Goal: Task Accomplishment & Management: Manage account settings

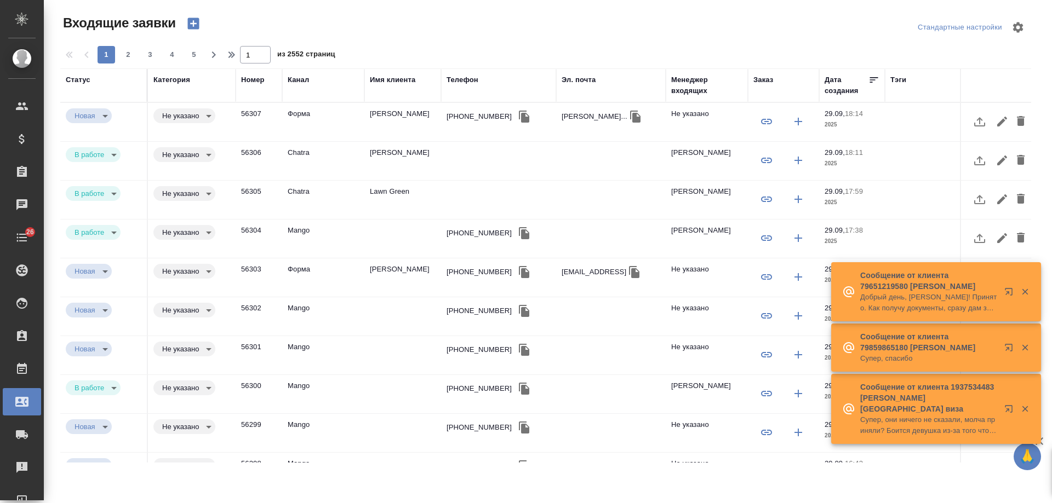
select select "RU"
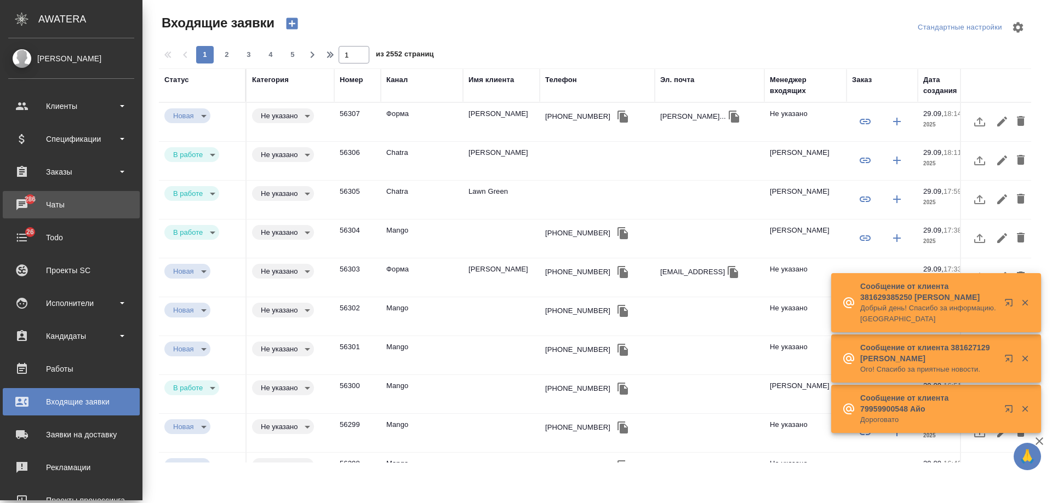
click at [67, 201] on div "Чаты" at bounding box center [71, 205] width 126 height 16
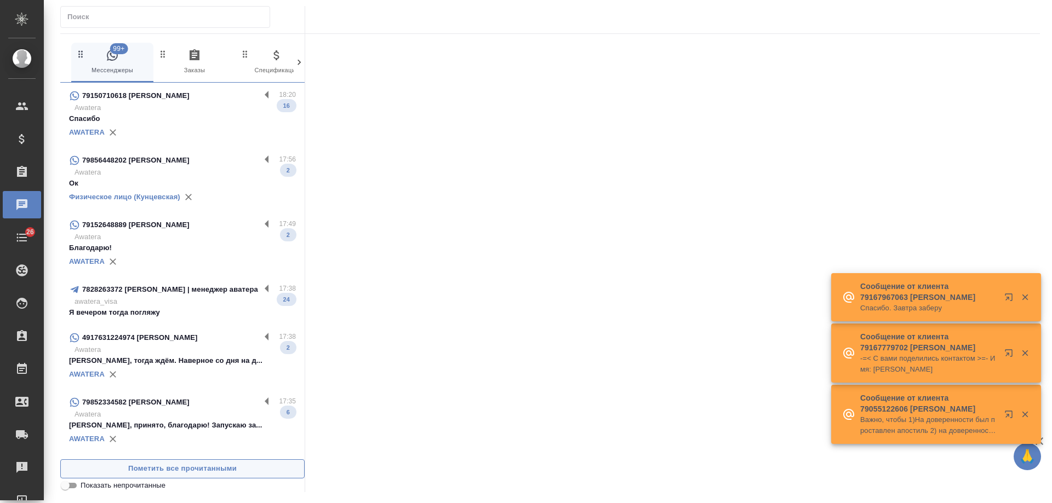
click at [170, 466] on span "Пометить все прочитанными" at bounding box center [182, 469] width 232 height 13
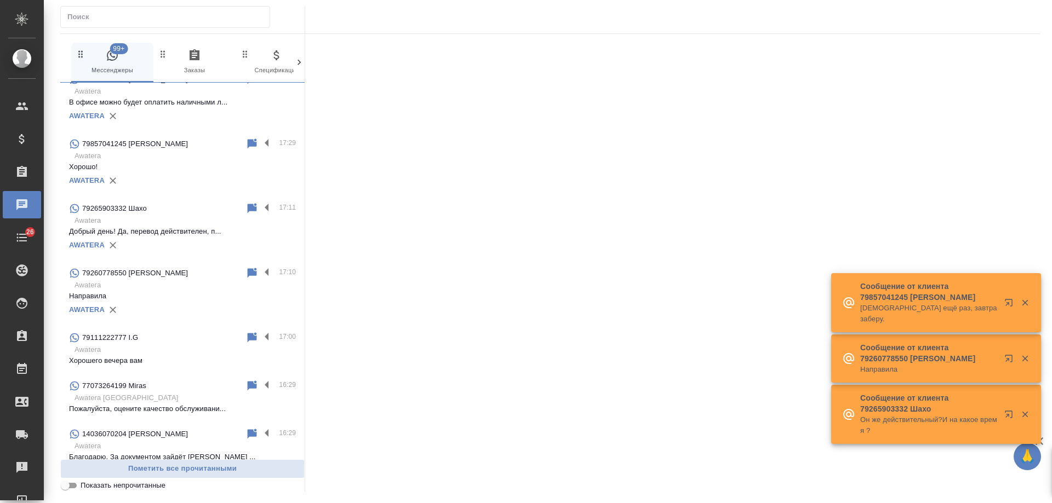
scroll to position [493, 0]
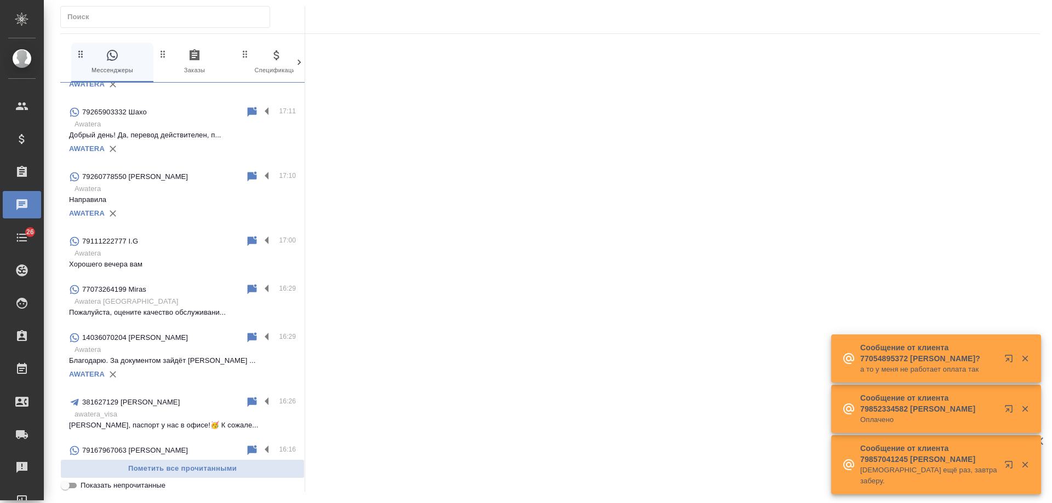
click at [69, 487] on input "Показать непрочитанные" at bounding box center [64, 485] width 39 height 13
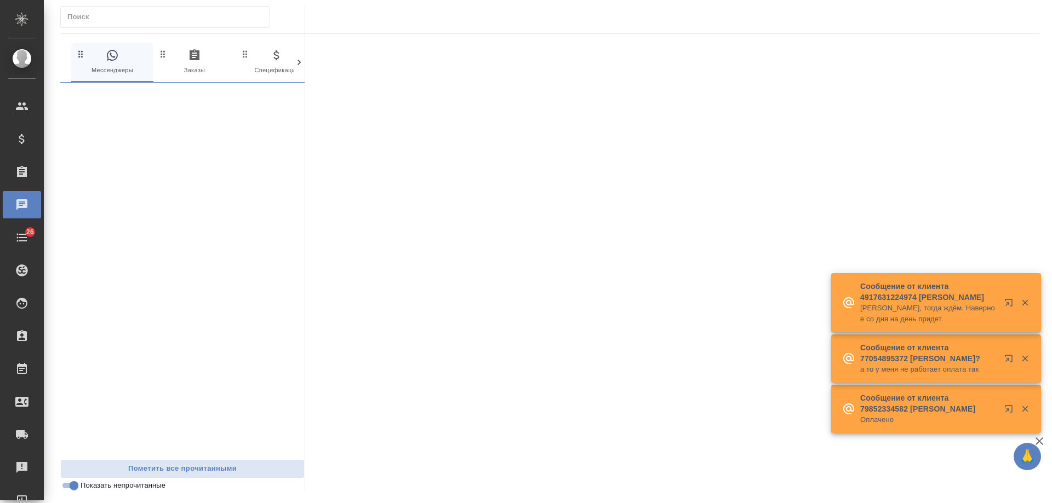
scroll to position [0, 0]
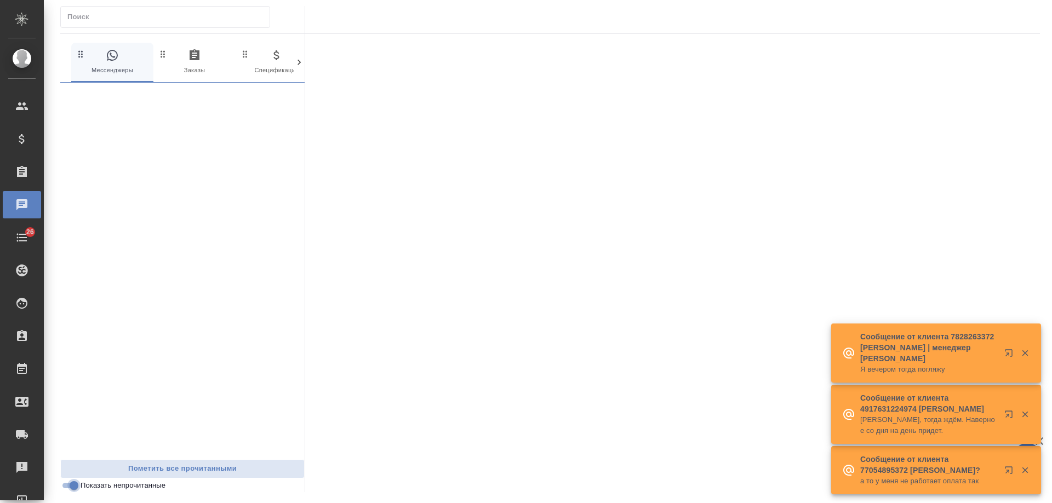
click at [69, 487] on input "Показать непрочитанные" at bounding box center [73, 485] width 39 height 13
checkbox input "false"
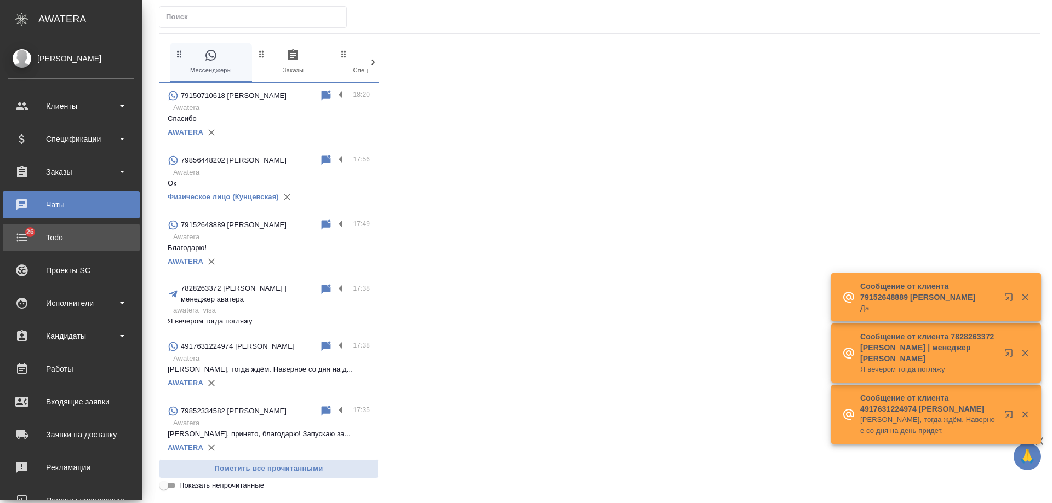
click at [21, 237] on div "Todo" at bounding box center [71, 238] width 126 height 16
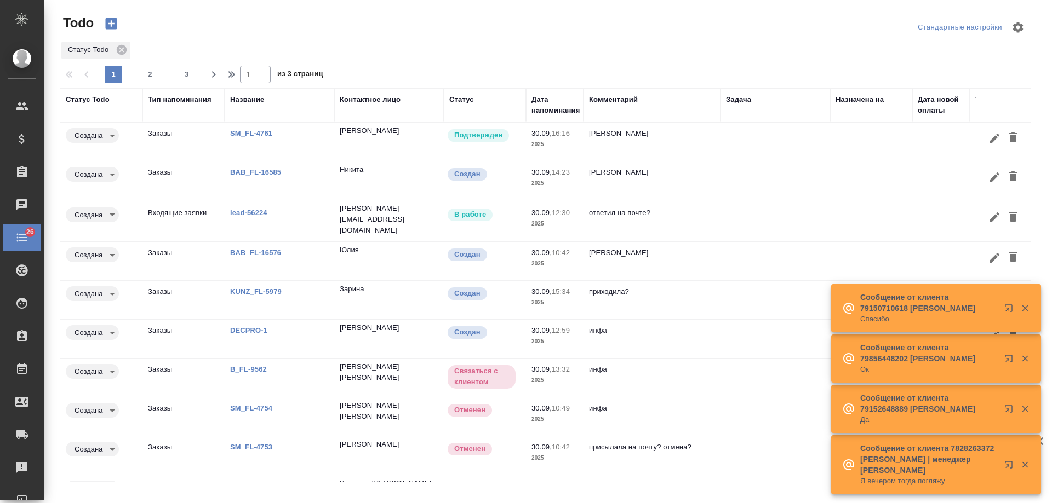
click at [255, 138] on p "SM_FL-4761" at bounding box center [279, 133] width 99 height 11
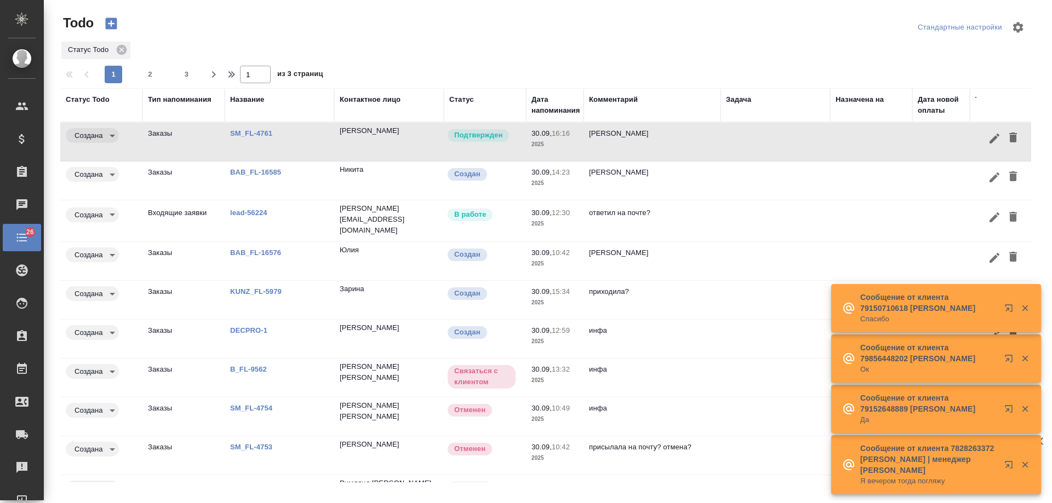
click at [239, 129] on p "SM_FL-4761" at bounding box center [279, 133] width 99 height 11
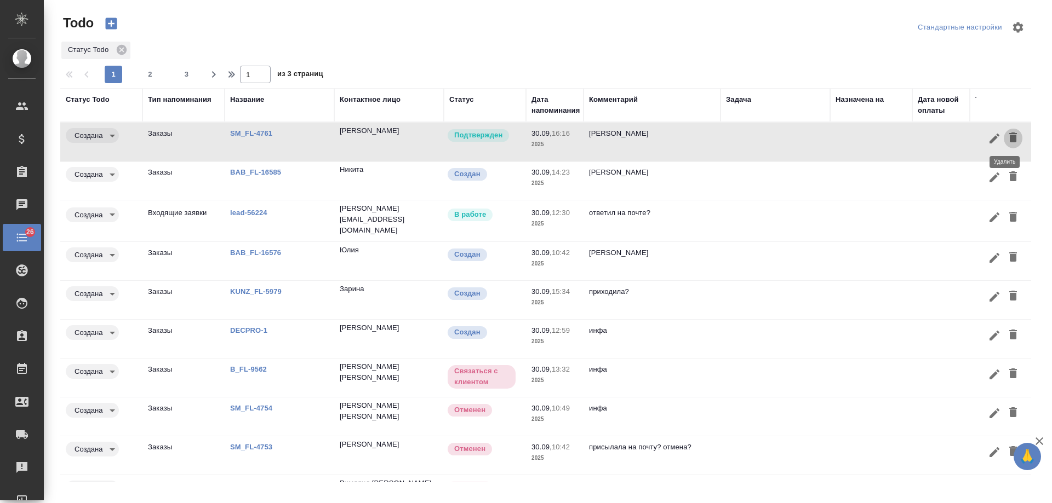
click at [1009, 136] on icon "button" at bounding box center [1013, 138] width 8 height 10
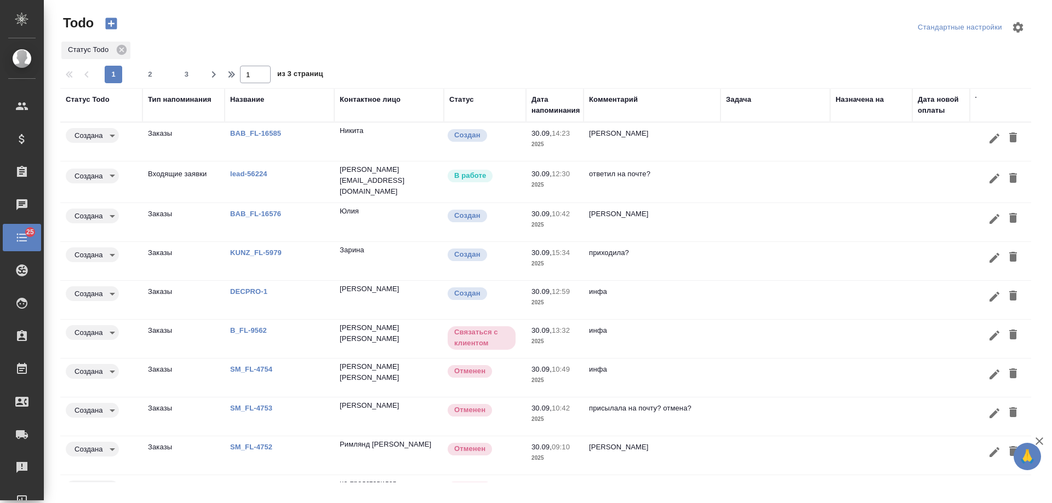
click at [253, 175] on link "lead-56224" at bounding box center [248, 174] width 37 height 8
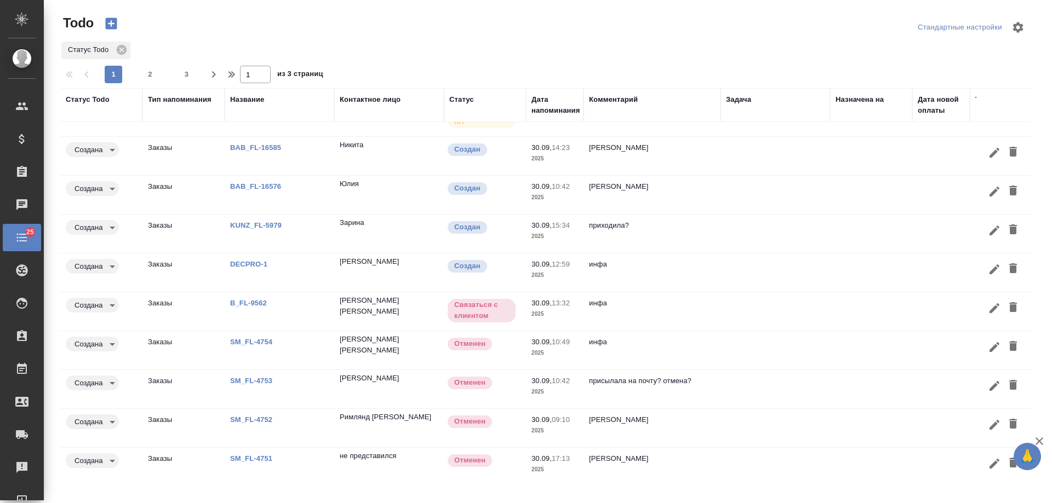
scroll to position [37, 0]
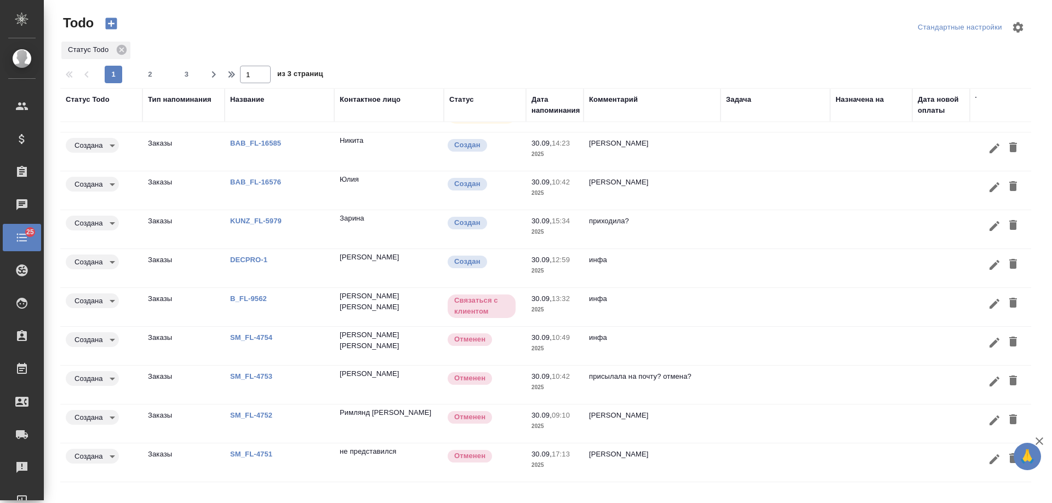
click at [842, 327] on td at bounding box center [871, 346] width 82 height 38
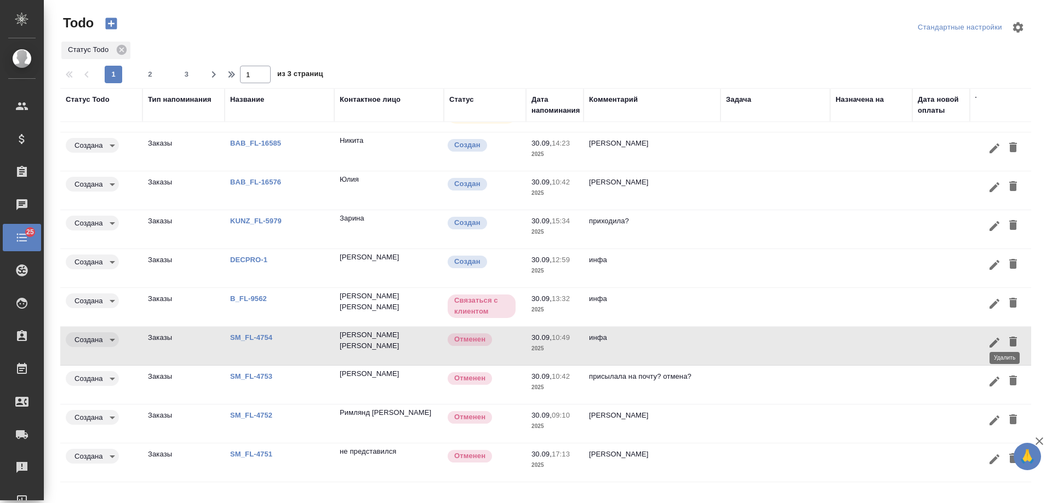
click at [1009, 337] on icon "button" at bounding box center [1013, 342] width 8 height 10
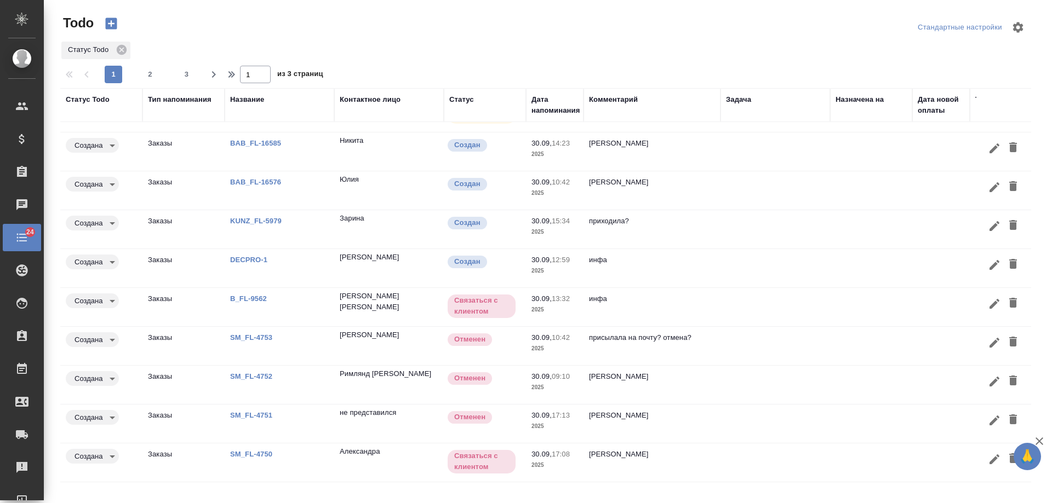
click at [742, 327] on td at bounding box center [775, 346] width 110 height 38
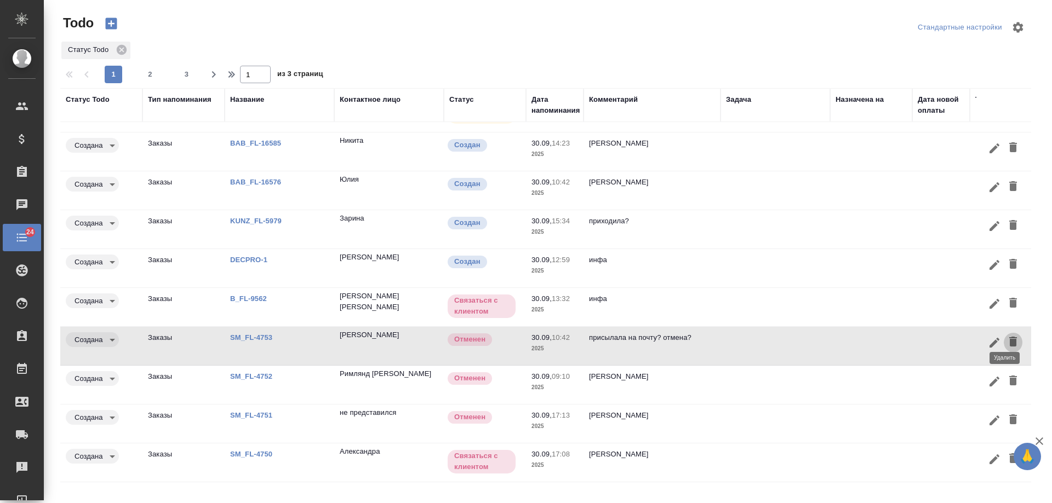
click at [1008, 335] on icon "button" at bounding box center [1012, 341] width 13 height 13
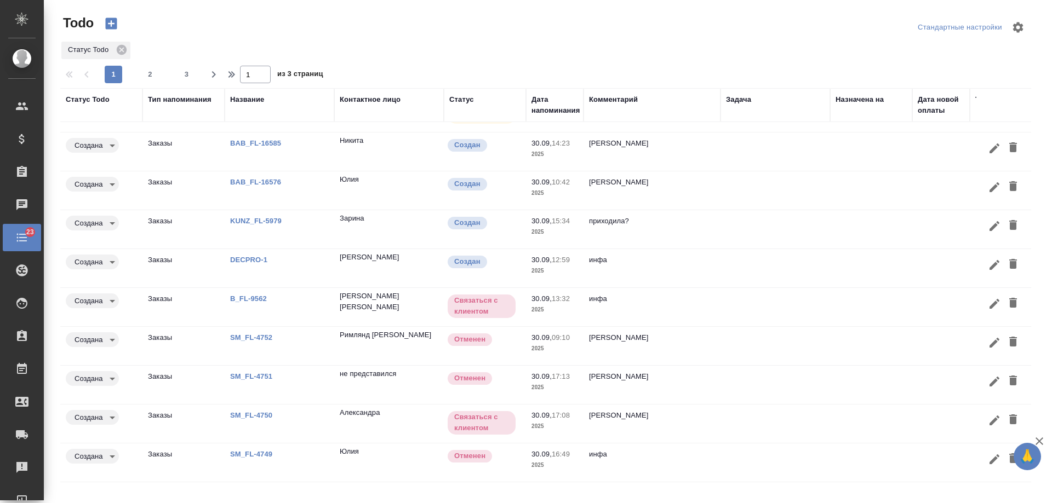
click at [672, 332] on p "инфа вотс" at bounding box center [652, 337] width 126 height 11
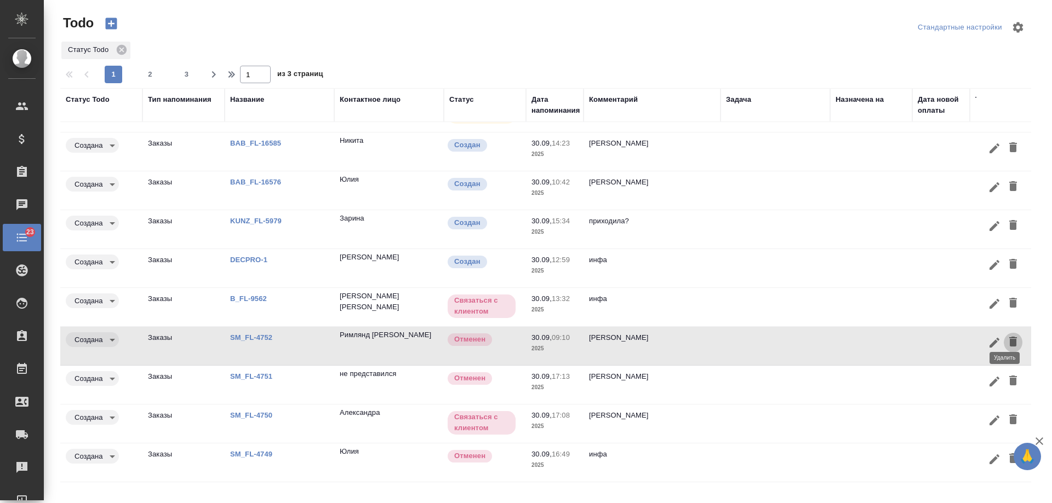
click at [1009, 337] on icon "button" at bounding box center [1013, 342] width 8 height 10
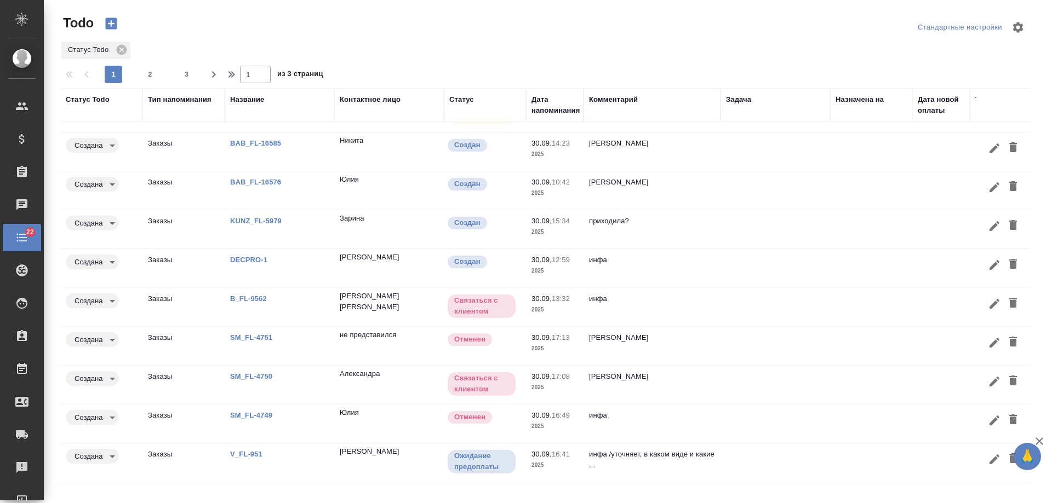
click at [735, 334] on td at bounding box center [775, 346] width 110 height 38
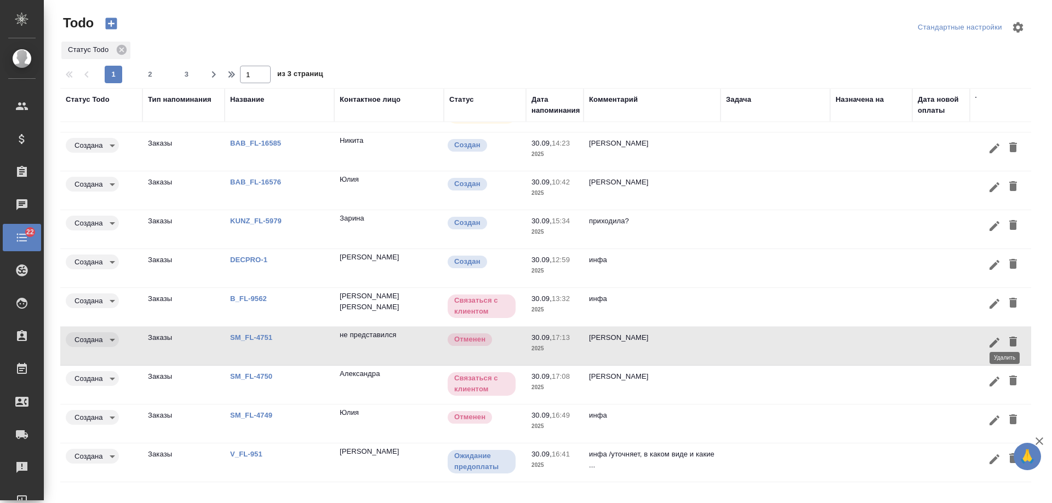
click at [1007, 335] on icon "button" at bounding box center [1012, 341] width 13 height 13
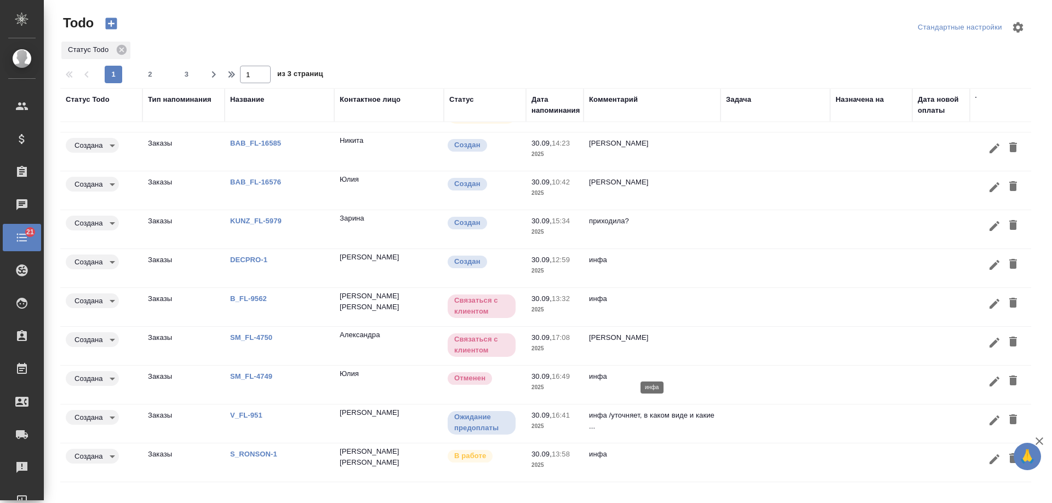
click at [675, 371] on p "инфа" at bounding box center [652, 376] width 126 height 11
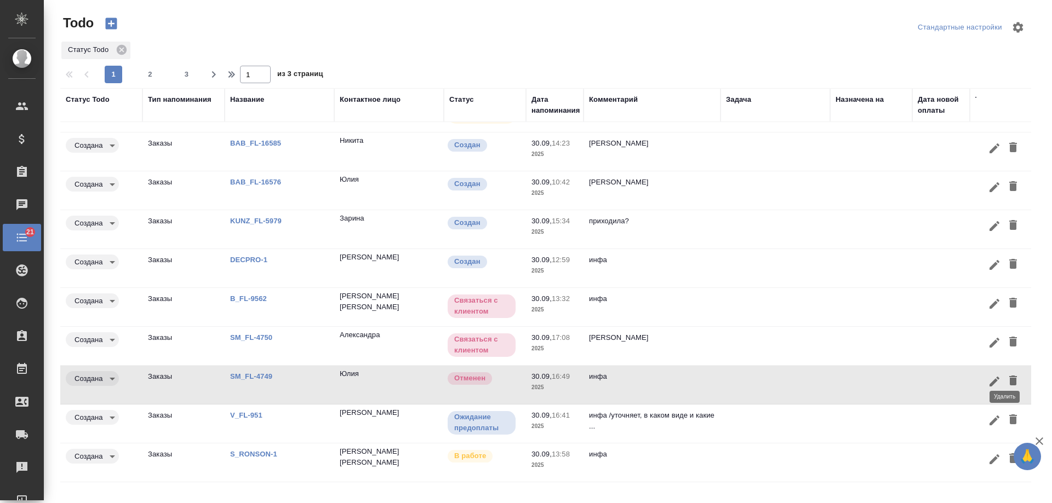
click at [1008, 374] on icon "button" at bounding box center [1012, 380] width 13 height 13
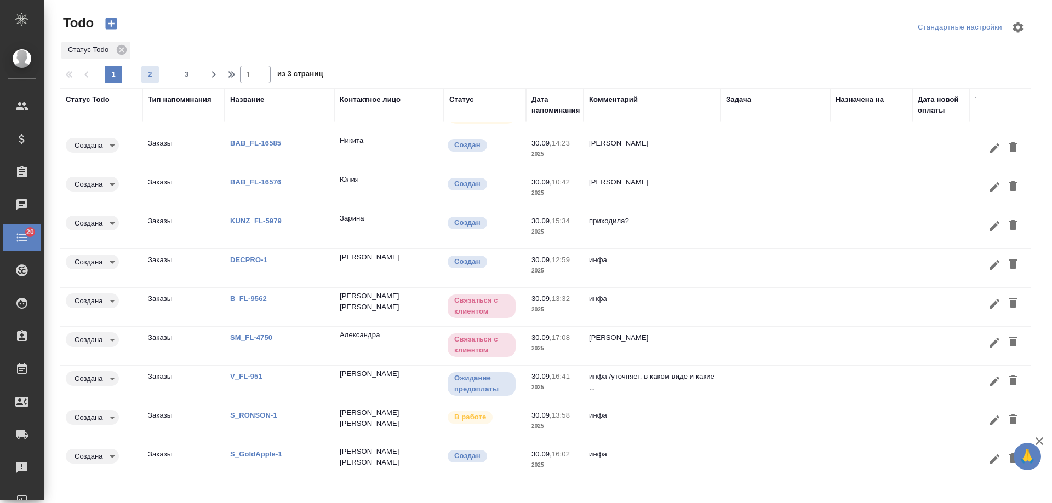
click at [150, 77] on span "2" at bounding box center [150, 74] width 18 height 11
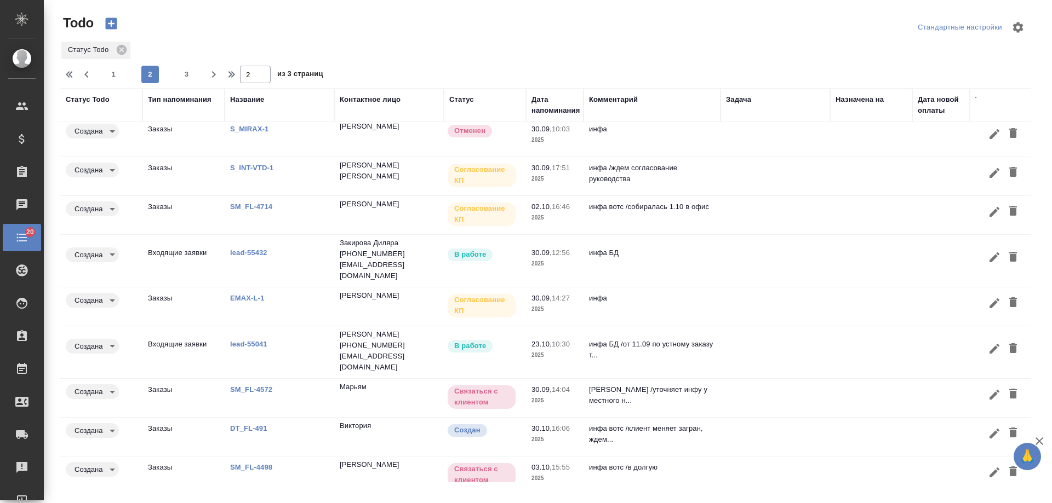
scroll to position [0, 0]
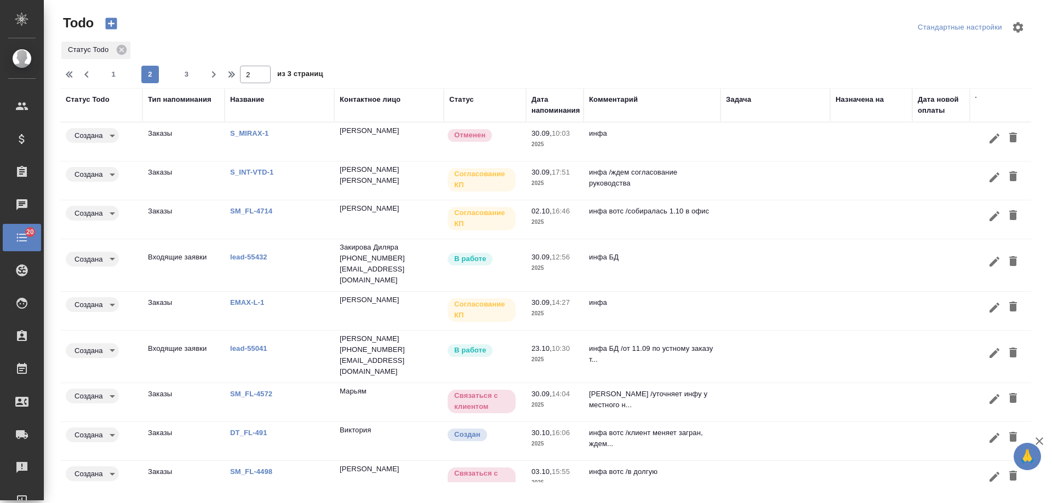
click at [703, 140] on td "инфа" at bounding box center [651, 142] width 137 height 38
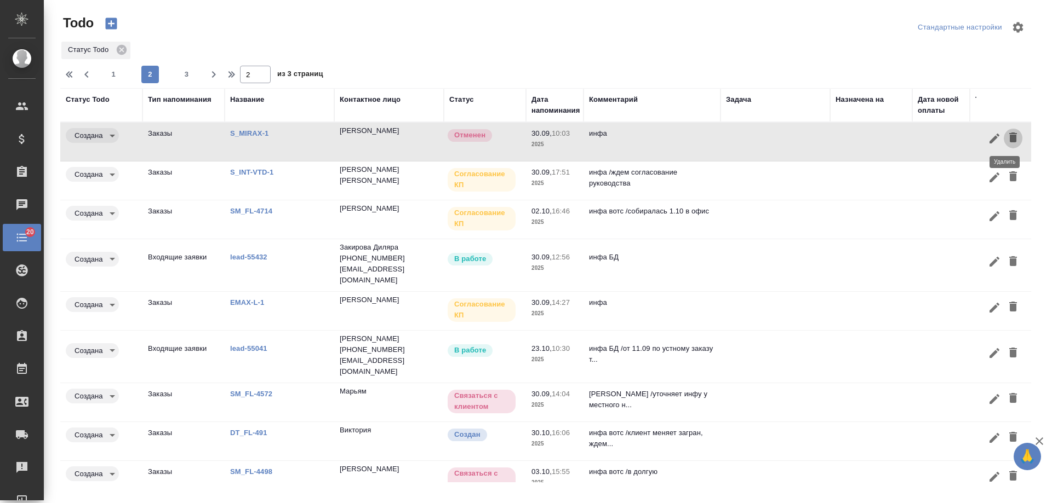
click at [1009, 140] on icon "button" at bounding box center [1012, 137] width 13 height 13
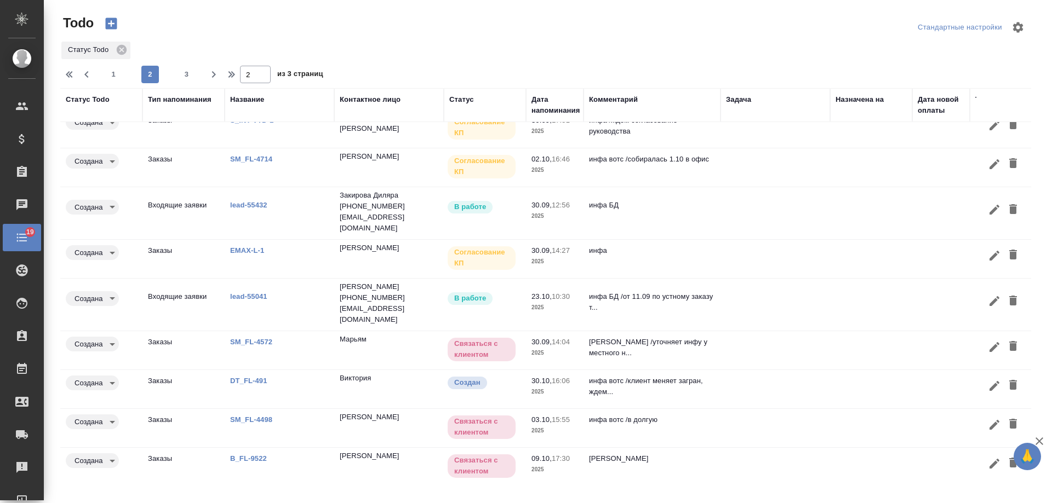
scroll to position [15, 0]
click at [192, 77] on span "3" at bounding box center [187, 74] width 18 height 11
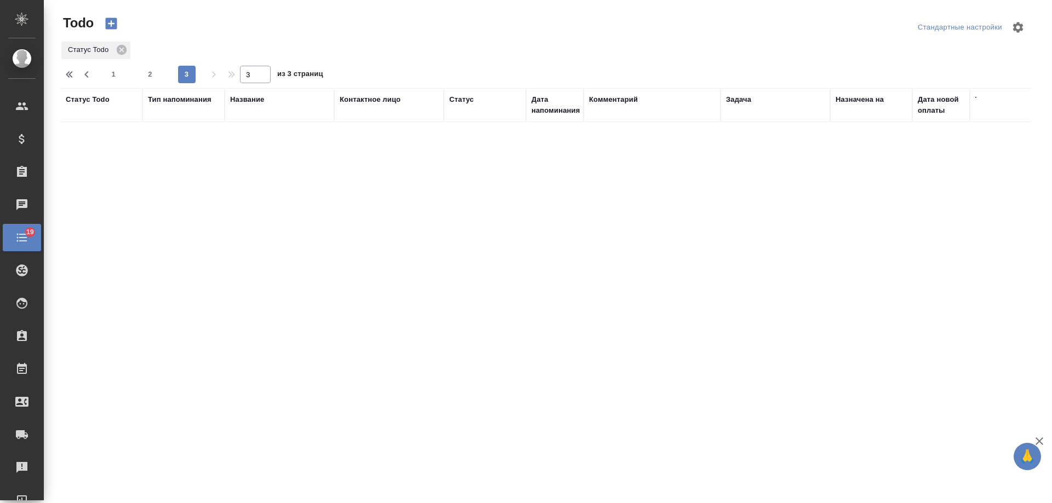
scroll to position [0, 0]
click at [116, 74] on span "1" at bounding box center [114, 74] width 18 height 11
type input "1"
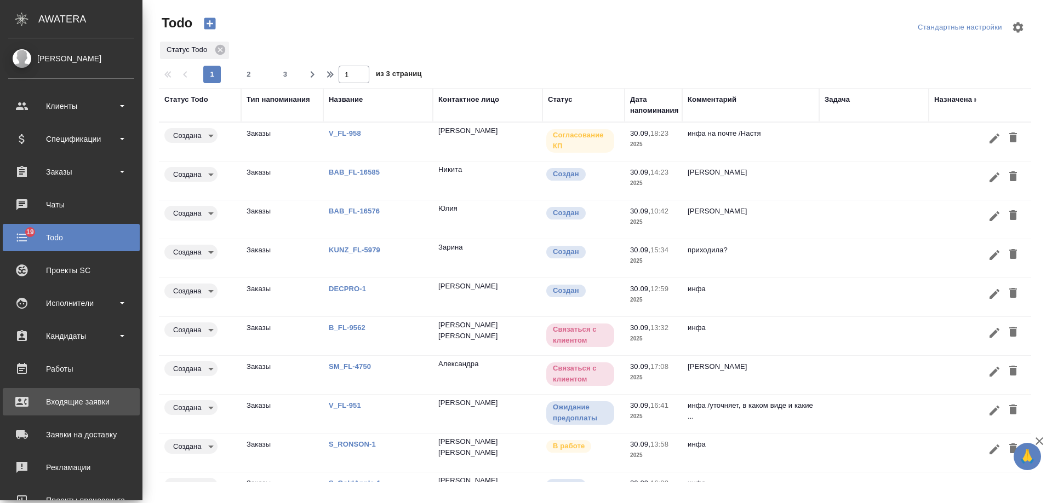
click at [41, 394] on div "Входящие заявки" at bounding box center [71, 402] width 126 height 16
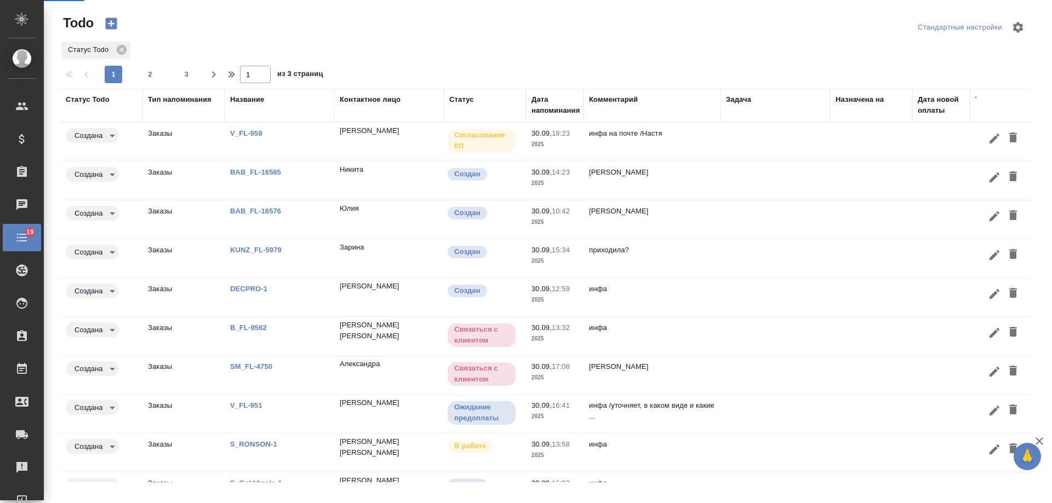
select select "RU"
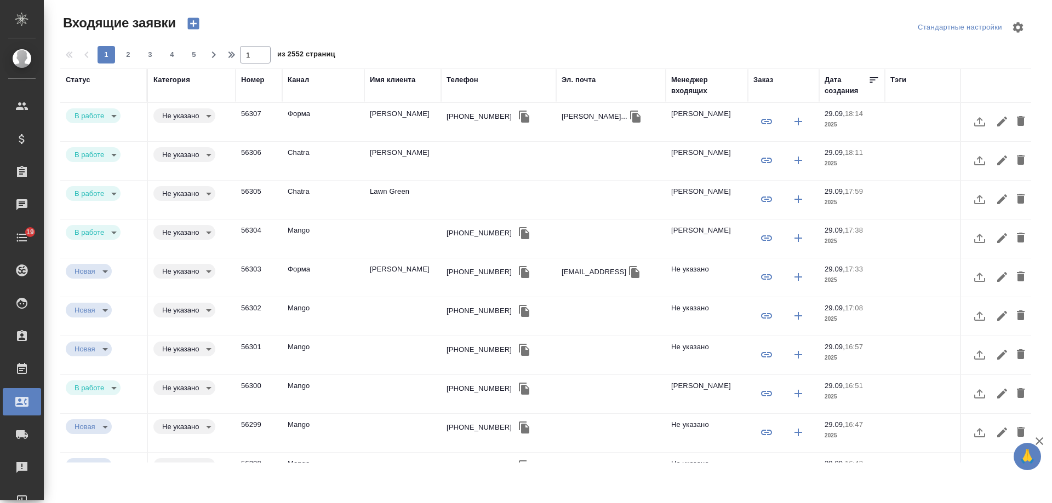
click at [696, 93] on div "Менеджер входящих" at bounding box center [706, 85] width 71 height 22
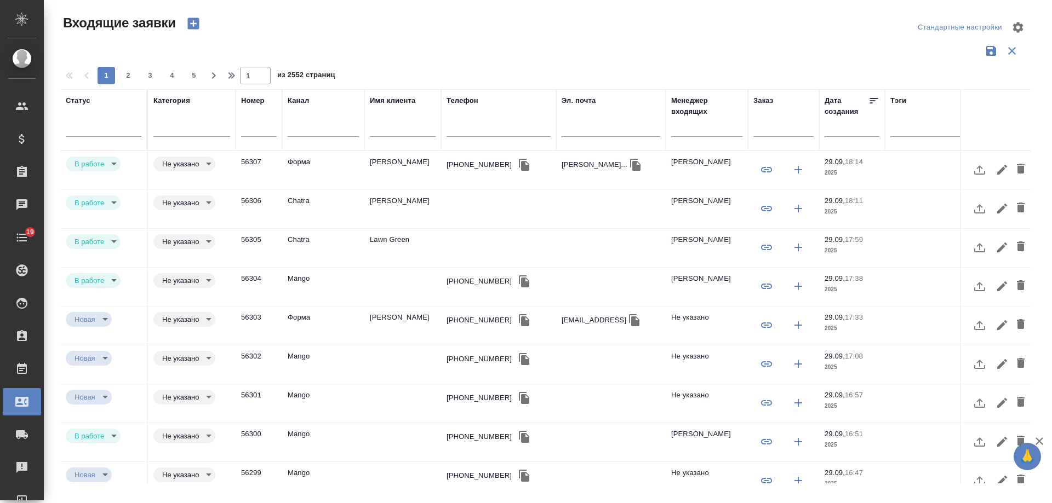
click at [692, 93] on th "Менеджер входящих" at bounding box center [707, 119] width 82 height 61
click at [699, 133] on input "text" at bounding box center [706, 130] width 71 height 14
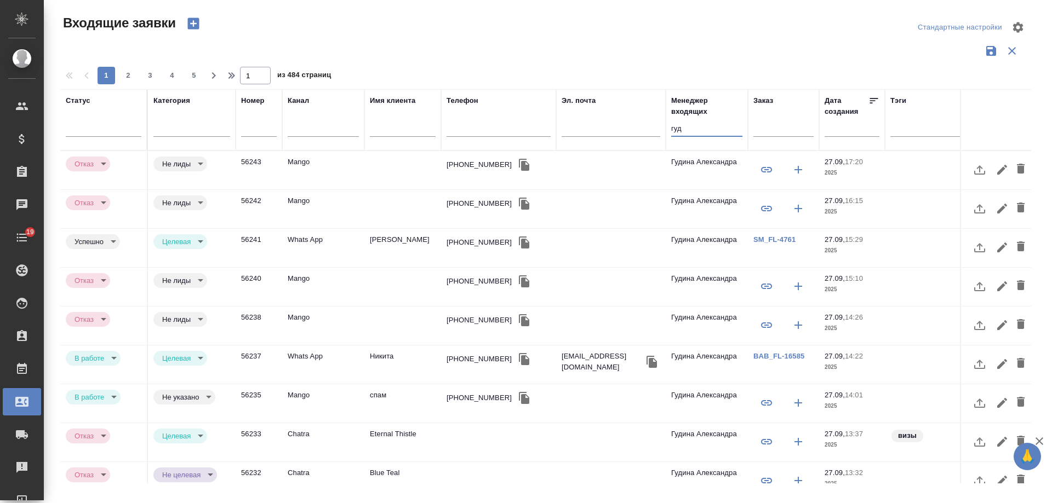
type input "гуд"
click at [846, 129] on input "text" at bounding box center [855, 127] width 48 height 15
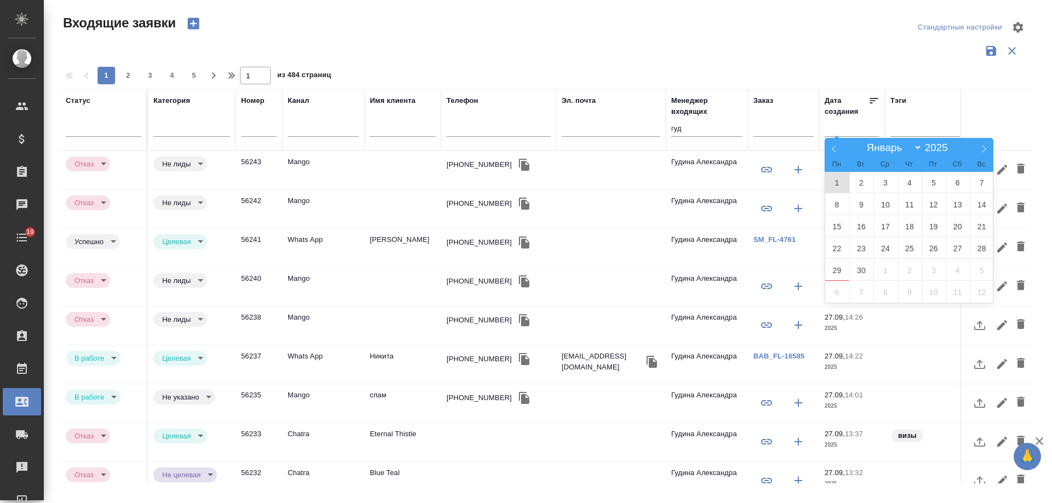
click at [836, 183] on span "1" at bounding box center [837, 182] width 24 height 21
type div "2025-08-31T21:00:00.000Z"
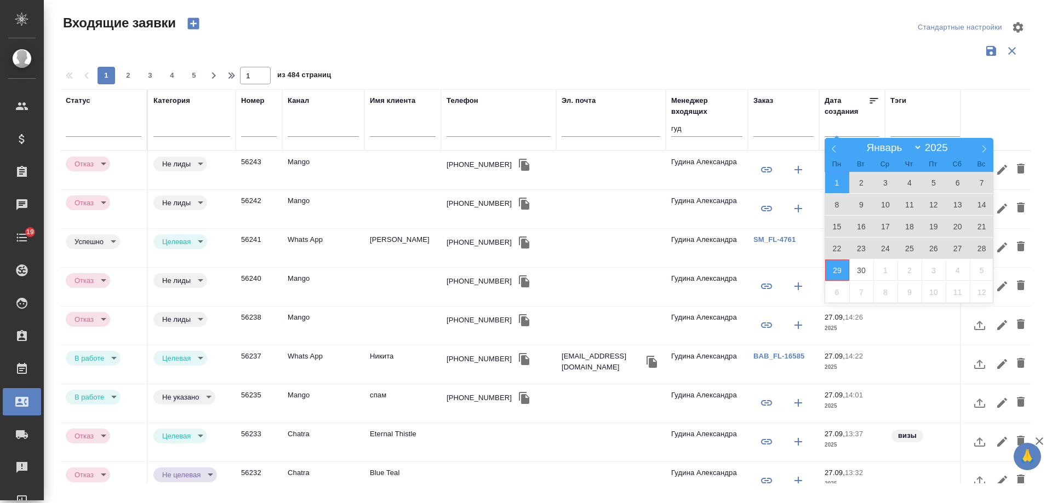
click at [846, 271] on span "29" at bounding box center [837, 270] width 24 height 21
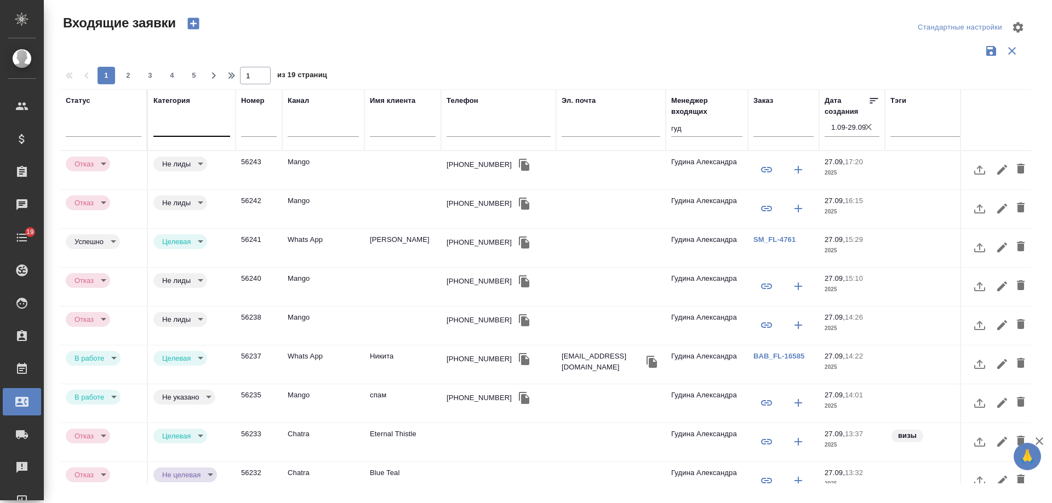
click at [182, 129] on div at bounding box center [191, 126] width 77 height 16
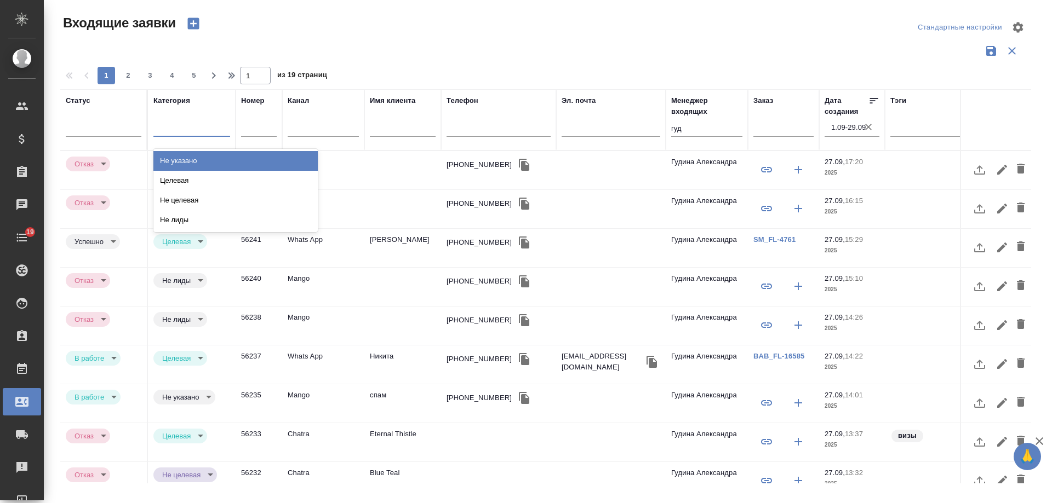
click at [183, 165] on div "Не указано" at bounding box center [235, 161] width 164 height 20
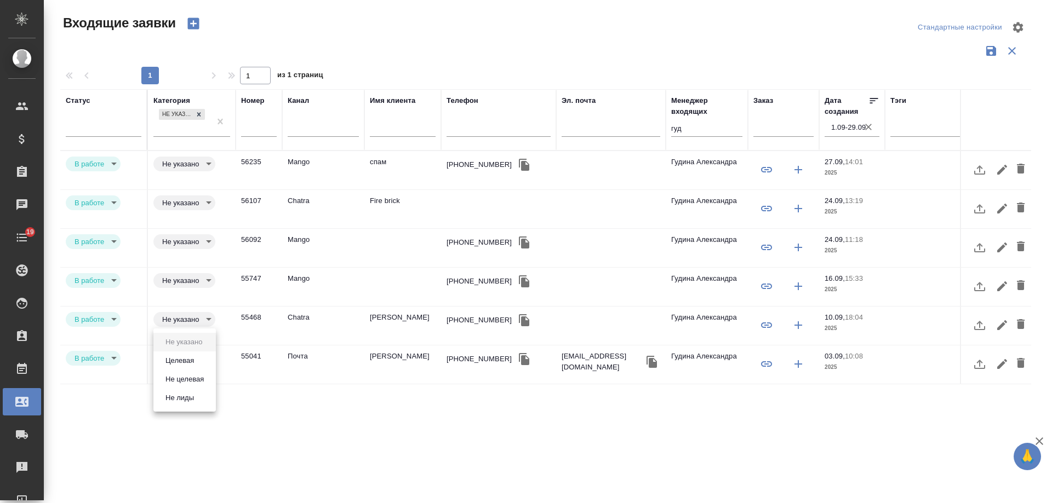
click at [193, 360] on body "🙏 .cls-1 fill:#fff; AWATERA Gudina Alexandra Клиенты Спецификации Заказы 0 Чаты…" at bounding box center [526, 251] width 1052 height 503
click at [191, 364] on button "Целевая" at bounding box center [179, 361] width 35 height 12
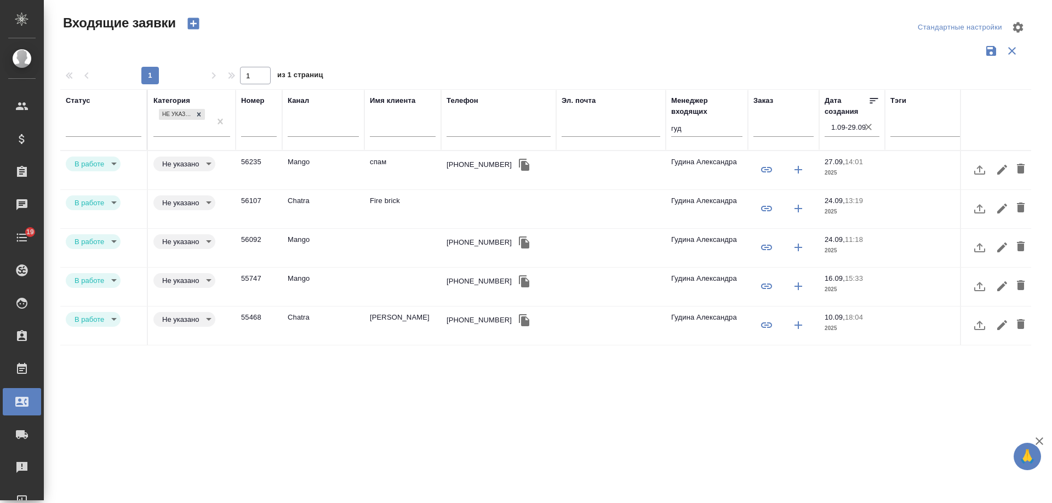
click at [383, 163] on td "спам" at bounding box center [402, 170] width 77 height 38
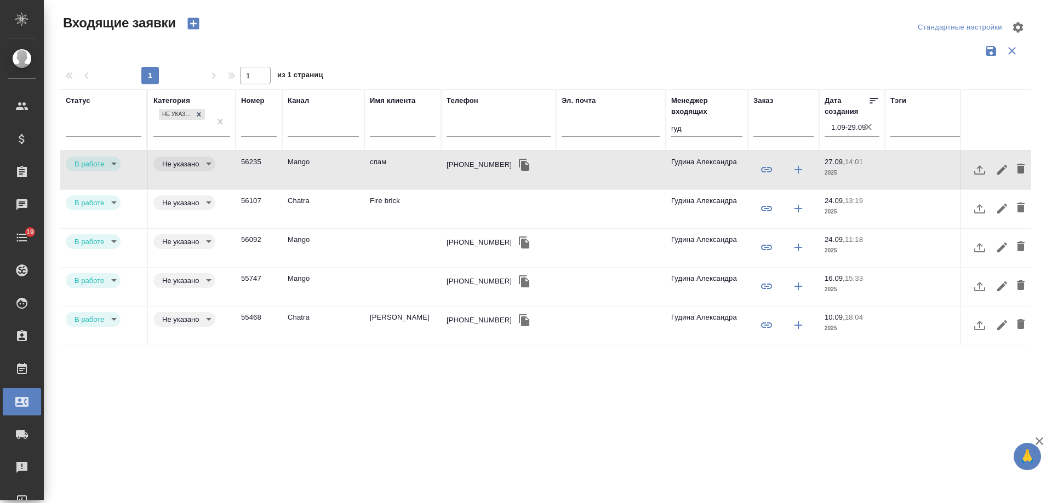
click at [383, 163] on td "спам" at bounding box center [402, 170] width 77 height 38
click at [393, 202] on td "Fire brick" at bounding box center [402, 209] width 77 height 38
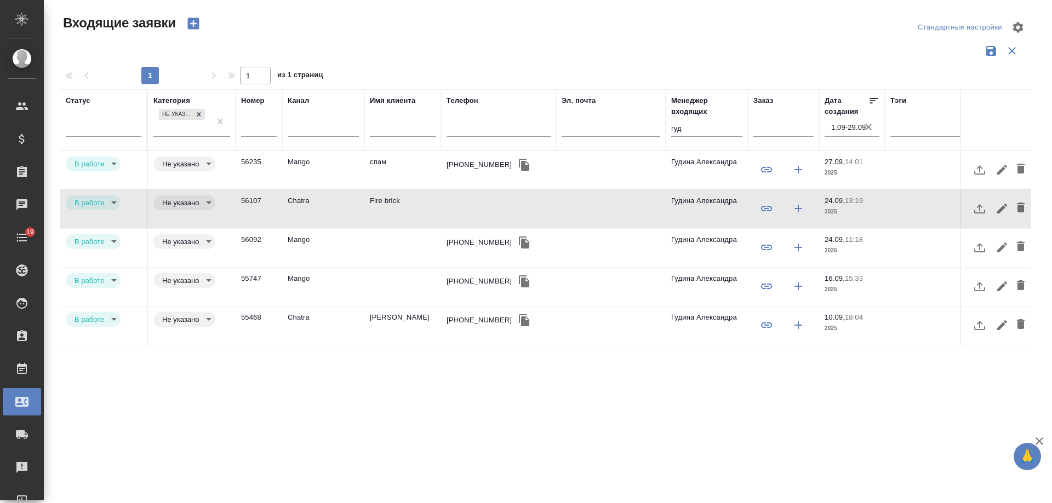
click at [388, 324] on td "Светлана" at bounding box center [402, 326] width 77 height 38
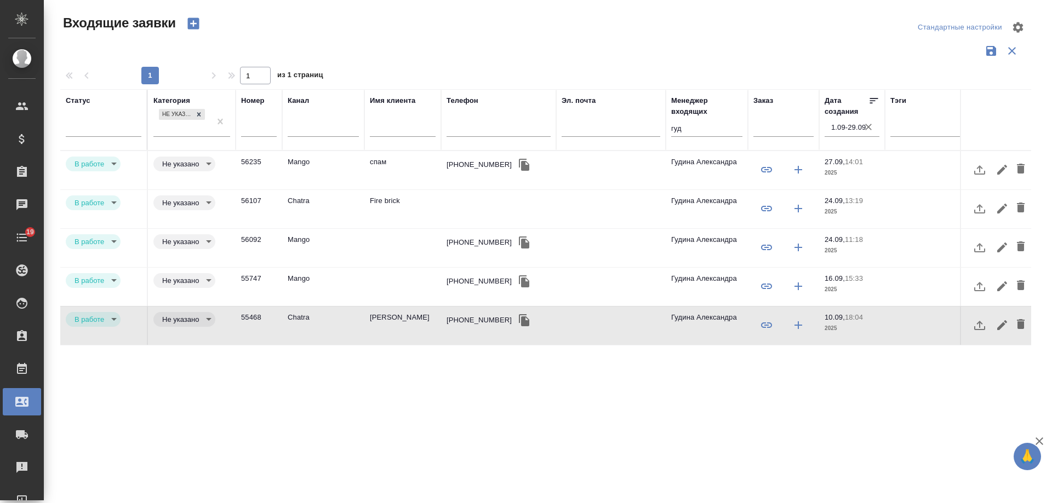
click at [388, 324] on td "Светлана" at bounding box center [402, 326] width 77 height 38
click at [474, 244] on div "+79629699935" at bounding box center [478, 242] width 65 height 11
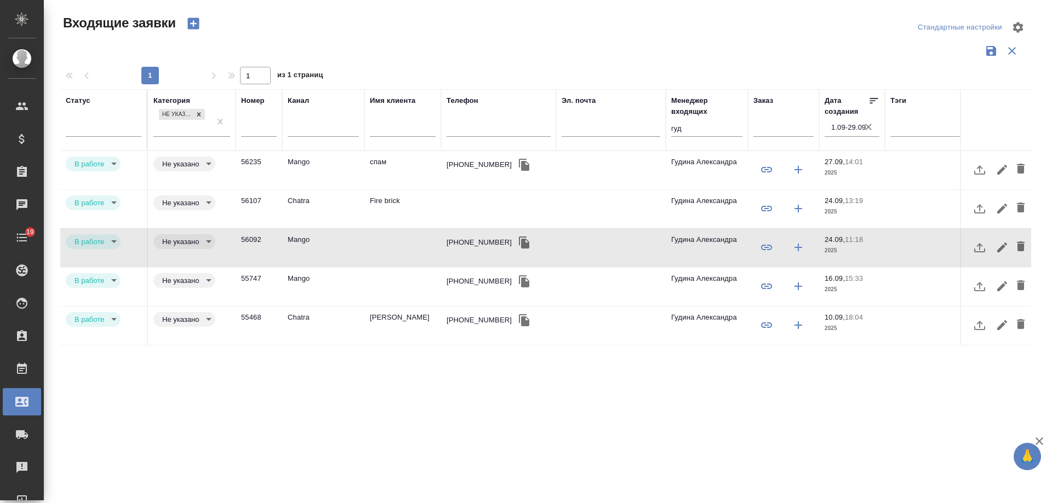
click at [467, 285] on div "+79162303557" at bounding box center [478, 281] width 65 height 11
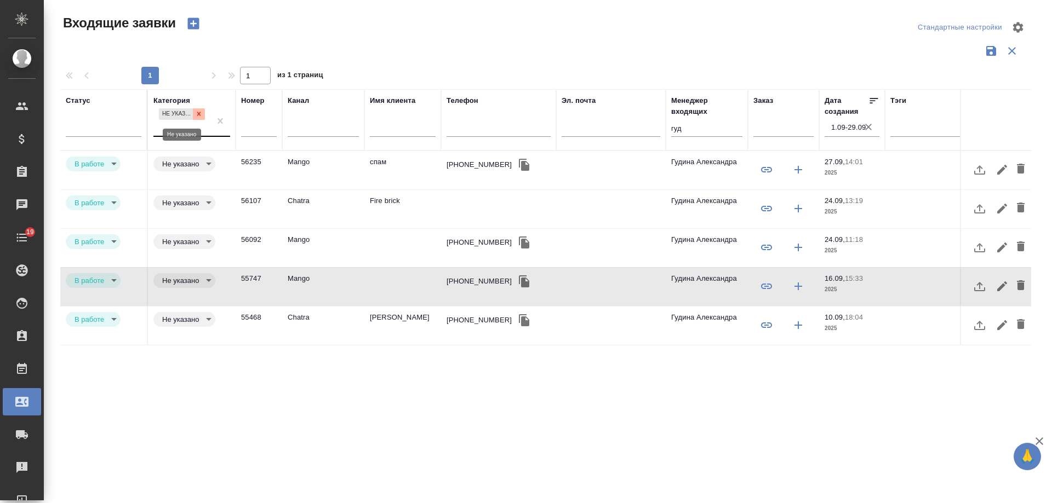
click at [196, 114] on icon at bounding box center [199, 114] width 8 height 8
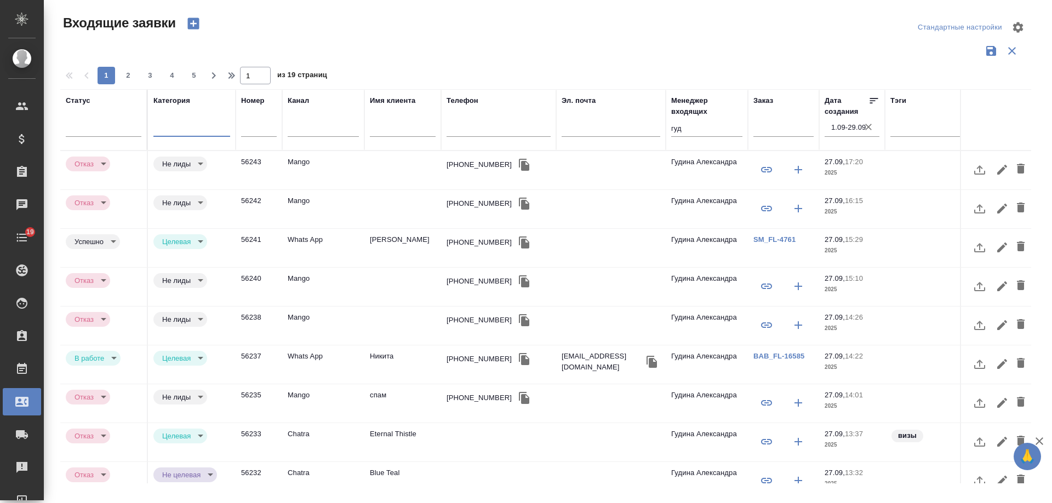
click at [186, 129] on div at bounding box center [191, 126] width 77 height 16
click at [449, 53] on div at bounding box center [545, 51] width 971 height 21
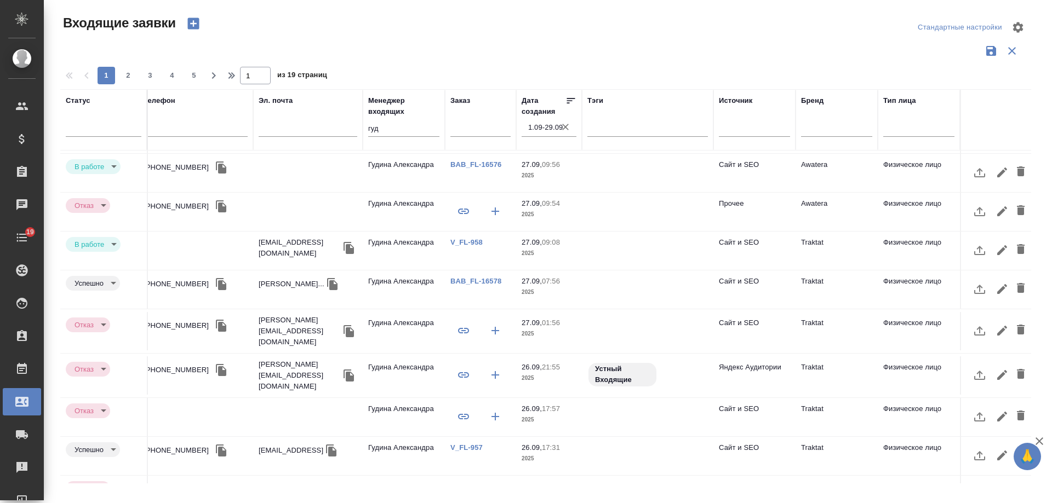
scroll to position [454, 311]
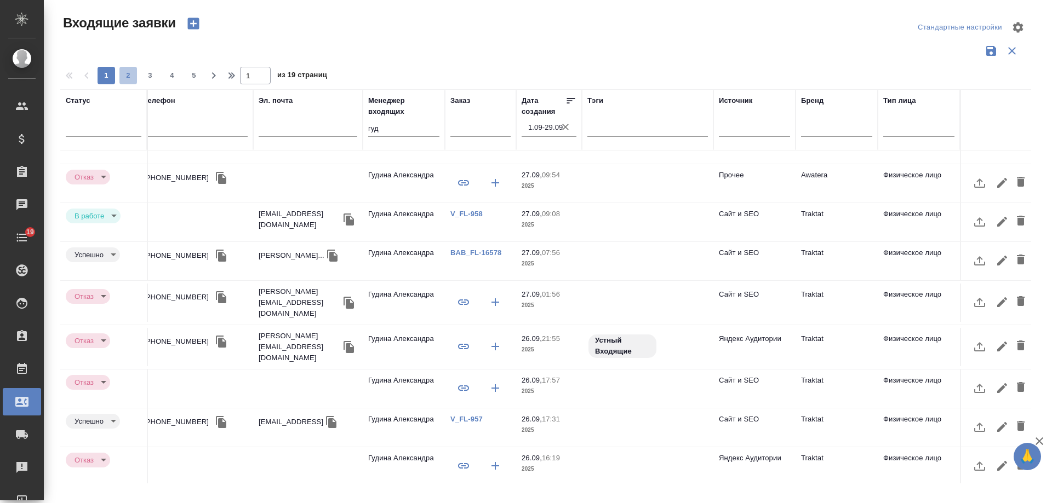
click at [121, 77] on span "2" at bounding box center [128, 75] width 18 height 11
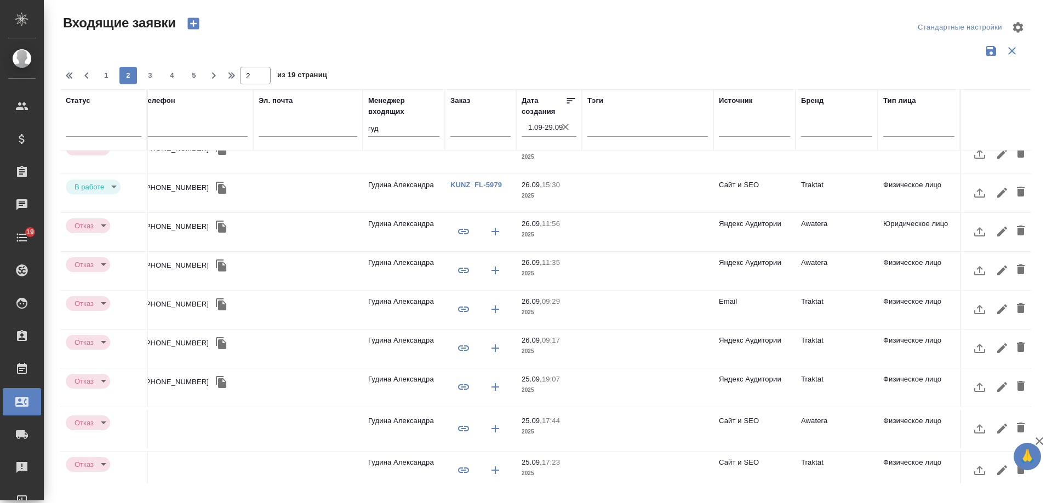
scroll to position [0, 311]
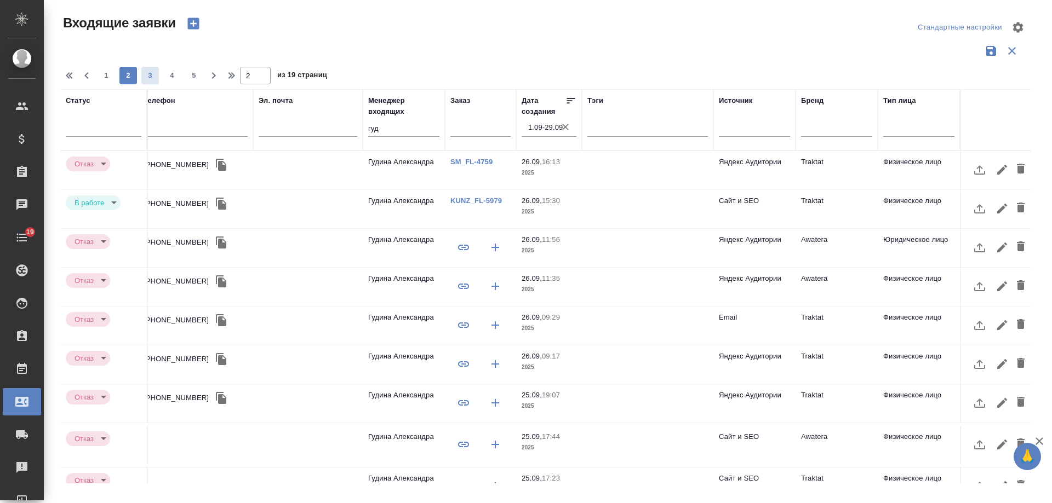
click at [154, 76] on span "3" at bounding box center [150, 75] width 18 height 11
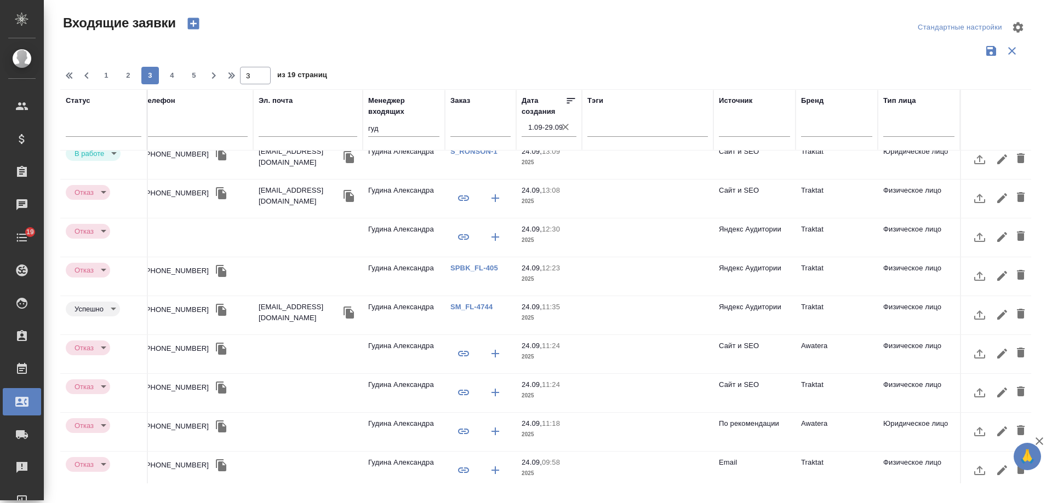
scroll to position [454, 311]
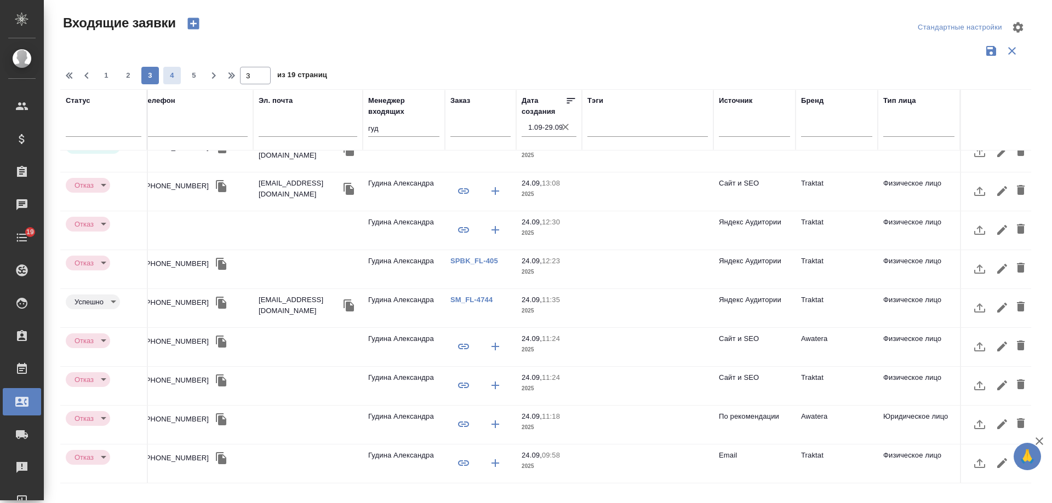
click at [174, 82] on button "4" at bounding box center [172, 76] width 18 height 18
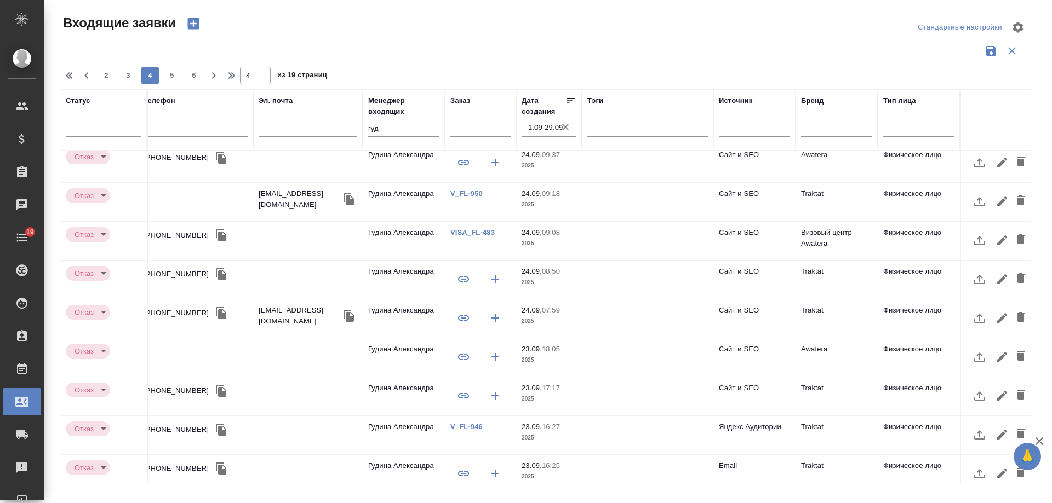
scroll to position [0, 311]
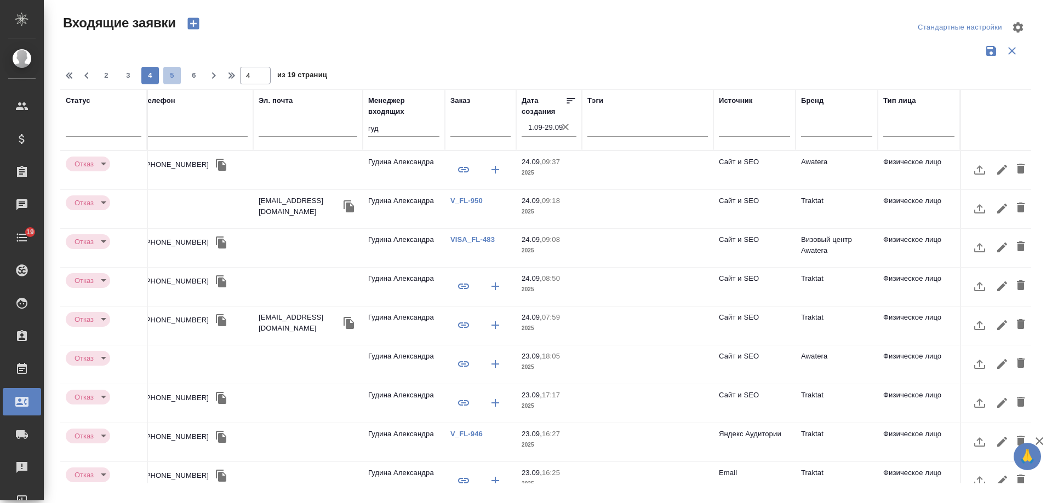
click at [174, 74] on span "5" at bounding box center [172, 75] width 18 height 11
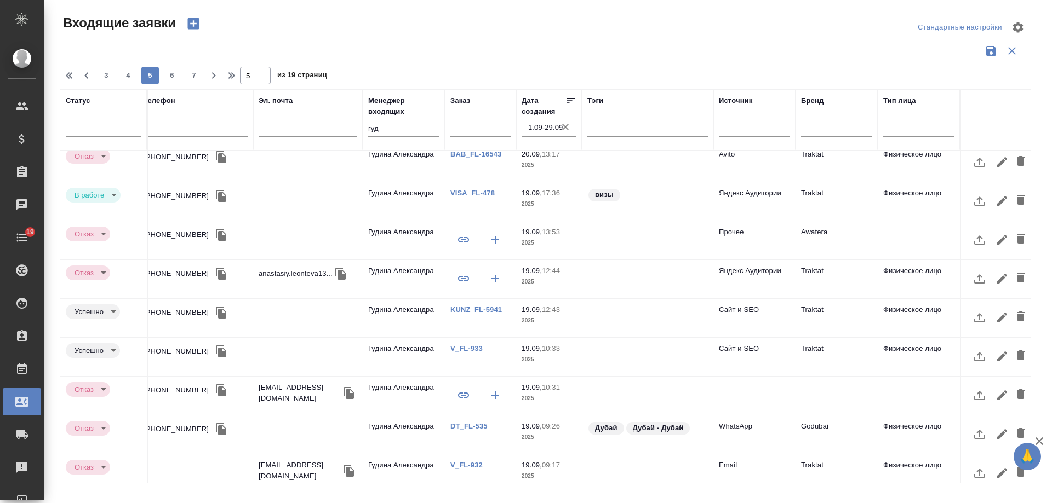
scroll to position [329, 311]
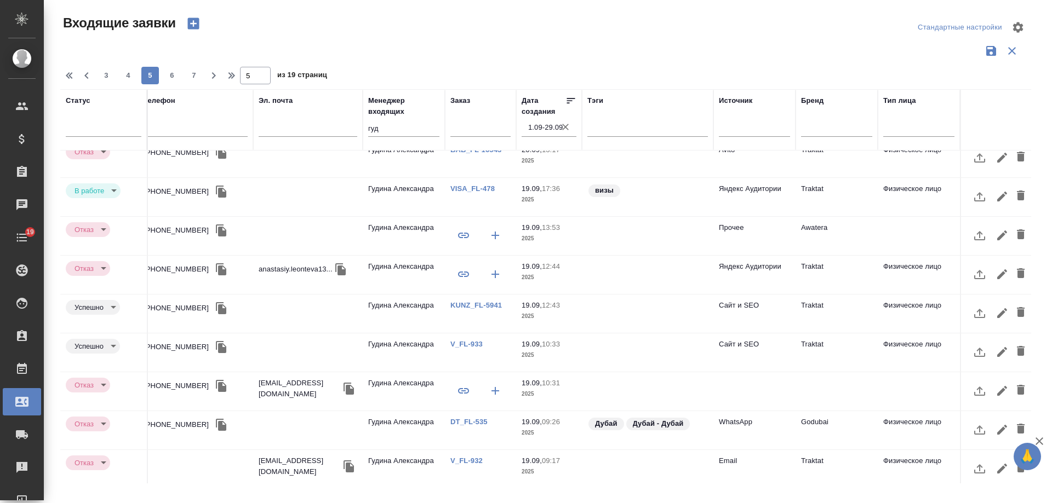
click at [813, 230] on td "Awatera" at bounding box center [836, 236] width 82 height 38
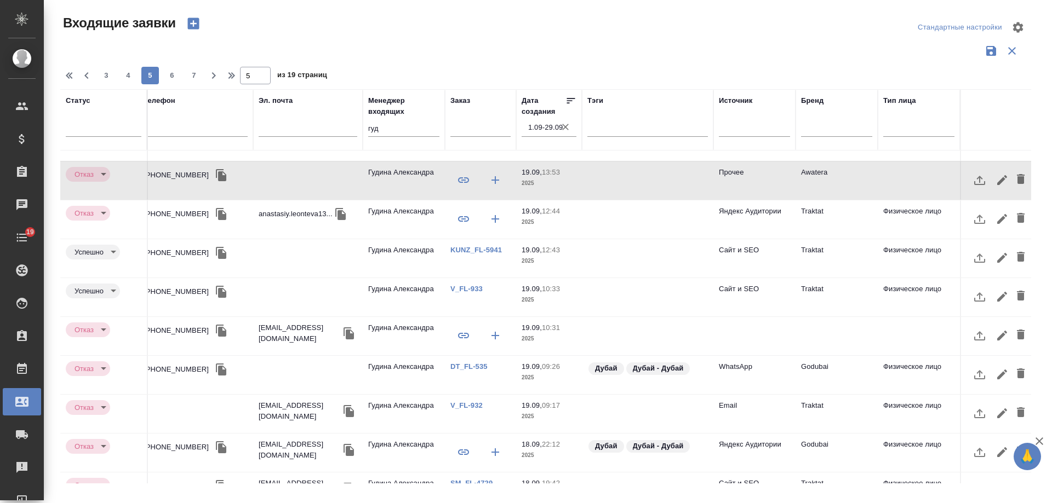
scroll to position [464, 311]
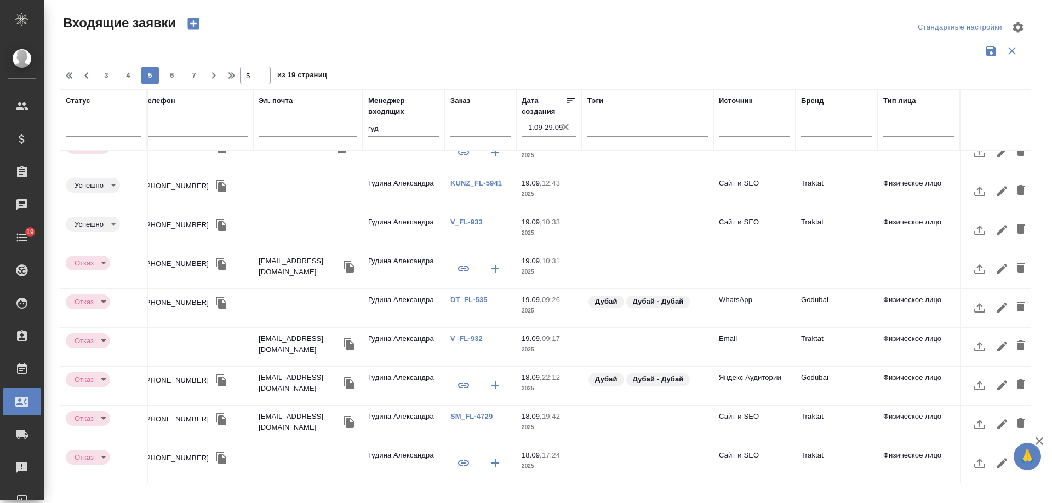
click at [781, 255] on td at bounding box center [754, 269] width 82 height 38
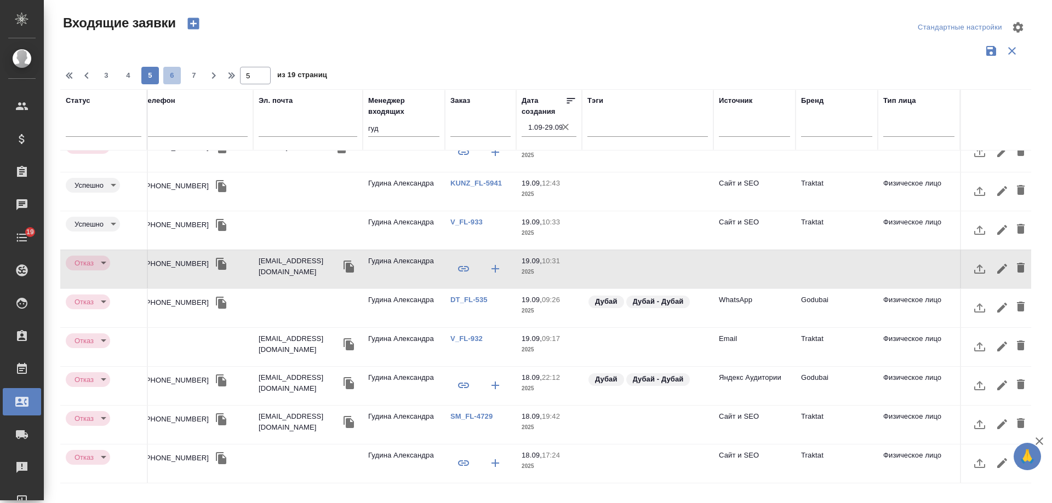
click at [173, 74] on span "6" at bounding box center [172, 75] width 18 height 11
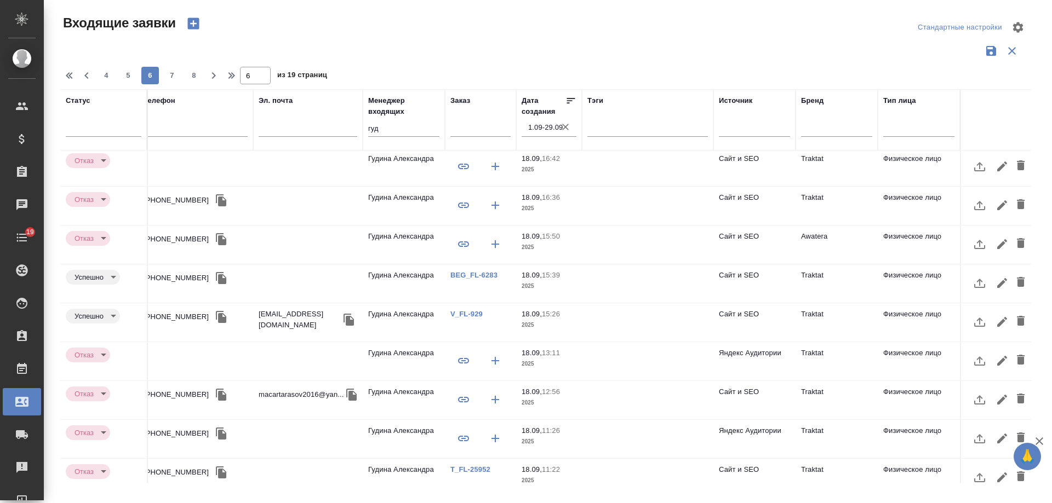
scroll to position [0, 311]
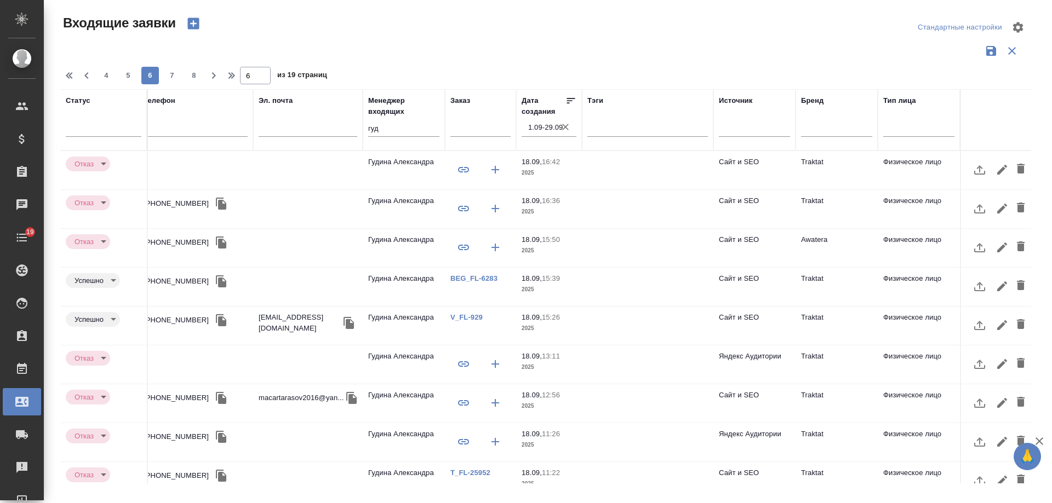
click at [174, 82] on button "7" at bounding box center [172, 76] width 18 height 18
type input "7"
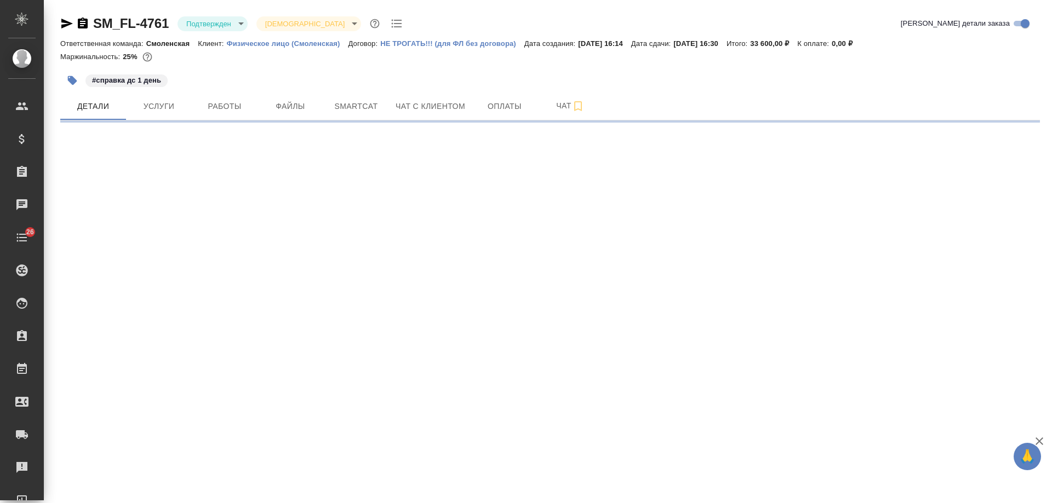
select select "RU"
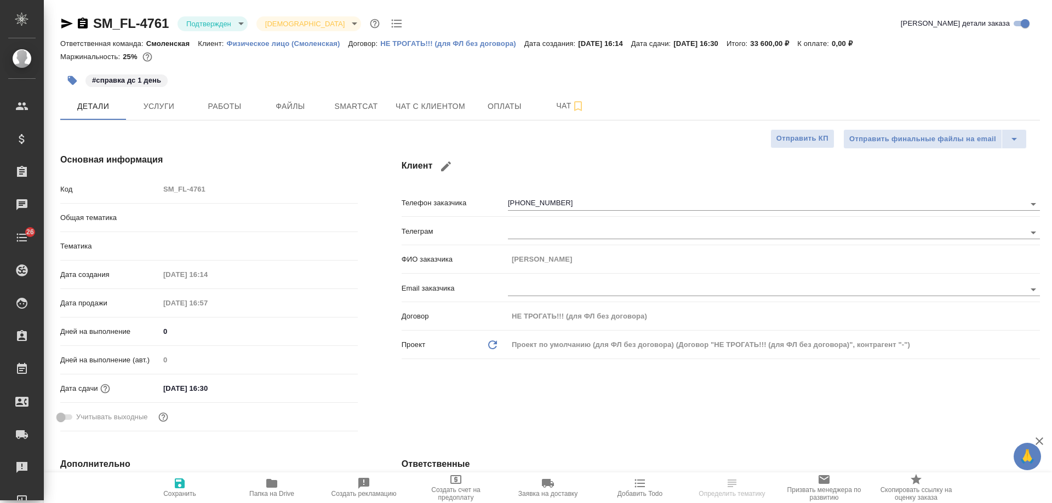
type textarea "x"
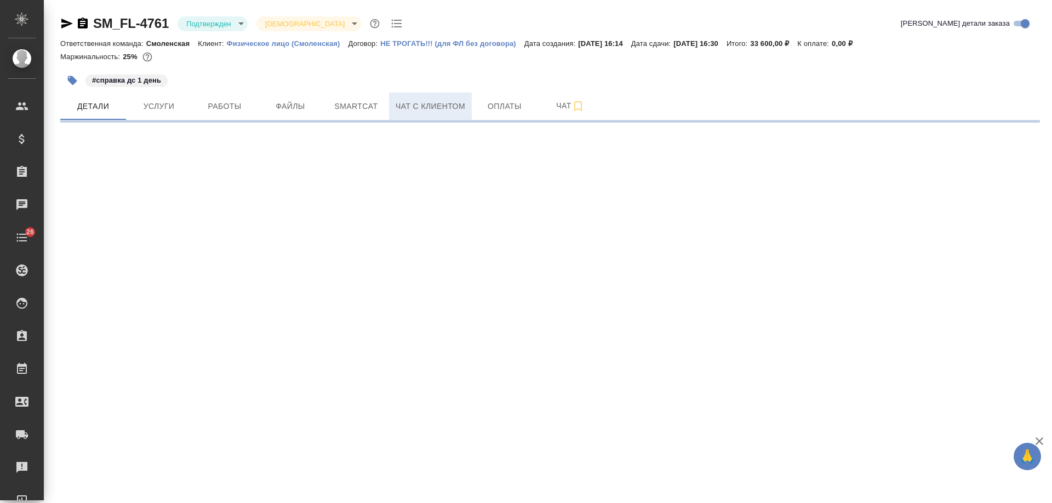
click at [438, 108] on span "Чат с клиентом" at bounding box center [430, 107] width 70 height 14
select select "RU"
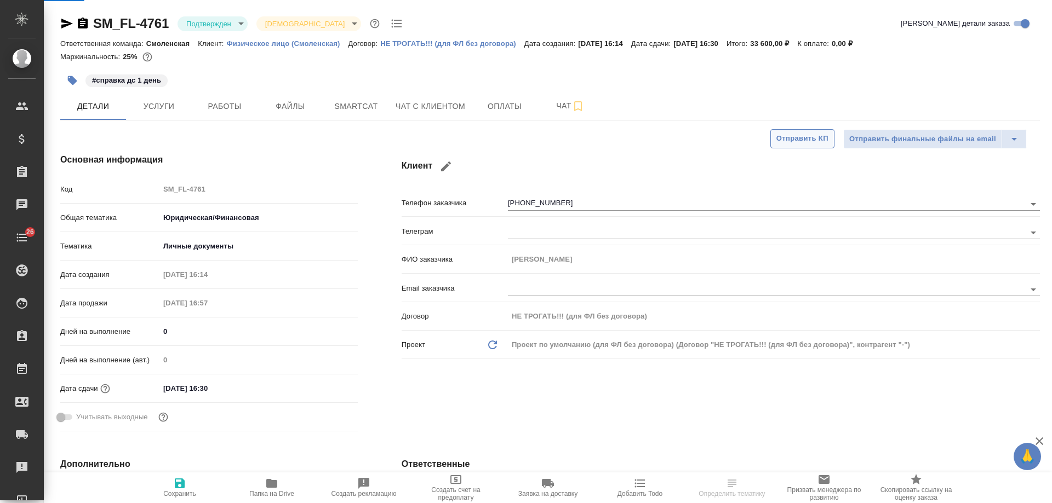
type textarea "x"
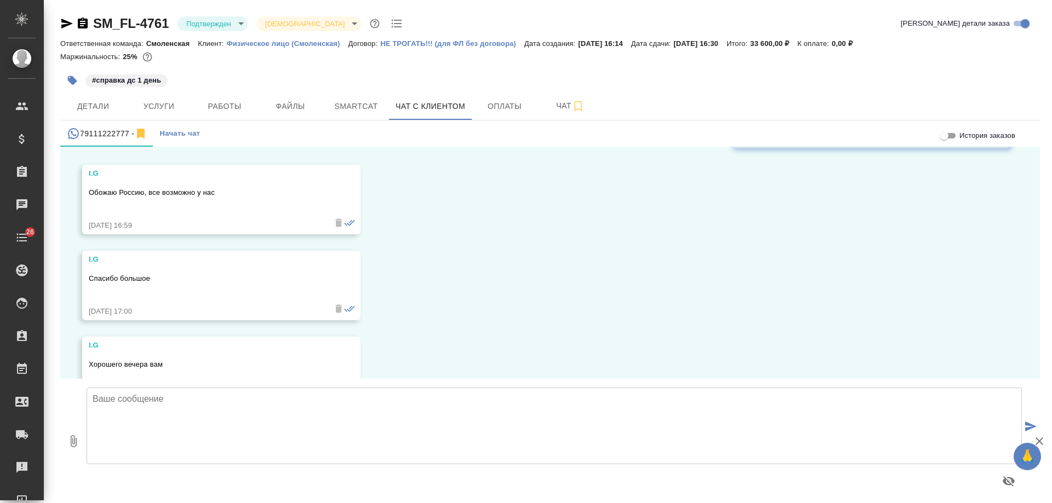
scroll to position [3112, 0]
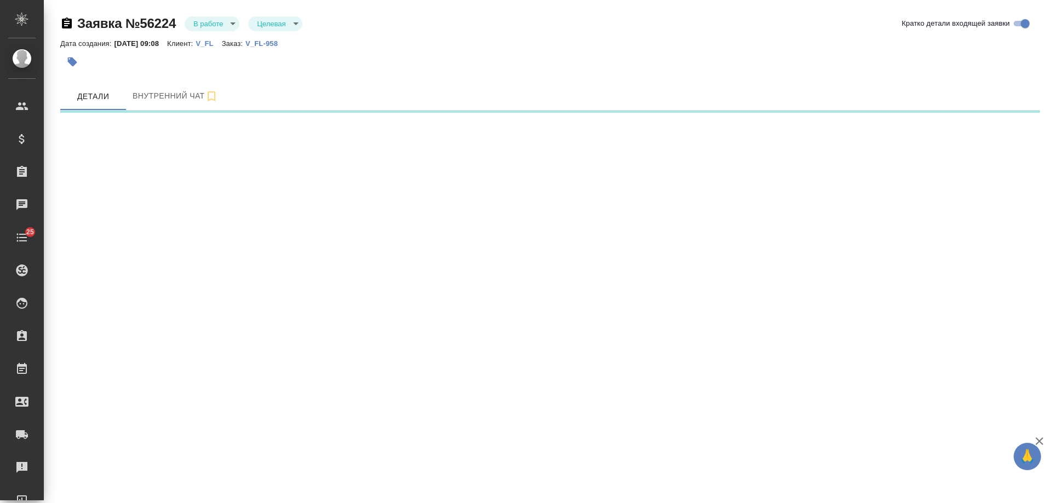
select select "RU"
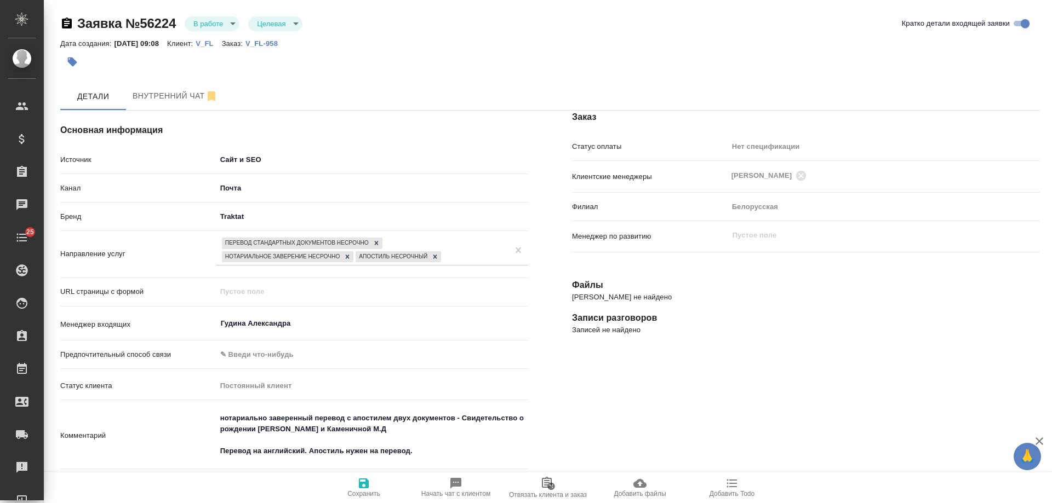
click at [285, 45] on p "V_FL-958" at bounding box center [265, 43] width 41 height 8
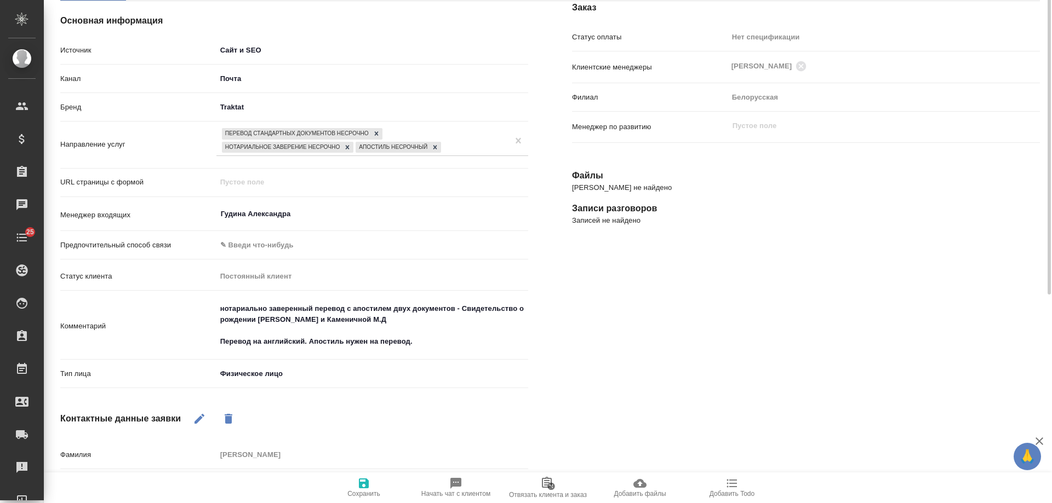
scroll to position [219, 0]
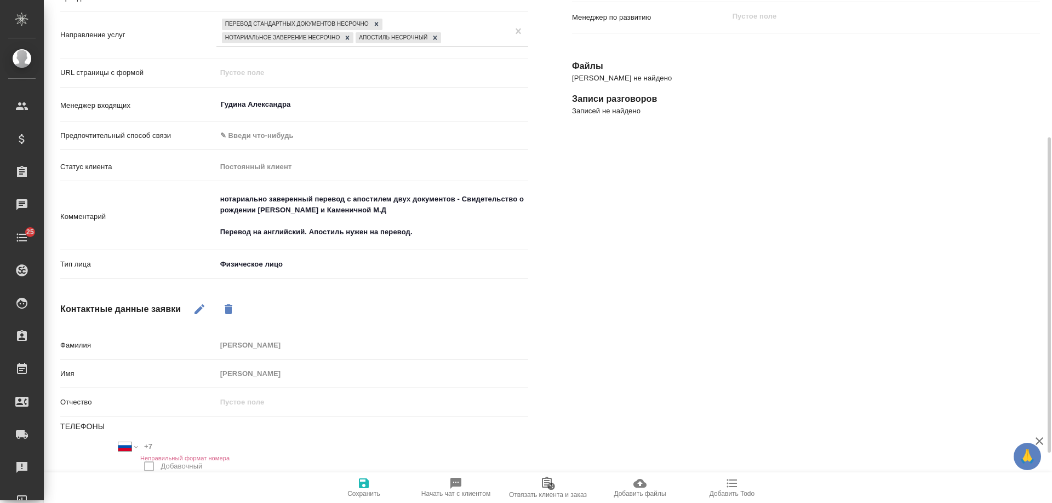
type textarea "x"
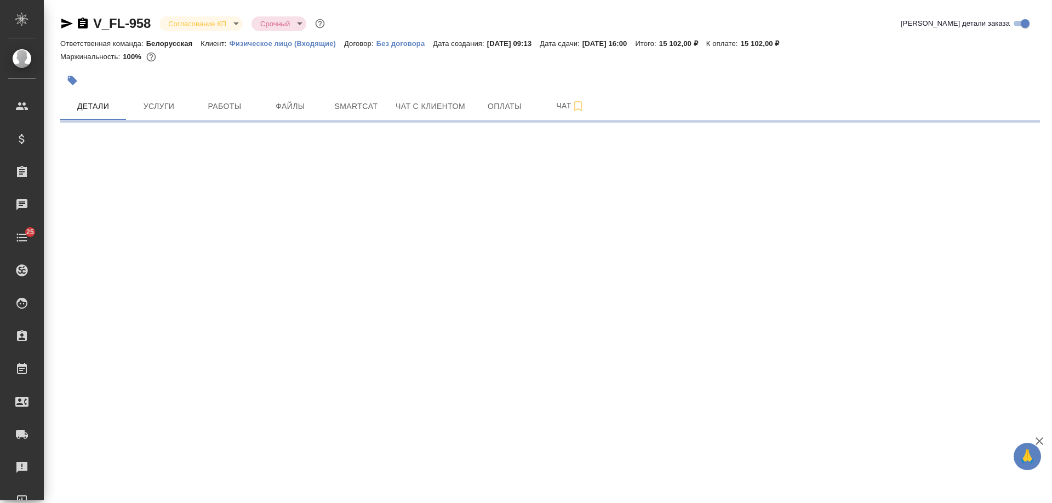
select select "RU"
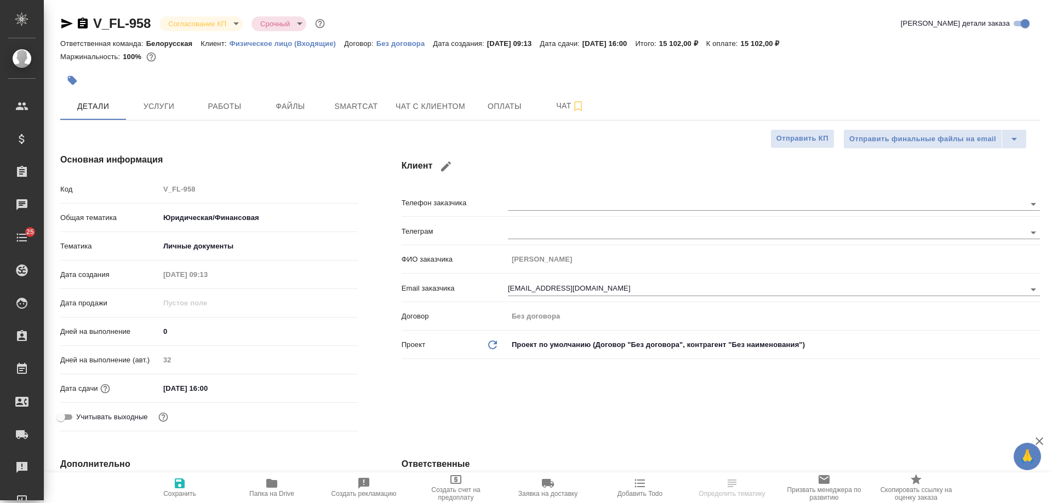
type textarea "x"
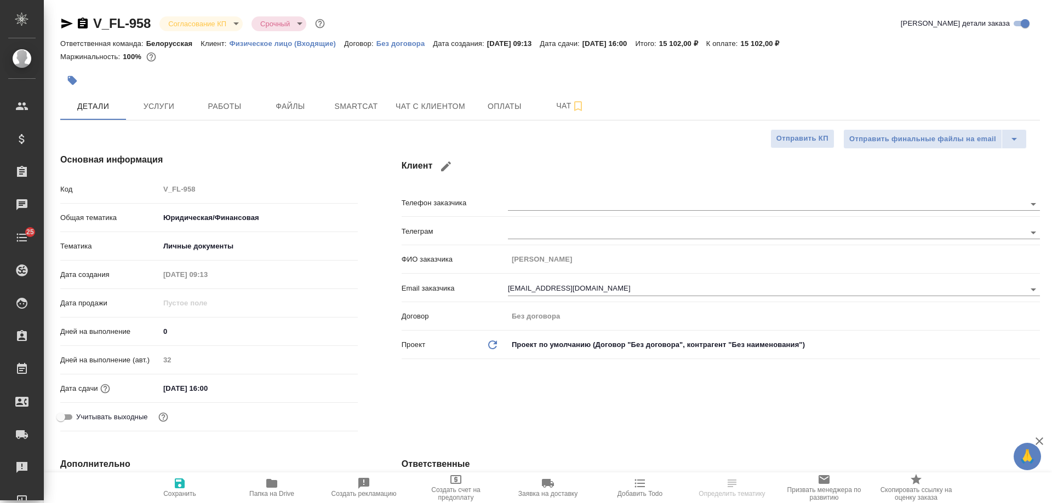
type textarea "x"
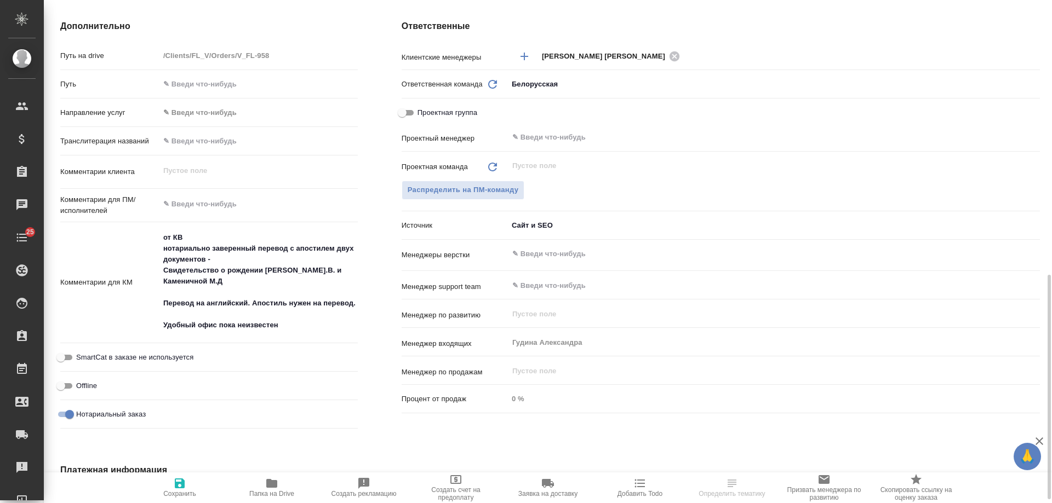
scroll to position [493, 0]
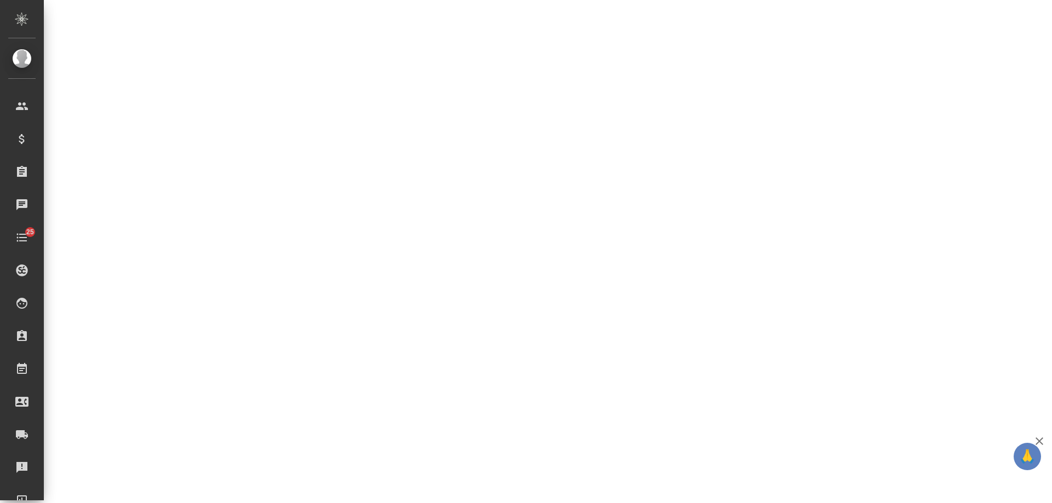
select select "RU"
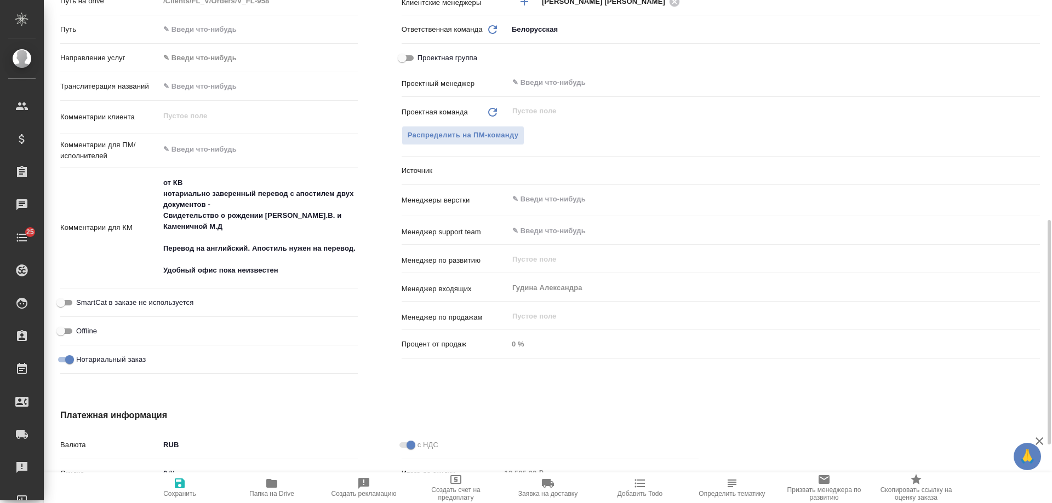
type textarea "x"
click at [640, 482] on icon "button" at bounding box center [639, 483] width 13 height 13
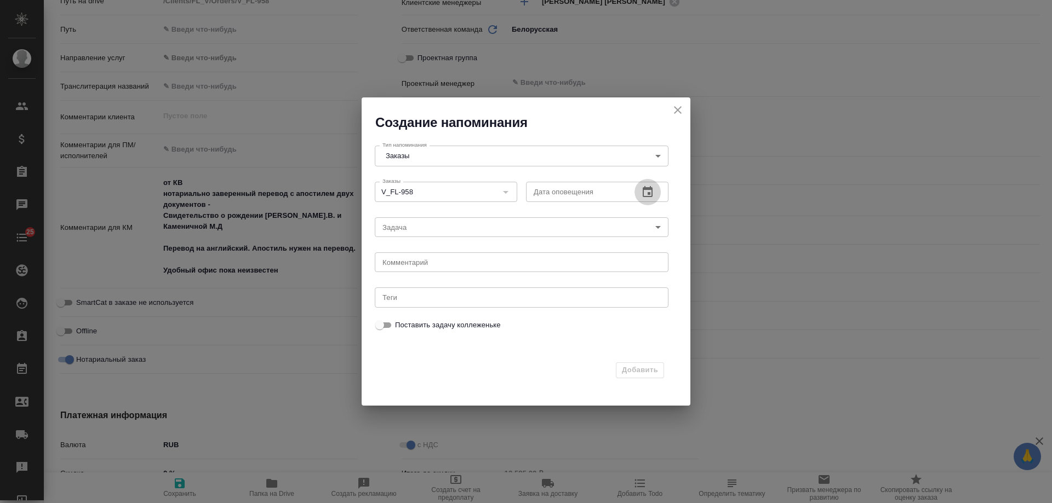
click at [646, 186] on icon "button" at bounding box center [647, 192] width 13 height 13
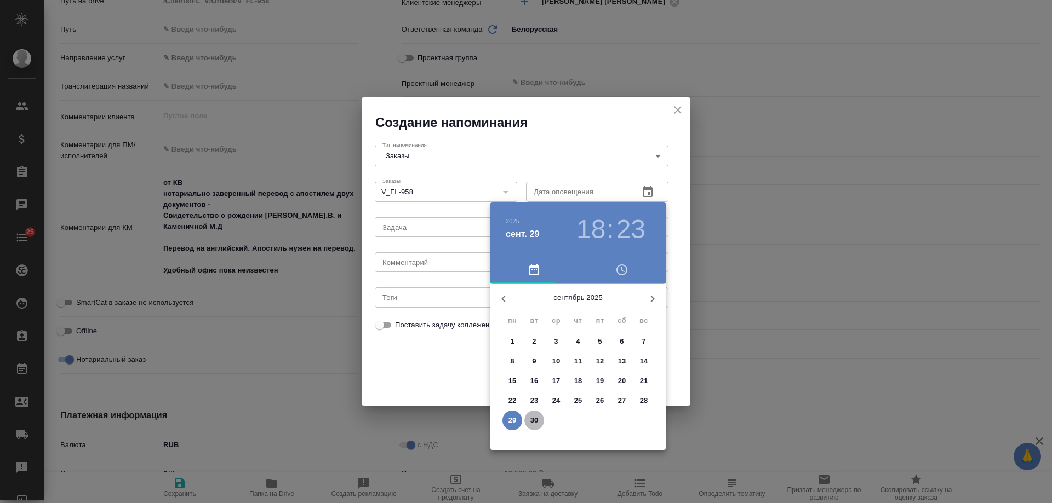
drag, startPoint x: 529, startPoint y: 420, endPoint x: 456, endPoint y: 270, distance: 166.8
click at [529, 419] on span "30" at bounding box center [534, 420] width 20 height 11
type input "30.09.2025 18:23"
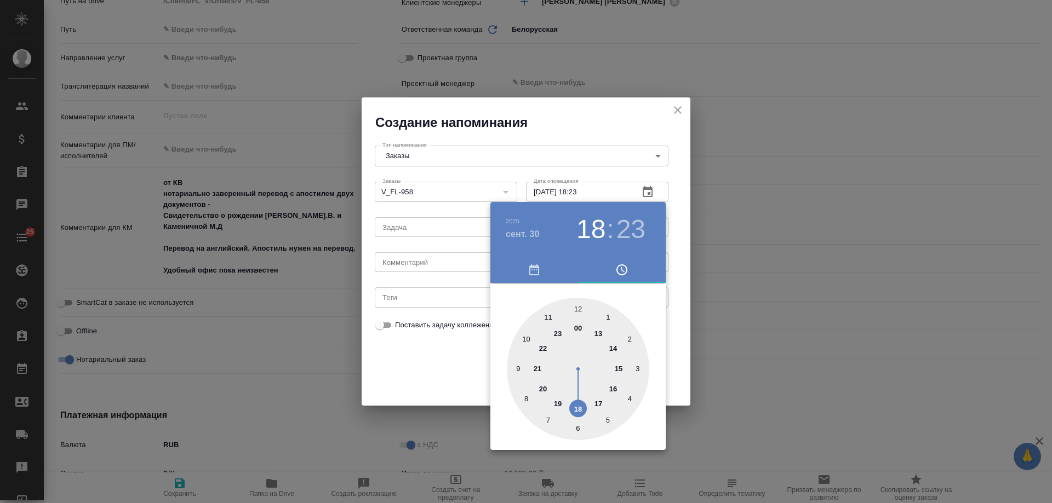
click at [448, 267] on div at bounding box center [526, 251] width 1052 height 503
drag, startPoint x: 447, startPoint y: 267, endPoint x: 441, endPoint y: 264, distance: 6.9
click at [444, 266] on div "2025 сент. 30 18 : 23 00 1 2 3 4 5 6 7 8 9 10 11 12 13 14 15 16 17 18 19 20 21 …" at bounding box center [526, 251] width 1052 height 503
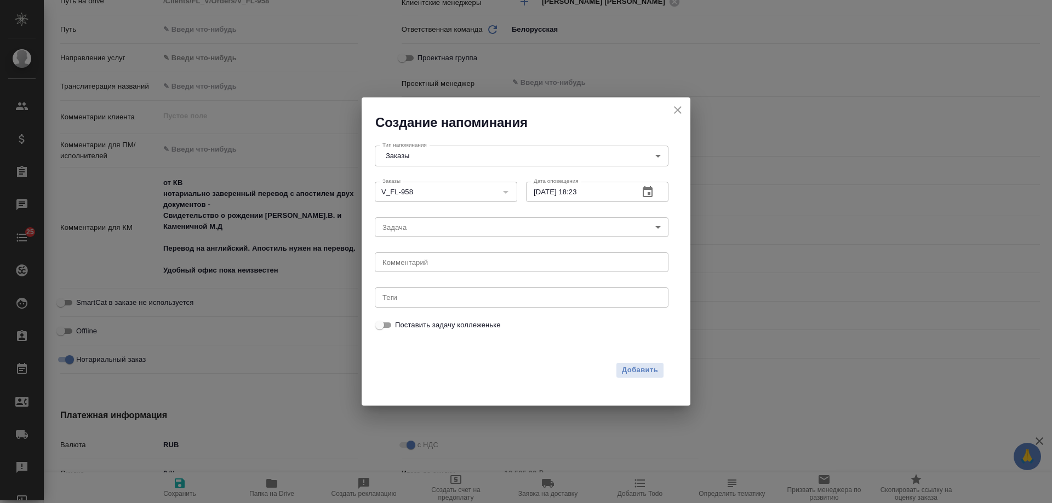
click at [441, 264] on div "2025 сент. 30 18 : 23 00 1 2 3 4 5 6 7 8 9 10 11 12 13 14 15 16 17 18 19 20 21 …" at bounding box center [526, 251] width 1052 height 503
click at [441, 265] on textarea at bounding box center [521, 263] width 278 height 8
type textarea "т"
type textarea "инфа на почте /Настя"
click at [639, 369] on span "Добавить" at bounding box center [640, 370] width 36 height 13
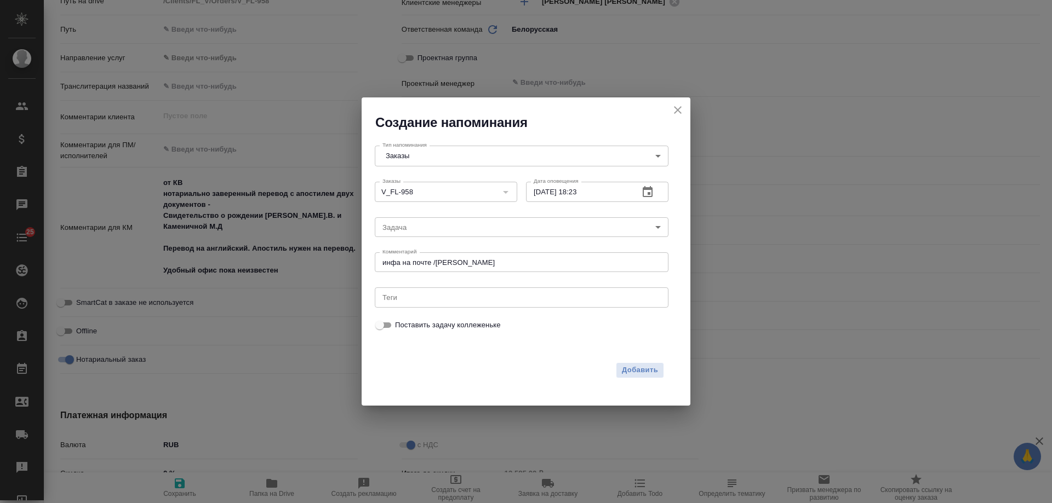
type textarea "x"
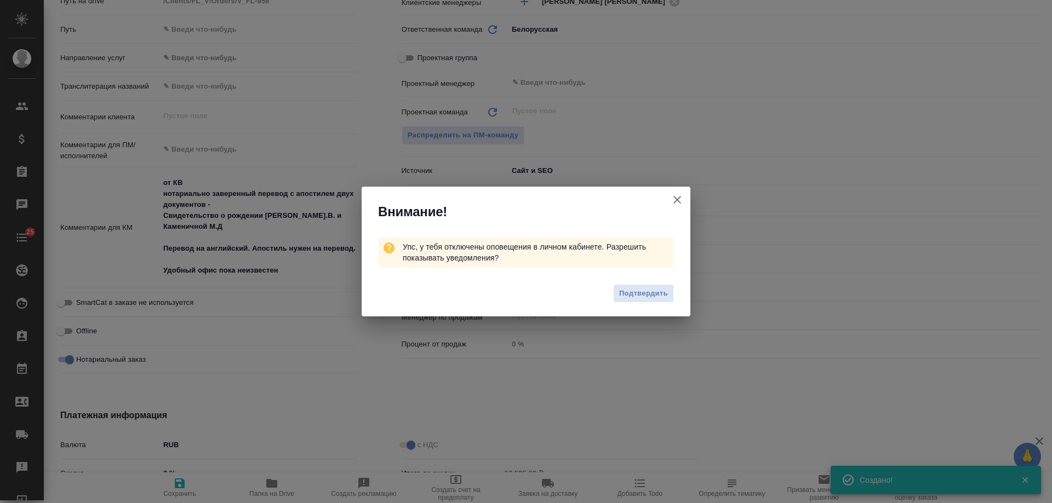
type textarea "x"
click at [680, 200] on icon "button" at bounding box center [676, 199] width 13 height 13
type textarea "x"
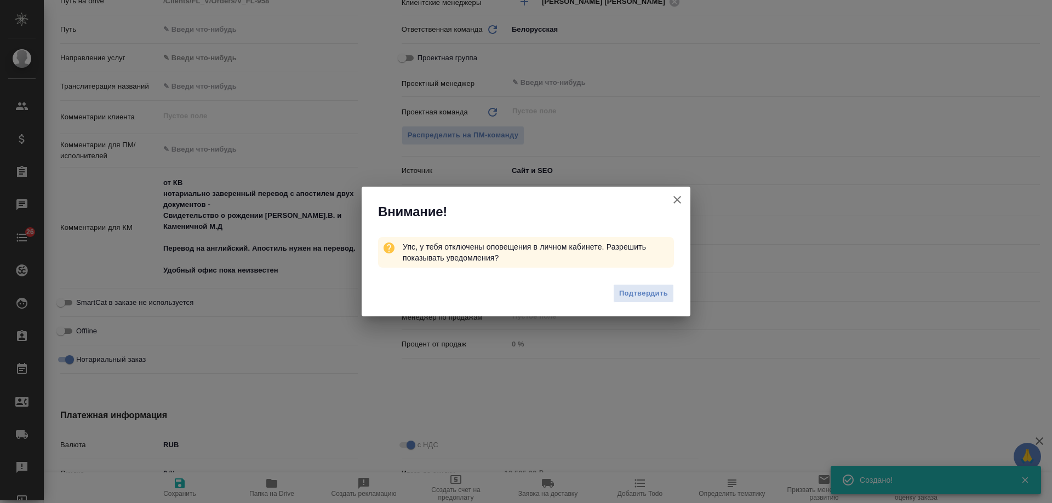
type textarea "x"
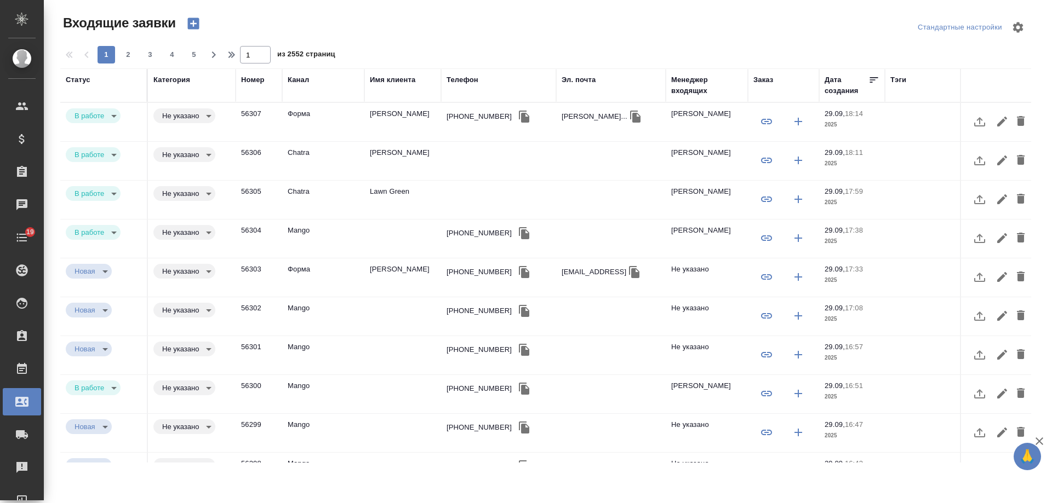
select select "RU"
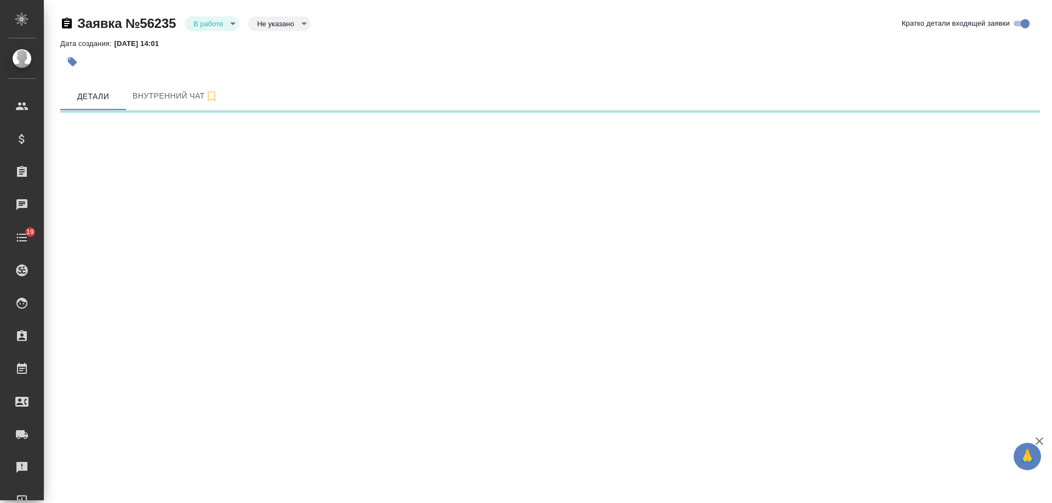
select select "RU"
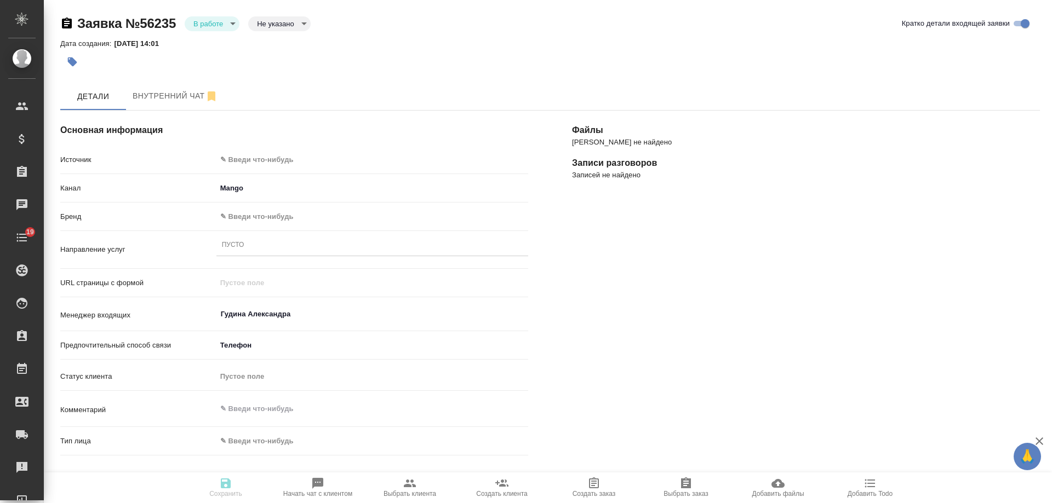
type textarea "x"
click at [284, 157] on body "🙏 .cls-1 fill:#fff; AWATERA Gudina Alexandra Клиенты Спецификации Заказы Чаты 1…" at bounding box center [526, 251] width 1052 height 503
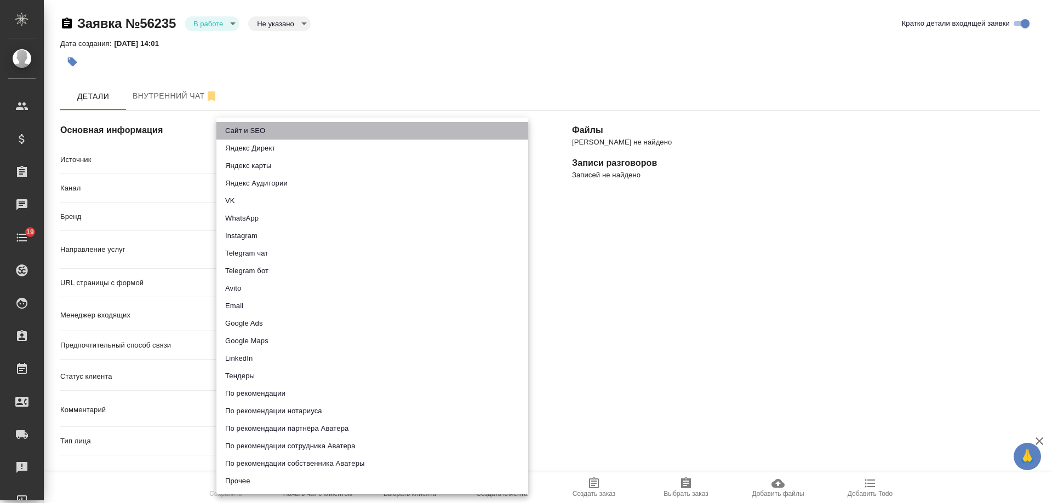
click at [283, 125] on li "Сайт и SEO" at bounding box center [372, 131] width 312 height 18
type input "seo"
type textarea "x"
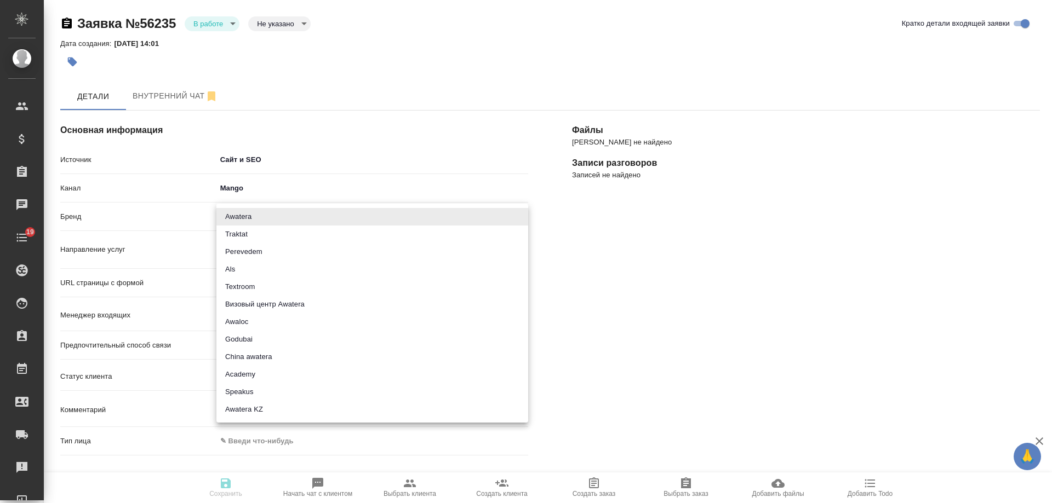
click at [282, 219] on body "🙏 .cls-1 fill:#fff; AWATERA Gudina Alexandra Клиенты Спецификации Заказы 0 Чаты…" at bounding box center [526, 251] width 1052 height 503
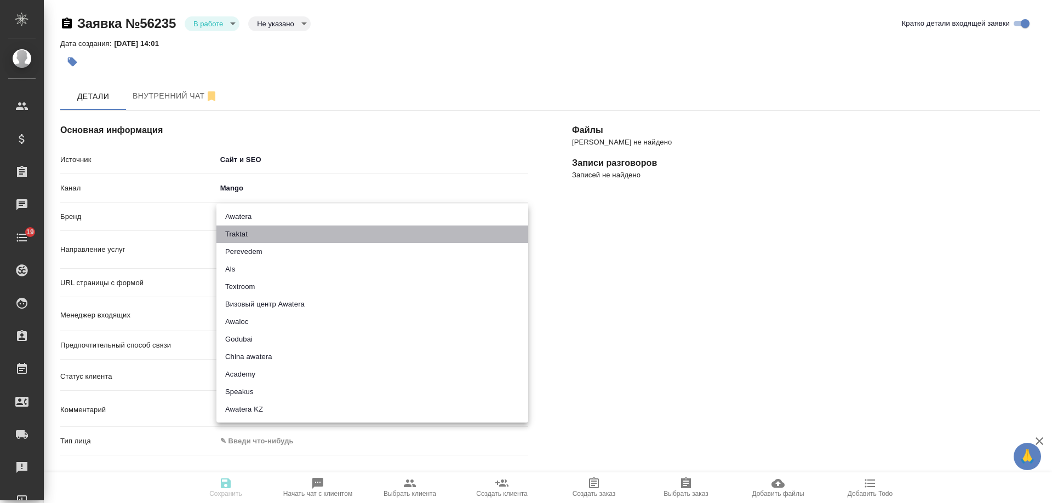
click at [258, 231] on li "Traktat" at bounding box center [372, 235] width 312 height 18
type input "traktat"
type textarea "x"
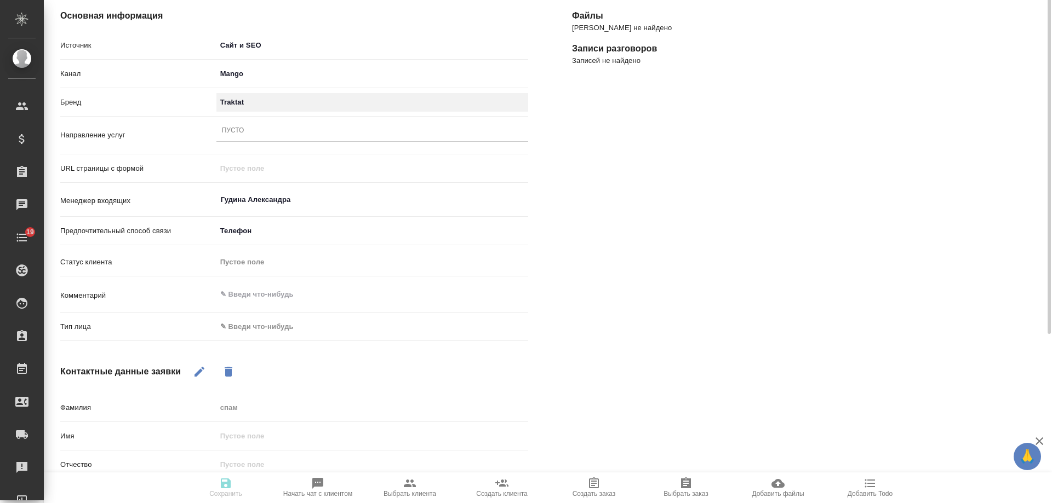
scroll to position [60, 0]
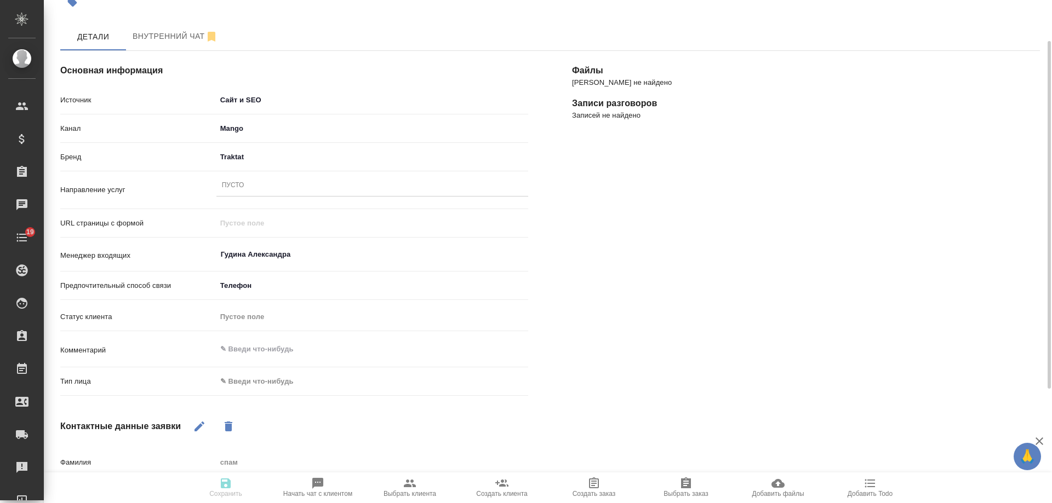
click at [250, 186] on div "Пусто" at bounding box center [372, 186] width 312 height 16
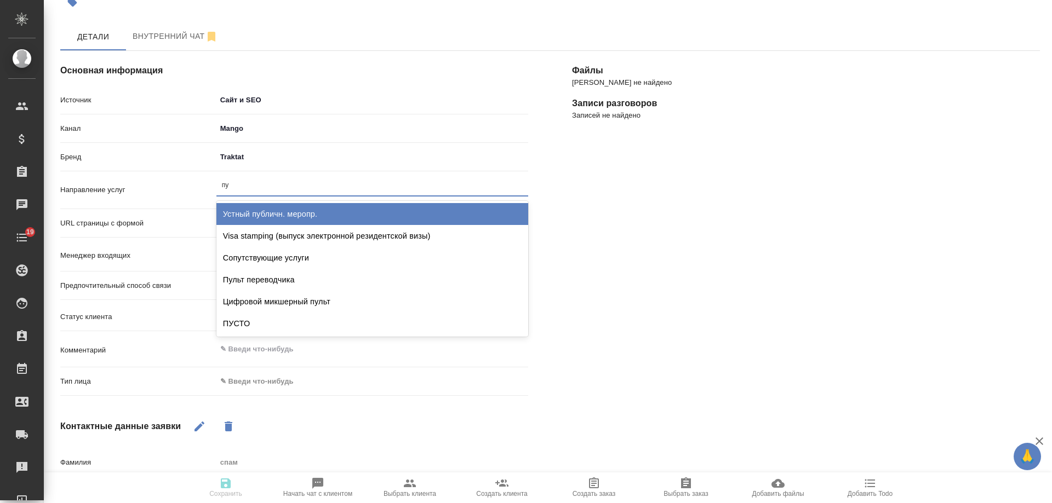
type input "пус"
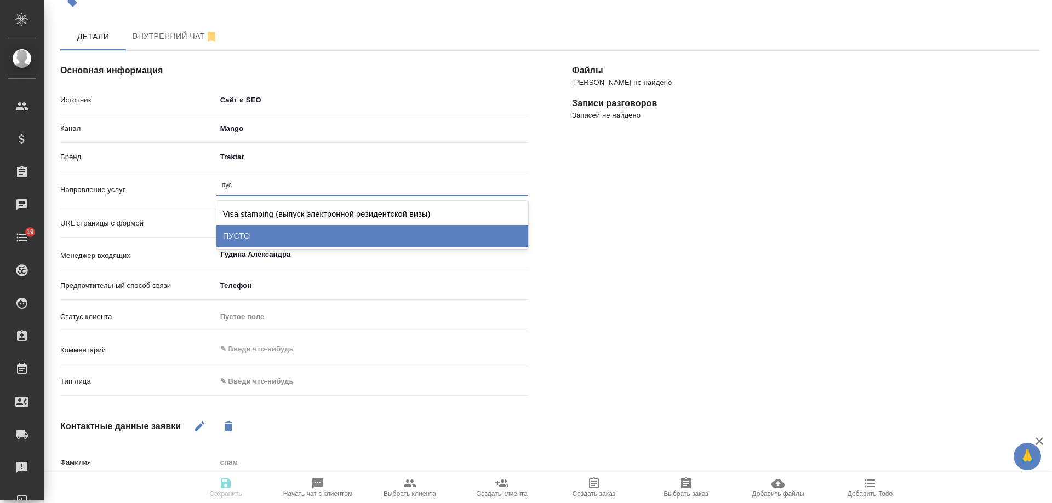
click at [247, 232] on div "ПУСТО" at bounding box center [372, 236] width 312 height 22
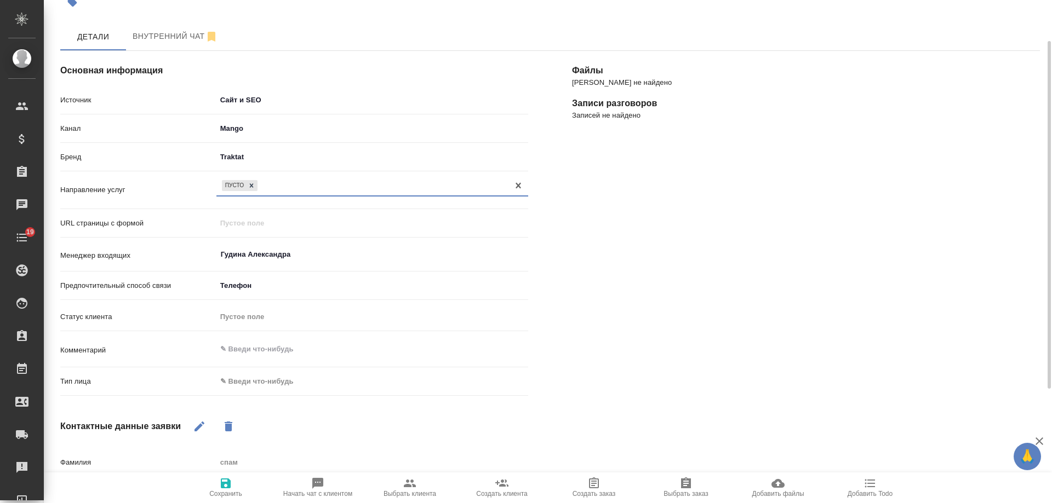
click at [270, 376] on body "🙏 .cls-1 fill:#fff; AWATERA Gudina Alexandra Клиенты Спецификации Заказы 0 Чаты…" at bounding box center [526, 251] width 1052 height 503
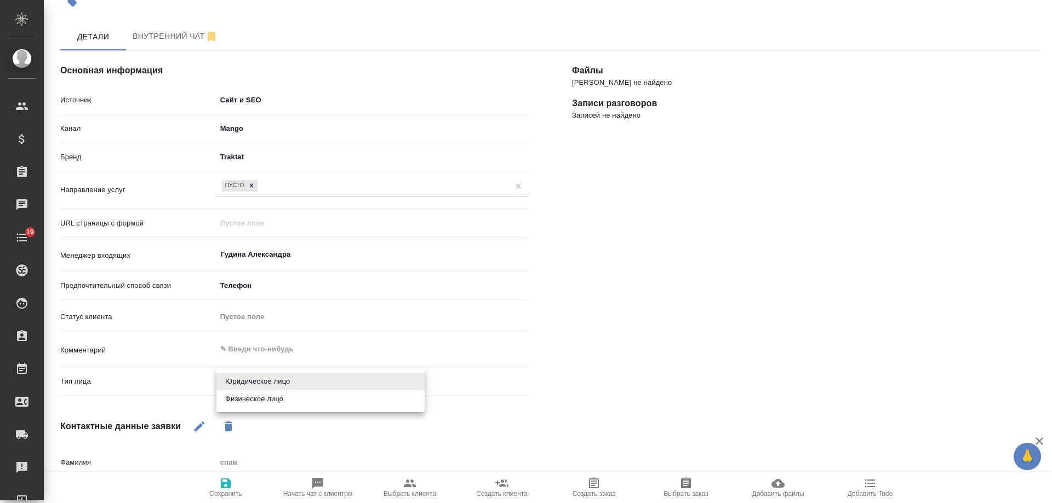
click at [262, 399] on li "Физическое лицо" at bounding box center [320, 400] width 208 height 18
type textarea "x"
type input "private"
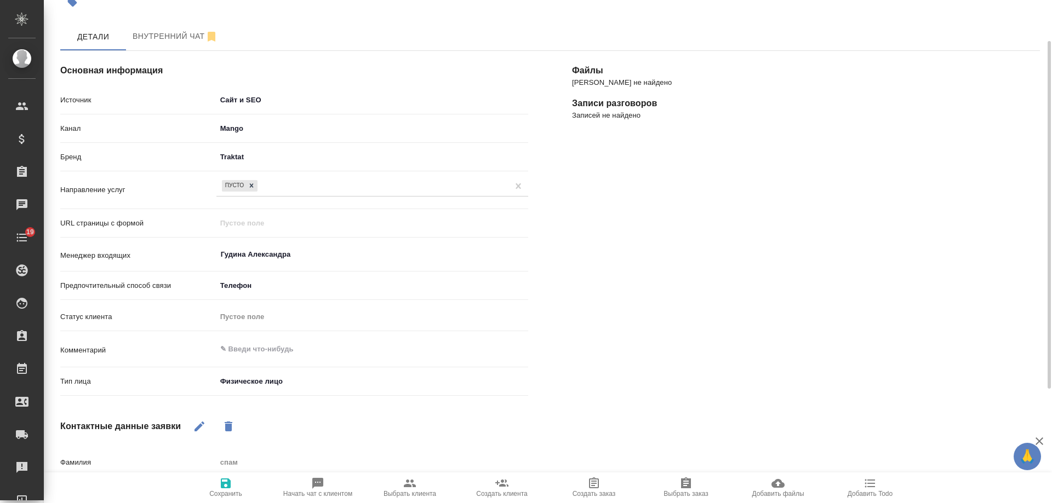
click at [224, 480] on icon "button" at bounding box center [226, 484] width 10 height 10
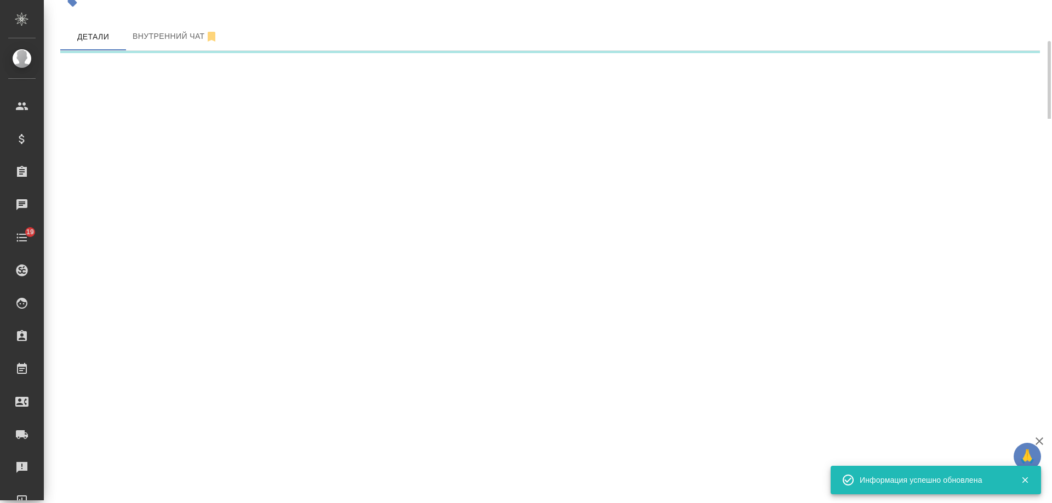
select select "RU"
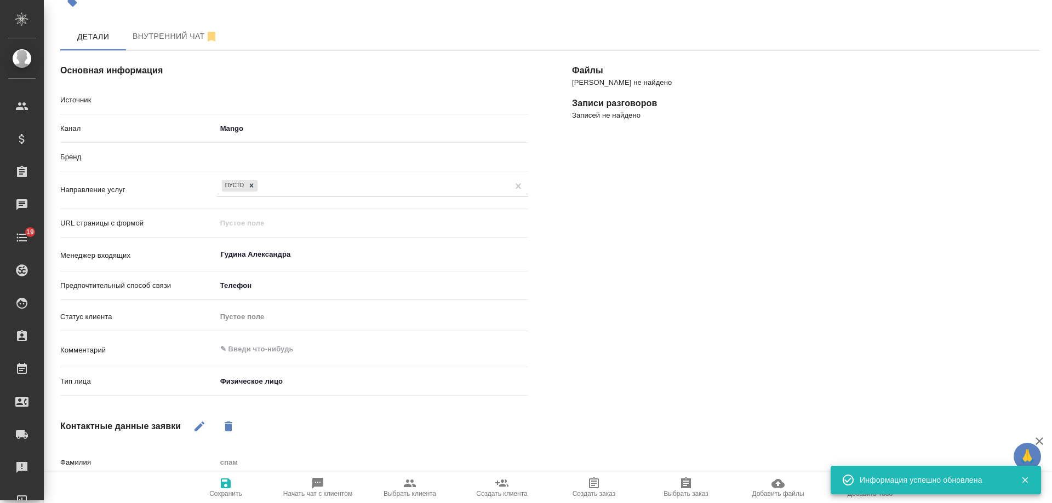
type textarea "x"
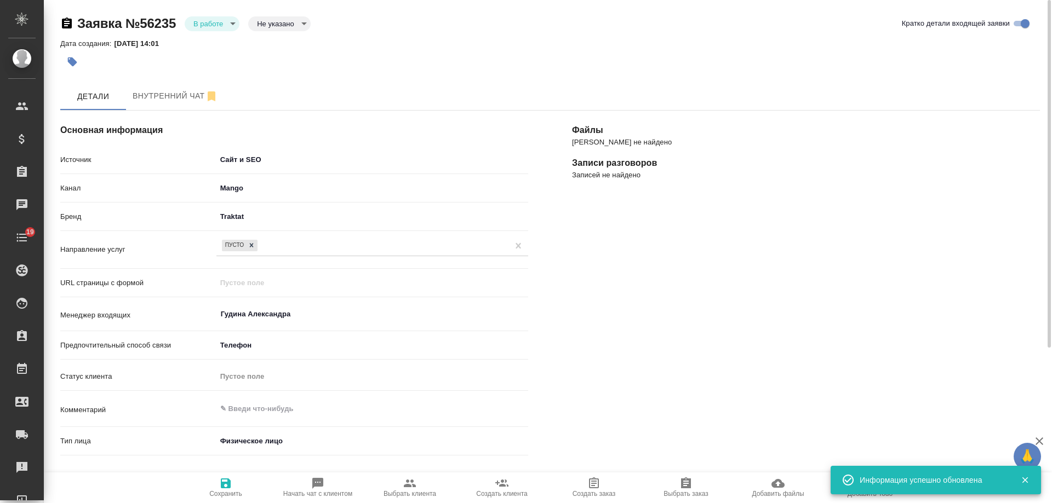
click at [219, 26] on body "🙏 .cls-1 fill:#fff; AWATERA Gudina Alexandra Клиенты Спецификации Заказы 0 Чаты…" at bounding box center [526, 251] width 1052 height 503
click at [224, 46] on li "Отказ" at bounding box center [212, 42] width 55 height 19
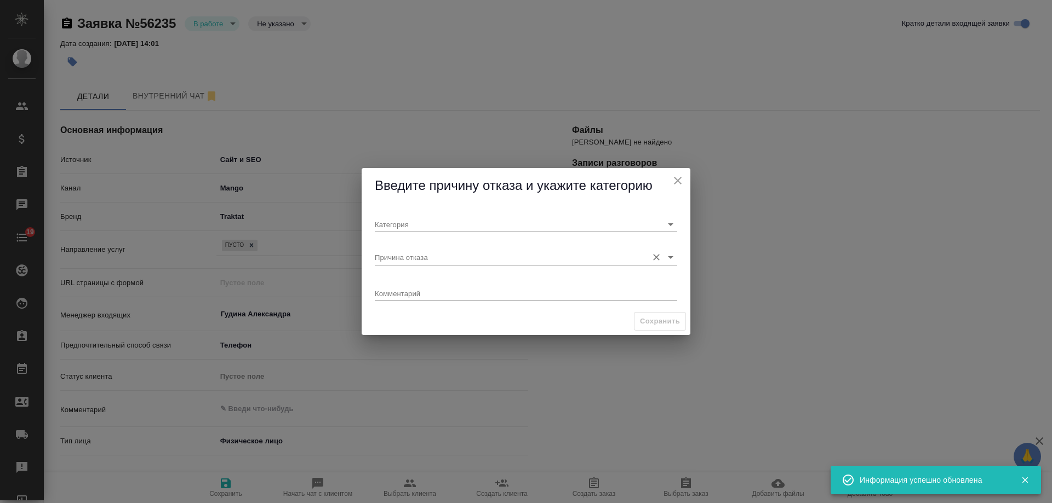
click at [409, 261] on input "Причина отказа" at bounding box center [508, 257] width 267 height 15
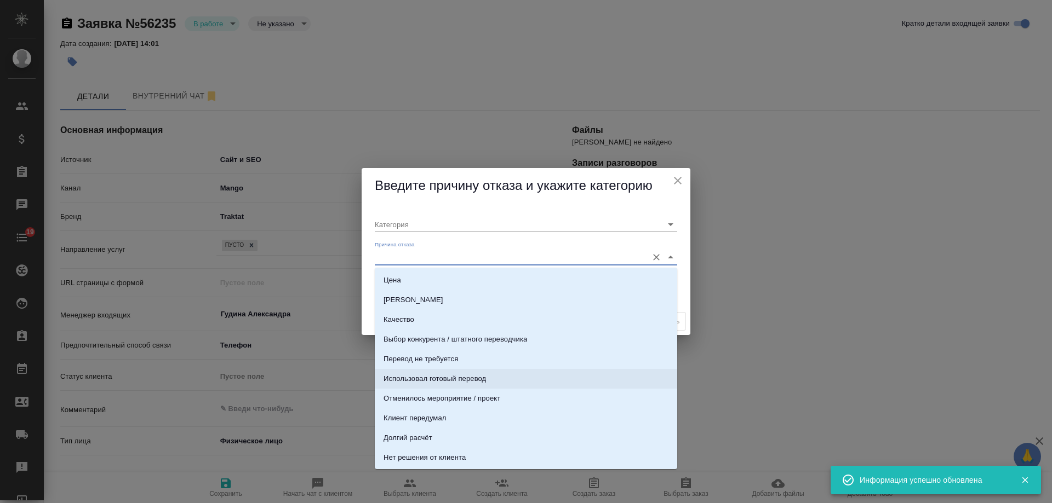
scroll to position [334, 0]
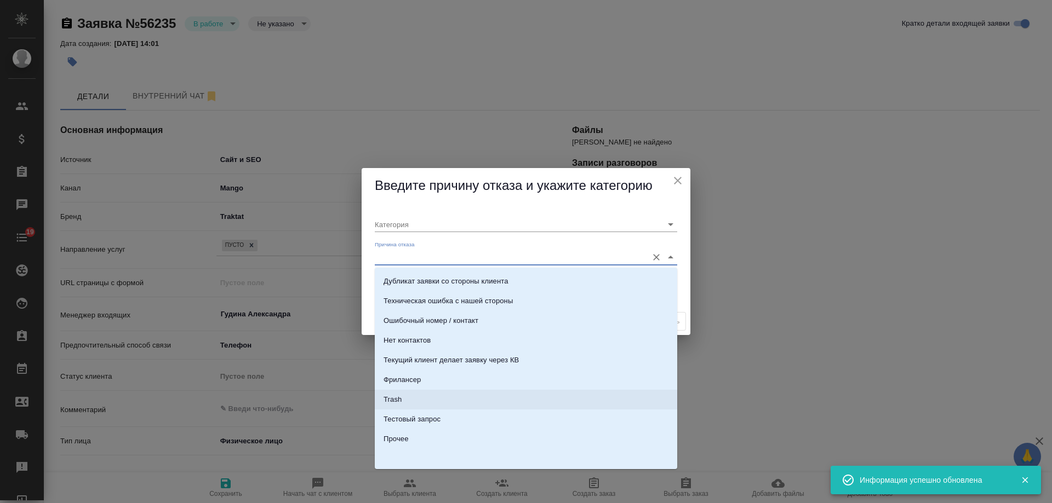
click at [436, 399] on li "Trash" at bounding box center [526, 400] width 302 height 20
type input "Не лиды"
type input "Trash"
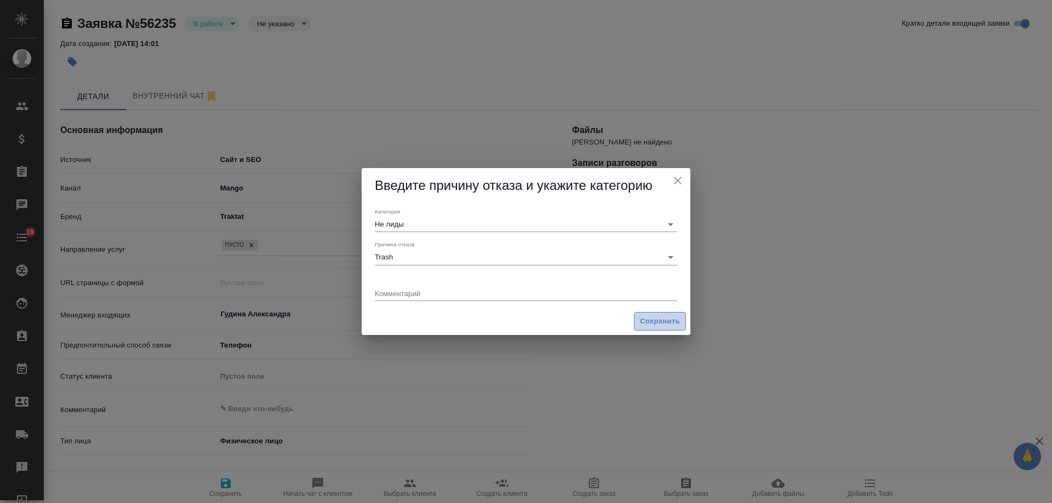
click at [662, 314] on button "Сохранить" at bounding box center [660, 321] width 52 height 19
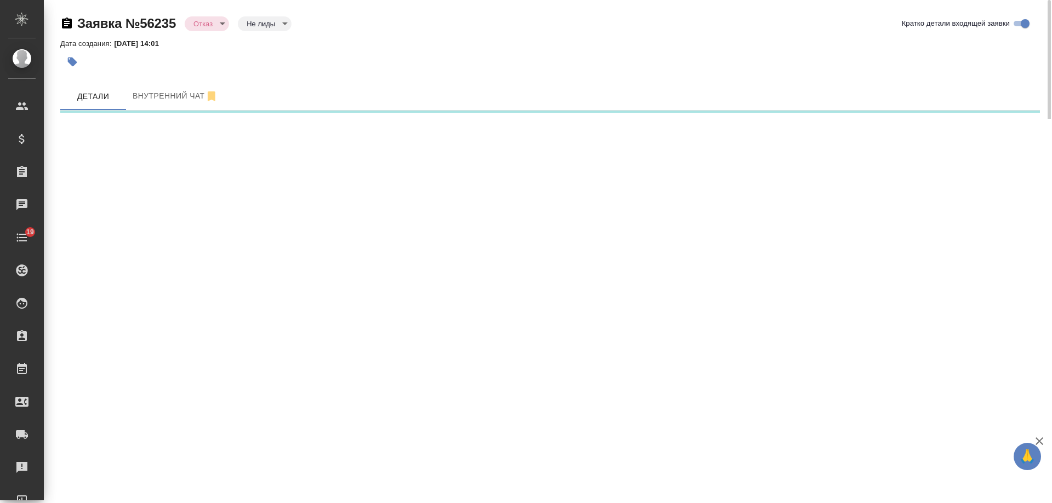
select select "RU"
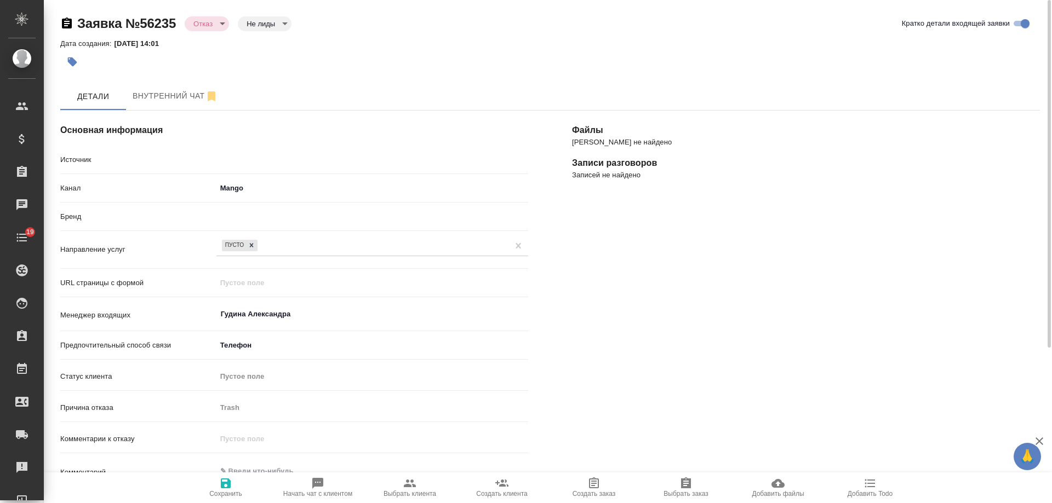
type textarea "x"
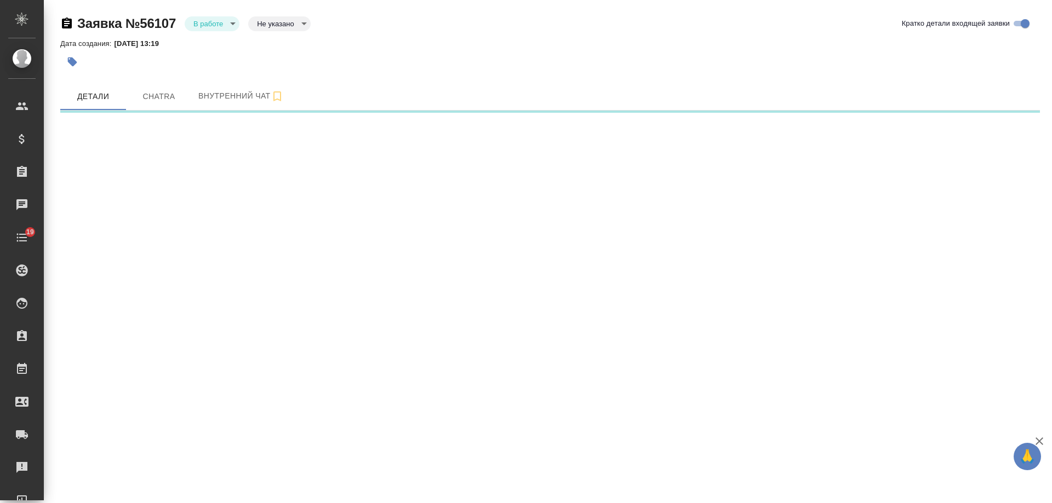
select select "RU"
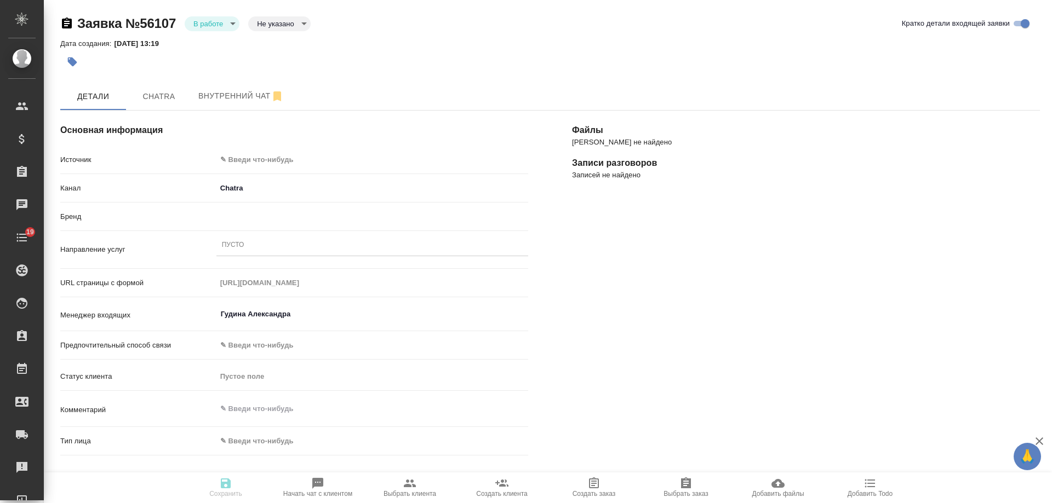
type textarea "x"
click at [266, 157] on body "🙏 .cls-1 fill:#fff; AWATERA [PERSON_NAME] Спецификации Заказы Чаты 19 Todo Прое…" at bounding box center [526, 251] width 1052 height 503
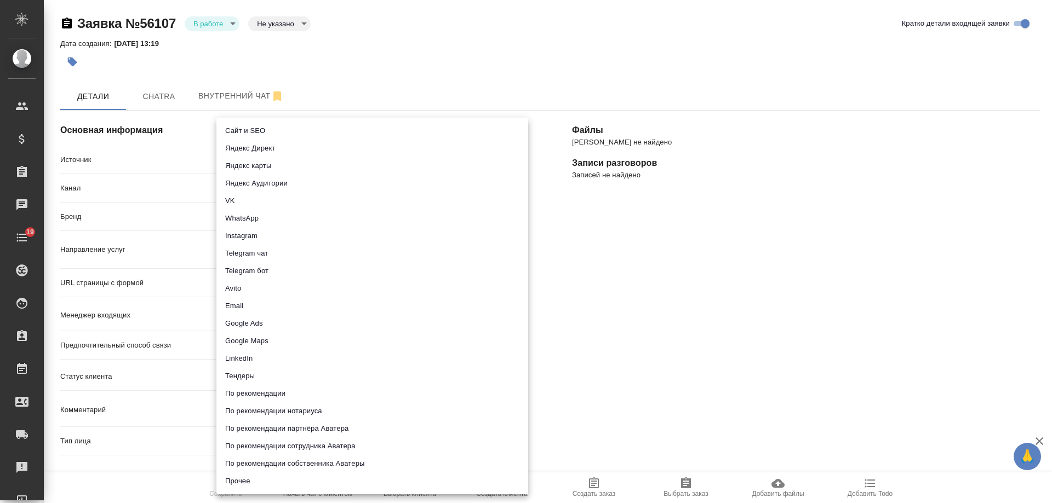
click at [264, 135] on li "Сайт и SEO" at bounding box center [372, 131] width 312 height 18
type input "seo"
type textarea "x"
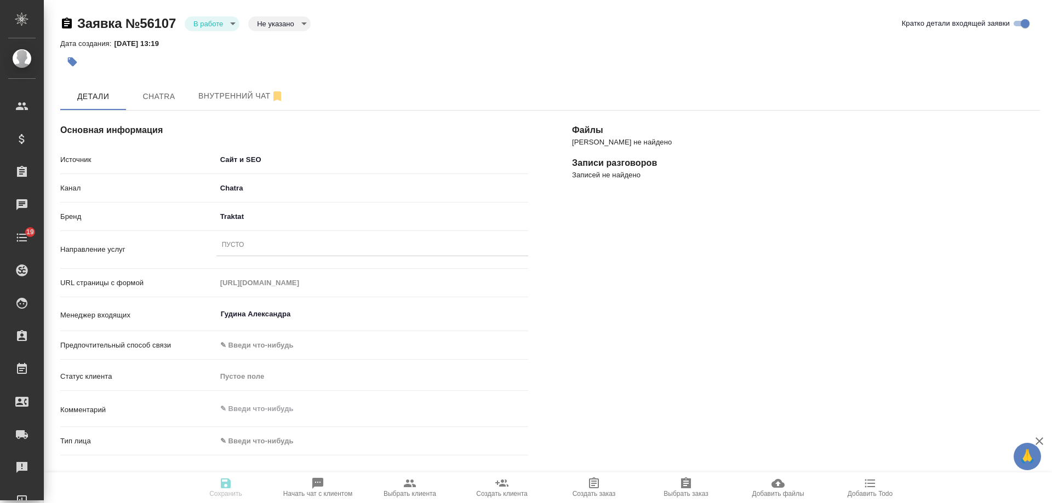
click at [256, 245] on div "Пусто" at bounding box center [372, 246] width 312 height 16
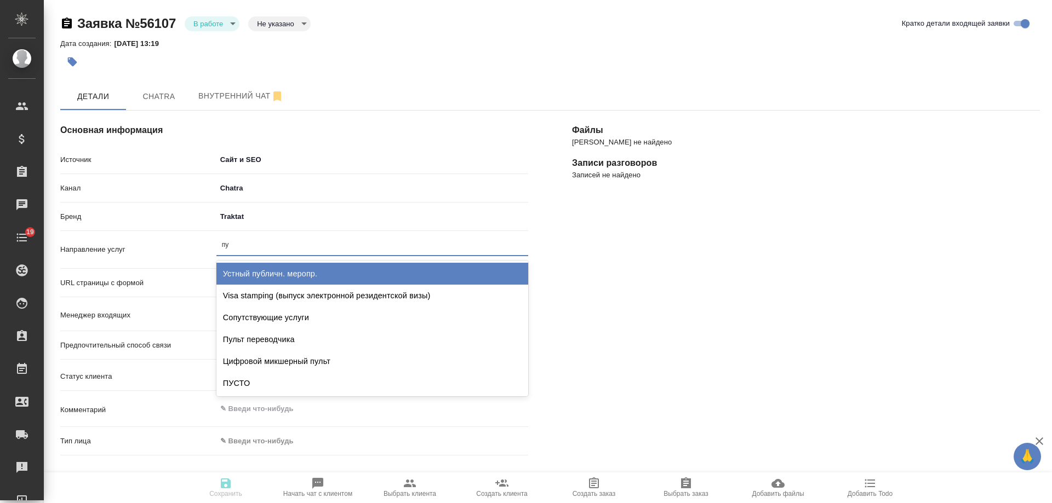
type input "пус"
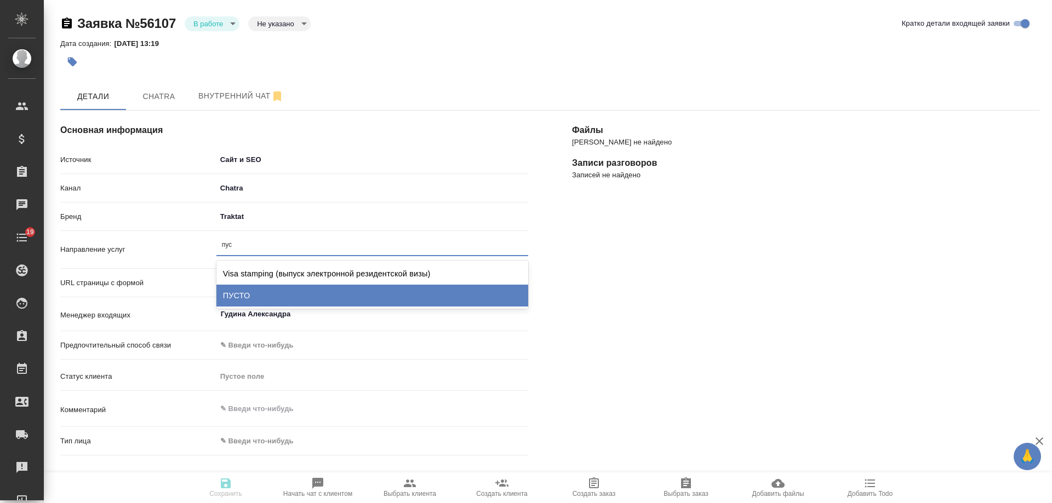
click at [251, 290] on div "ПУСТО" at bounding box center [372, 296] width 312 height 22
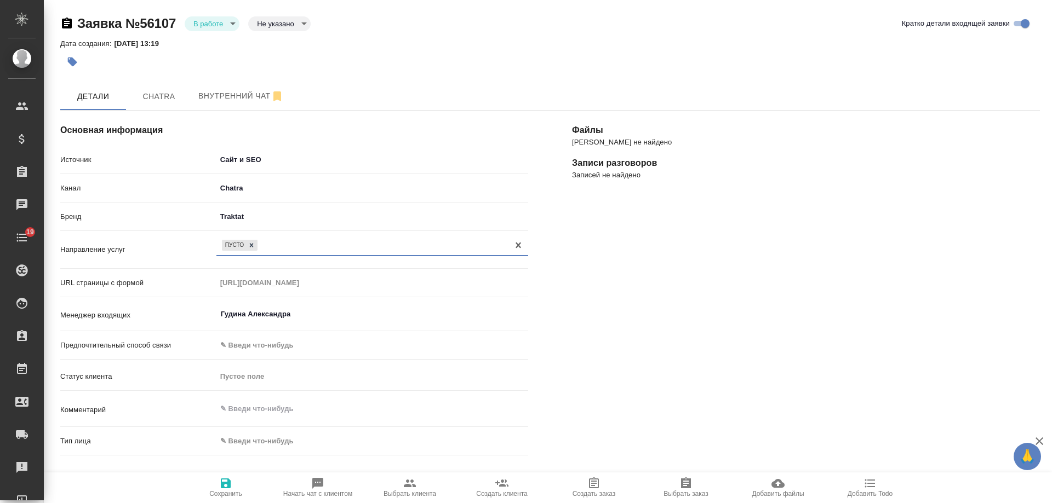
scroll to position [164, 0]
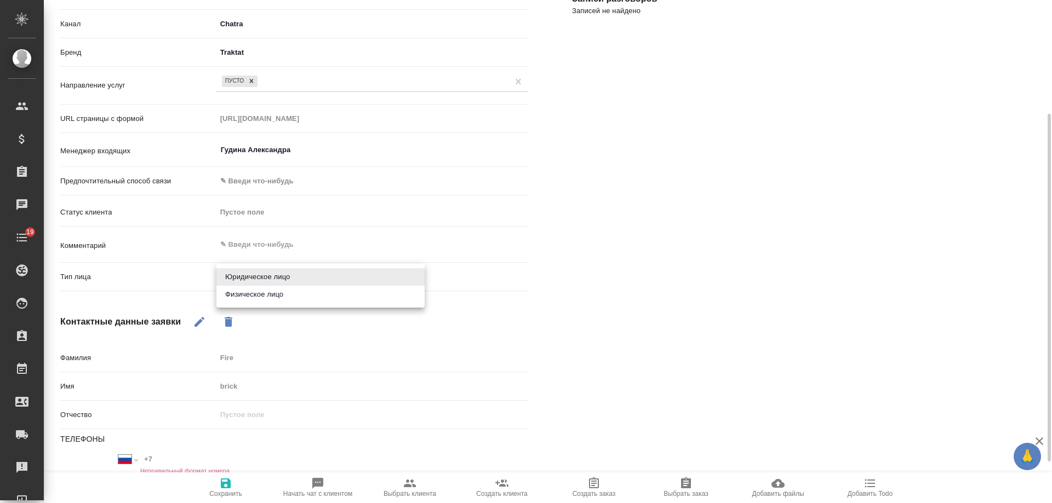
click at [266, 271] on body "🙏 .cls-1 fill:#fff; AWATERA [PERSON_NAME] Спецификации Заказы 0 Чаты 19 Todo Пр…" at bounding box center [526, 251] width 1052 height 503
click at [271, 290] on li "Физическое лицо" at bounding box center [320, 295] width 208 height 18
type textarea "x"
type input "private"
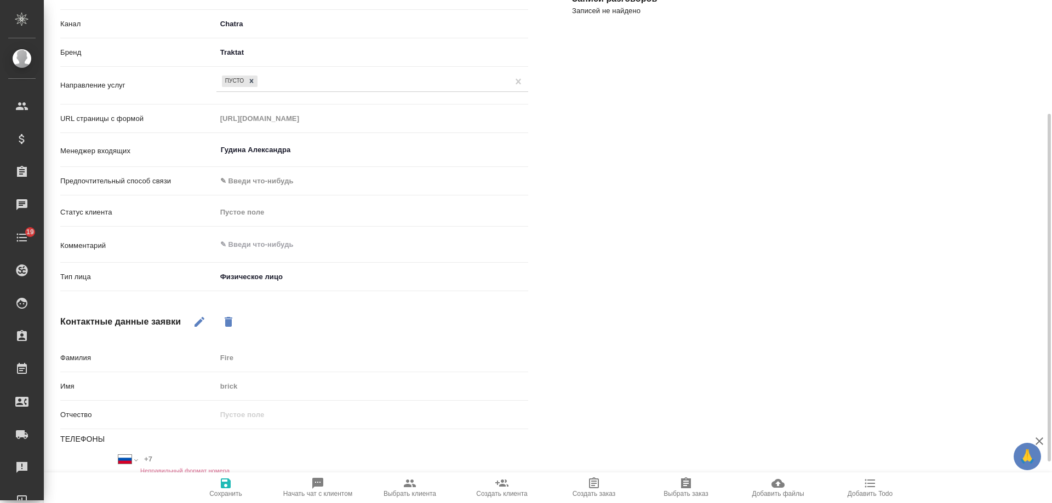
click at [227, 481] on icon "button" at bounding box center [225, 483] width 13 height 13
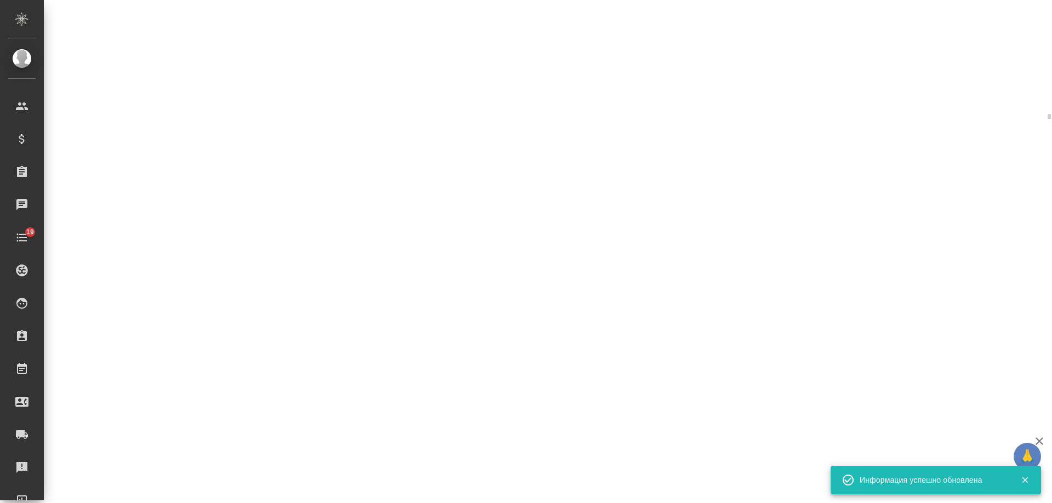
select select "RU"
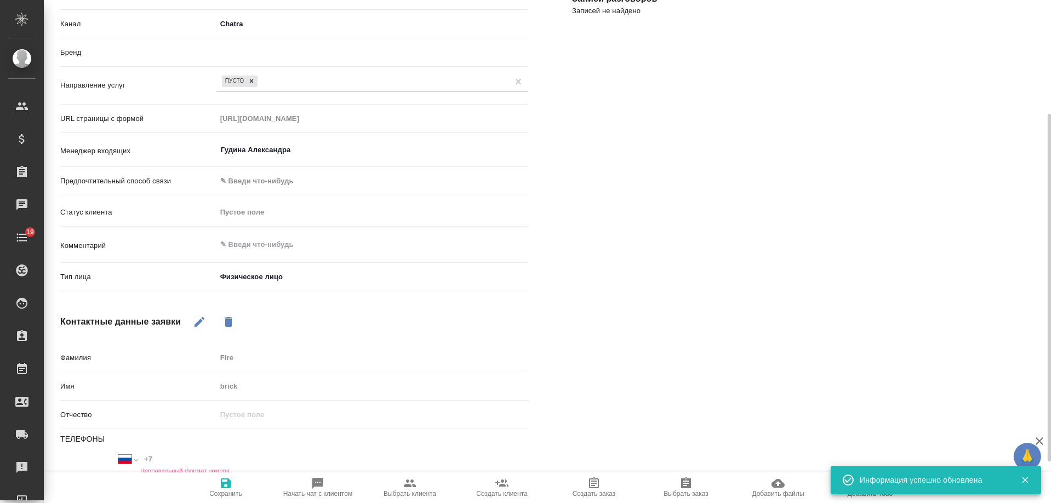
type textarea "x"
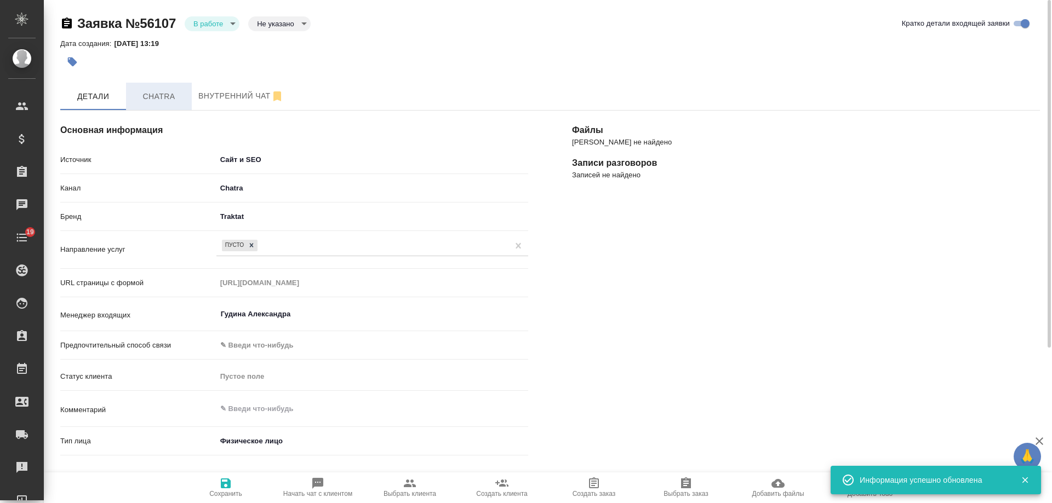
click at [154, 99] on span "Chatra" at bounding box center [159, 97] width 53 height 14
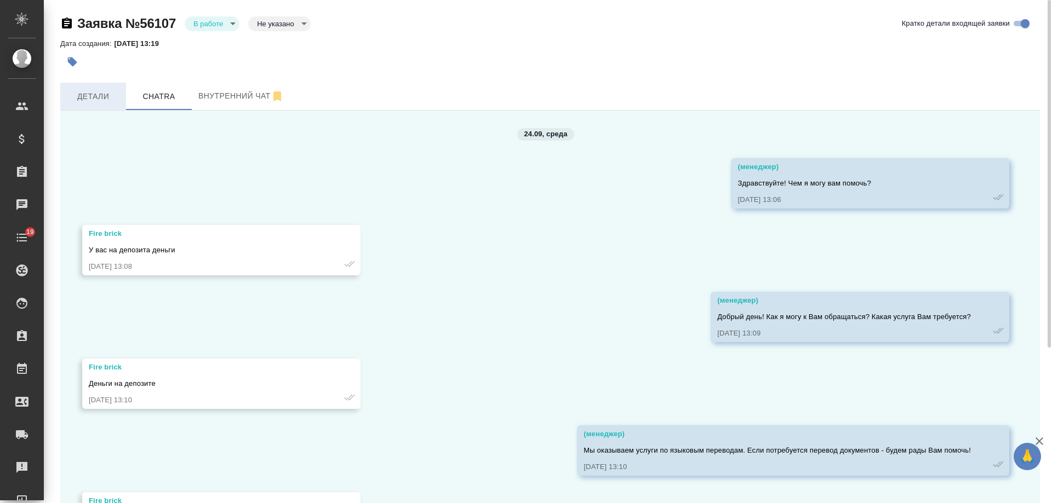
click at [89, 95] on span "Детали" at bounding box center [93, 97] width 53 height 14
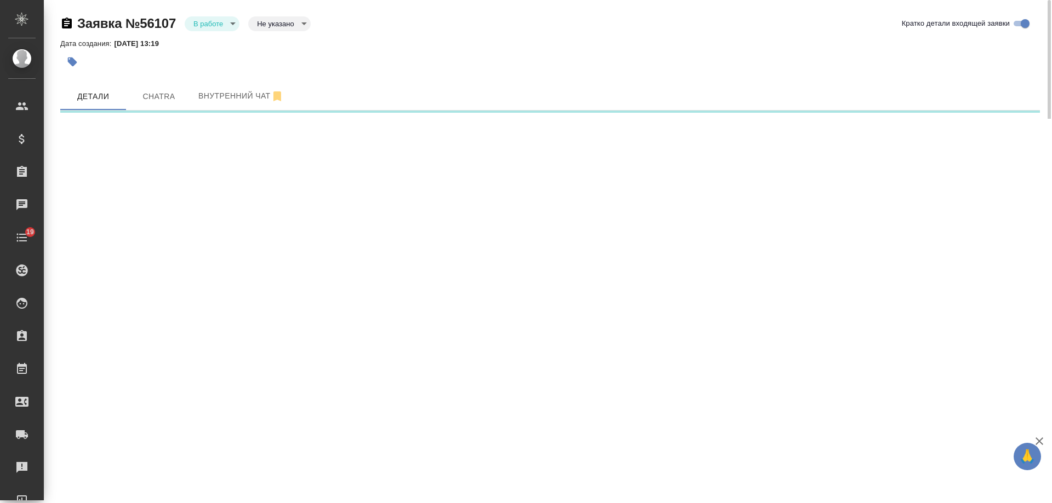
select select "RU"
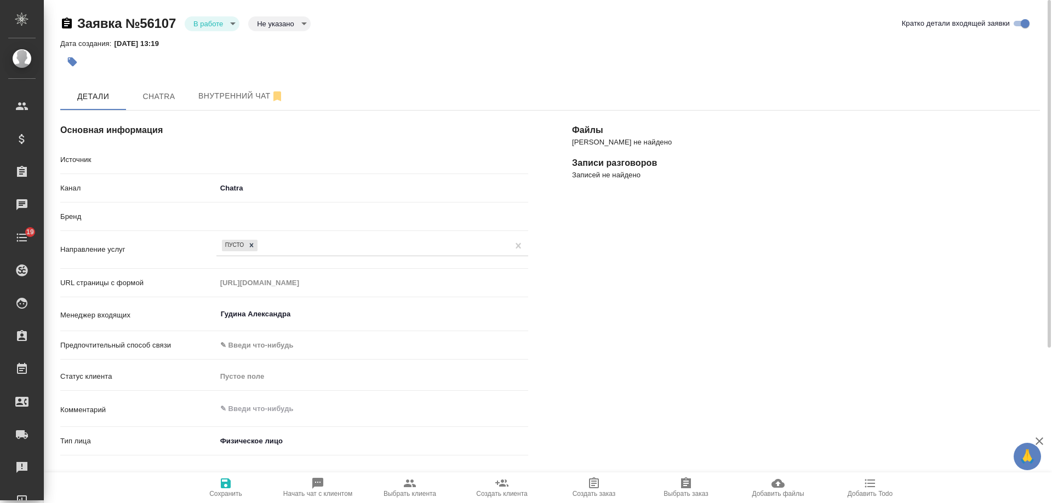
type textarea "x"
click at [169, 94] on span "Chatra" at bounding box center [159, 97] width 53 height 14
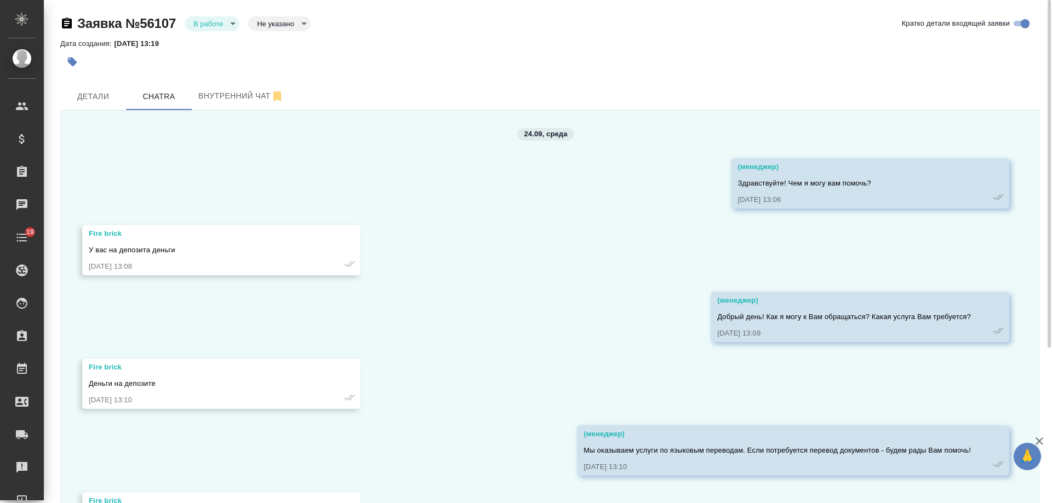
click at [227, 25] on body "🙏 .cls-1 fill:#fff; AWATERA Gudina Alexandra Клиенты Спецификации Заказы 0 Чаты…" at bounding box center [526, 251] width 1052 height 503
click at [211, 47] on button "Отказ" at bounding box center [206, 42] width 26 height 12
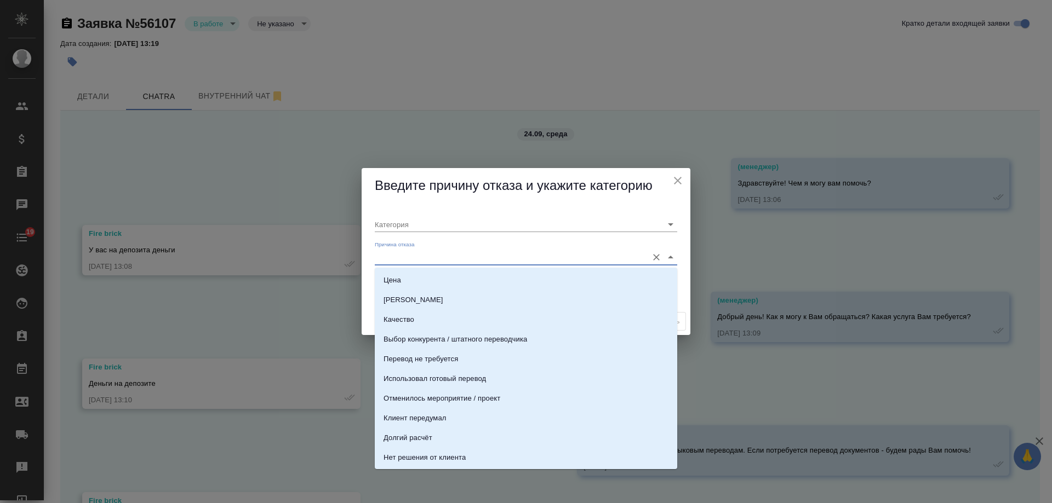
click at [422, 254] on input "Причина отказа" at bounding box center [508, 257] width 267 height 15
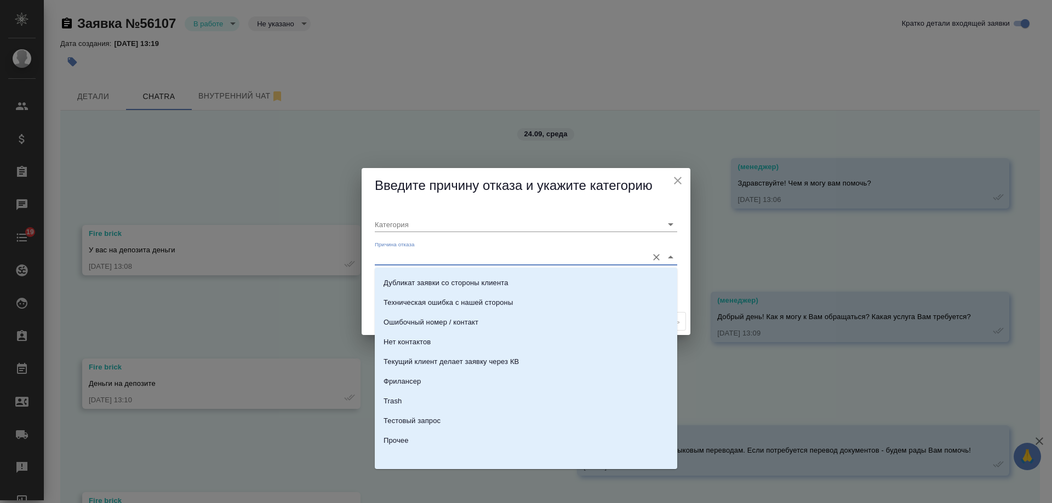
scroll to position [334, 0]
click at [454, 394] on li "Trash" at bounding box center [526, 400] width 302 height 20
type input "Не лиды"
type input "Trash"
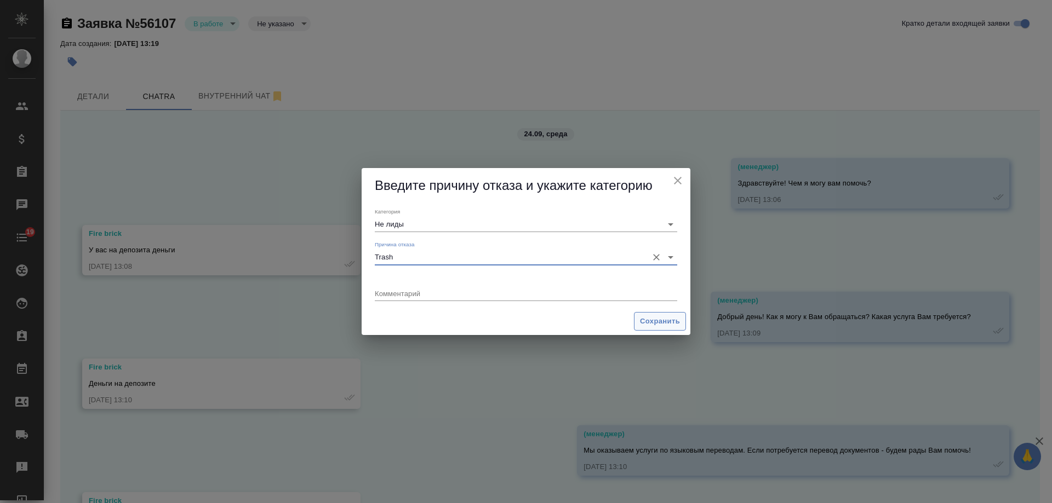
click at [661, 325] on span "Сохранить" at bounding box center [660, 322] width 40 height 13
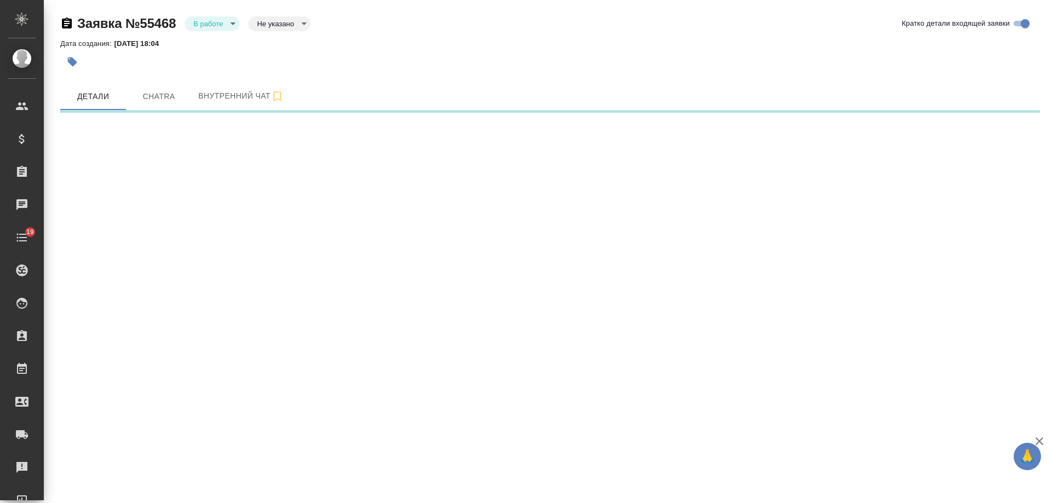
select select "RU"
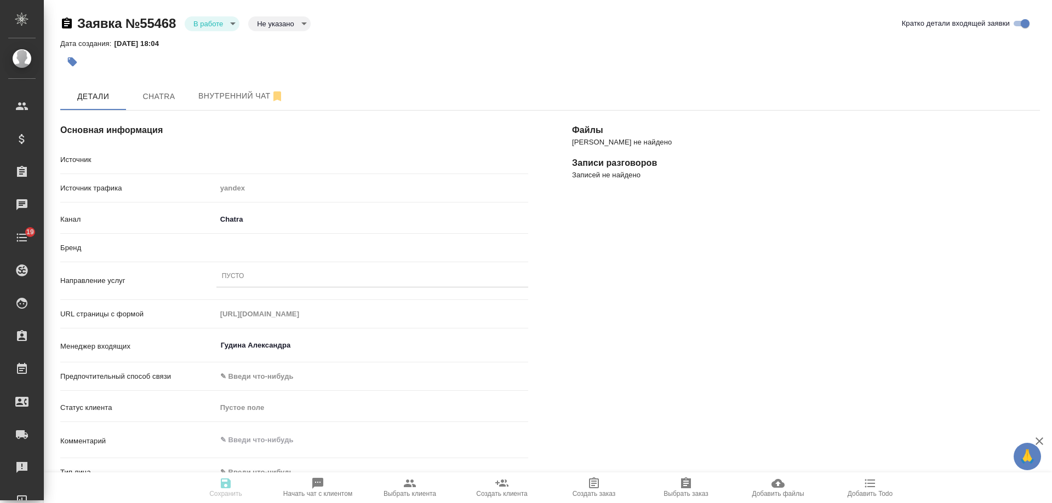
type textarea "x"
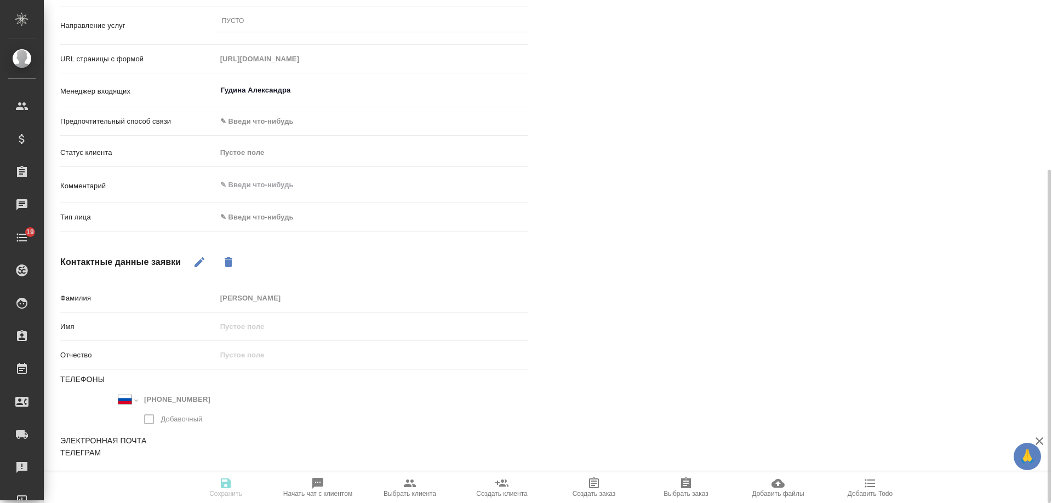
scroll to position [36, 0]
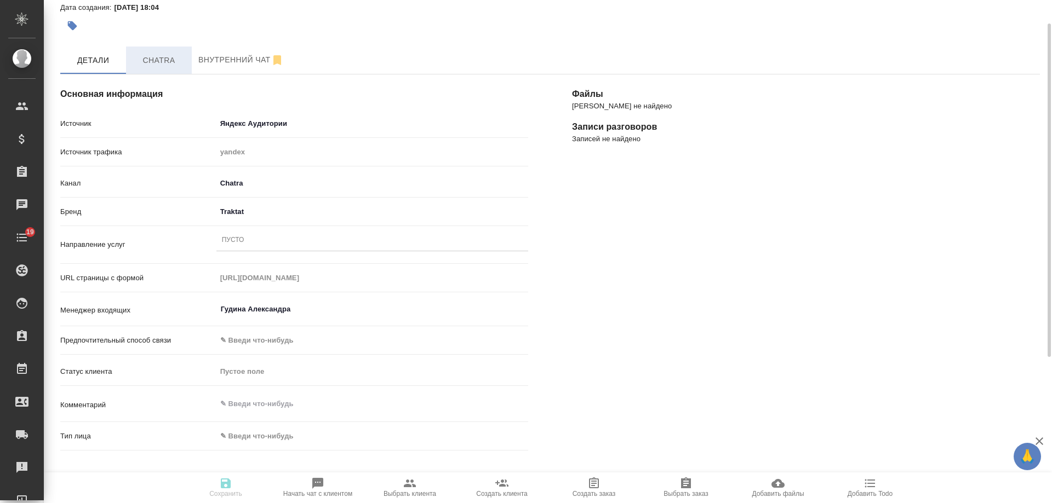
click at [161, 67] on span "Chatra" at bounding box center [159, 61] width 53 height 14
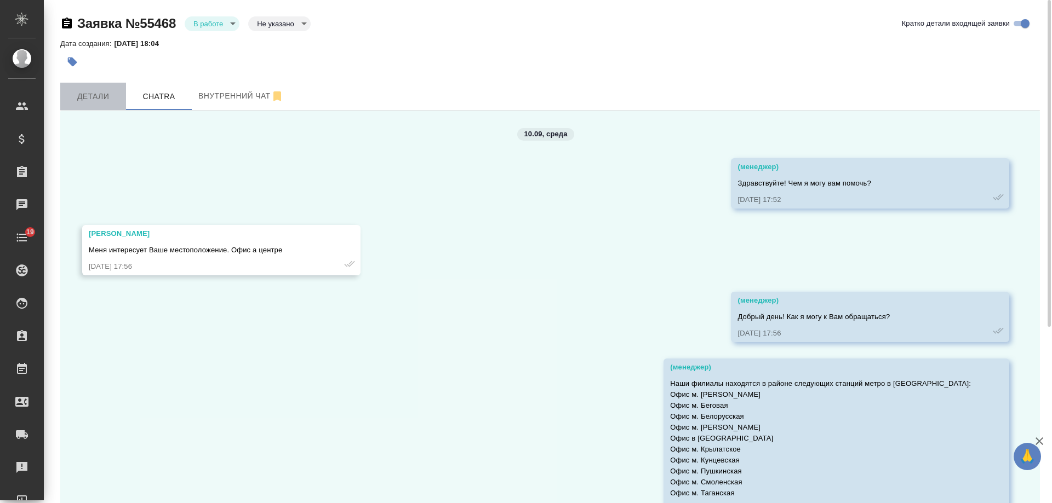
click at [80, 100] on span "Детали" at bounding box center [93, 97] width 53 height 14
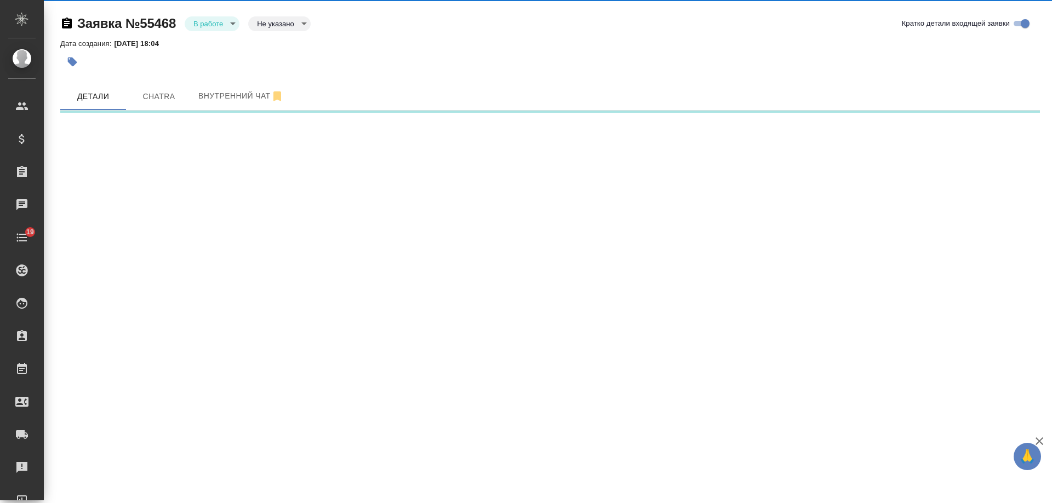
select select "RU"
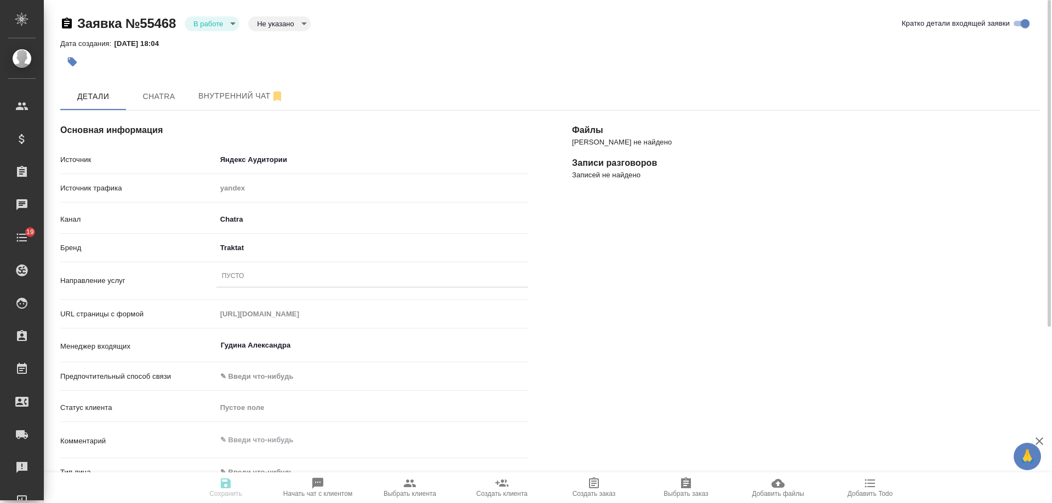
type textarea "x"
click at [273, 274] on div "Пусто" at bounding box center [372, 277] width 312 height 16
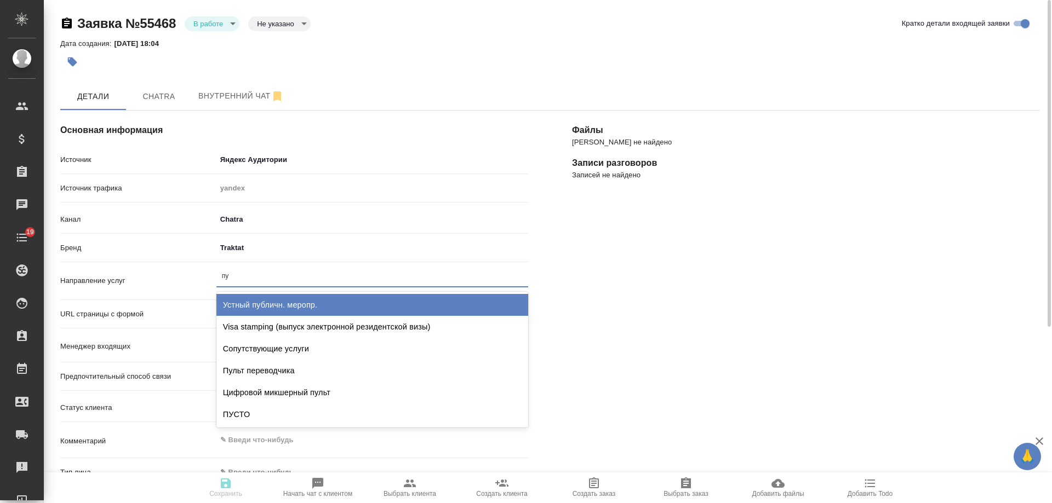
type input "пус"
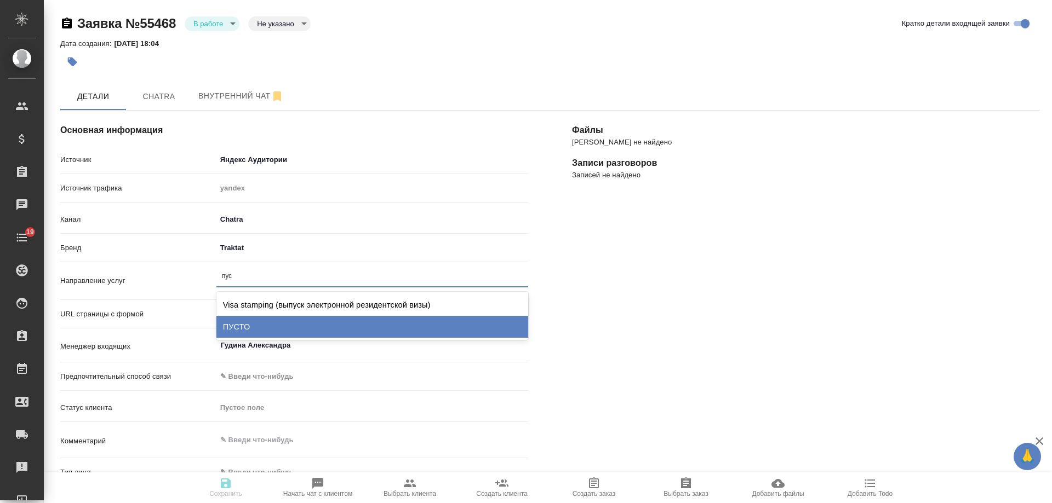
click at [287, 327] on div "ПУСТО" at bounding box center [372, 327] width 312 height 22
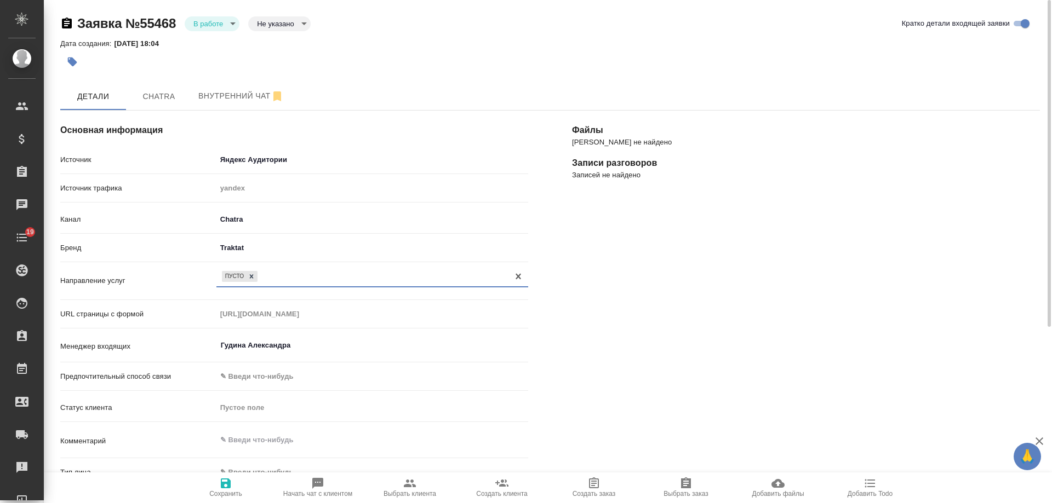
scroll to position [219, 0]
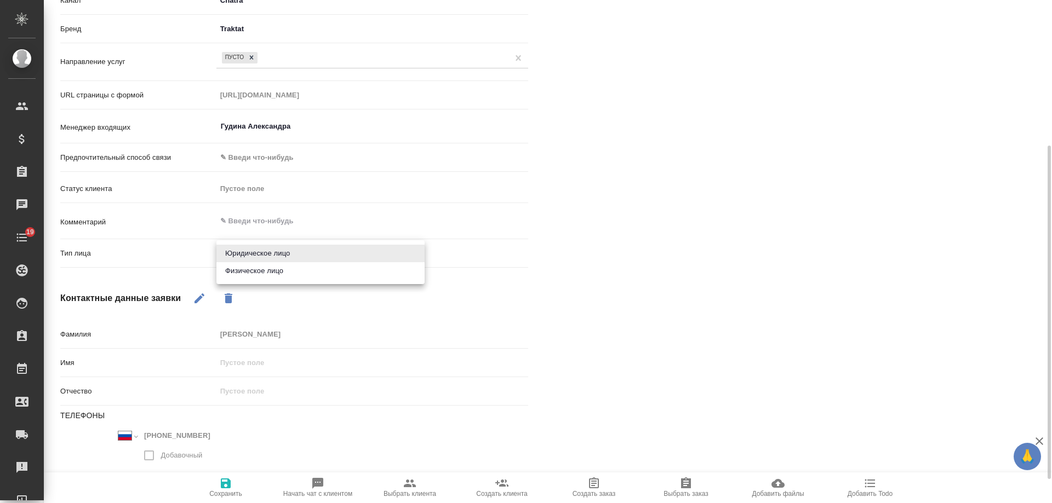
click at [269, 251] on body "🙏 .cls-1 fill:#fff; AWATERA Gudina Alexandra Клиенты Спецификации Заказы 0 Чаты…" at bounding box center [526, 251] width 1052 height 503
click at [272, 273] on li "Физическое лицо" at bounding box center [320, 271] width 208 height 18
type textarea "x"
type input "private"
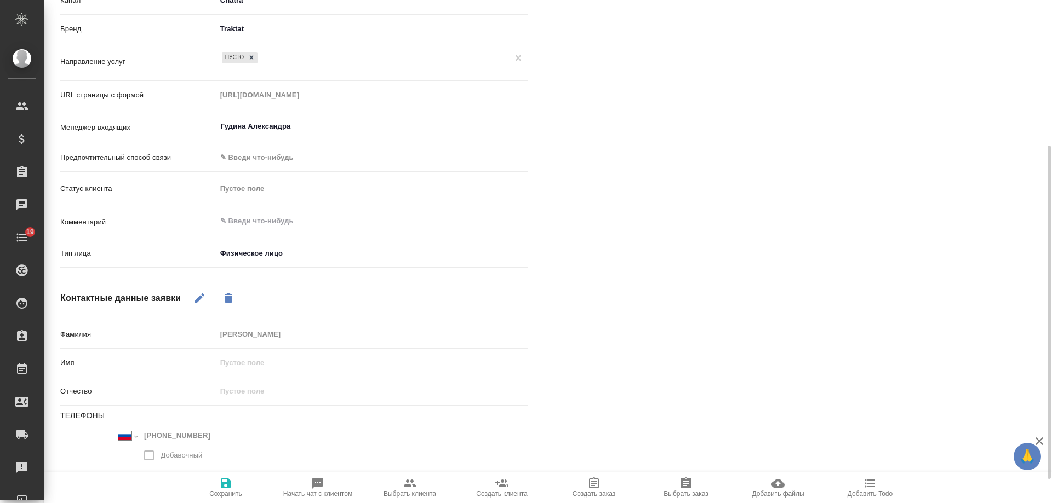
click at [230, 485] on icon "button" at bounding box center [226, 484] width 10 height 10
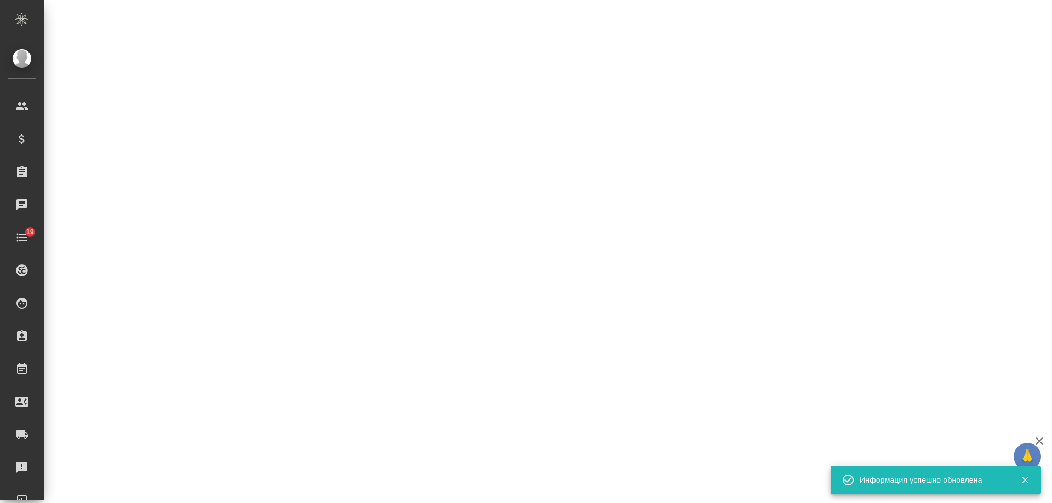
select select "RU"
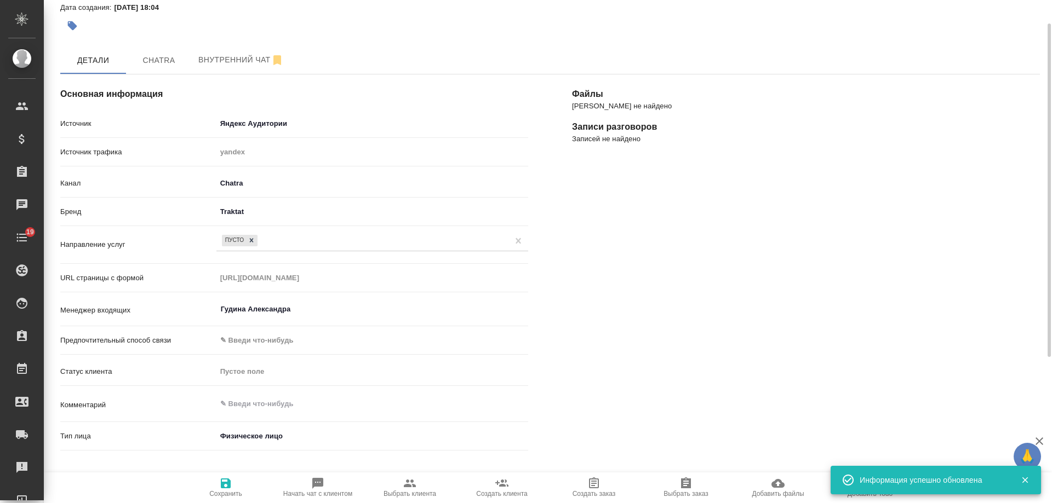
scroll to position [0, 0]
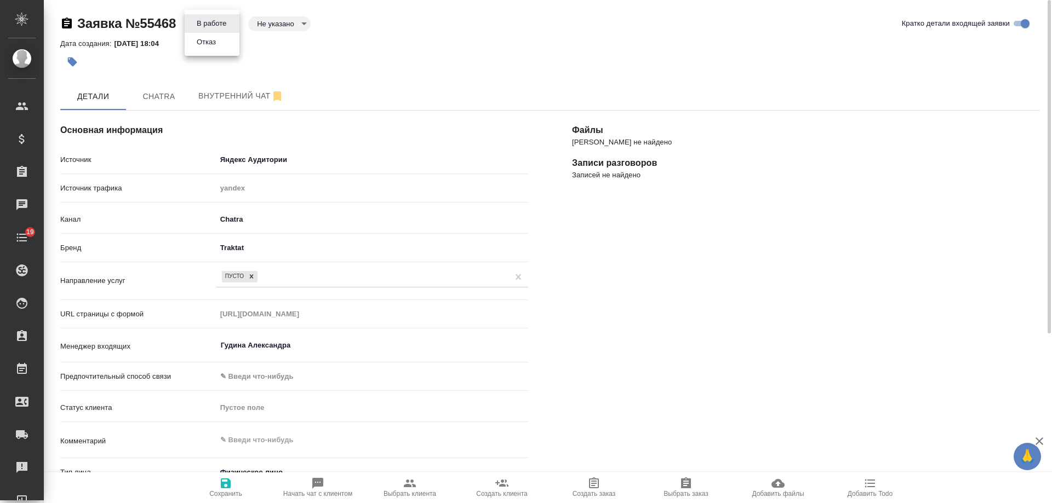
click at [209, 19] on body "🙏 .cls-1 fill:#fff; AWATERA Gudina Alexandra Клиенты Спецификации Заказы 0 Чаты…" at bounding box center [526, 251] width 1052 height 503
click at [219, 47] on button "Отказ" at bounding box center [206, 42] width 26 height 12
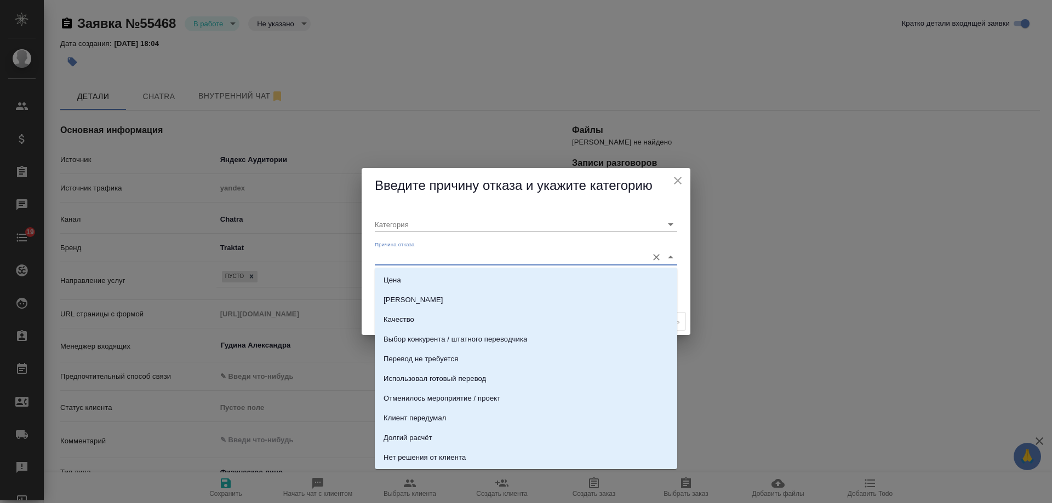
click at [433, 256] on input "Причина отказа" at bounding box center [508, 257] width 267 height 15
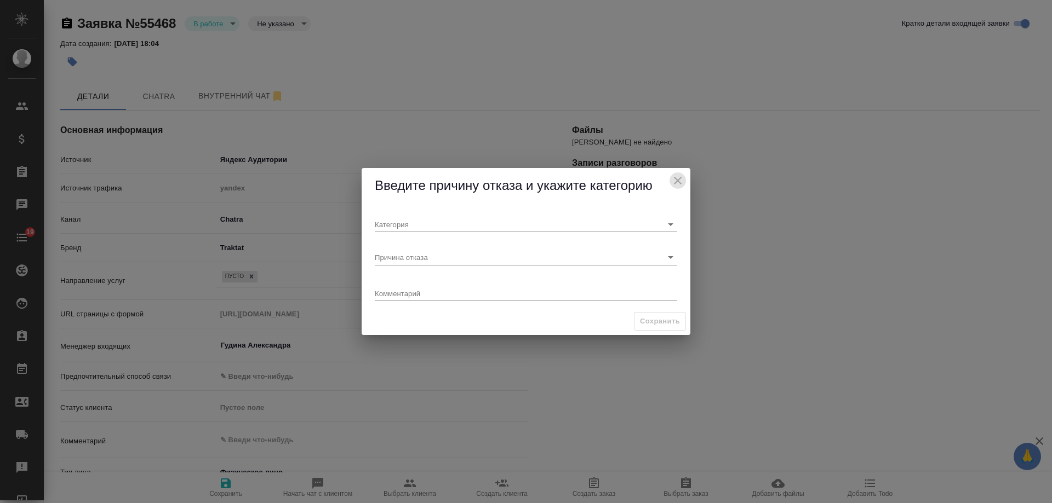
click at [680, 180] on icon "close" at bounding box center [677, 180] width 13 height 13
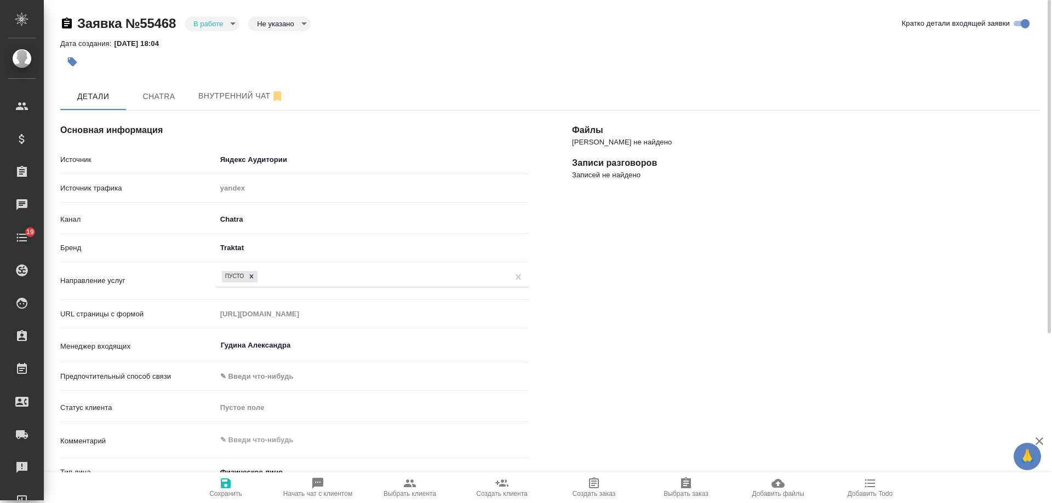
scroll to position [255, 0]
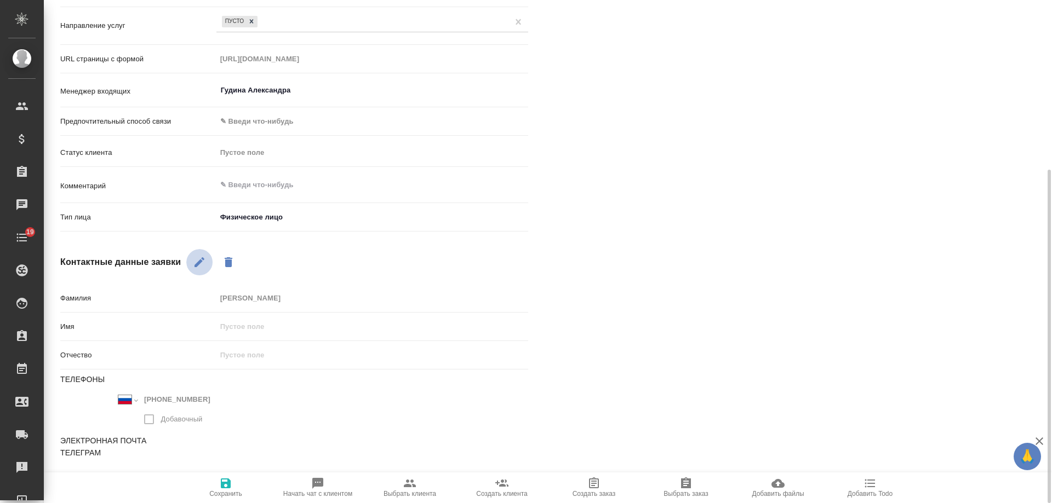
click at [198, 259] on icon "button" at bounding box center [199, 262] width 13 height 13
drag, startPoint x: 220, startPoint y: 400, endPoint x: 86, endPoint y: 388, distance: 134.1
click at [86, 388] on div "Телефоны Международный Австралия Австрия Азербайджан Албания Алжир Американское…" at bounding box center [294, 405] width 468 height 62
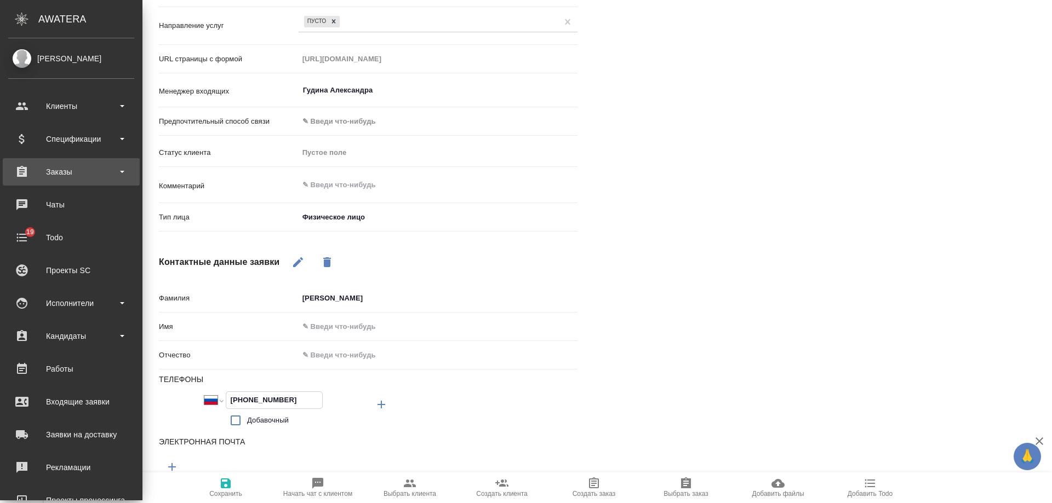
click at [81, 174] on div "Заказы" at bounding box center [71, 172] width 126 height 16
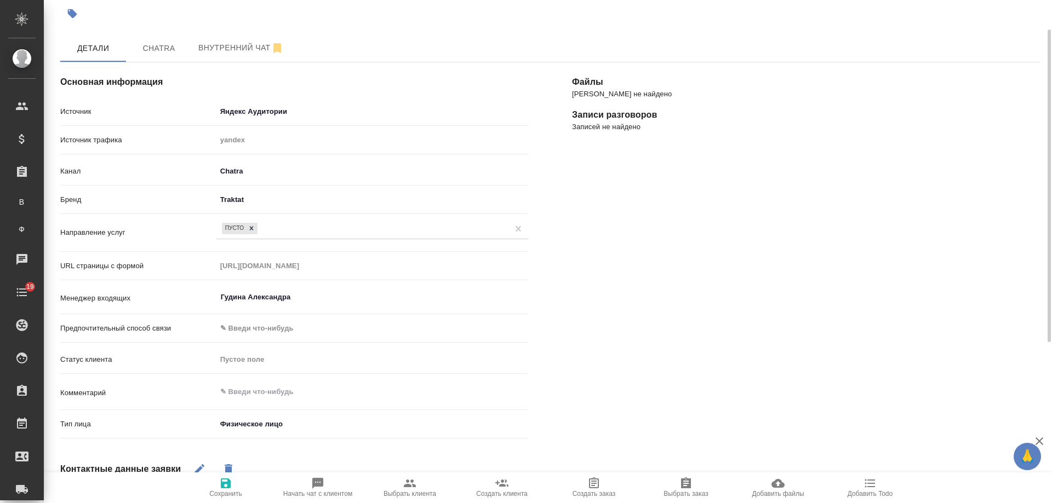
scroll to position [0, 0]
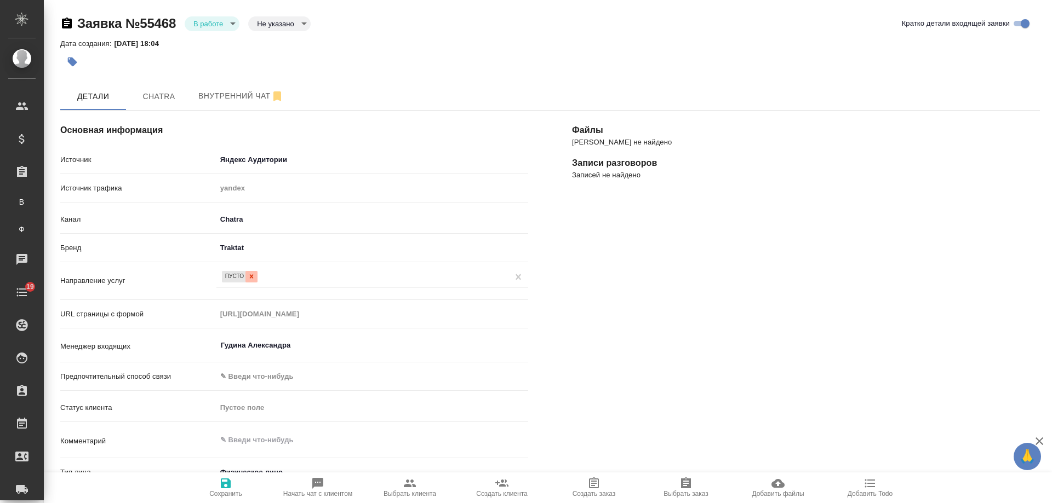
click at [253, 279] on icon at bounding box center [252, 277] width 8 height 8
type textarea "x"
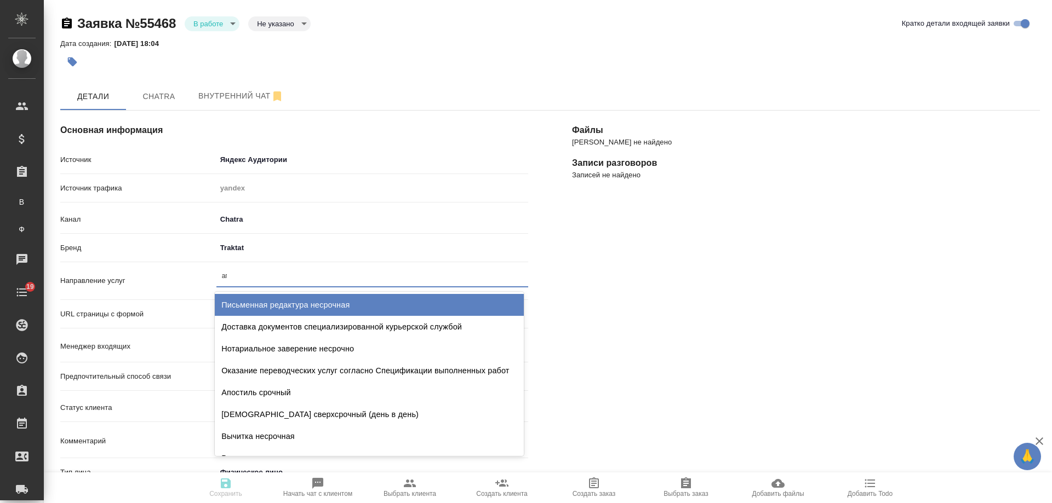
type input "апо"
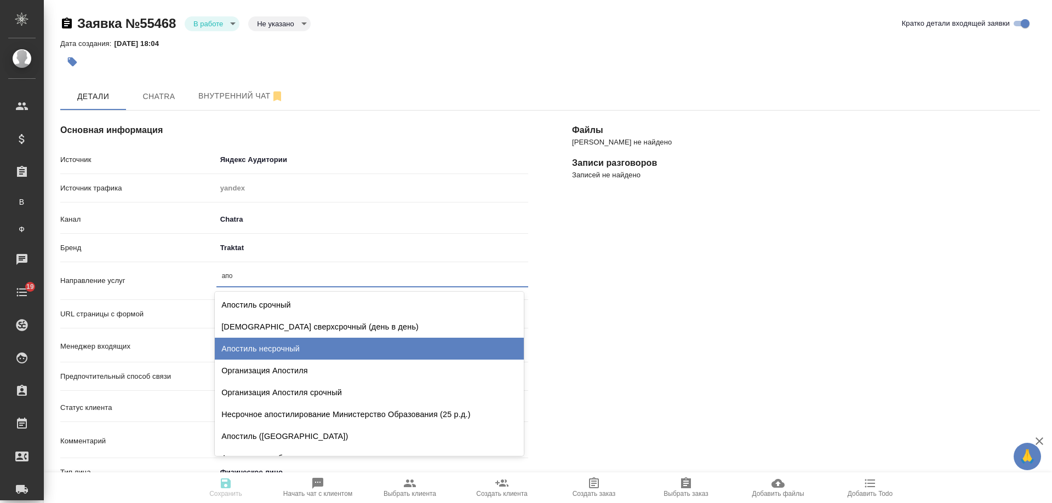
click at [273, 352] on div "Апостиль несрочный" at bounding box center [369, 349] width 309 height 22
type textarea "x"
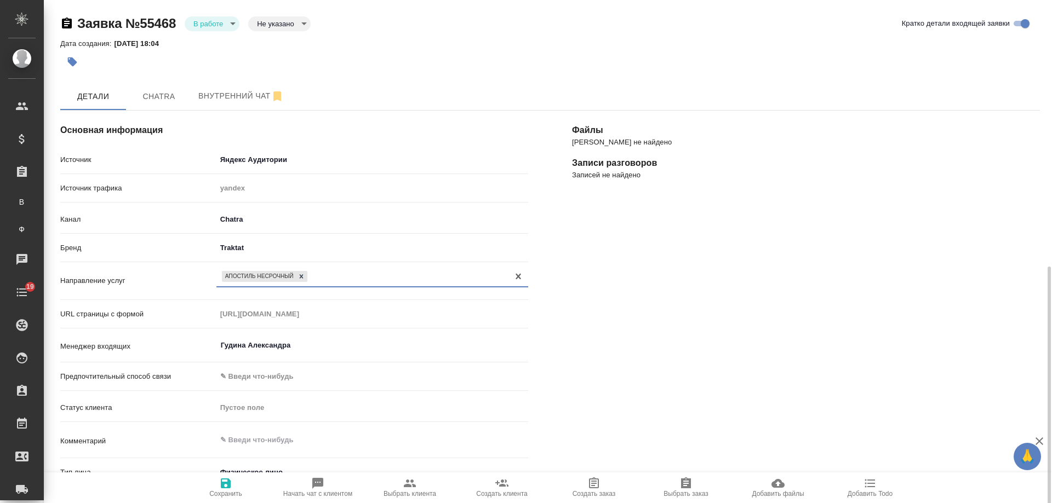
scroll to position [164, 0]
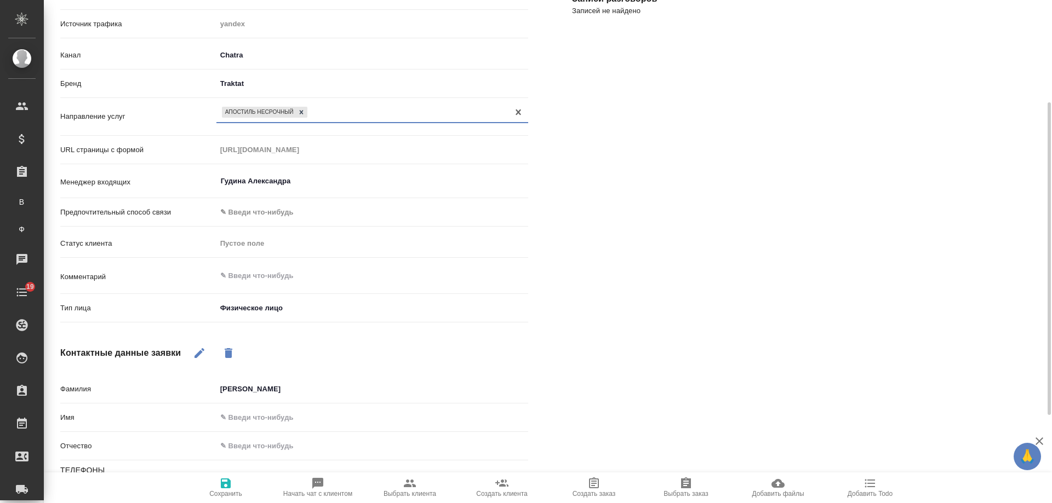
click at [223, 483] on icon "button" at bounding box center [226, 484] width 10 height 10
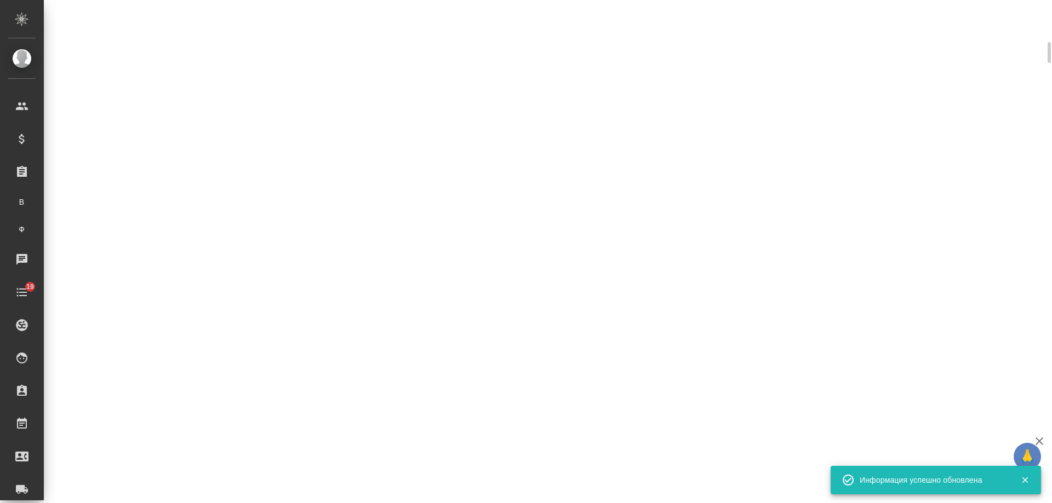
scroll to position [175, 0]
select select "RU"
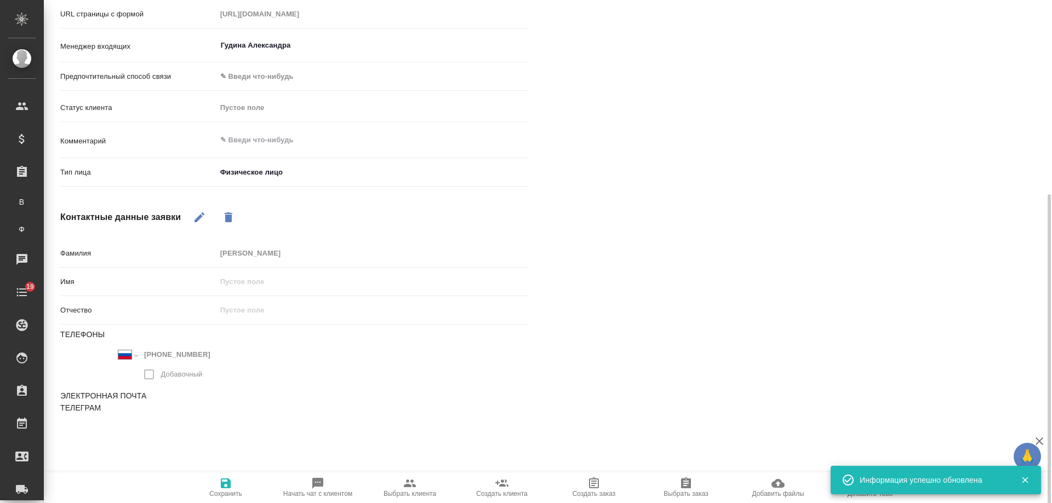
scroll to position [305, 0]
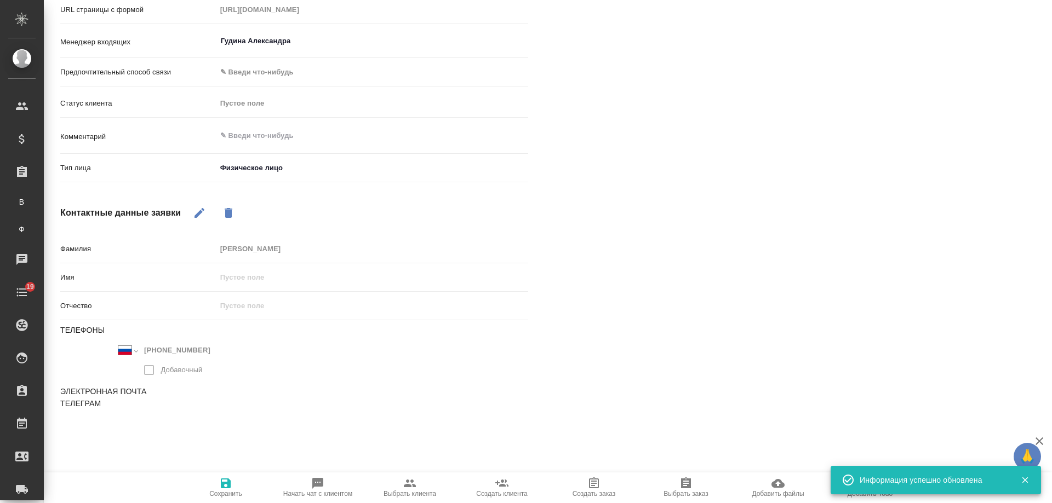
click at [697, 490] on span "Выбрать заказ" at bounding box center [685, 487] width 79 height 21
type textarea "x"
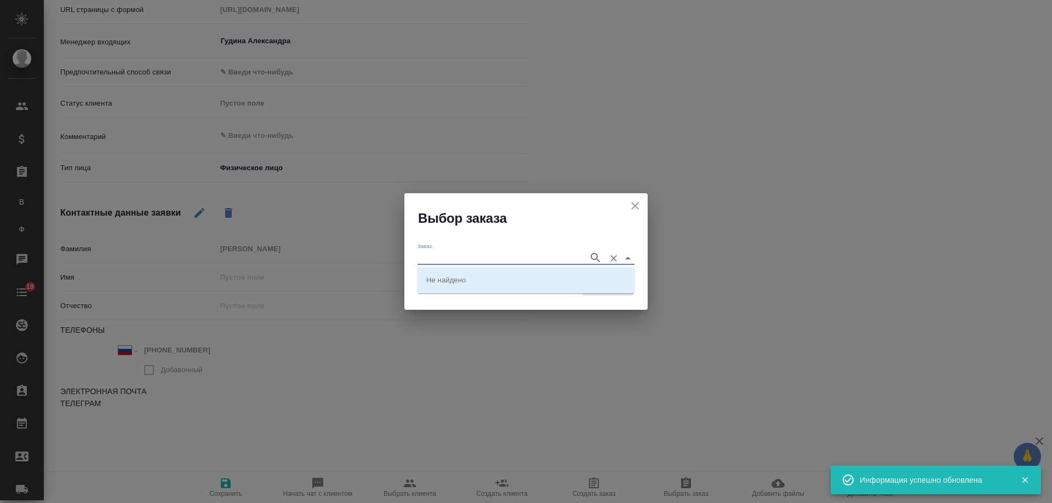
click at [502, 260] on input "Заказ" at bounding box center [499, 257] width 165 height 13
paste input "SM_FL-4710"
type input "SM_FL-4710"
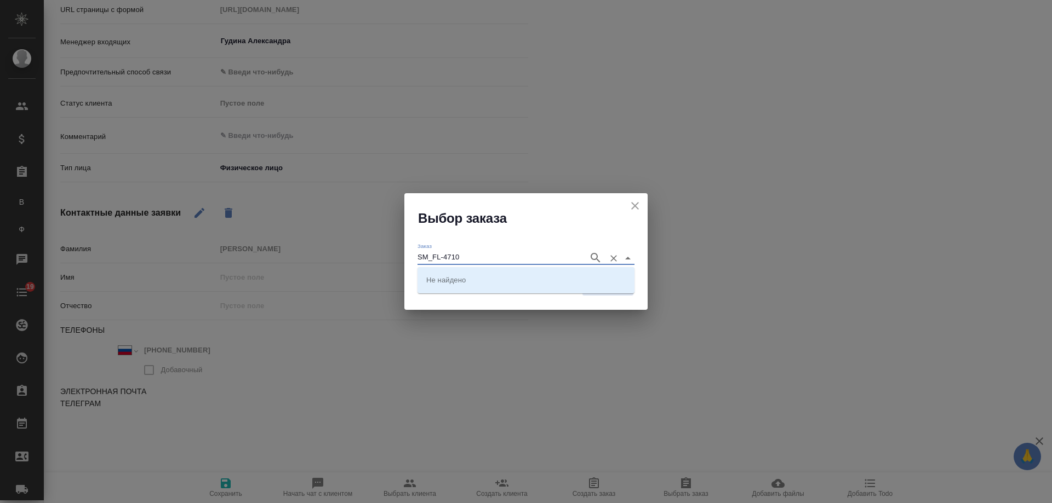
click at [595, 256] on icon "button" at bounding box center [595, 257] width 13 height 13
click at [474, 279] on li "SM_FL-4710" at bounding box center [525, 280] width 217 height 20
type input "SM_FL-4710"
click at [620, 288] on span "Сохранить" at bounding box center [608, 286] width 40 height 13
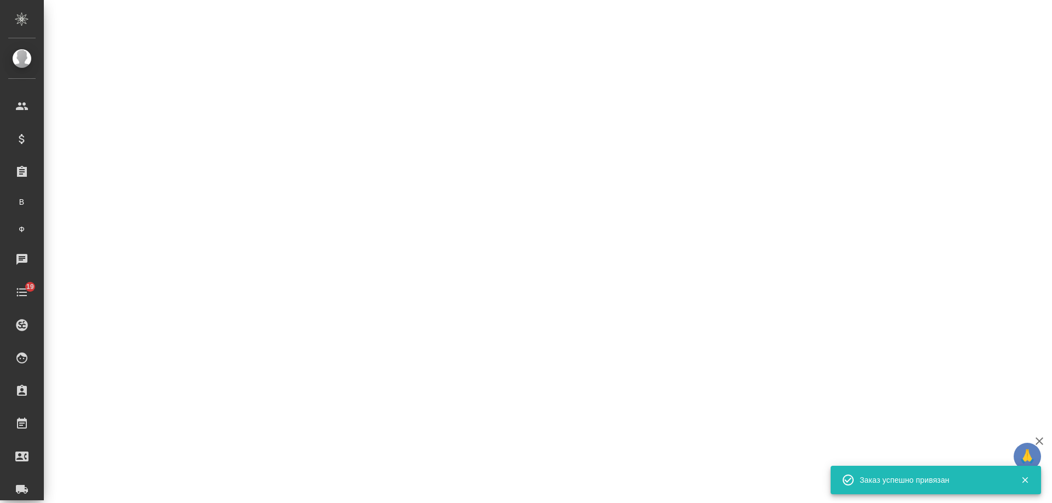
select select "RU"
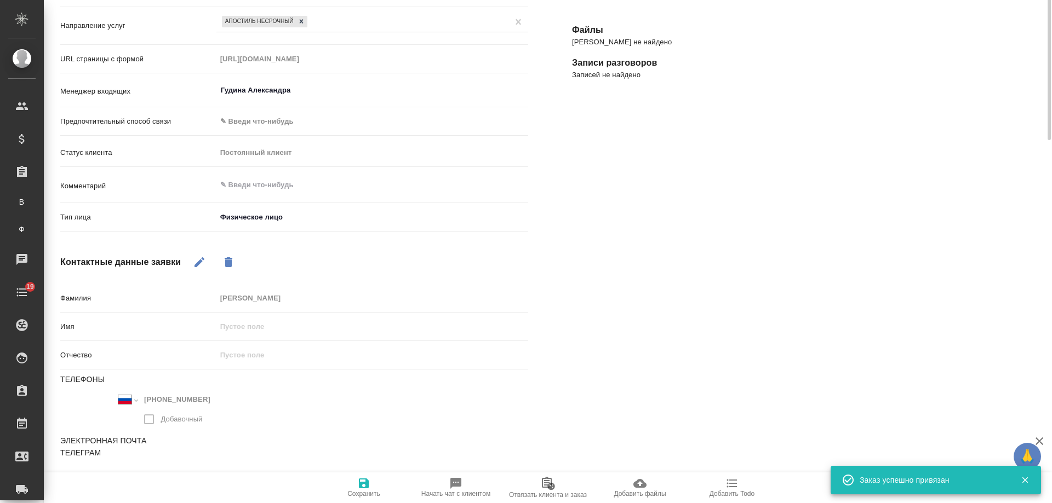
scroll to position [0, 0]
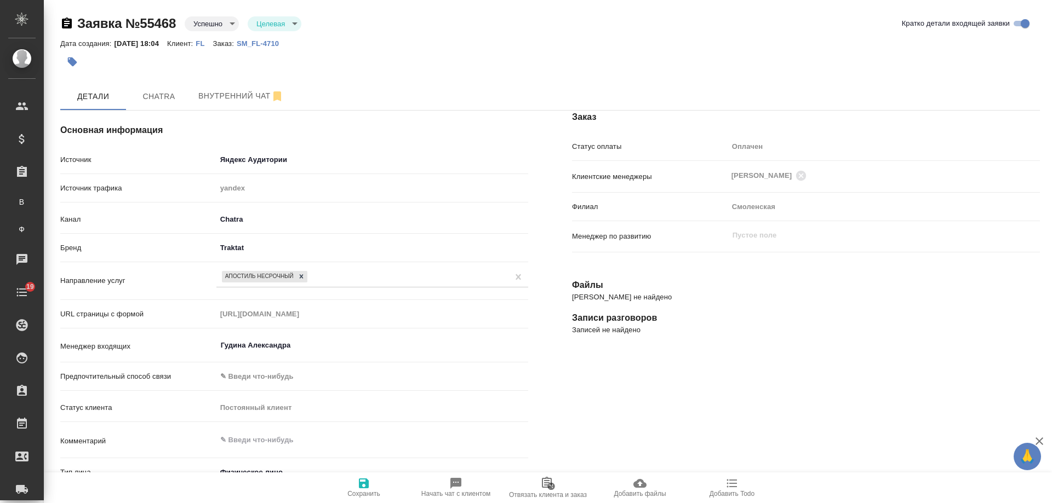
type textarea "x"
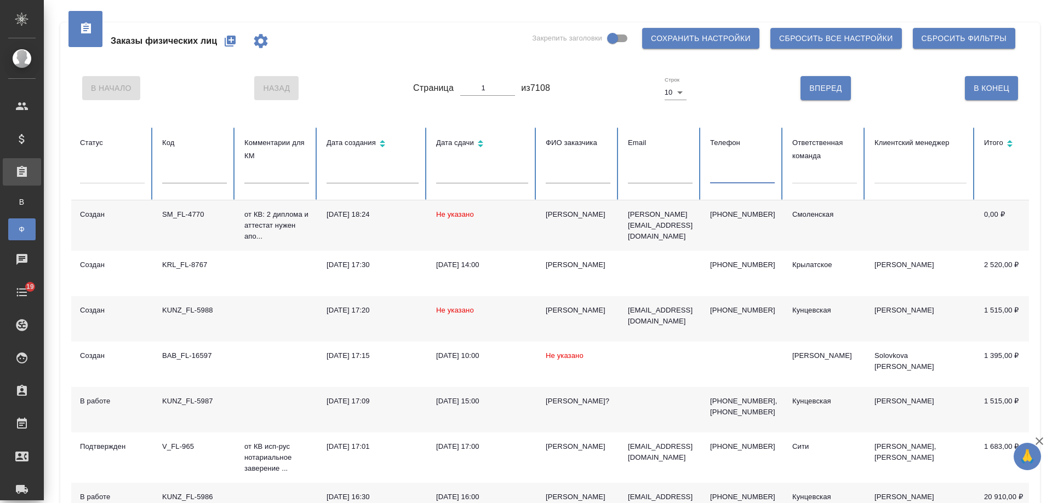
click at [736, 172] on input "text" at bounding box center [742, 175] width 65 height 15
paste input "[PHONE_NUMBER]"
click at [758, 176] on input "[PHONE_NUMBER]" at bounding box center [742, 175] width 65 height 15
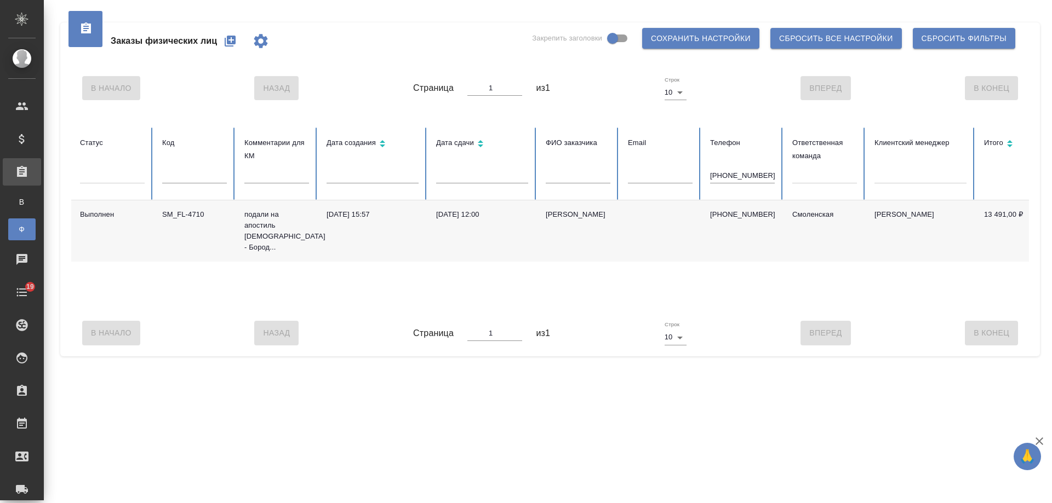
click at [559, 222] on td "[PERSON_NAME]" at bounding box center [578, 230] width 82 height 61
click at [558, 222] on td "[PERSON_NAME]" at bounding box center [578, 230] width 82 height 61
click at [717, 175] on input "[PHONE_NUMBER]" at bounding box center [742, 175] width 65 height 15
type input "9851906797"
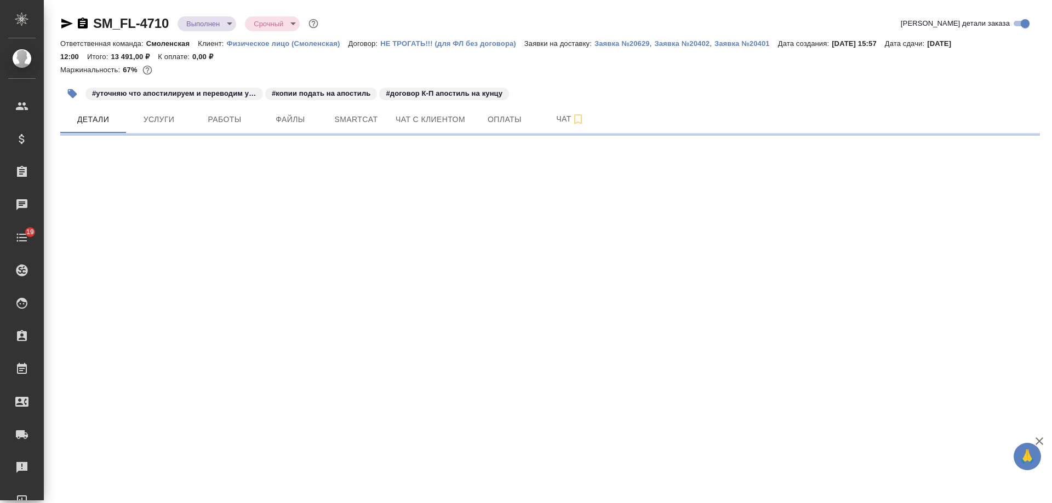
select select "RU"
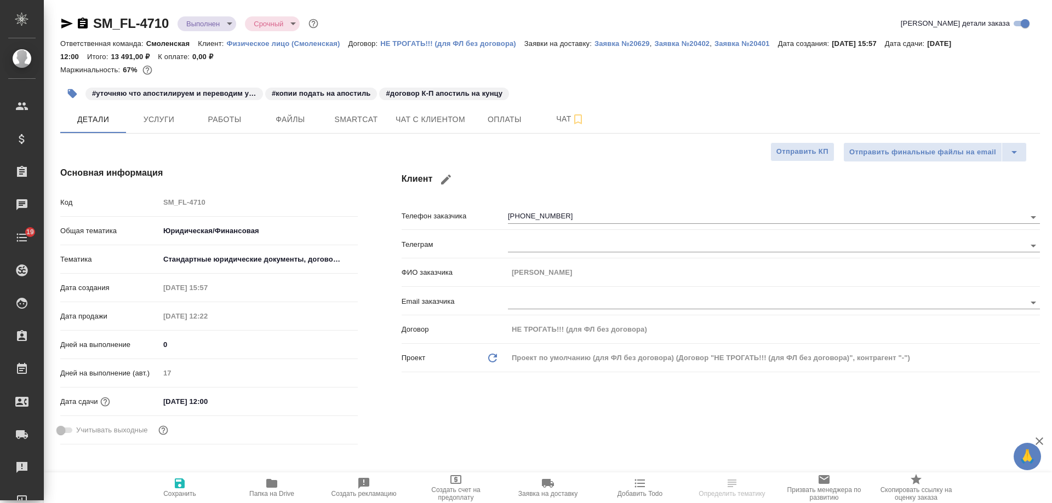
type textarea "x"
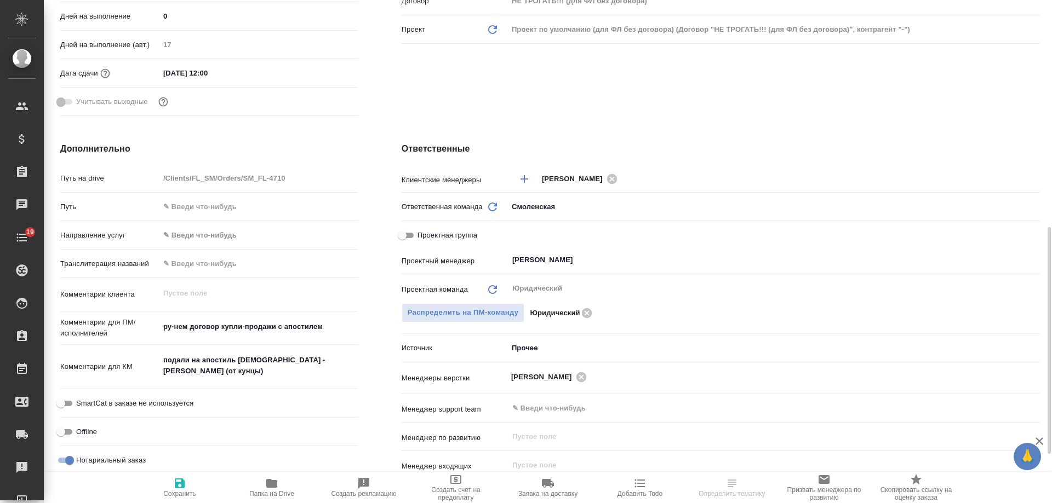
scroll to position [548, 0]
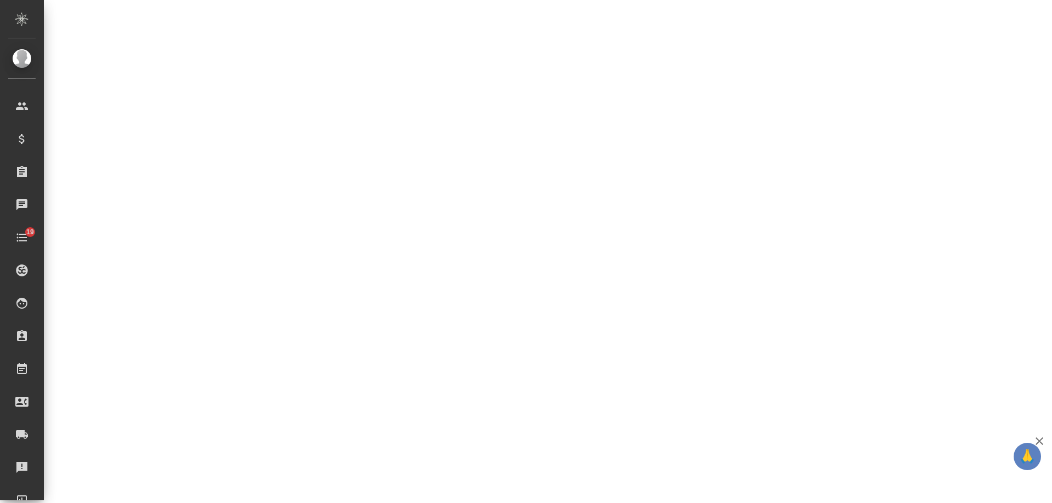
select select "RU"
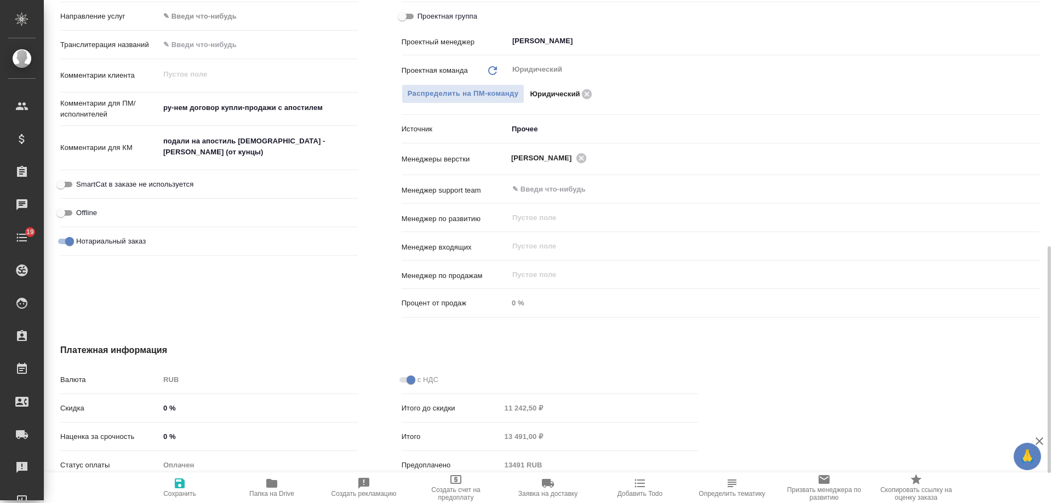
type textarea "x"
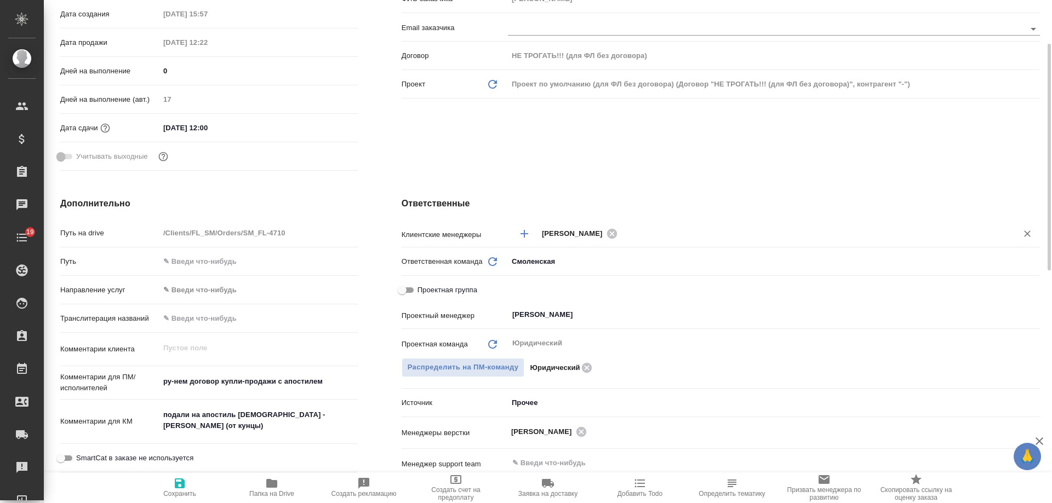
scroll to position [55, 0]
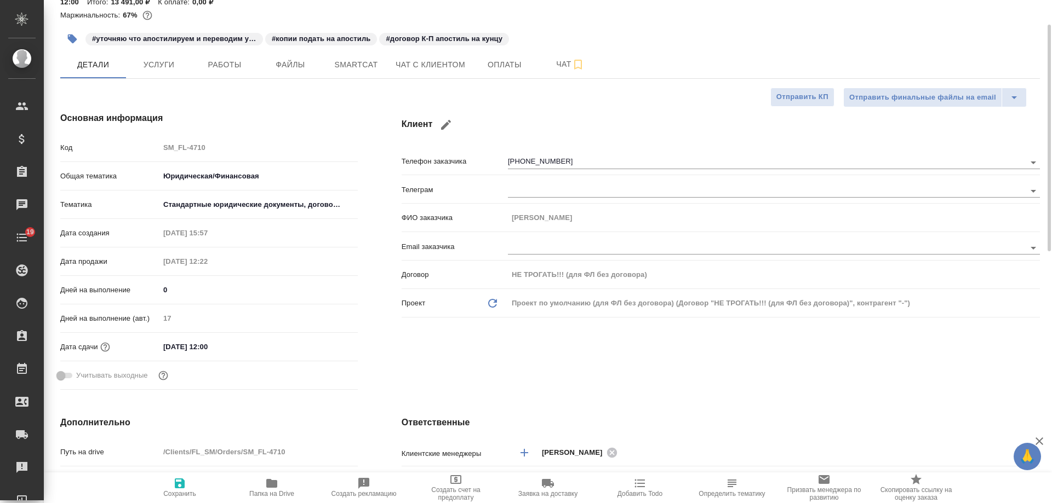
type textarea "x"
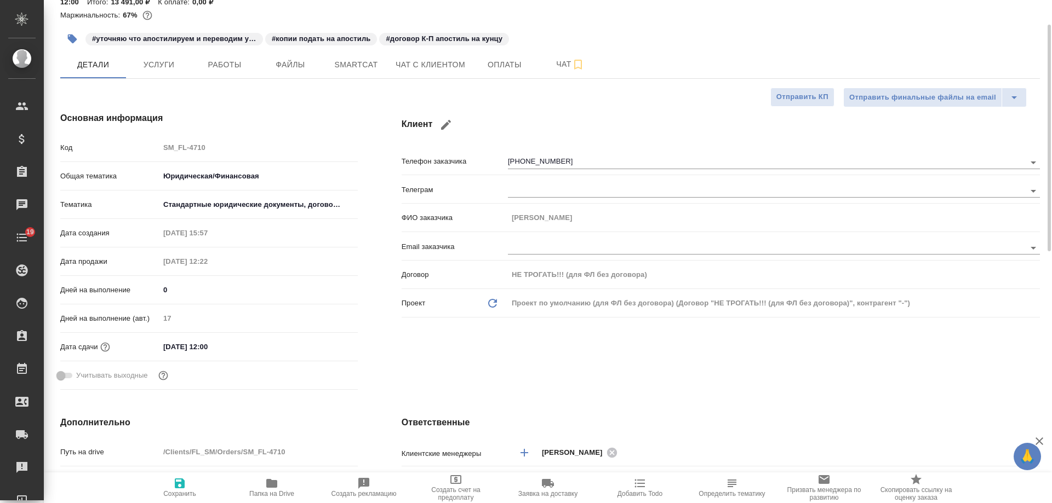
type textarea "x"
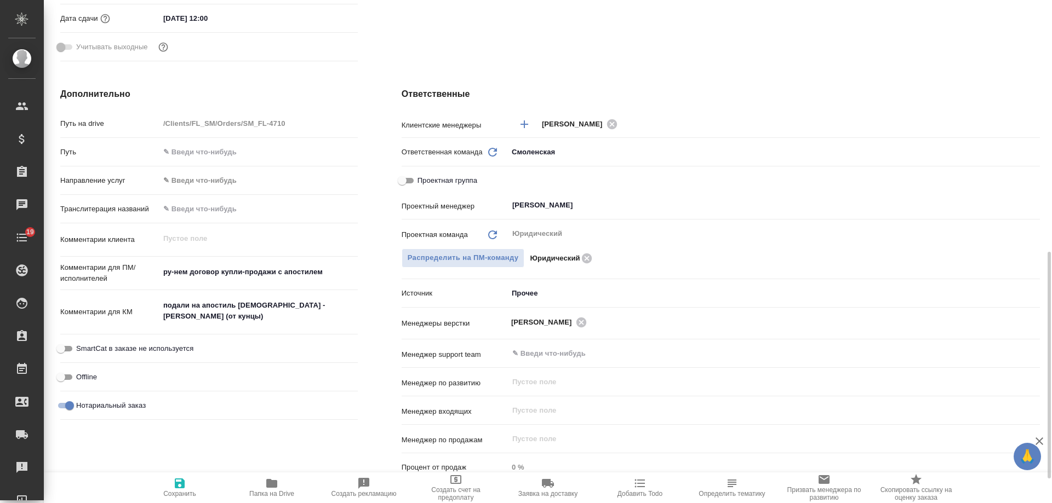
scroll to position [438, 0]
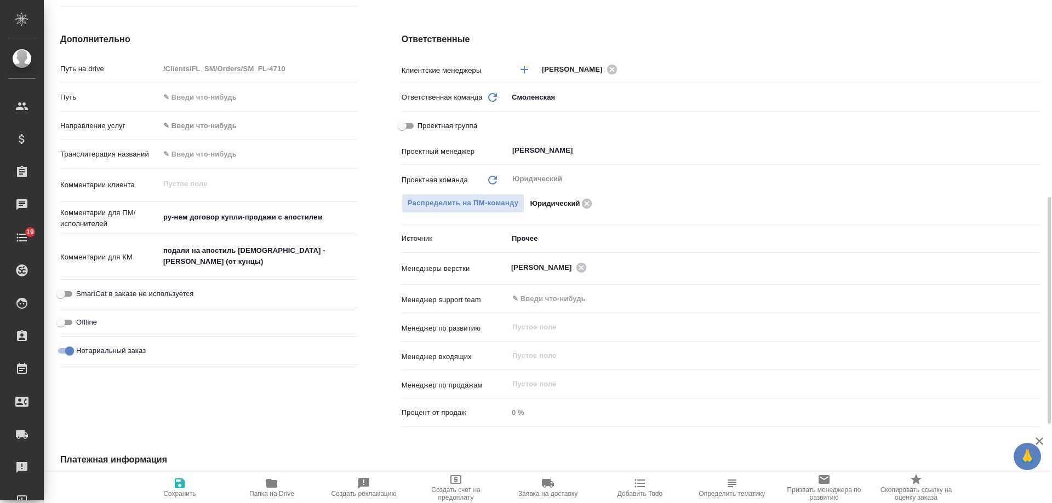
type textarea "x"
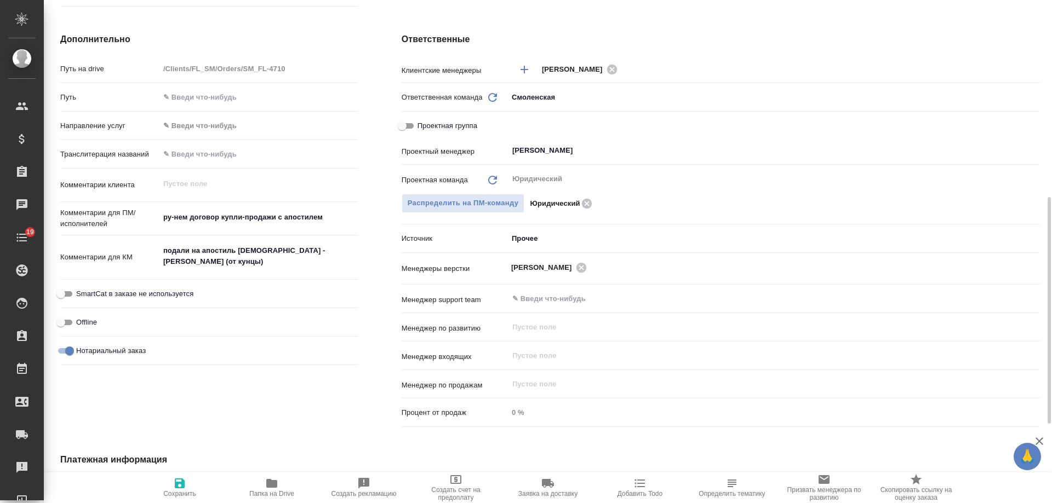
type textarea "x"
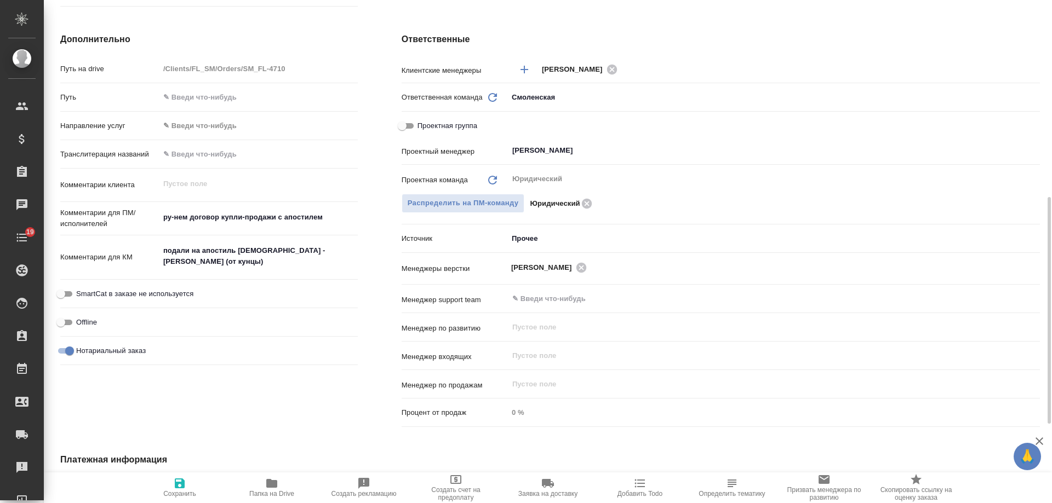
type textarea "x"
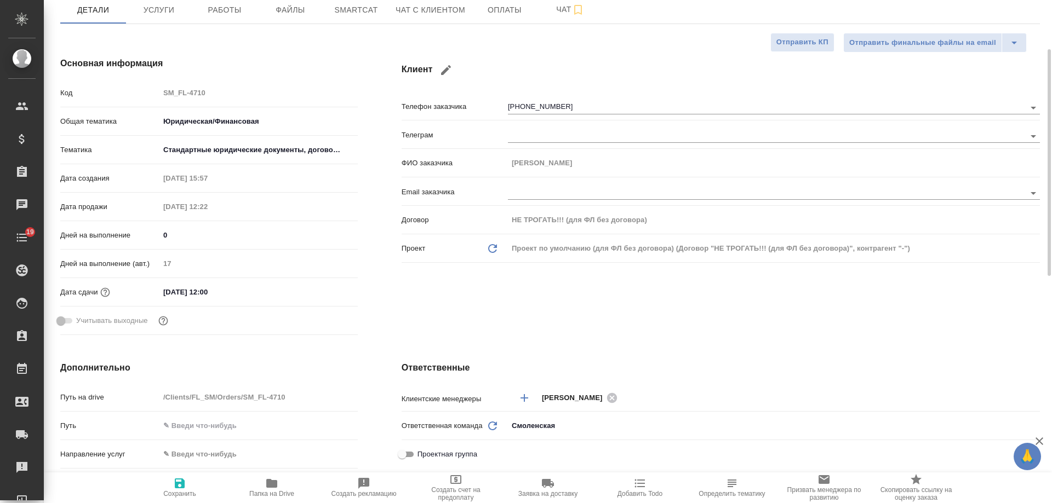
scroll to position [0, 0]
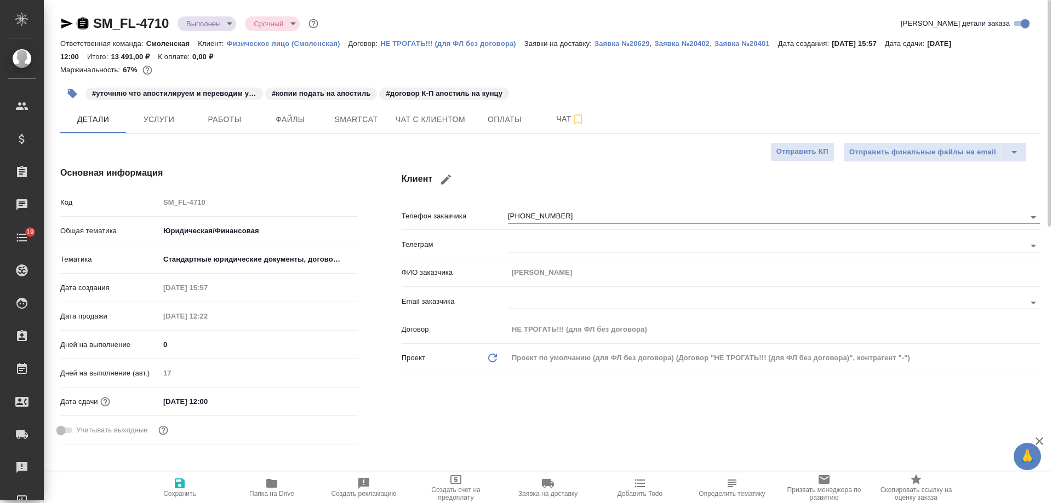
click at [84, 24] on icon "button" at bounding box center [82, 23] width 13 height 13
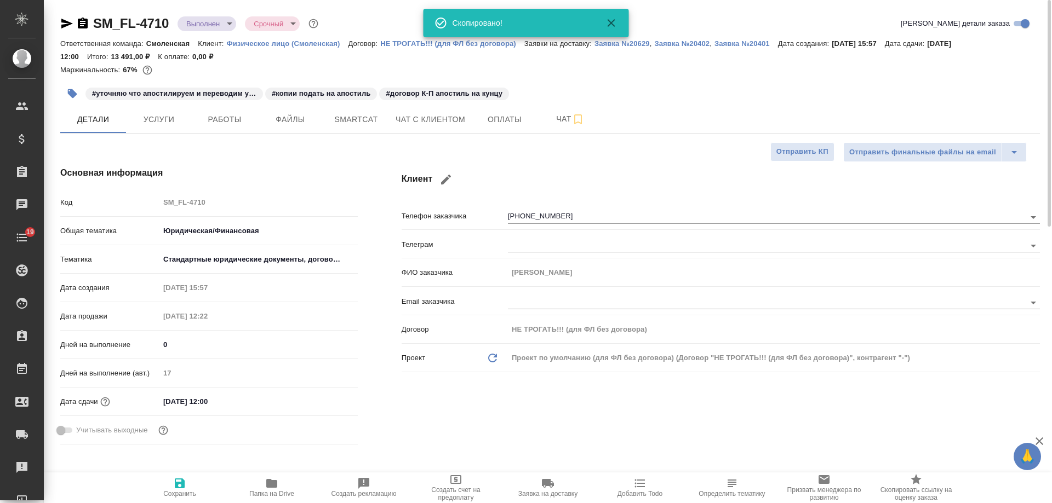
type textarea "x"
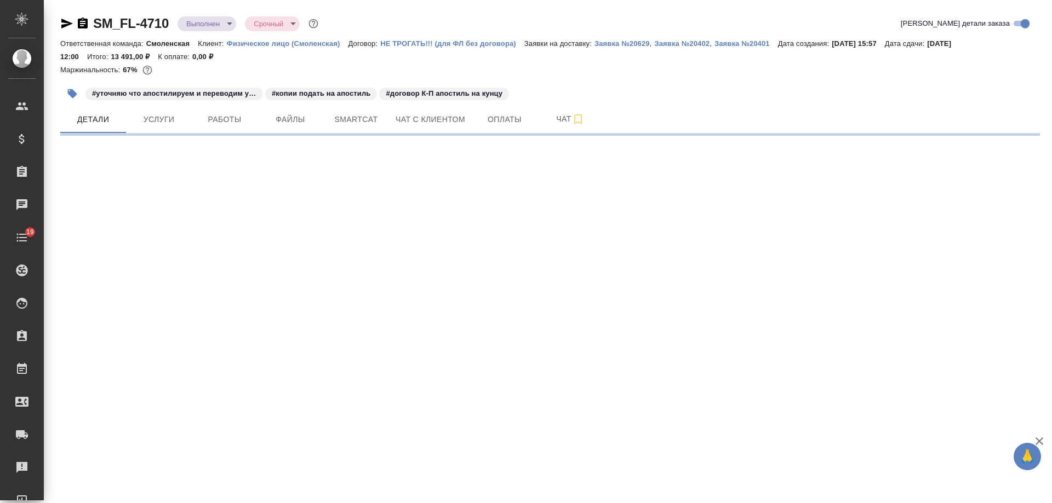
select select "RU"
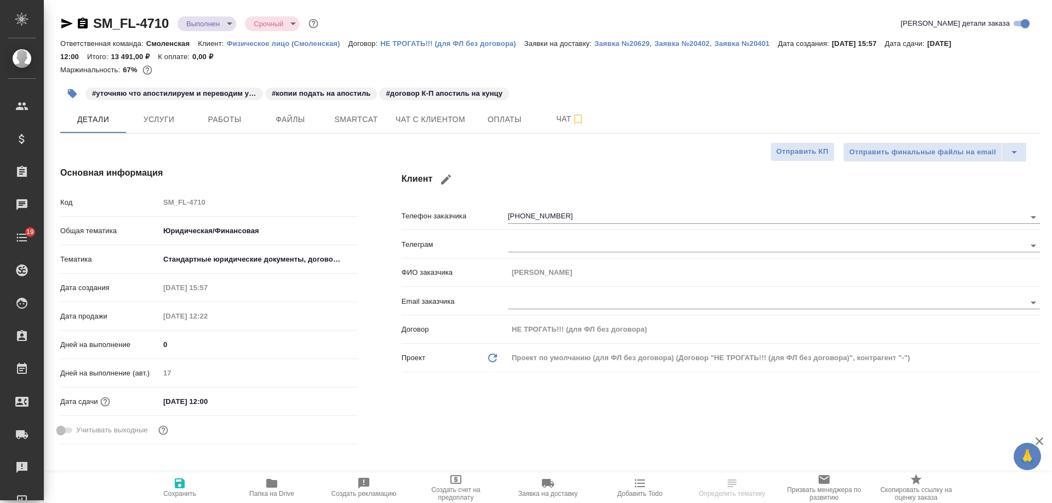
type textarea "x"
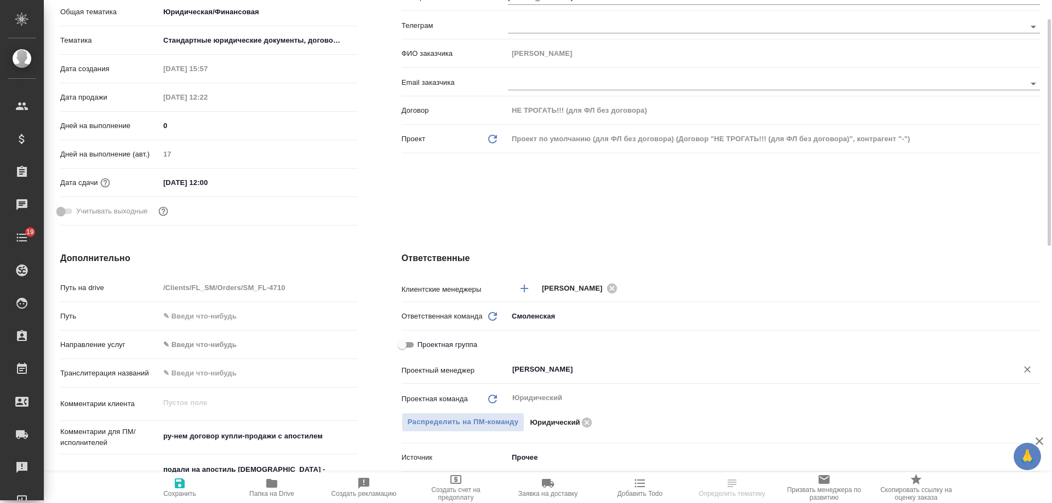
scroll to position [329, 0]
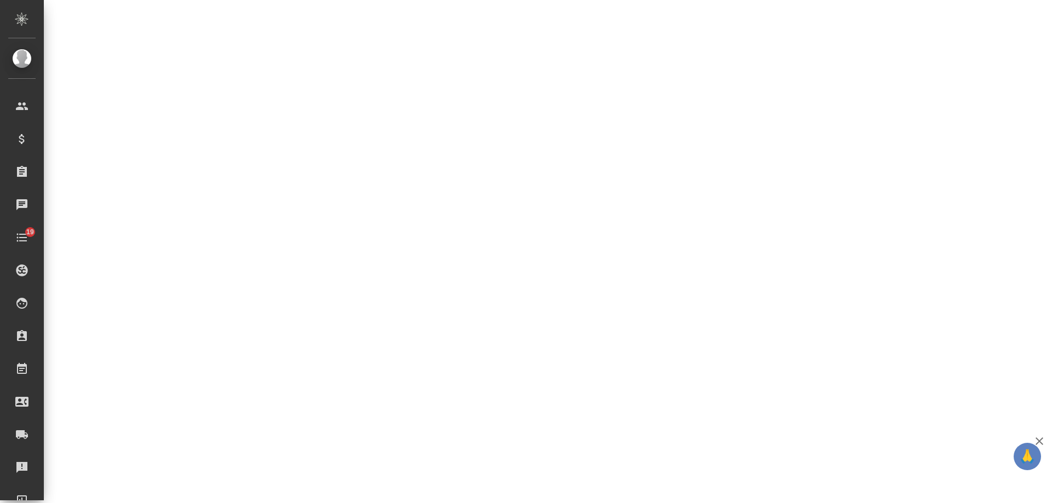
select select "RU"
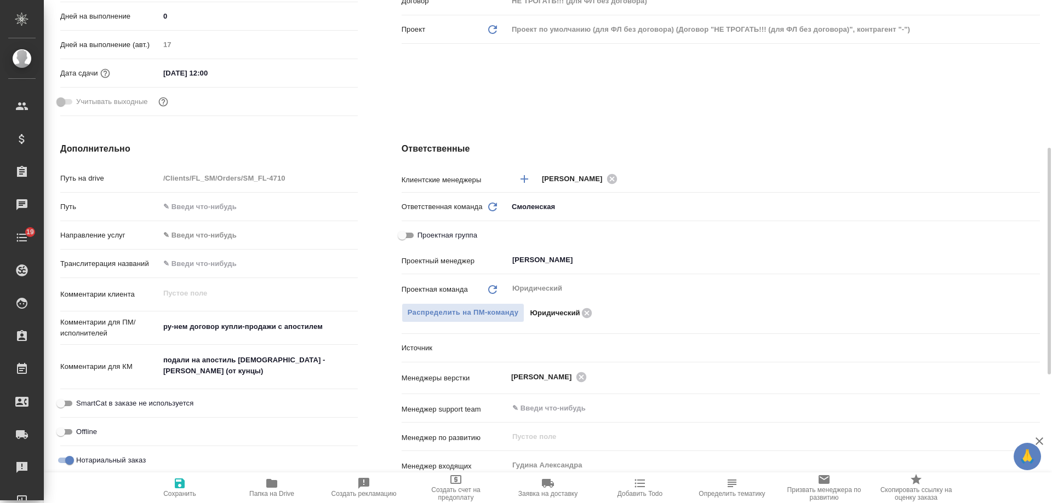
type textarea "x"
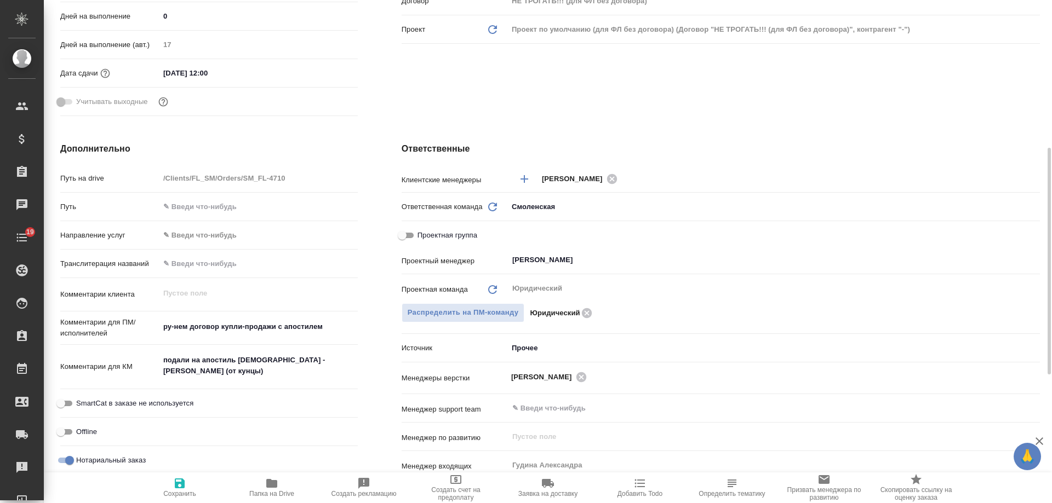
type textarea "x"
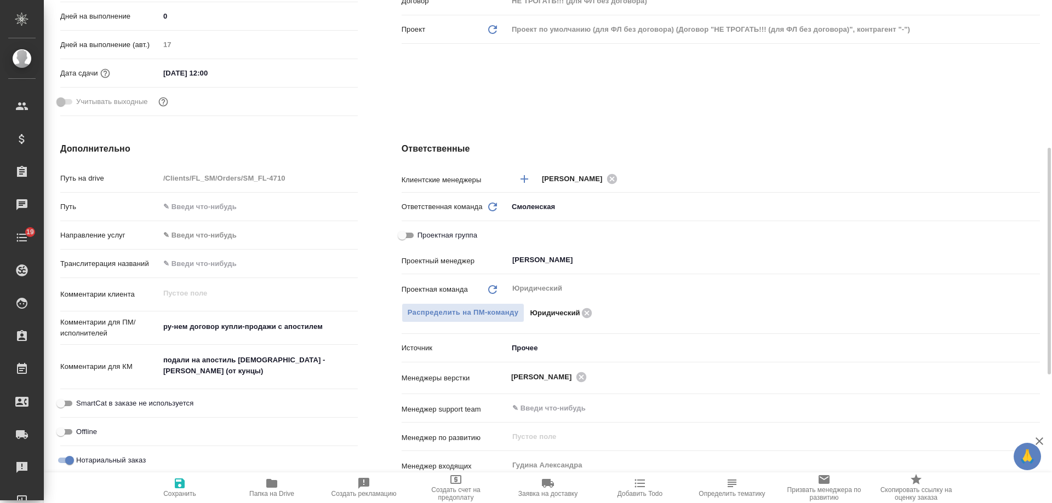
type textarea "x"
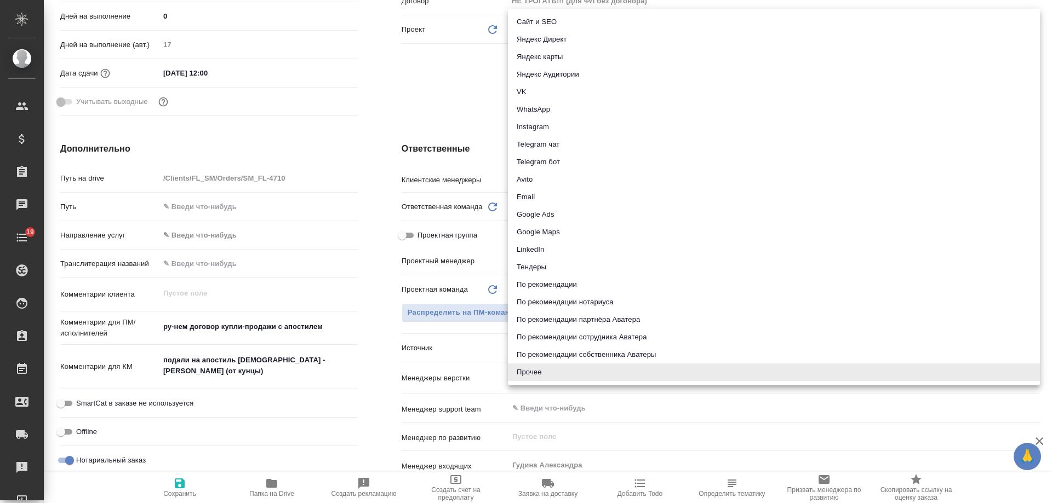
click at [526, 346] on body "🙏 .cls-1 fill:#fff; AWATERA Gudina Alexandra Клиенты Спецификации Заказы 0 Чаты…" at bounding box center [526, 251] width 1052 height 503
click at [560, 66] on li "Яндекс Аудитории" at bounding box center [774, 75] width 532 height 18
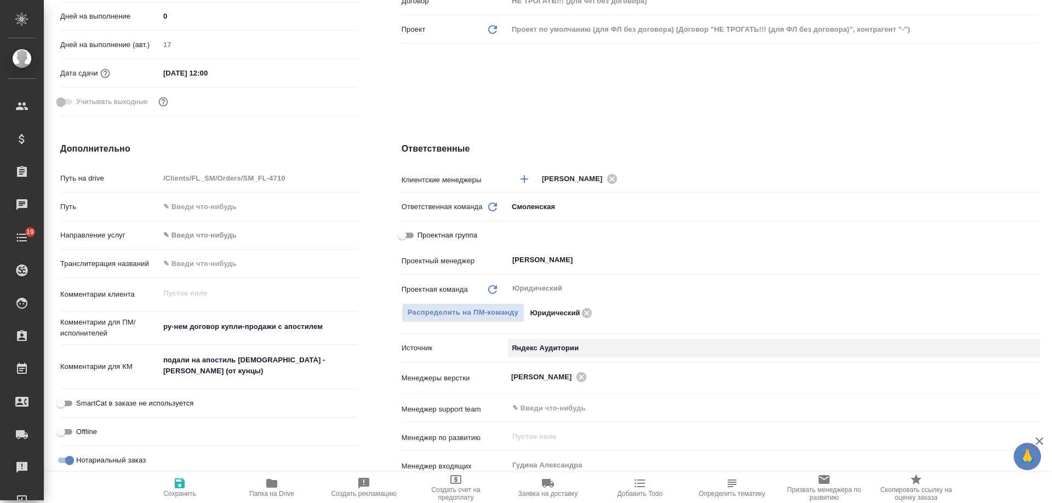
type textarea "x"
type input "yandexAudience"
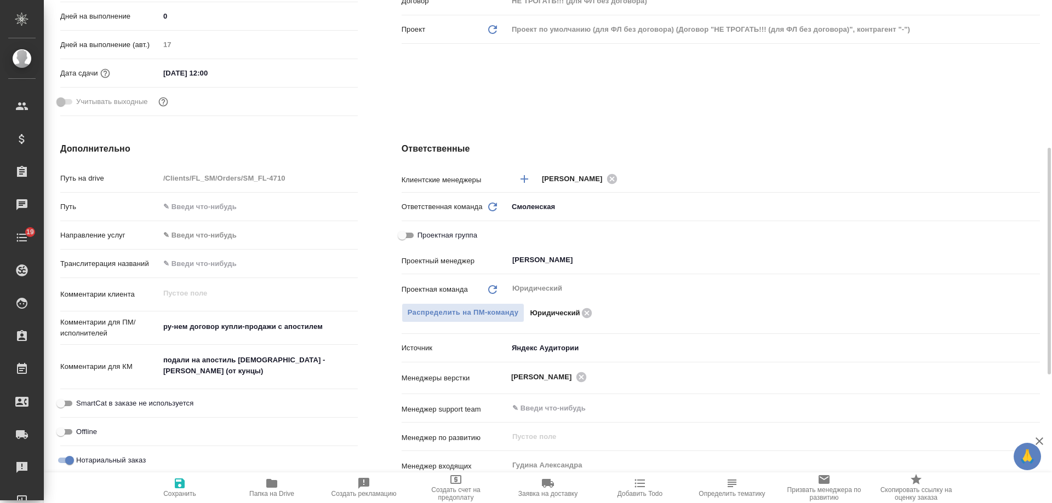
drag, startPoint x: 178, startPoint y: 485, endPoint x: 220, endPoint y: 480, distance: 42.0
click at [179, 487] on icon "button" at bounding box center [179, 483] width 13 height 13
type textarea "x"
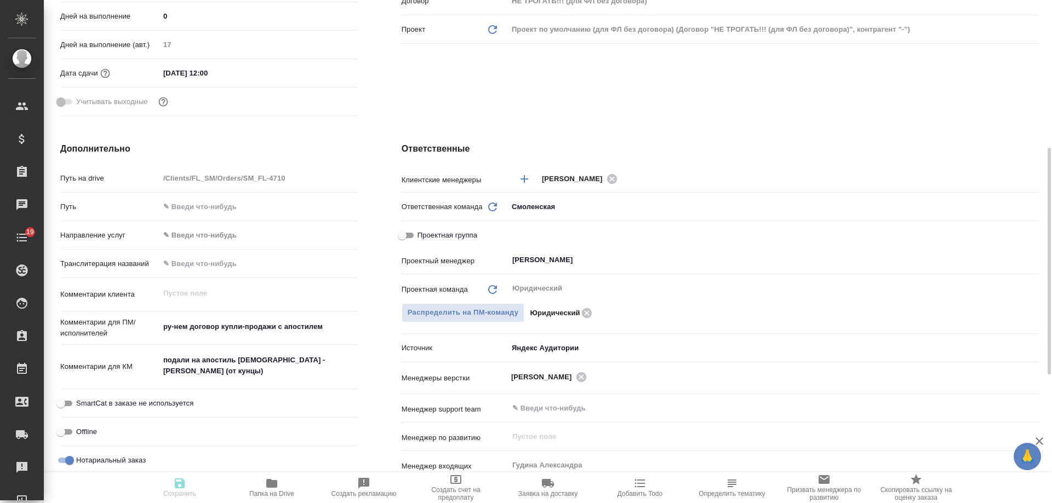
type textarea "x"
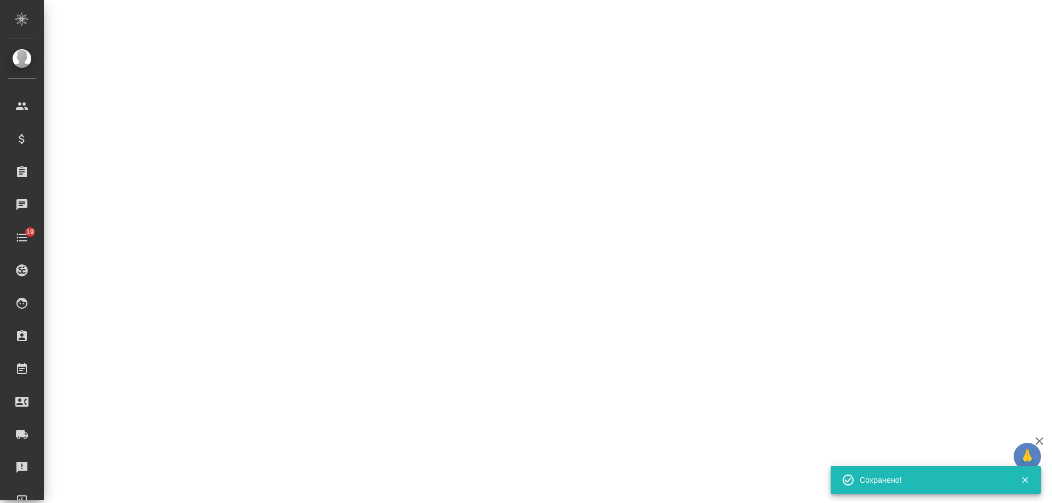
select select "RU"
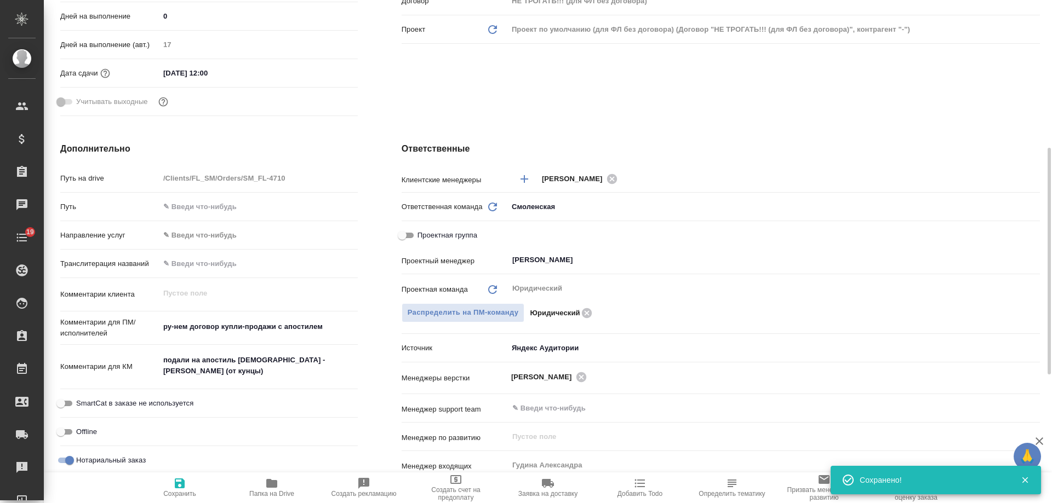
type textarea "x"
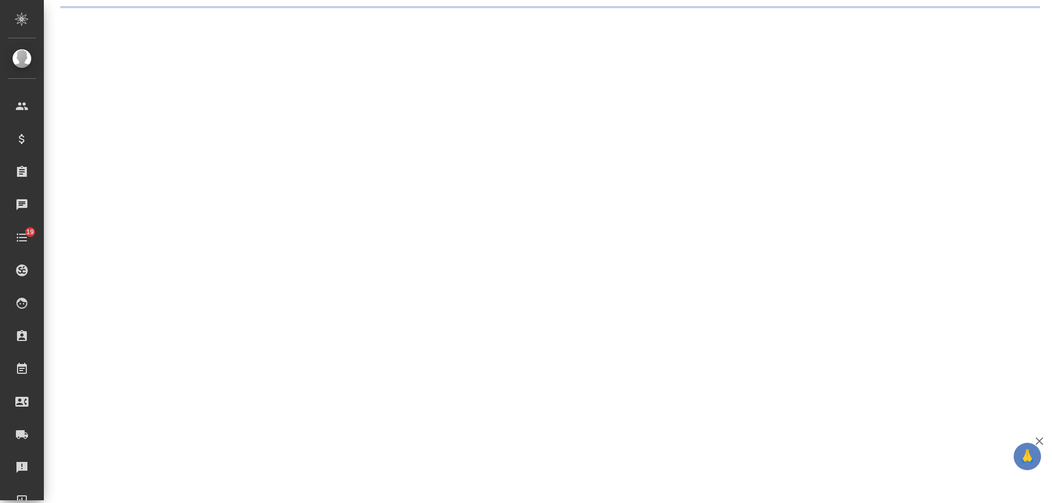
select select "RU"
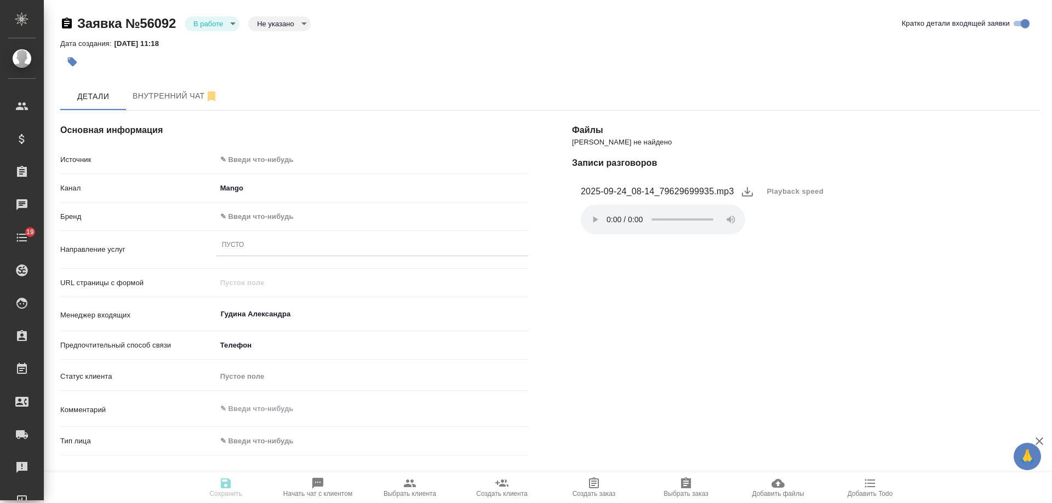
type textarea "x"
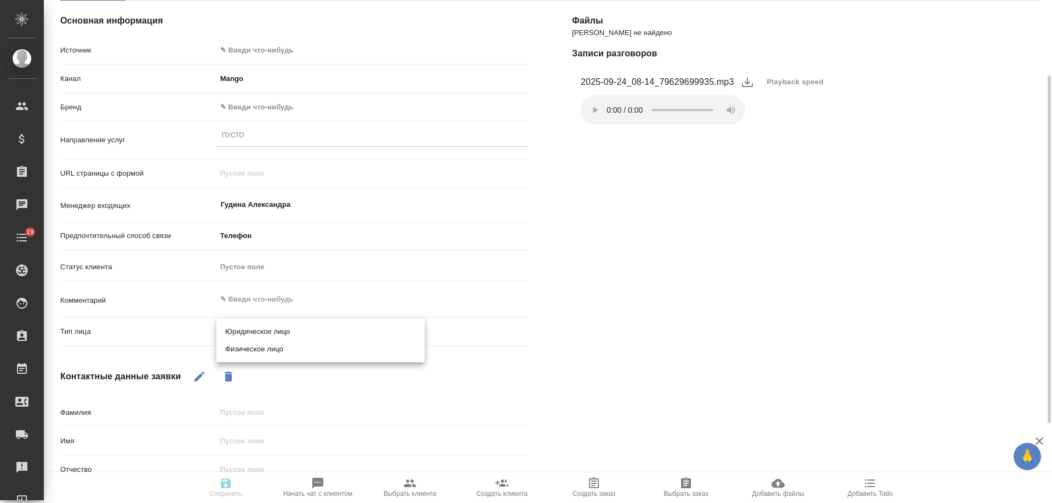
click at [295, 336] on body "🙏 .cls-1 fill:#fff; AWATERA [PERSON_NAME] Спецификации Заказы 0 Чаты 19 Todo Пр…" at bounding box center [526, 251] width 1052 height 503
click at [286, 355] on li "Физическое лицо" at bounding box center [320, 350] width 208 height 18
type textarea "x"
type input "private"
click at [192, 372] on button "button" at bounding box center [199, 377] width 26 height 26
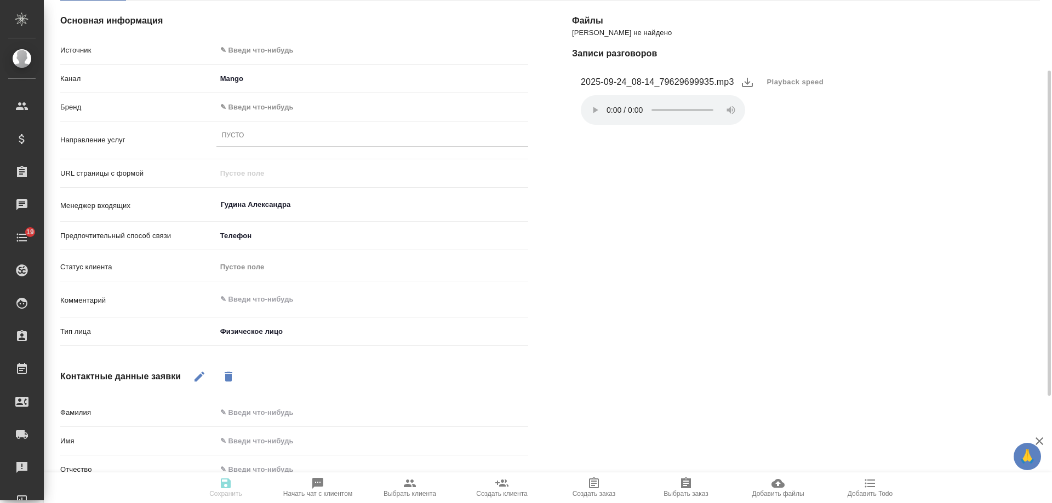
click at [263, 328] on body "🙏 .cls-1 fill:#fff; AWATERA [PERSON_NAME] Спецификации Заказы 0 Чаты 19 Todo Пр…" at bounding box center [526, 251] width 1052 height 503
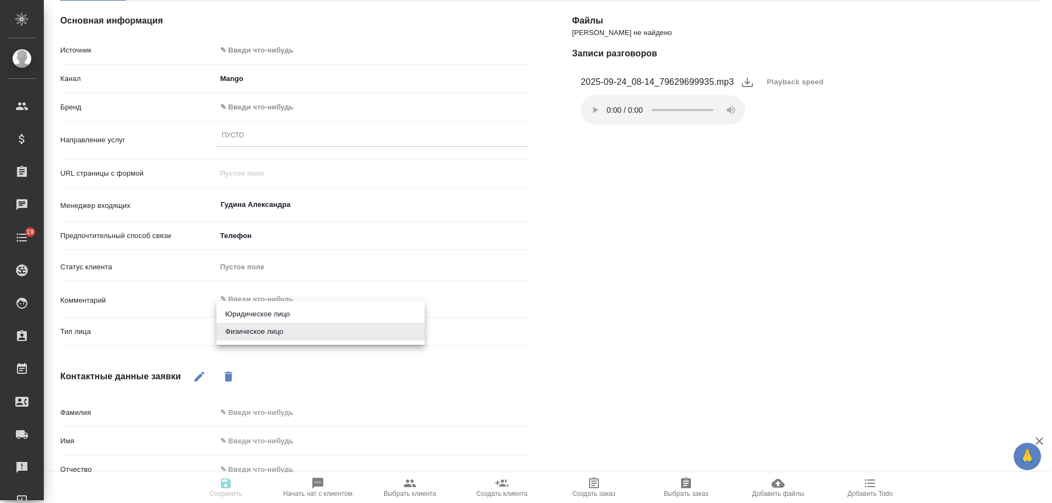
click at [265, 310] on li "Юридическое лицо" at bounding box center [320, 315] width 208 height 18
type textarea "x"
type input "company"
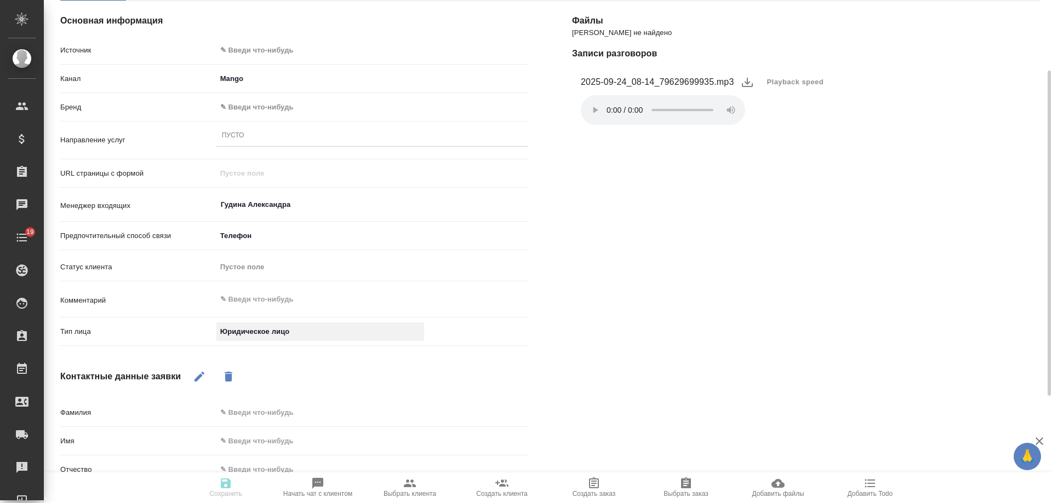
scroll to position [0, 0]
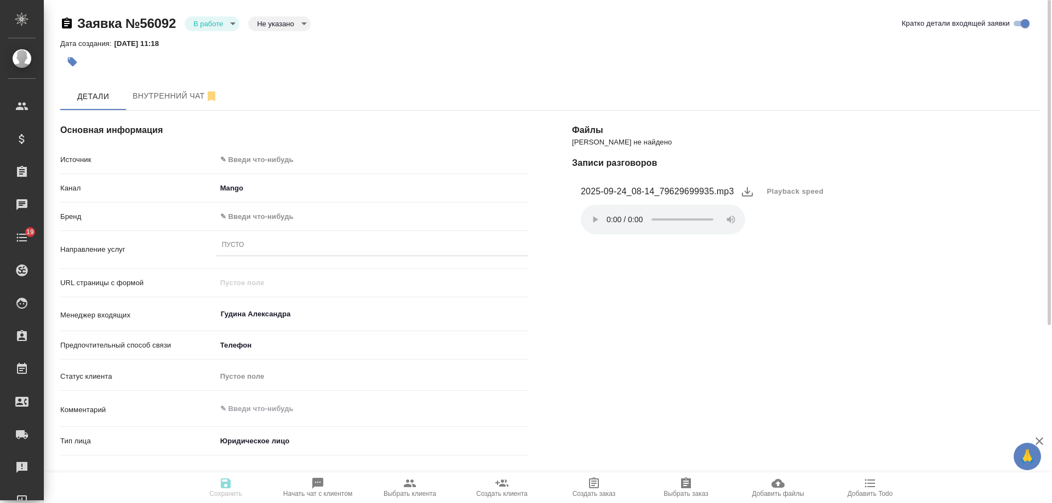
click at [245, 156] on body "🙏 .cls-1 fill:#fff; AWATERA [PERSON_NAME] Спецификации Заказы 0 Чаты 19 Todo Пр…" at bounding box center [526, 251] width 1052 height 503
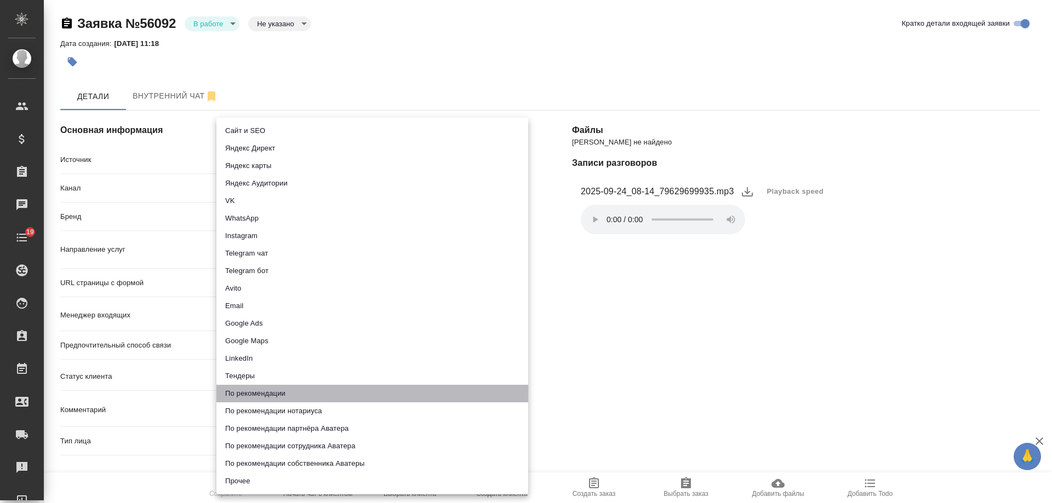
click at [306, 398] on li "По рекомендации" at bounding box center [372, 394] width 312 height 18
type input "recommendation"
type textarea "x"
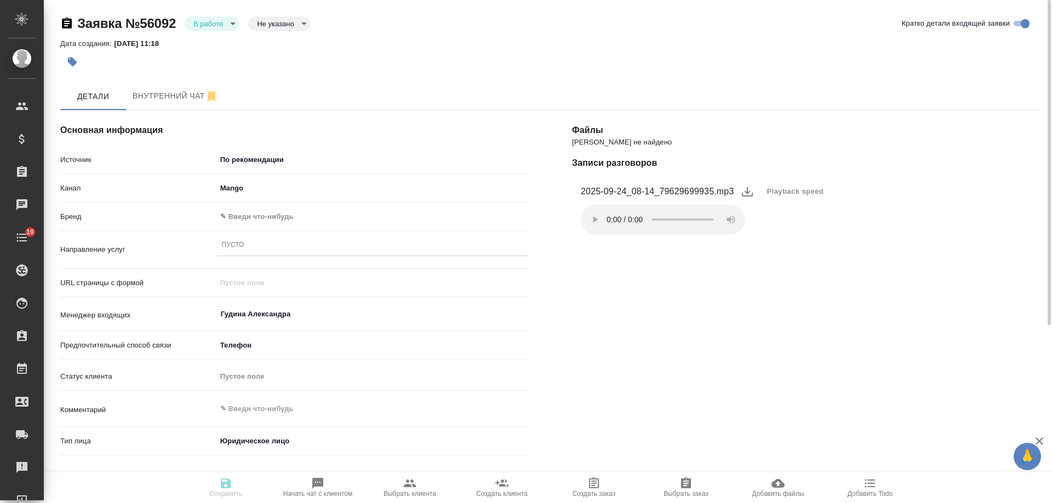
click at [255, 215] on body "🙏 .cls-1 fill:#fff; AWATERA Gudina Alexandra Клиенты Спецификации Заказы 0 Чаты…" at bounding box center [526, 251] width 1052 height 503
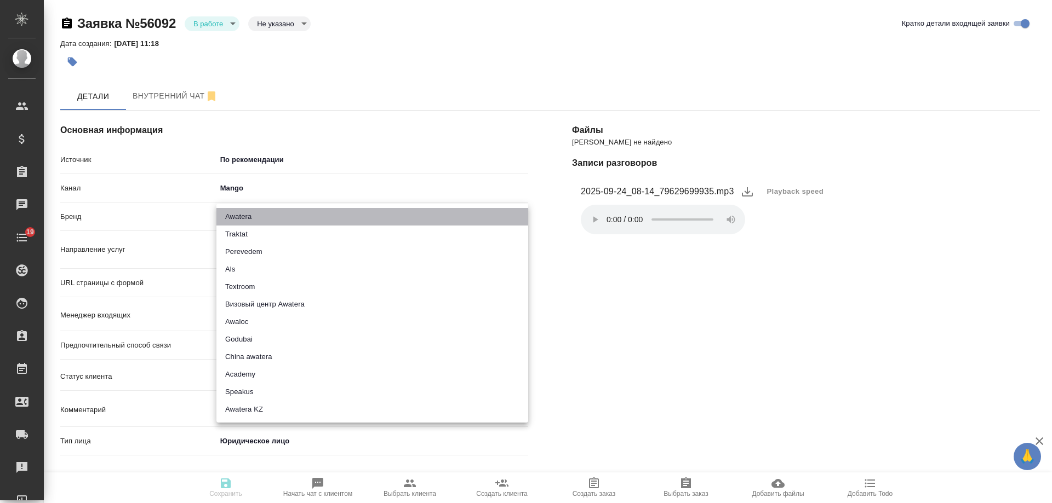
click at [257, 217] on li "Awatera" at bounding box center [372, 217] width 312 height 18
type input "awatera"
type textarea "x"
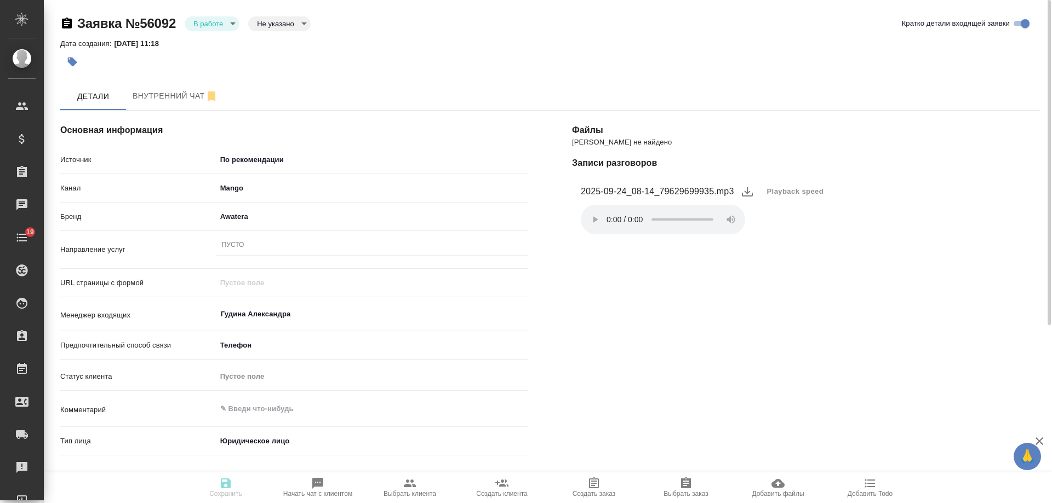
click at [244, 244] on div "Пусто" at bounding box center [372, 246] width 312 height 16
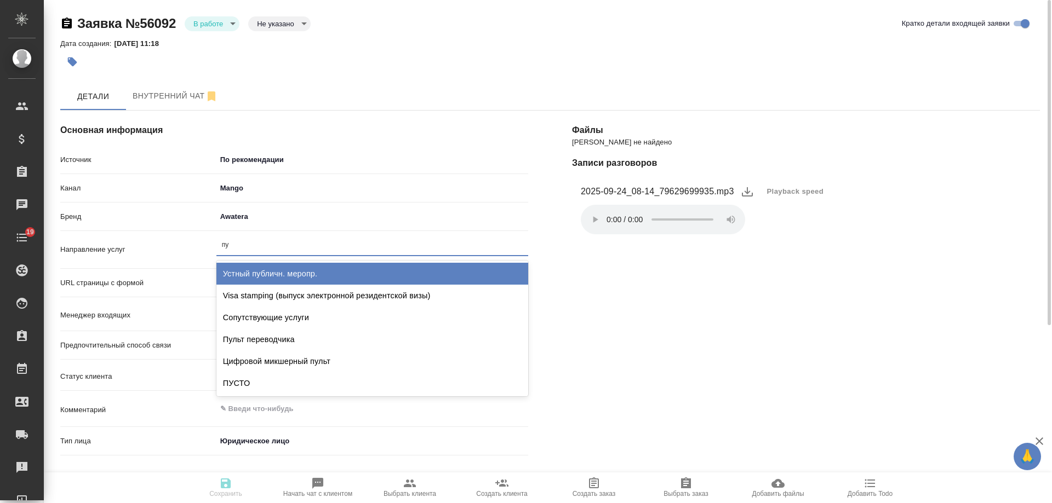
type input "пус"
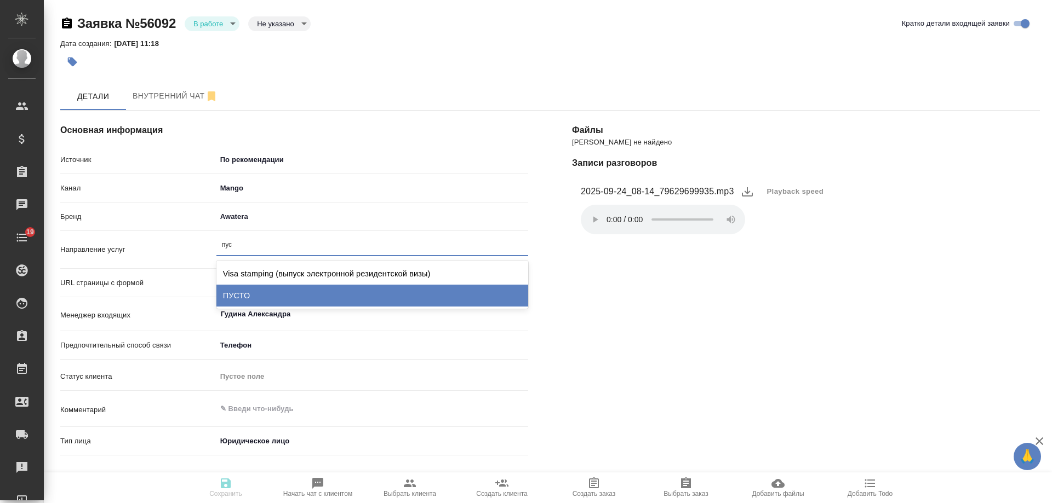
click at [268, 300] on div "ПУСТО" at bounding box center [372, 296] width 312 height 22
type textarea "x"
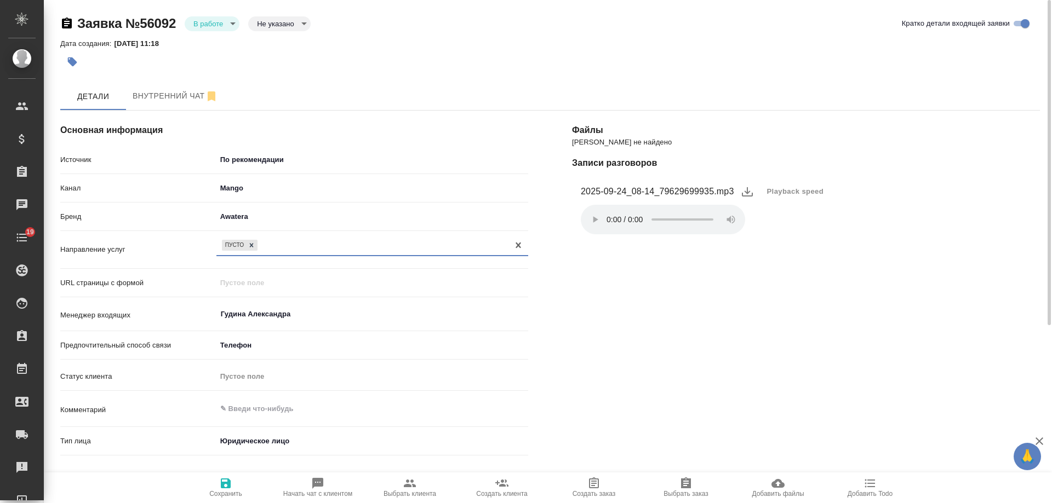
click at [231, 491] on span "Сохранить" at bounding box center [225, 494] width 33 height 8
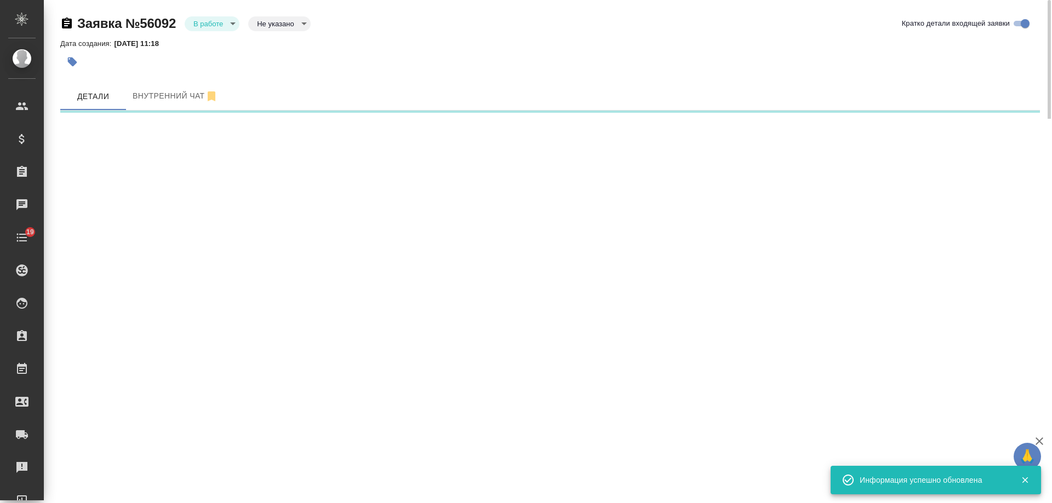
select select "RU"
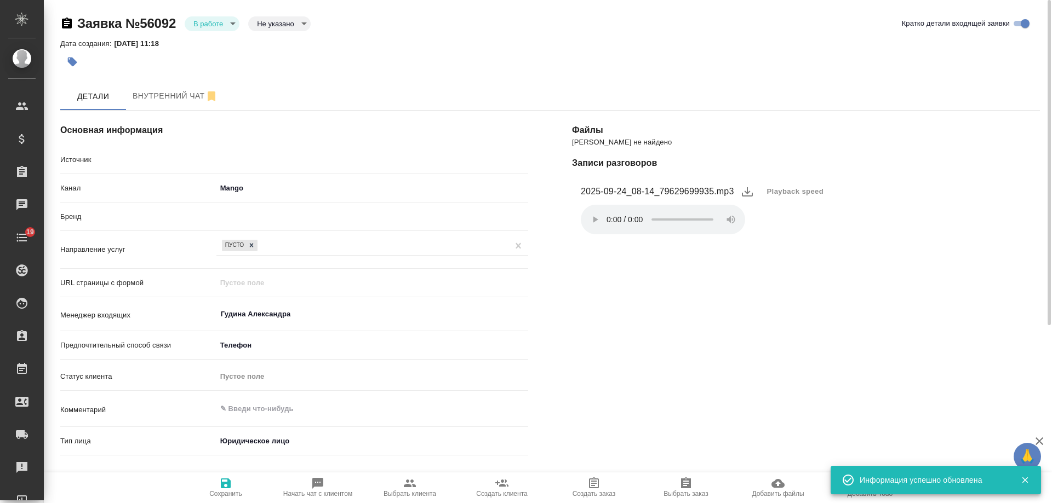
type textarea "x"
click at [229, 28] on body "🙏 .cls-1 fill:#fff; AWATERA Gudina Alexandra Клиенты Спецификации Заказы 0 Чаты…" at bounding box center [526, 251] width 1052 height 503
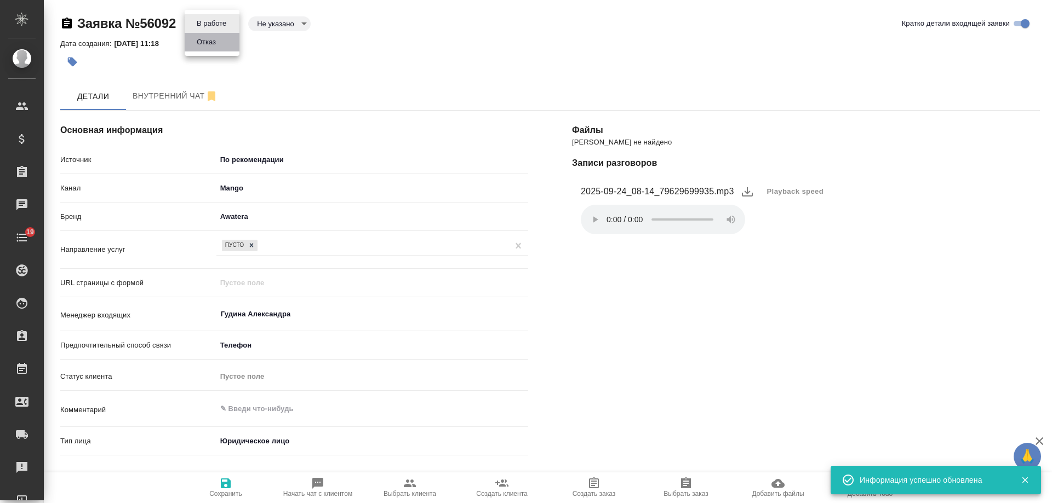
click at [214, 42] on button "Отказ" at bounding box center [206, 42] width 26 height 12
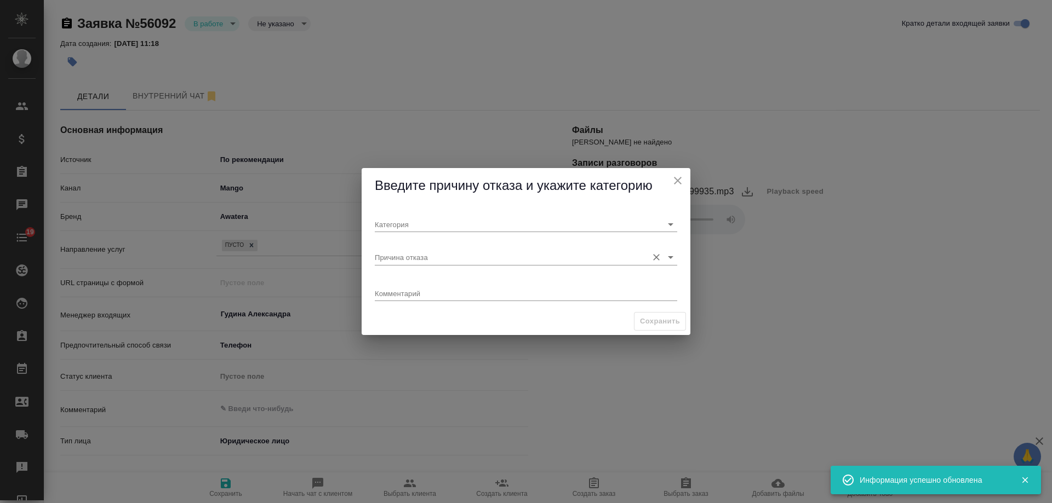
click at [406, 255] on input "Причина отказа" at bounding box center [508, 257] width 267 height 15
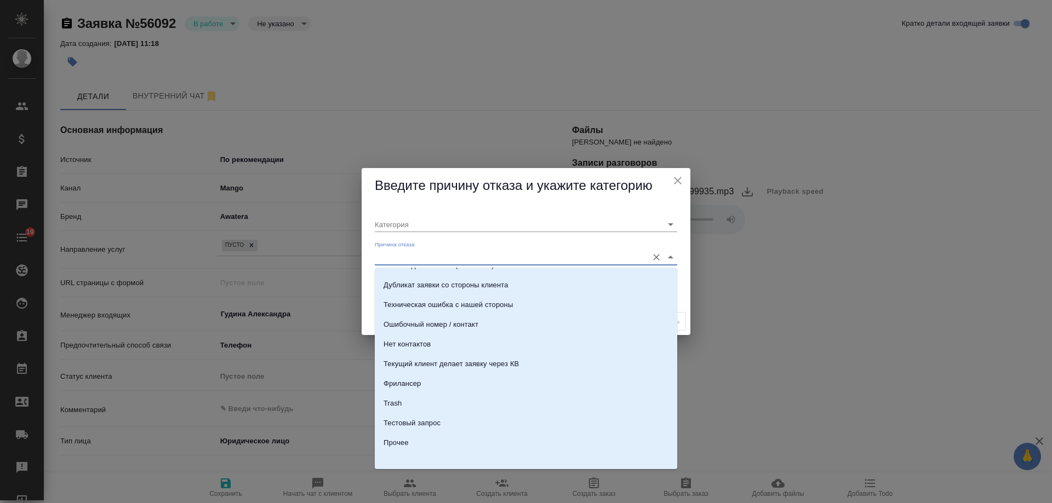
scroll to position [334, 0]
click at [460, 447] on li "Прочее" at bounding box center [526, 439] width 302 height 20
type input "Прочее"
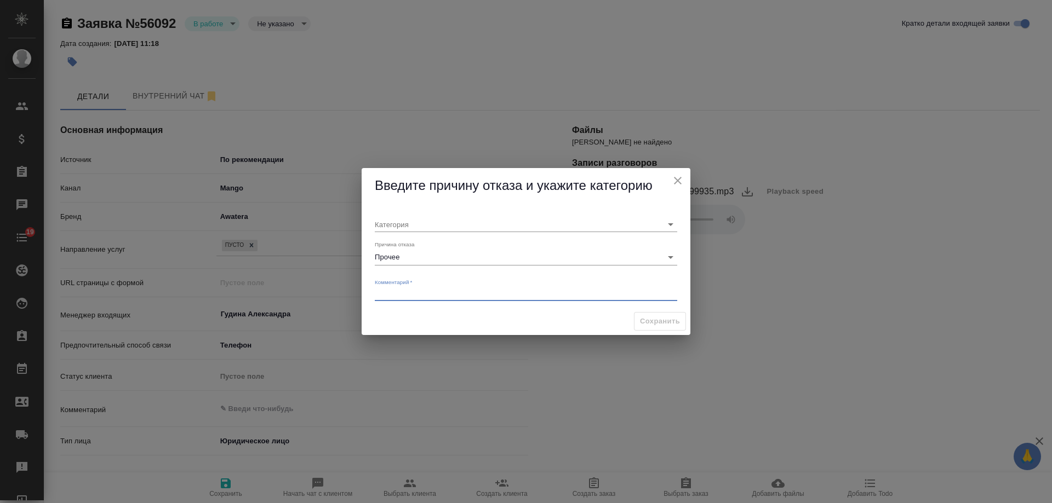
click at [437, 294] on textarea at bounding box center [526, 293] width 302 height 8
type textarea "текущий клиент"
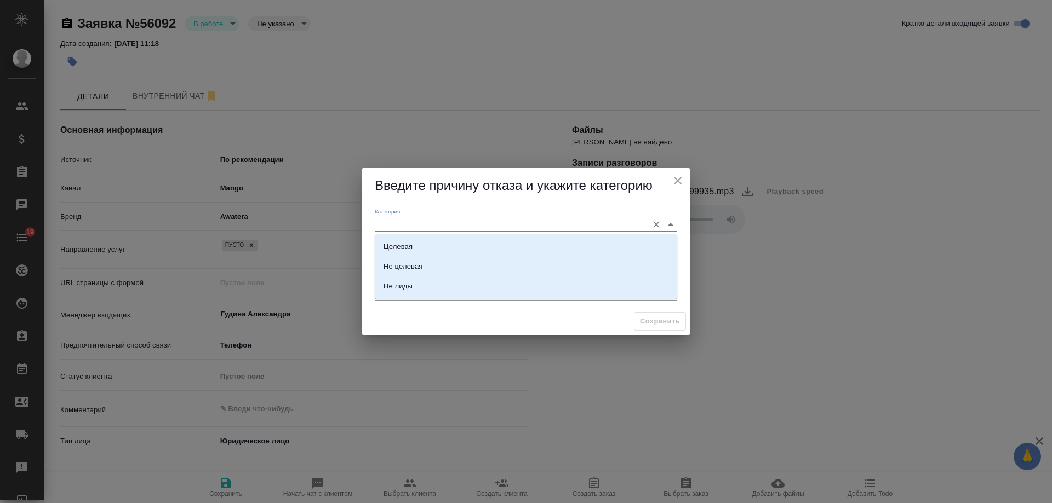
click at [437, 223] on input "Категория" at bounding box center [508, 224] width 267 height 15
click at [429, 287] on li "Не лиды" at bounding box center [526, 287] width 302 height 20
type input "Не лиды"
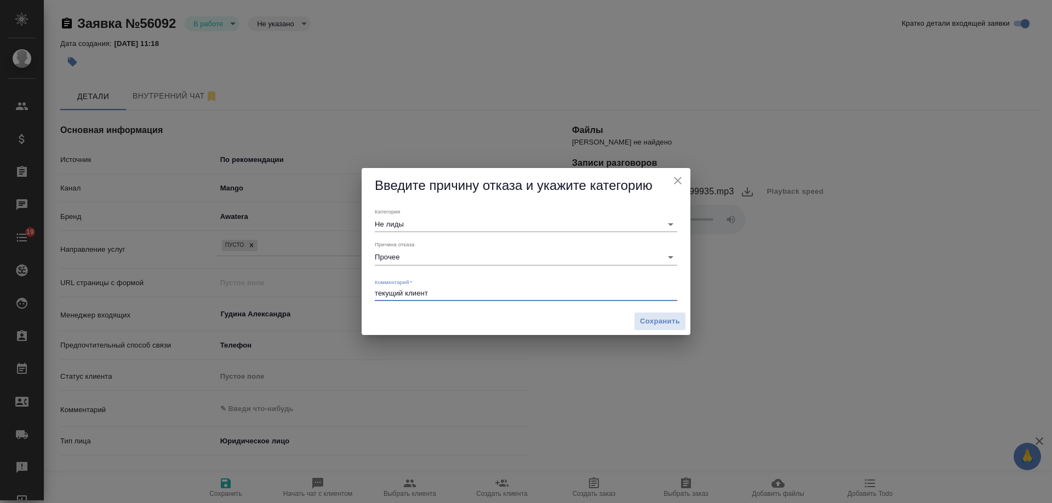
click at [460, 299] on div "текущий клиент x" at bounding box center [526, 295] width 302 height 14
click at [436, 292] on textarea "текущий клиент, нвое КЛ" at bounding box center [526, 293] width 302 height 8
type textarea "текущий клиент, новое КЛ"
click at [657, 326] on span "Сохранить" at bounding box center [660, 322] width 40 height 13
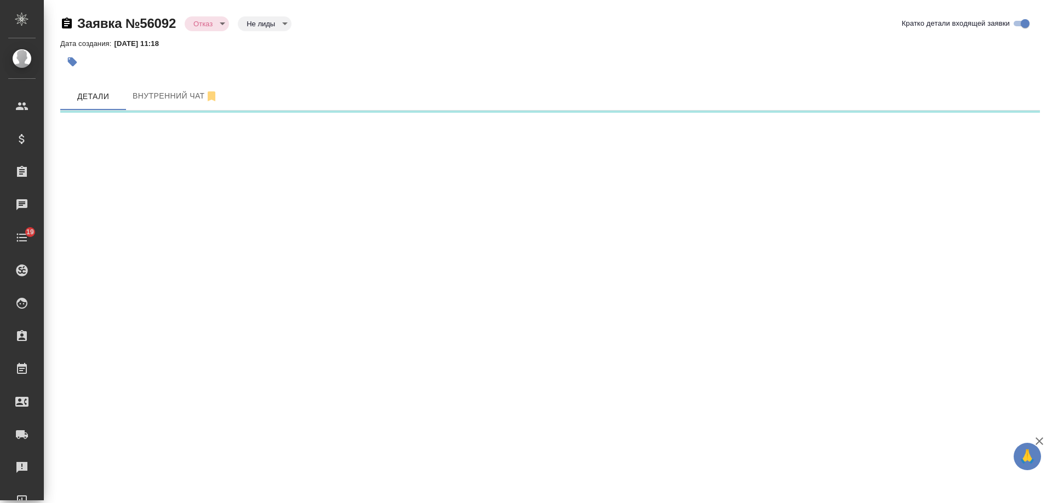
select select "RU"
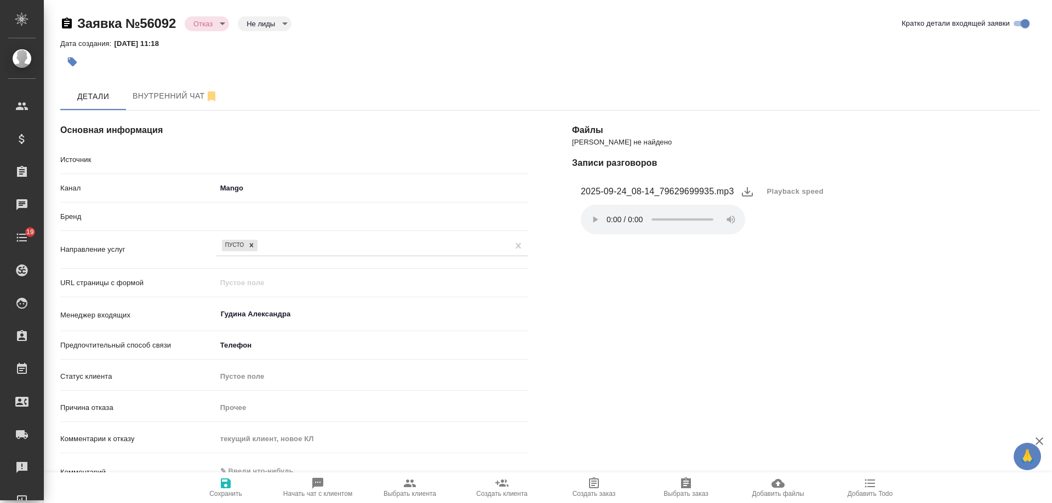
type textarea "x"
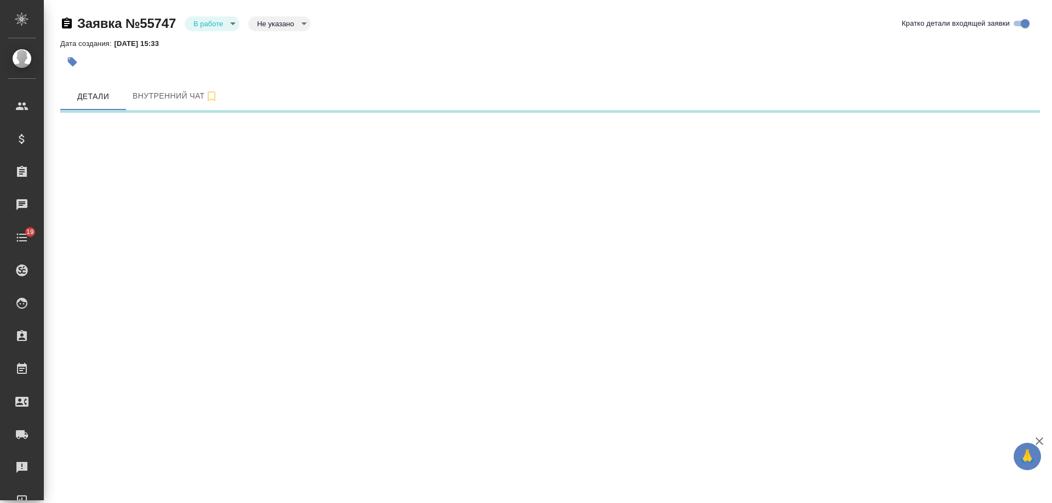
select select "RU"
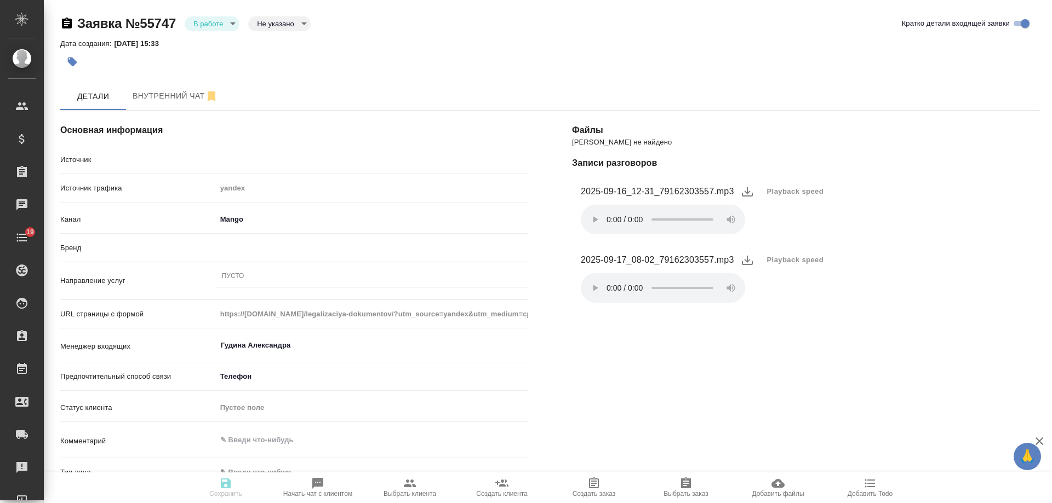
type textarea "x"
click at [272, 274] on div "Пусто" at bounding box center [372, 277] width 312 height 16
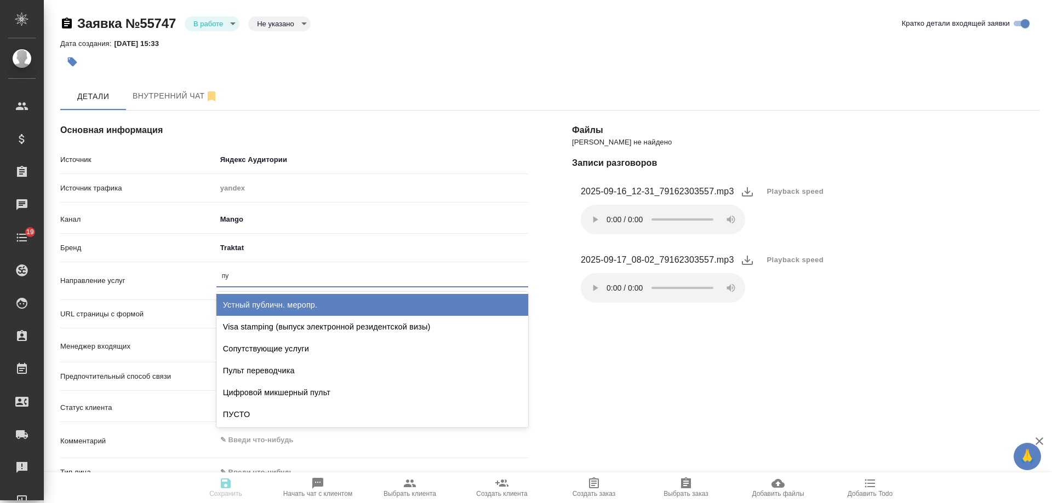
type input "пус"
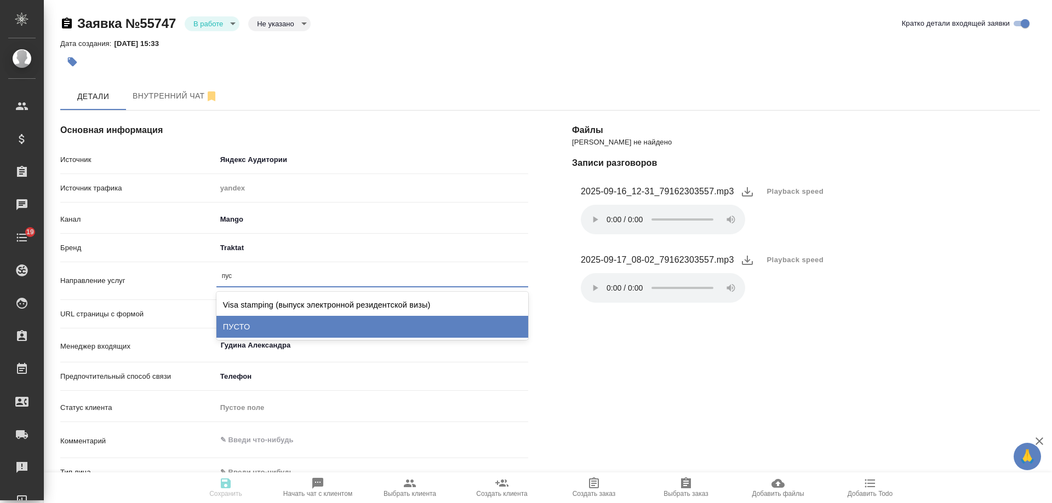
click at [278, 329] on div "ПУСТО" at bounding box center [372, 327] width 312 height 22
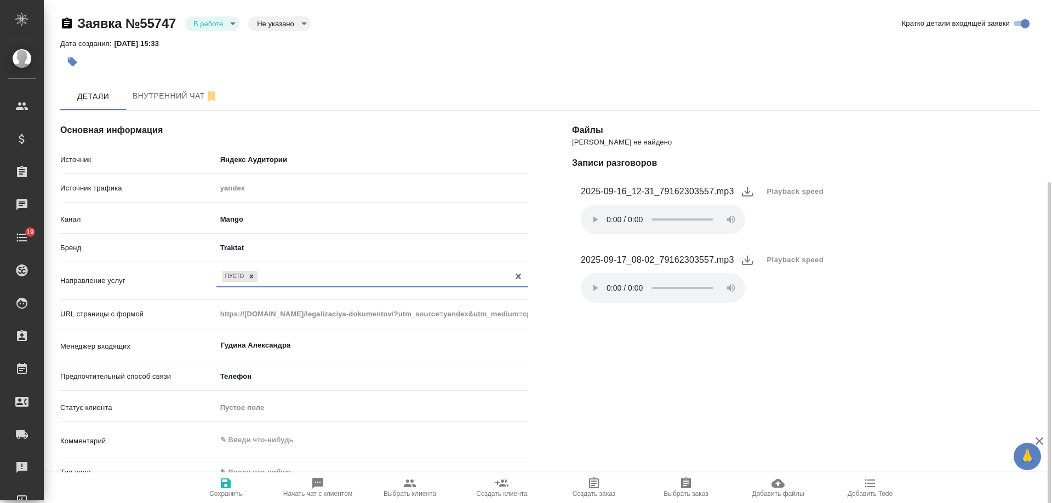
scroll to position [110, 0]
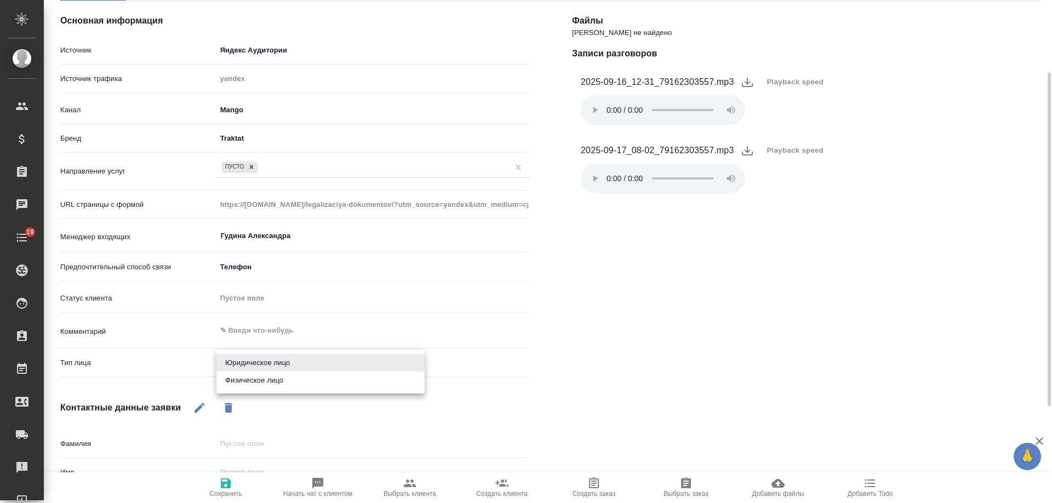
click at [271, 363] on body "🙏 .cls-1 fill:#fff; AWATERA [PERSON_NAME] Спецификации Заказы 0 Чаты 19 Todo Пр…" at bounding box center [526, 251] width 1052 height 503
click at [261, 379] on li "Физическое лицо" at bounding box center [320, 381] width 208 height 18
type textarea "x"
type input "private"
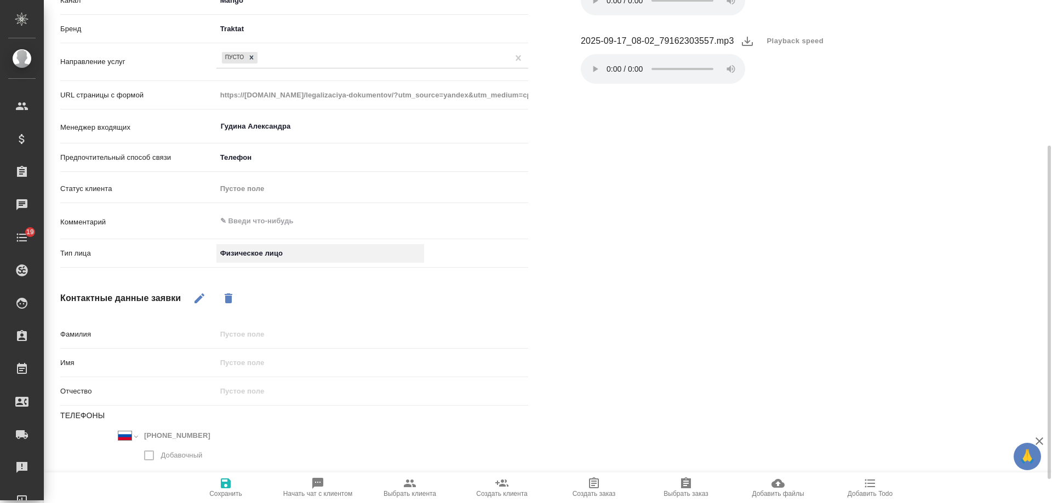
scroll to position [255, 0]
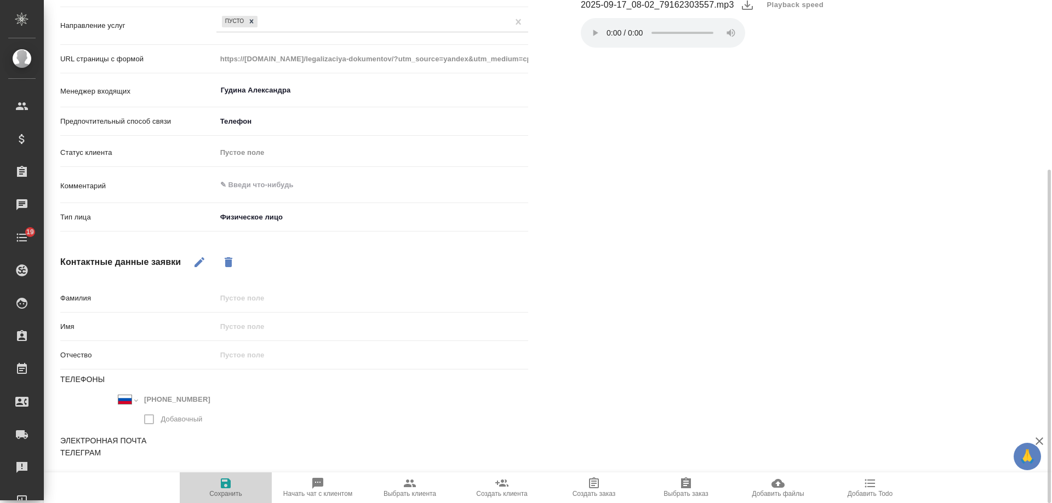
click at [226, 485] on icon "button" at bounding box center [225, 483] width 13 height 13
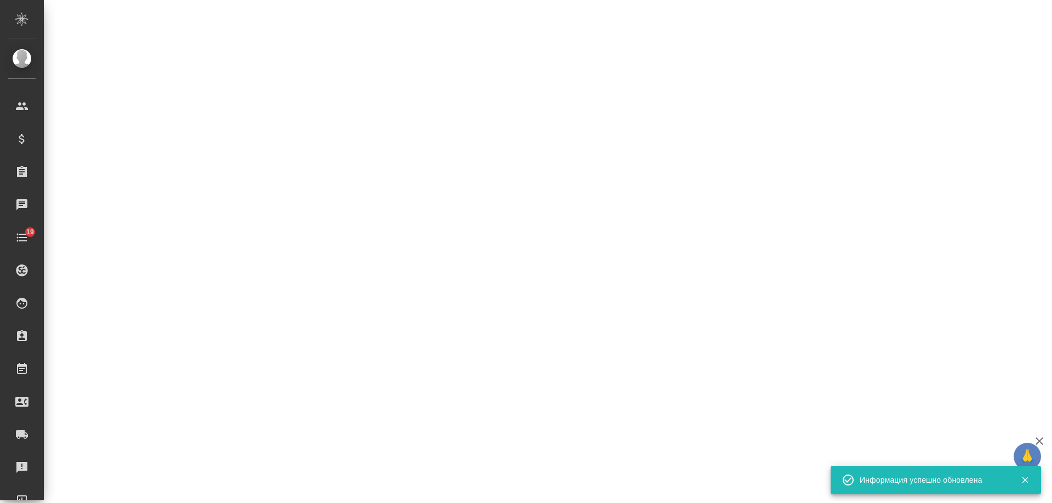
select select "RU"
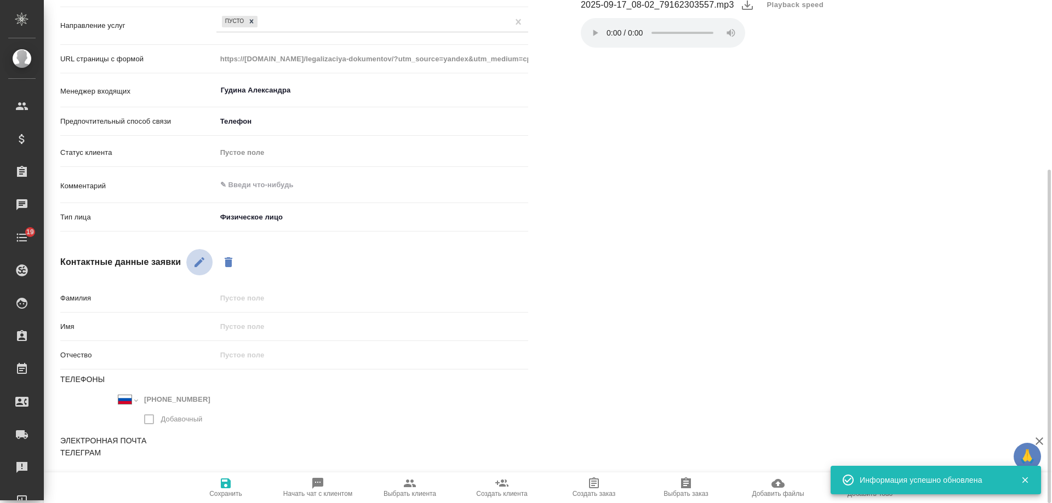
click at [203, 265] on icon "button" at bounding box center [199, 262] width 13 height 13
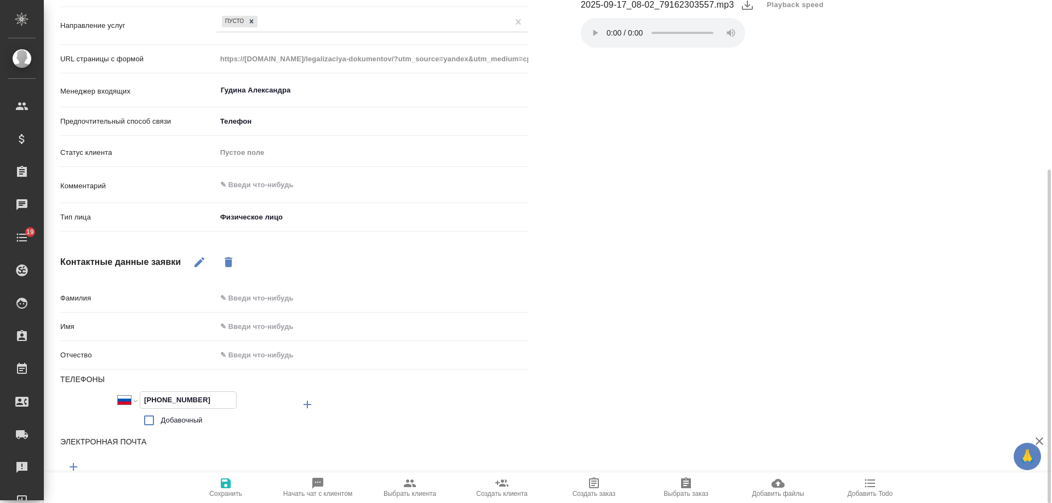
drag, startPoint x: 52, startPoint y: 402, endPoint x: 45, endPoint y: 402, distance: 6.6
click at [45, 402] on div "Основная информация Источник Яндекс Аудитории yandexAudience Источник трафика y…" at bounding box center [294, 193] width 512 height 721
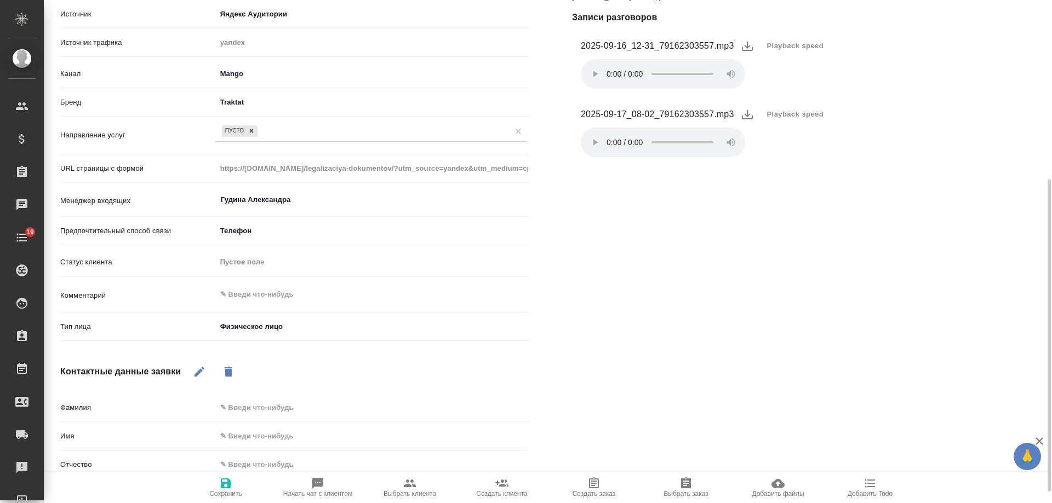
scroll to position [91, 0]
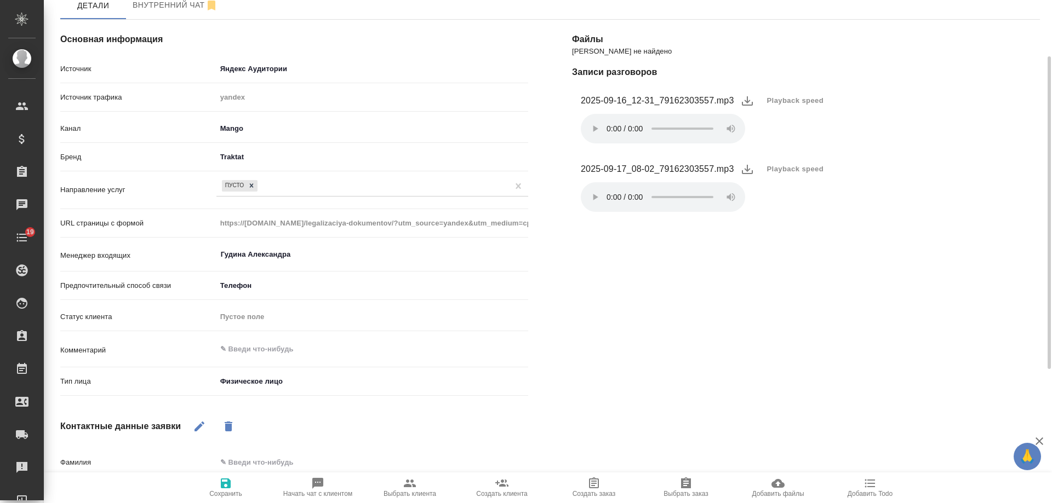
click at [273, 181] on div "ПУСТО" at bounding box center [362, 186] width 292 height 16
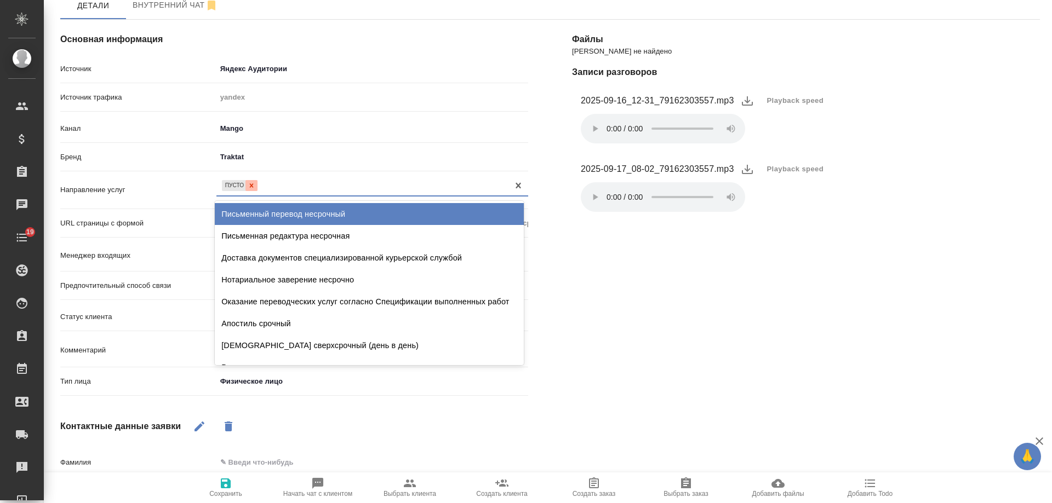
click at [250, 188] on icon at bounding box center [252, 186] width 8 height 8
type textarea "x"
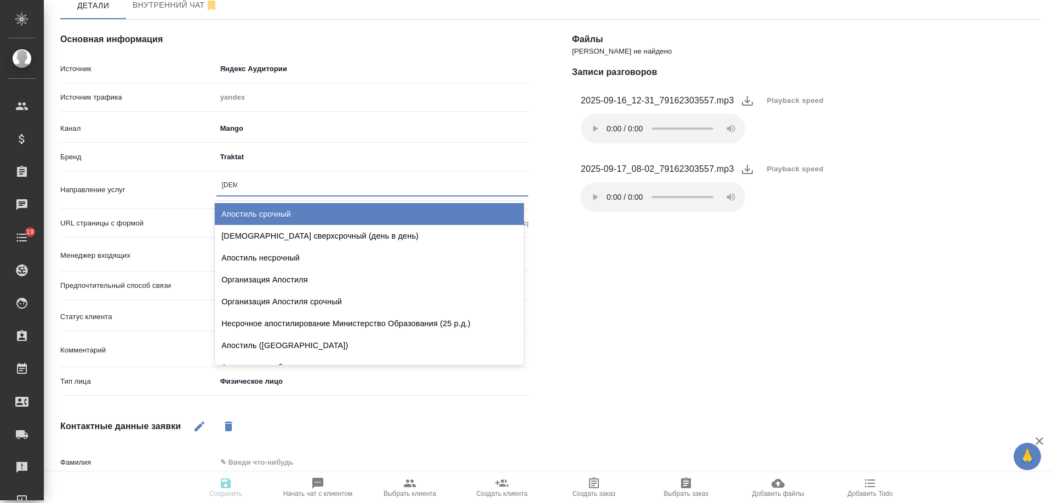
type input "апости"
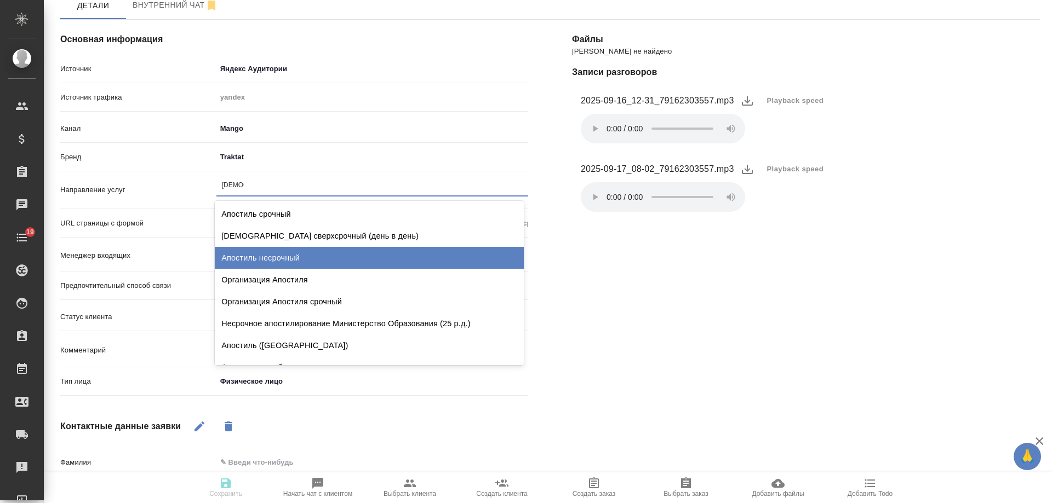
click at [279, 266] on div "Апостиль несрочный" at bounding box center [369, 258] width 309 height 22
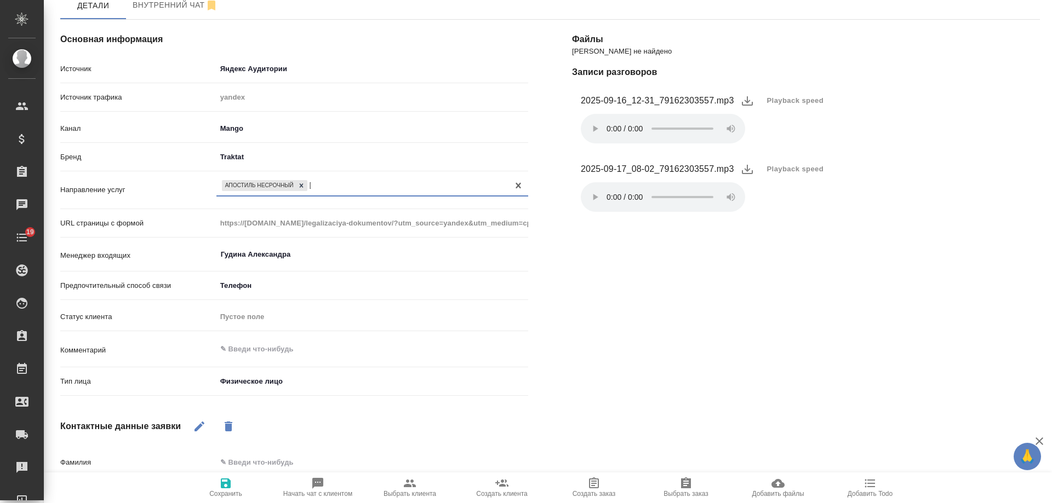
type textarea "x"
click at [229, 495] on span "Сохранить" at bounding box center [225, 494] width 33 height 8
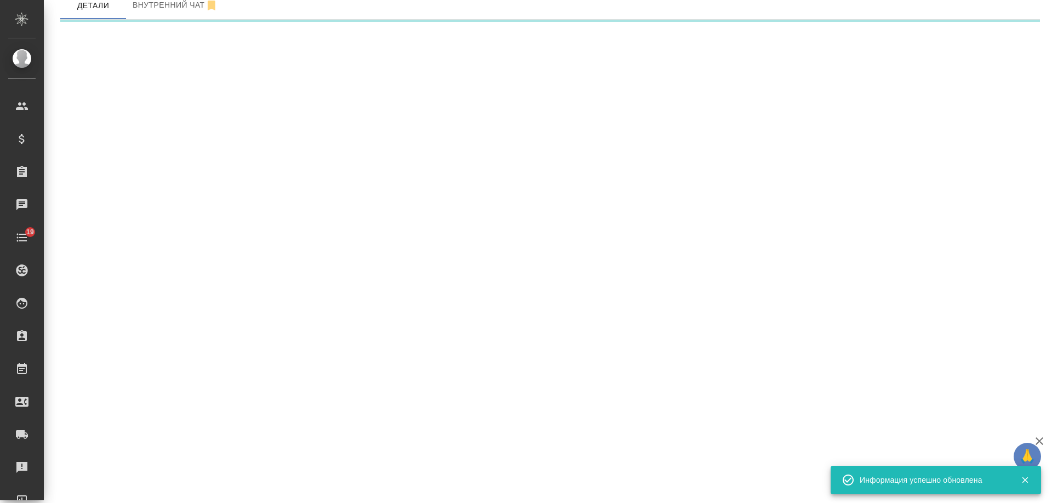
select select "RU"
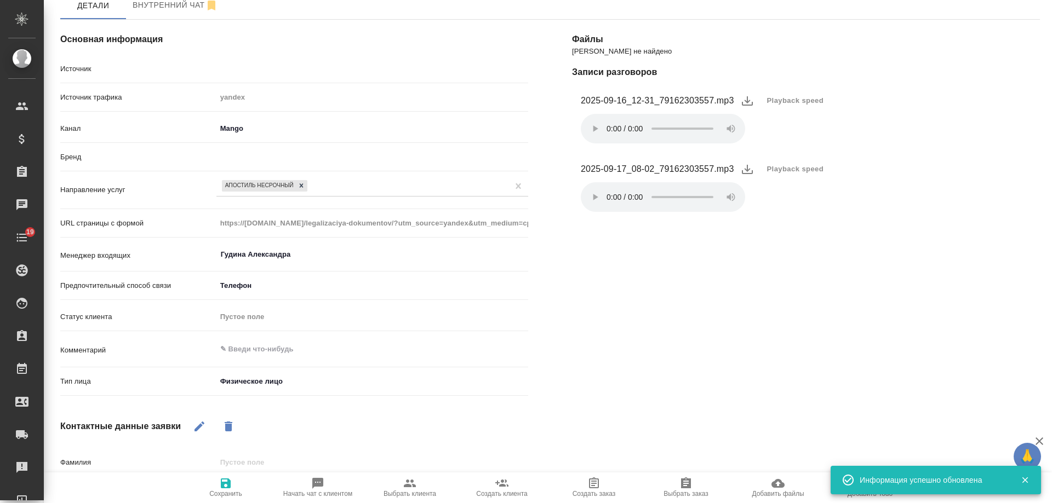
type textarea "x"
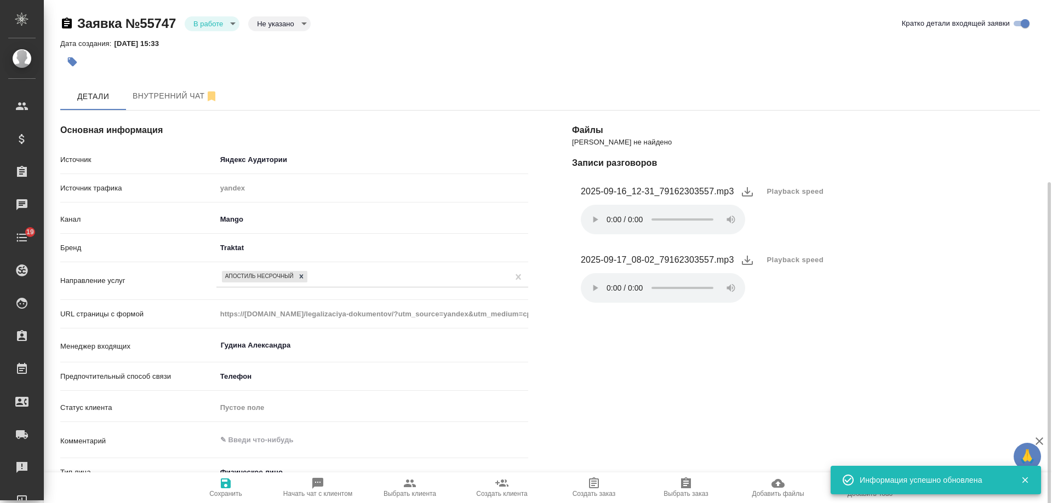
scroll to position [164, 0]
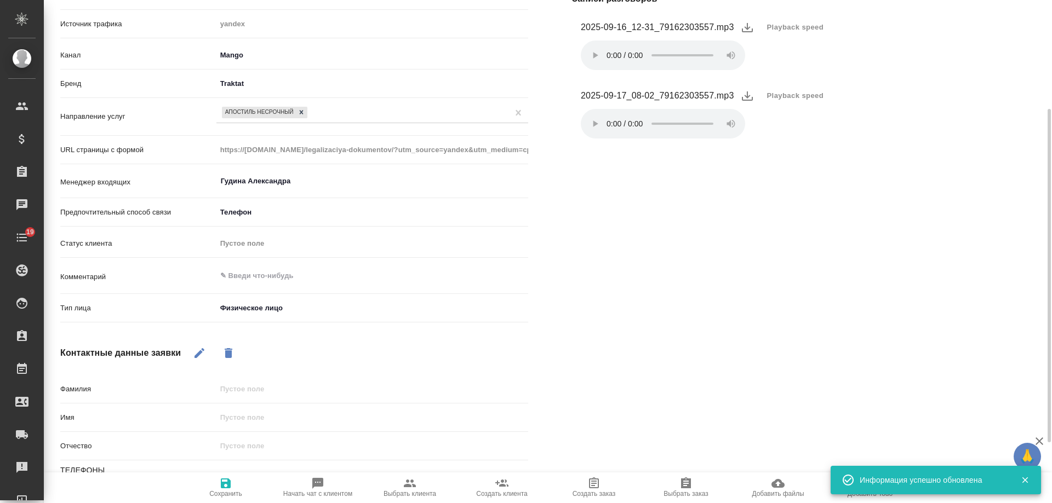
click at [197, 350] on icon "button" at bounding box center [199, 353] width 13 height 13
click at [237, 410] on input "text" at bounding box center [372, 418] width 312 height 16
type input "Та"
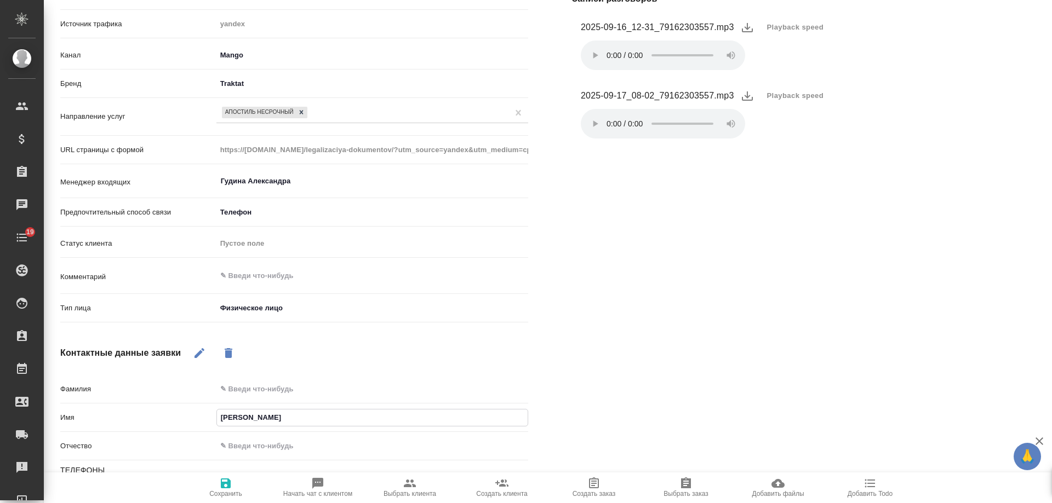
type textarea "x"
type input "Татья"
type textarea "x"
type input "Татьян"
type textarea "x"
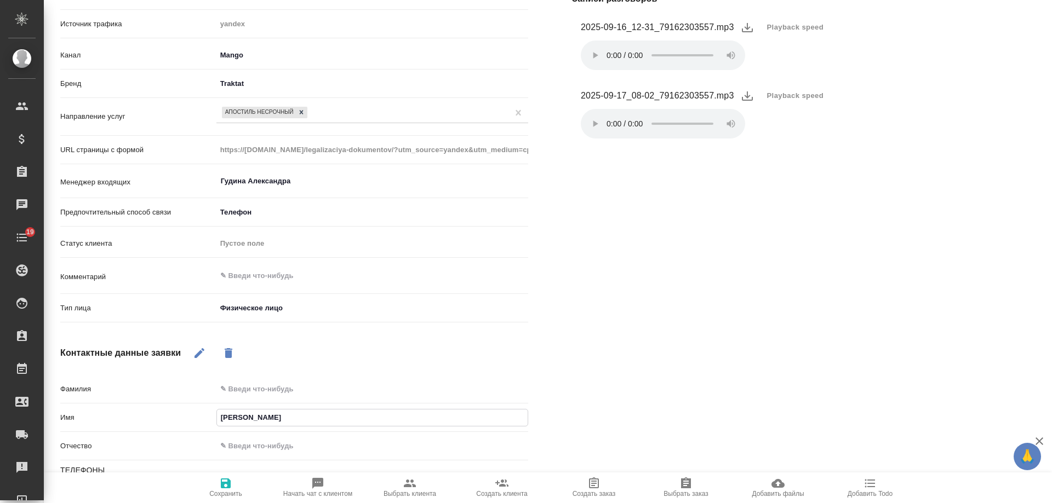
type input "[PERSON_NAME]"
click at [226, 487] on icon "button" at bounding box center [225, 483] width 13 height 13
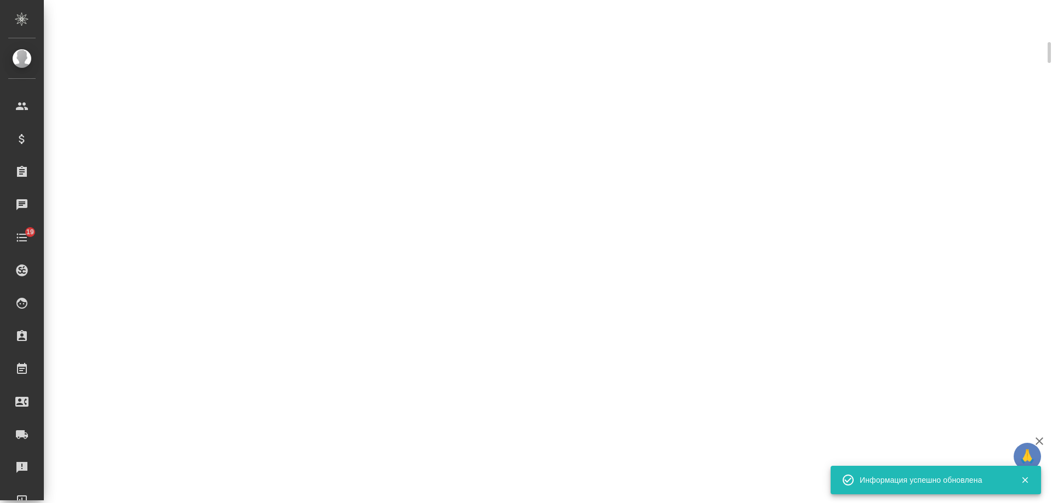
scroll to position [175, 0]
select select "RU"
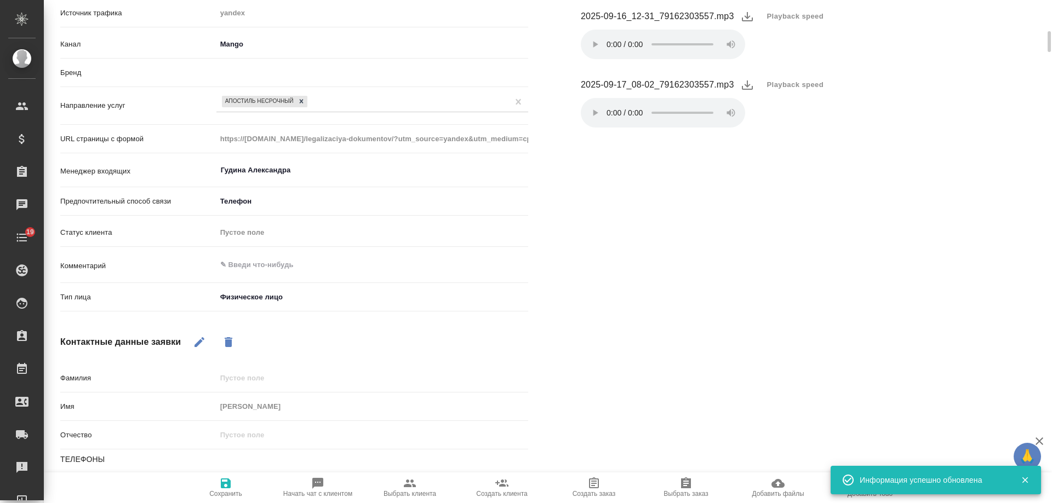
type textarea "x"
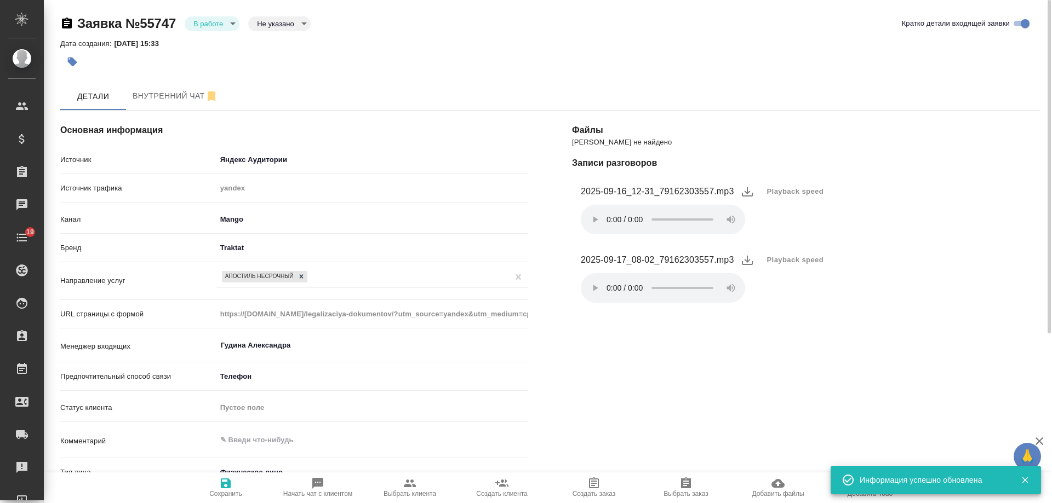
click at [208, 21] on body "🙏 .cls-1 fill:#fff; AWATERA Gudina Alexandra Клиенты Спецификации Заказы 0 Чаты…" at bounding box center [526, 251] width 1052 height 503
click at [216, 44] on button "Отказ" at bounding box center [206, 42] width 26 height 12
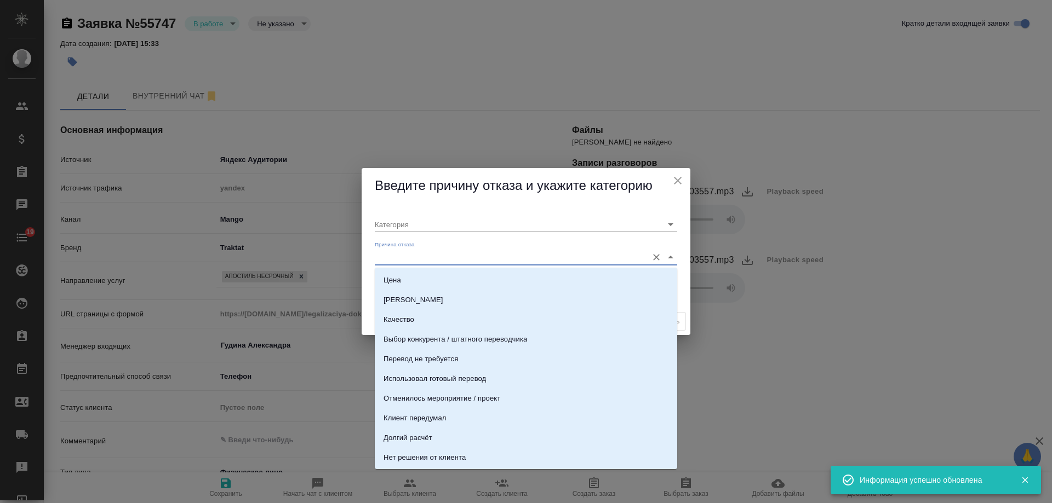
click at [424, 256] on input "Причина отказа" at bounding box center [508, 257] width 267 height 15
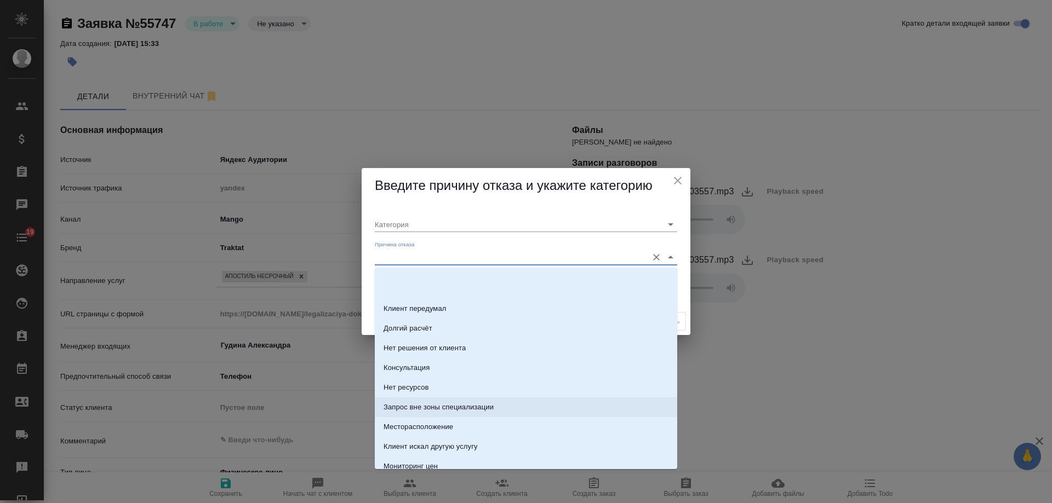
scroll to position [219, 0]
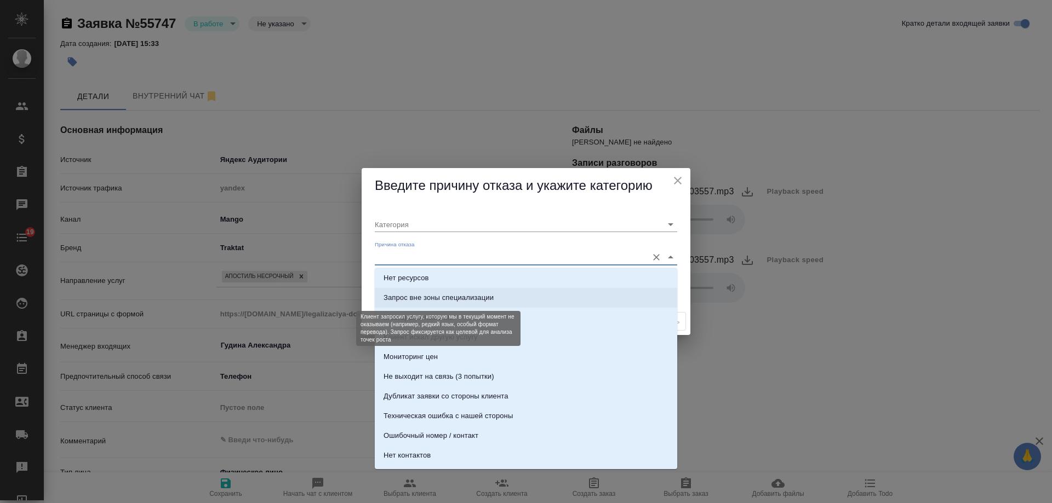
click at [490, 303] on div "Запрос вне зоны специализации" at bounding box center [438, 297] width 110 height 11
type input "Целевая"
type input "Запрос вне зоны специализации"
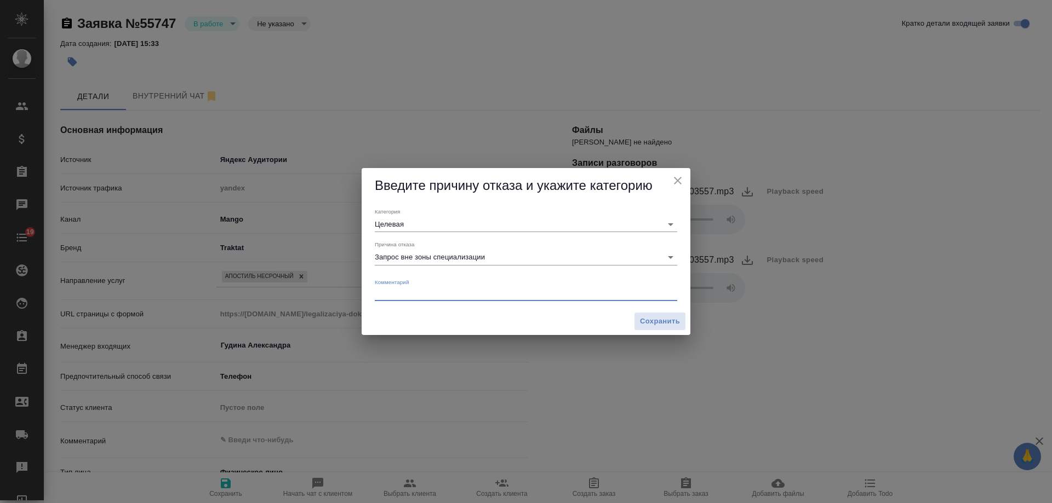
click at [435, 295] on textarea at bounding box center [526, 293] width 302 height 8
click at [504, 291] on textarea "не проставляем апостиль на документ Испании" at bounding box center [526, 293] width 302 height 8
type textarea "не проставляем апостиль на документы Испании"
click at [661, 320] on span "Сохранить" at bounding box center [660, 322] width 40 height 13
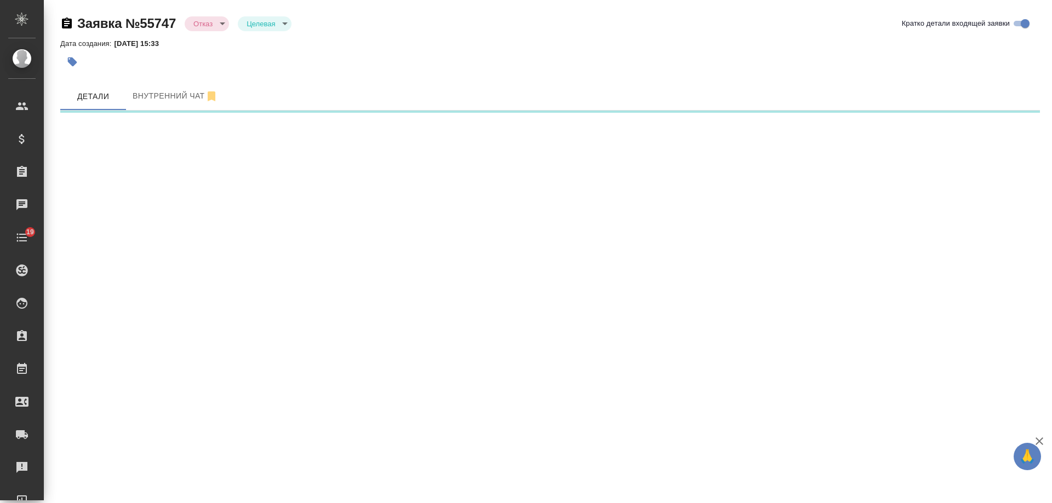
select select "RU"
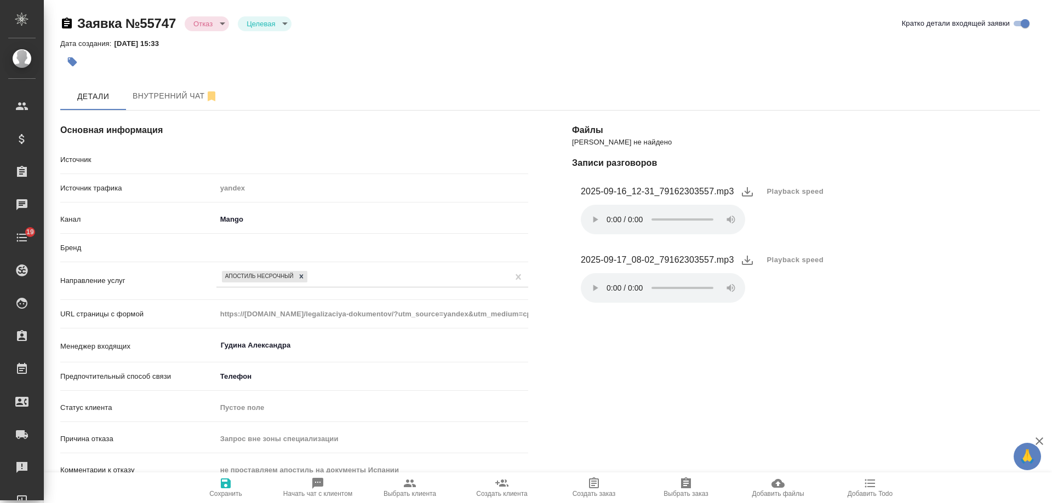
type textarea "x"
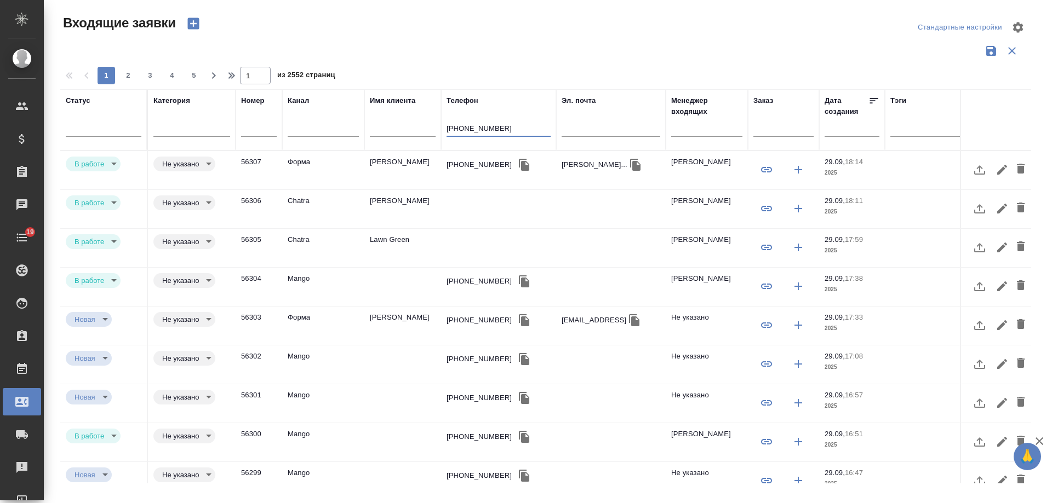
select select "RU"
click at [496, 129] on input "+7 916 230 35 57" at bounding box center [498, 130] width 104 height 14
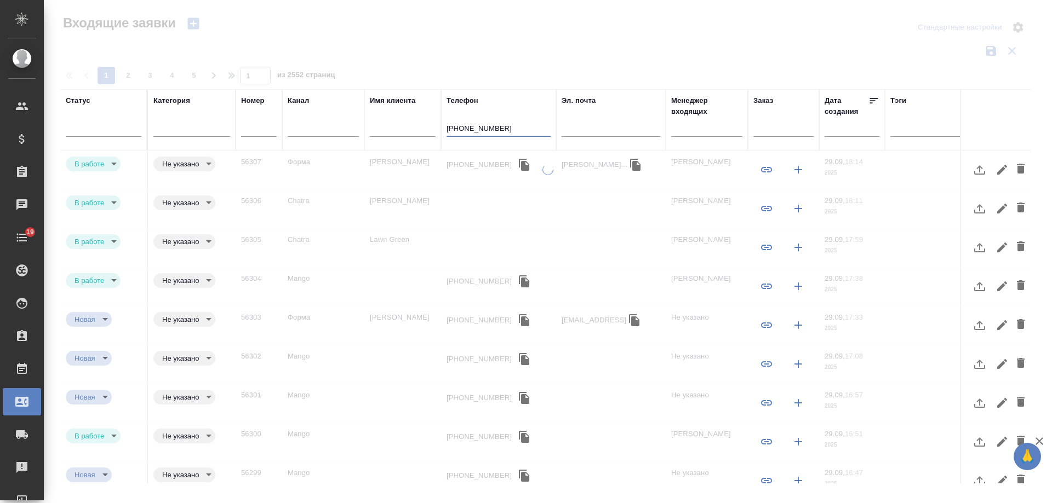
type input "[PHONE_NUMBER]"
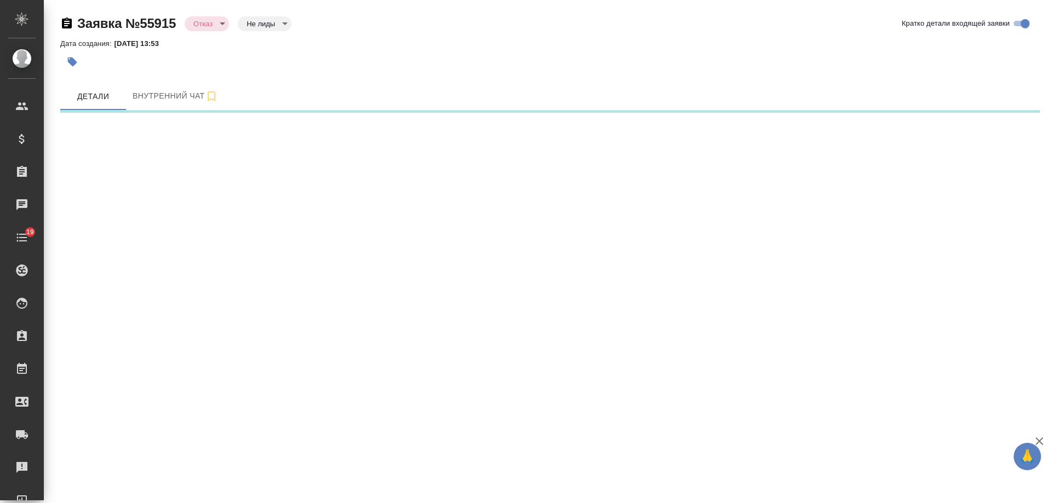
select select "RU"
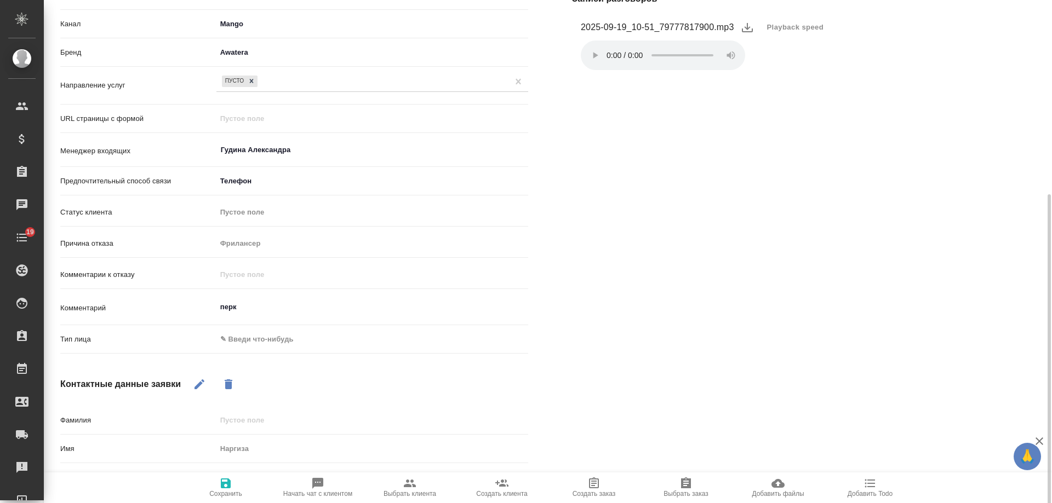
scroll to position [219, 0]
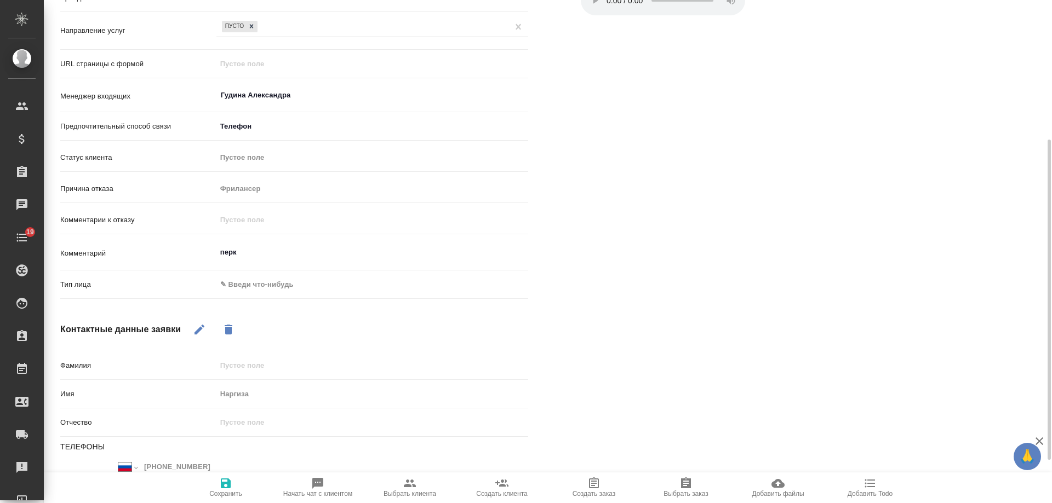
click at [286, 287] on body "🙏 .cls-1 fill:#fff; AWATERA Gudina Alexandra Клиенты Спецификации Заказы 0 Чаты…" at bounding box center [526, 251] width 1052 height 503
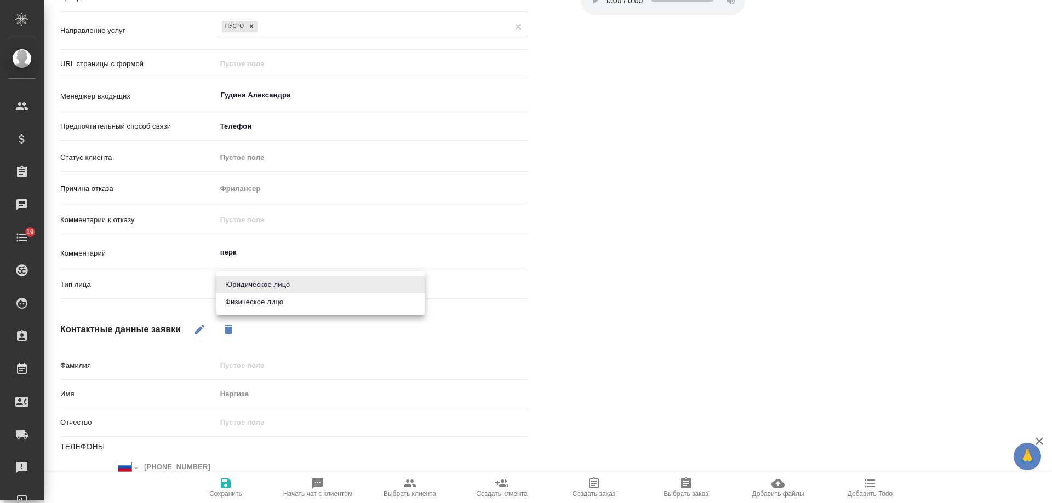
click at [271, 301] on li "Физическое лицо" at bounding box center [320, 303] width 208 height 18
type textarea "x"
type input "private"
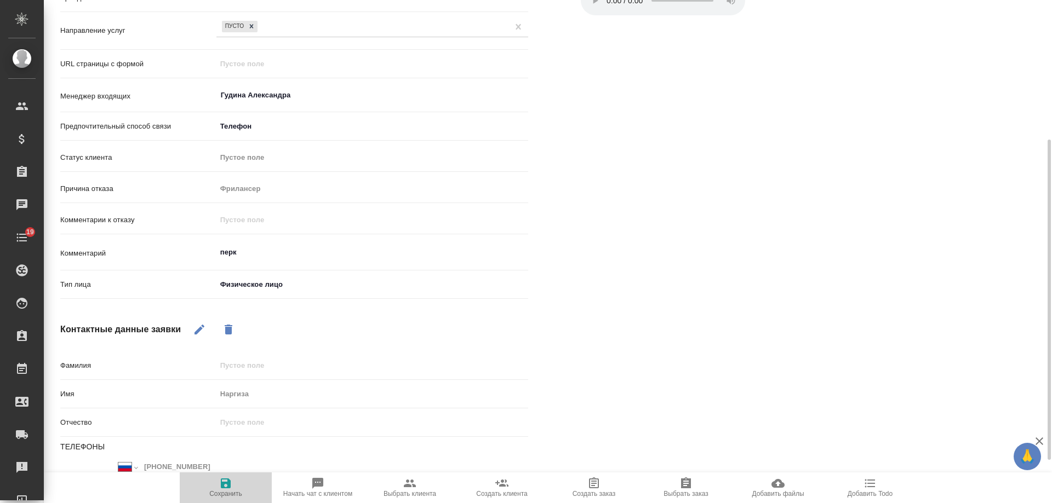
click at [225, 489] on icon "button" at bounding box center [226, 484] width 10 height 10
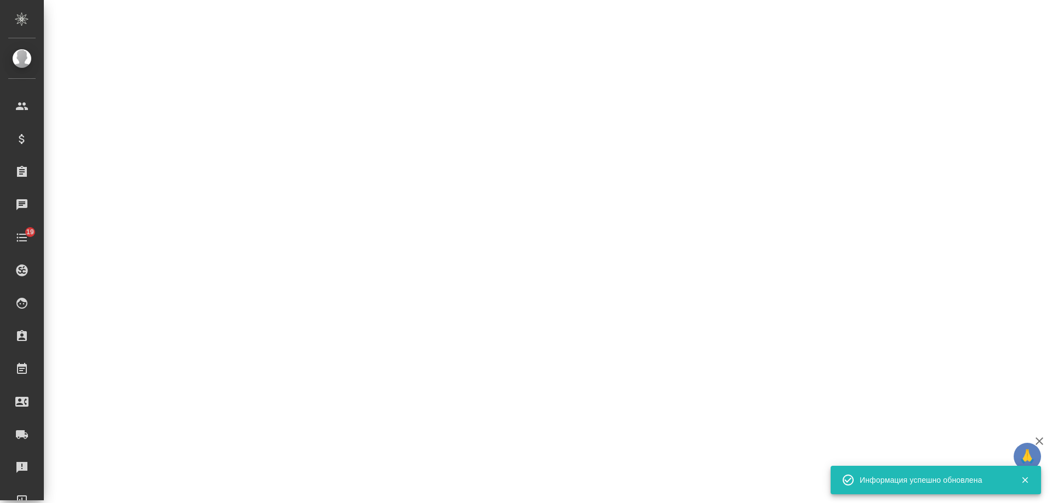
select select "RU"
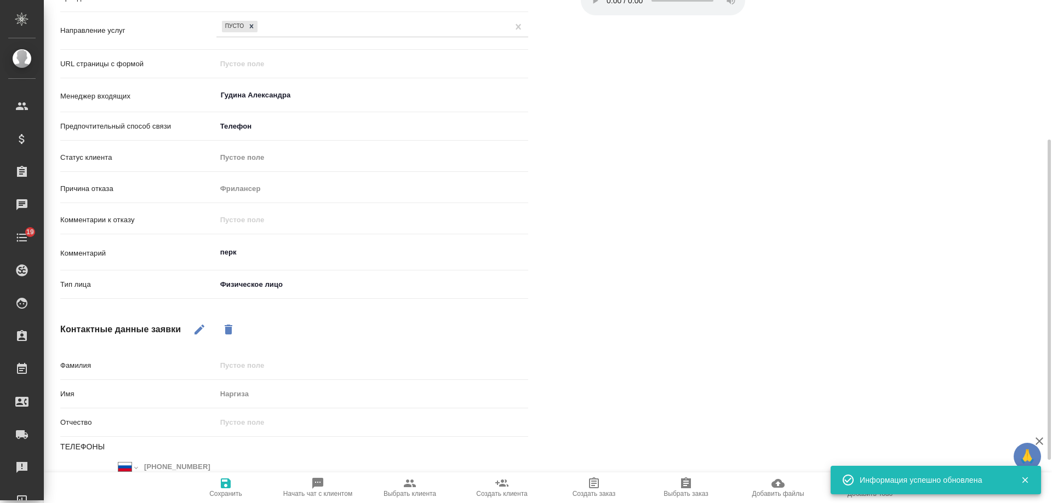
type textarea "x"
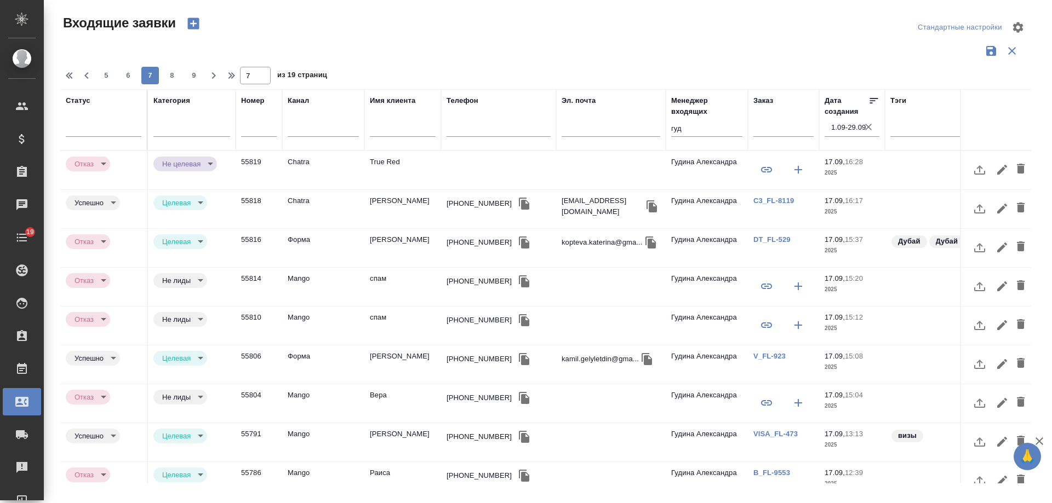
select select "RU"
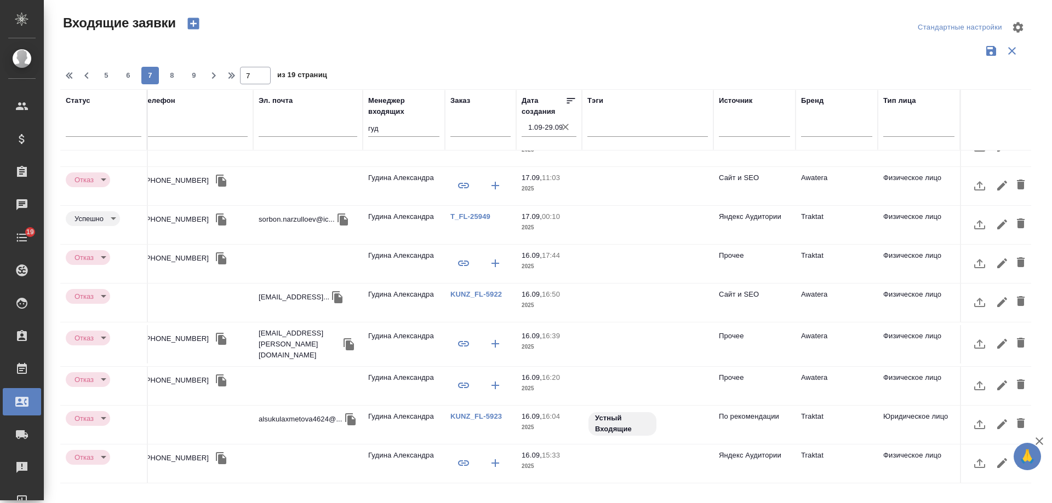
scroll to position [464, 311]
click at [172, 72] on span "8" at bounding box center [172, 75] width 18 height 11
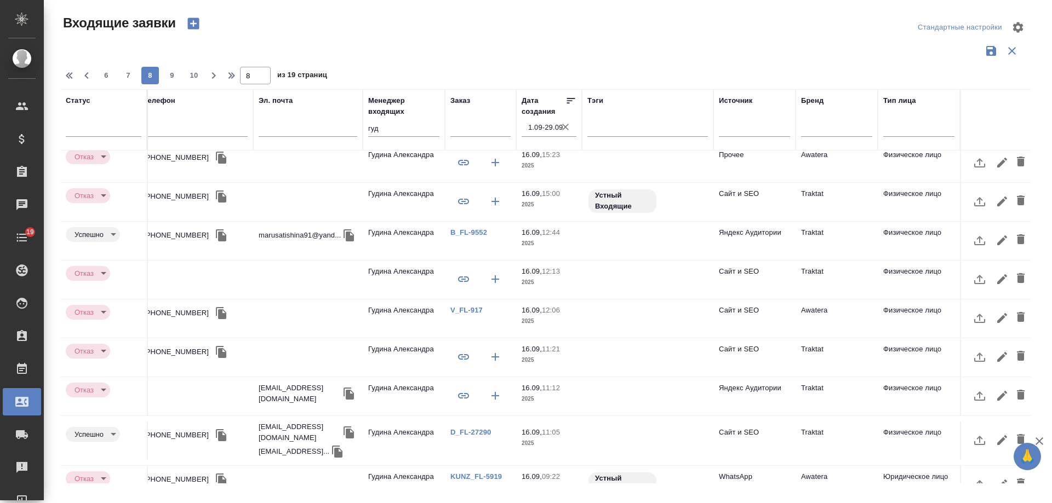
scroll to position [0, 311]
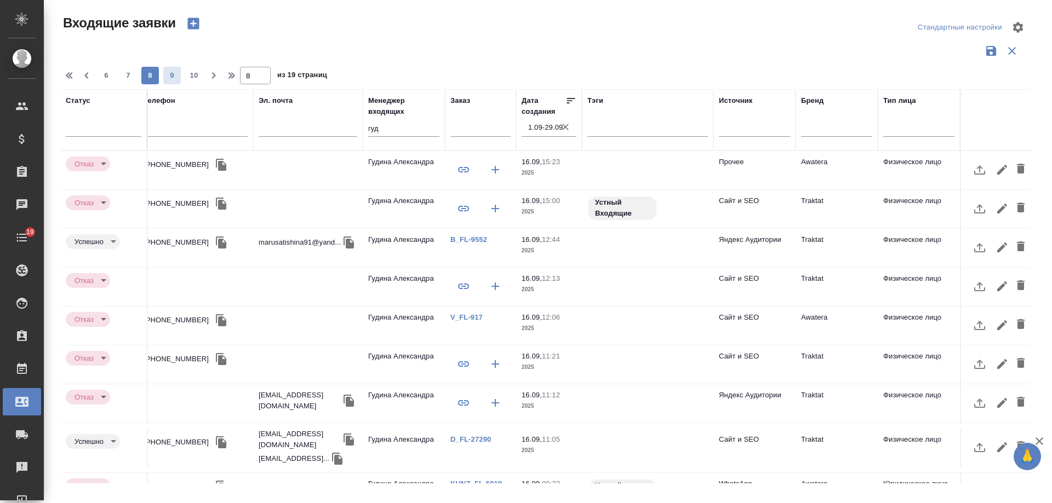
click at [178, 72] on span "9" at bounding box center [172, 75] width 18 height 11
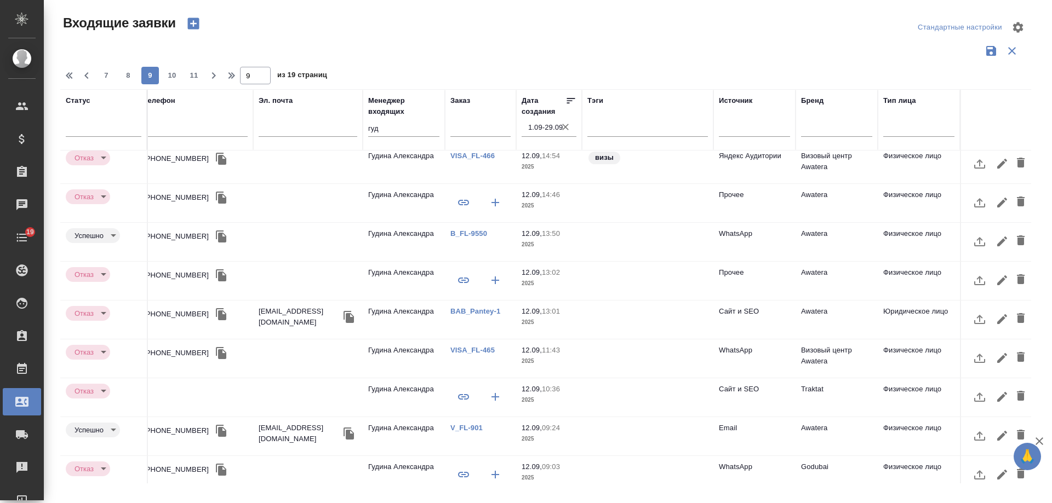
scroll to position [454, 311]
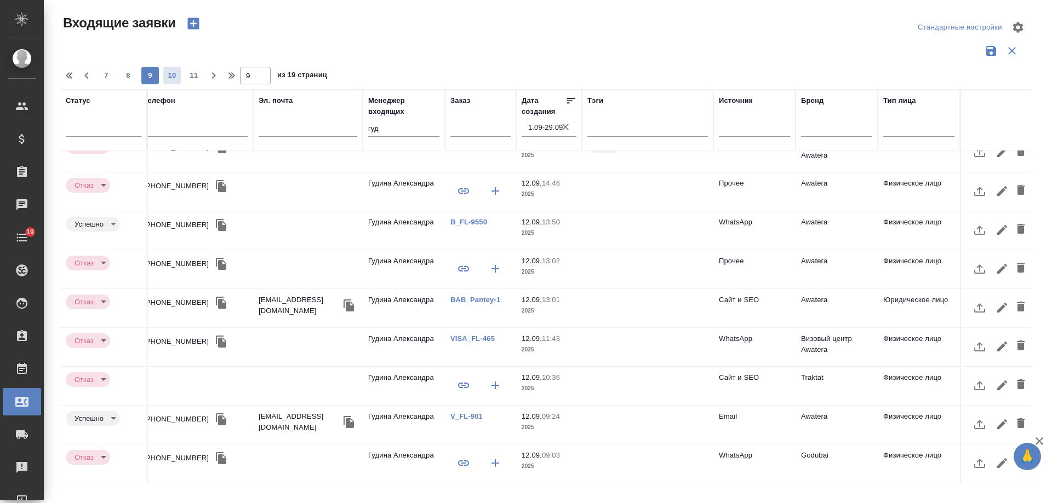
click at [164, 81] on span "10" at bounding box center [172, 75] width 18 height 11
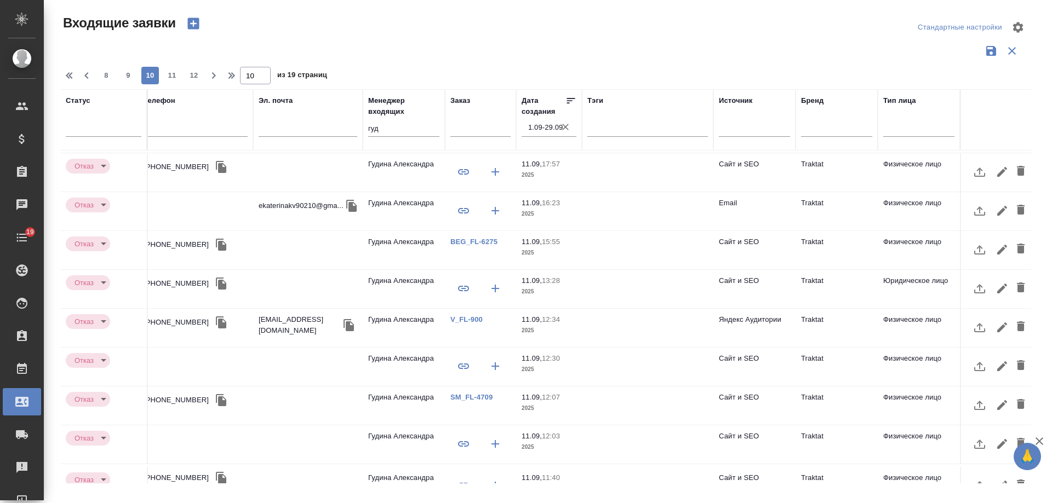
scroll to position [0, 311]
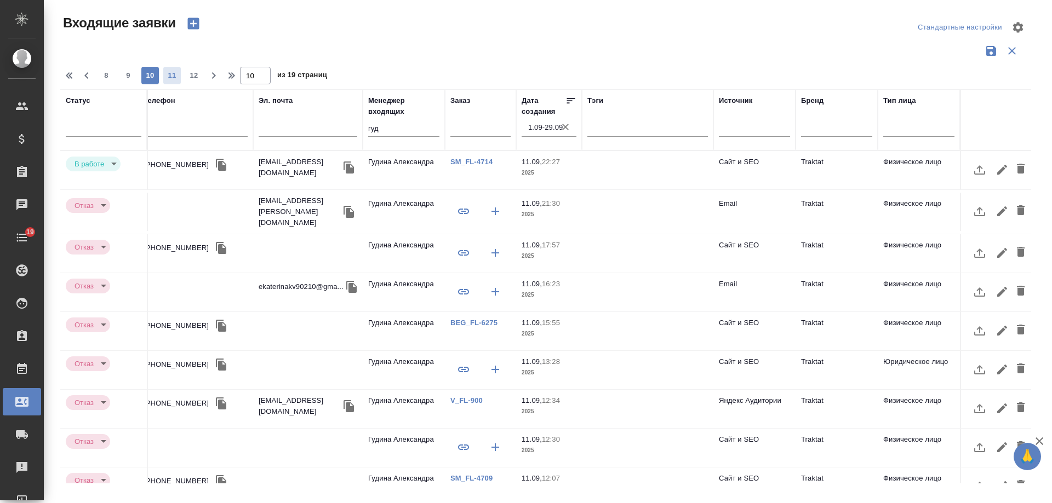
click at [173, 78] on span "11" at bounding box center [172, 75] width 18 height 11
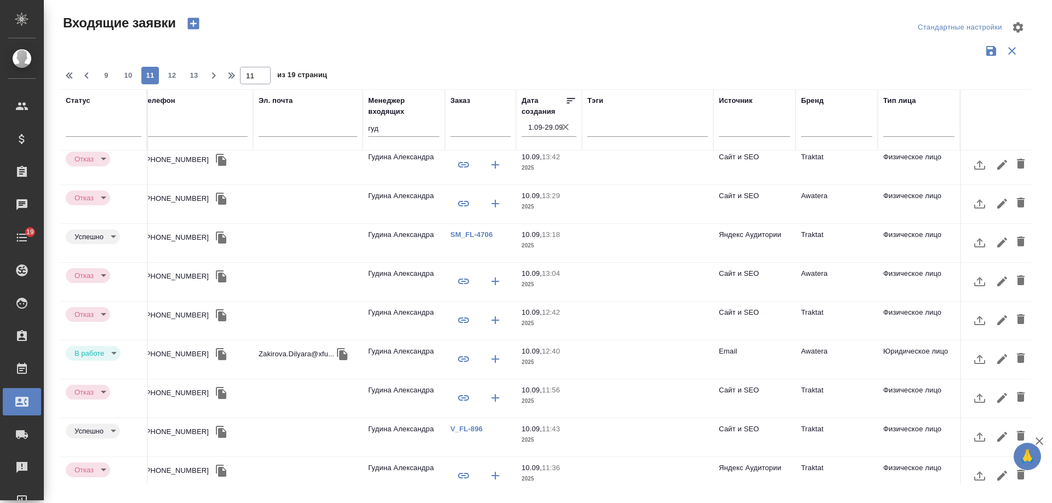
scroll to position [459, 311]
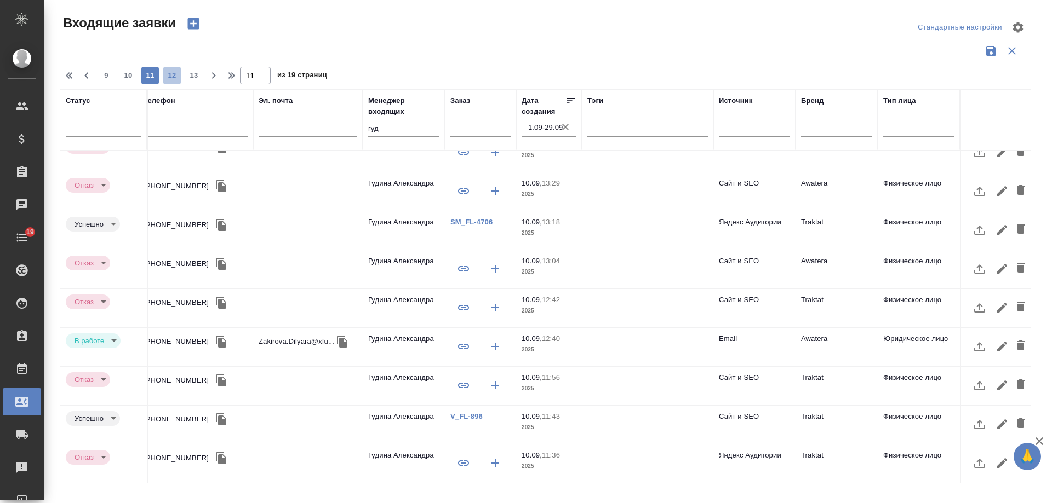
click at [170, 80] on span "12" at bounding box center [172, 75] width 18 height 11
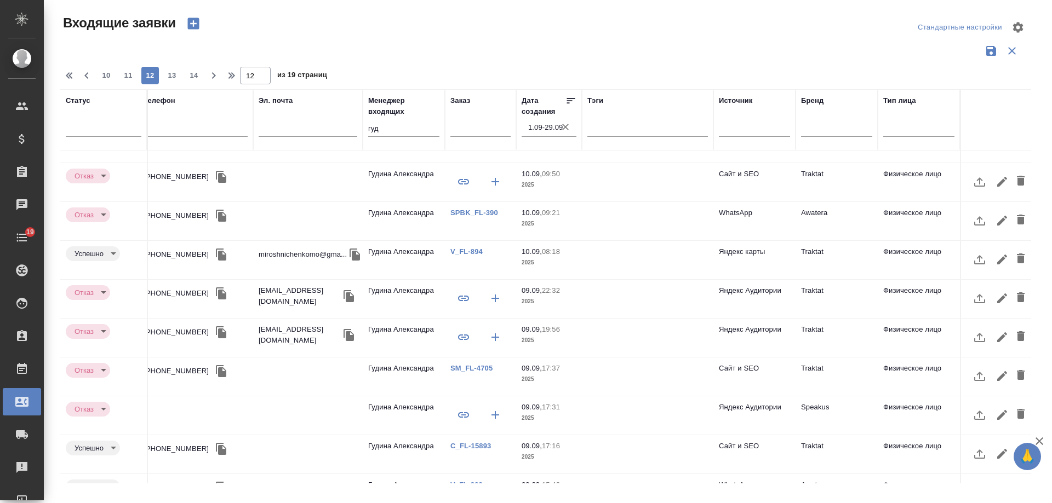
scroll to position [0, 311]
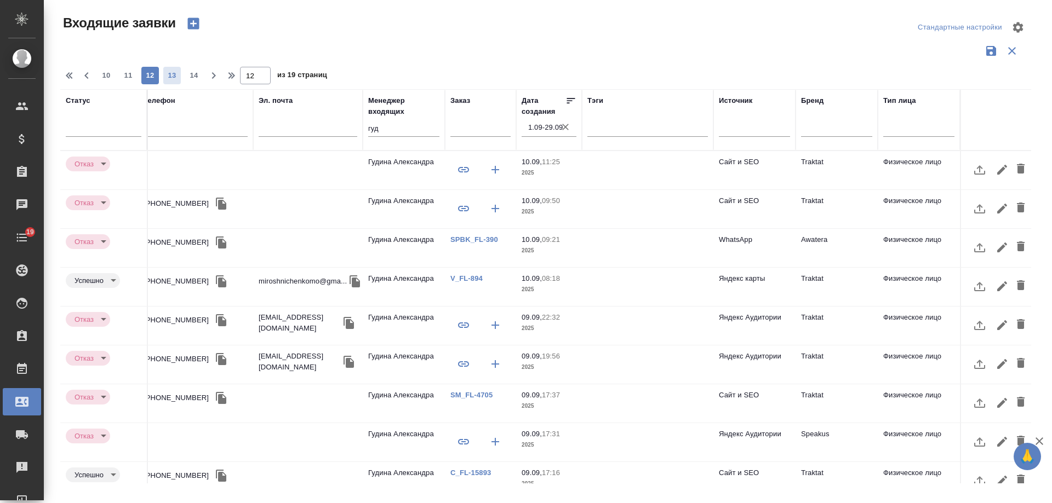
click at [165, 76] on span "13" at bounding box center [172, 75] width 18 height 11
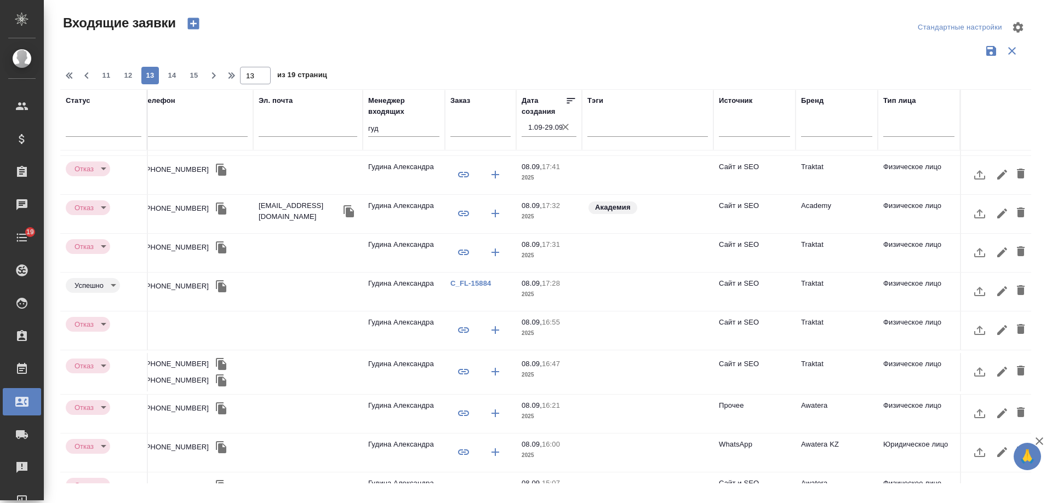
scroll to position [464, 311]
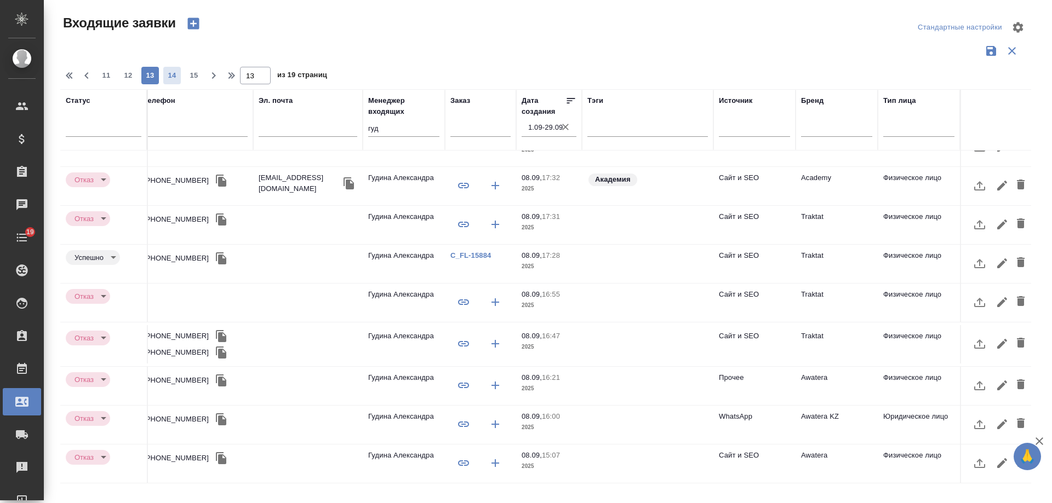
click at [177, 75] on span "14" at bounding box center [172, 75] width 18 height 11
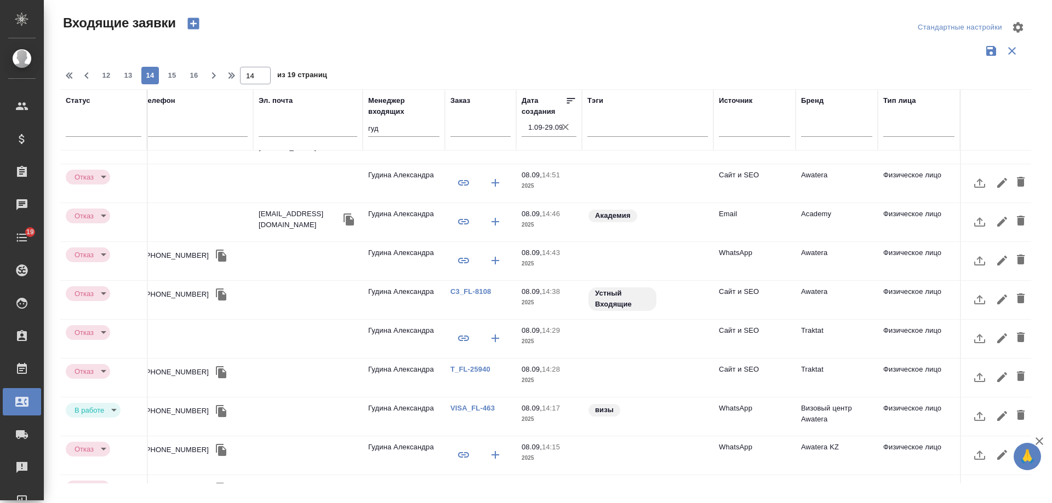
scroll to position [0, 311]
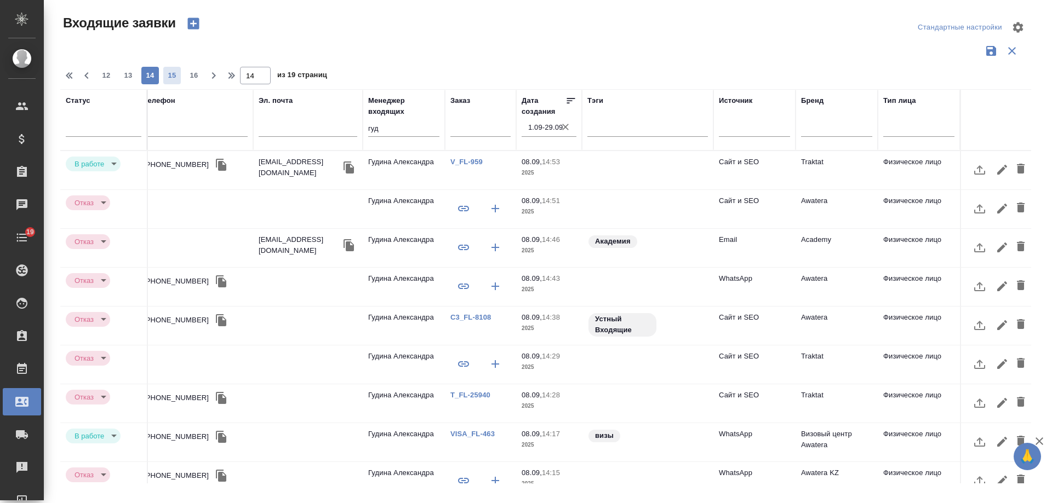
click at [175, 73] on span "15" at bounding box center [172, 75] width 18 height 11
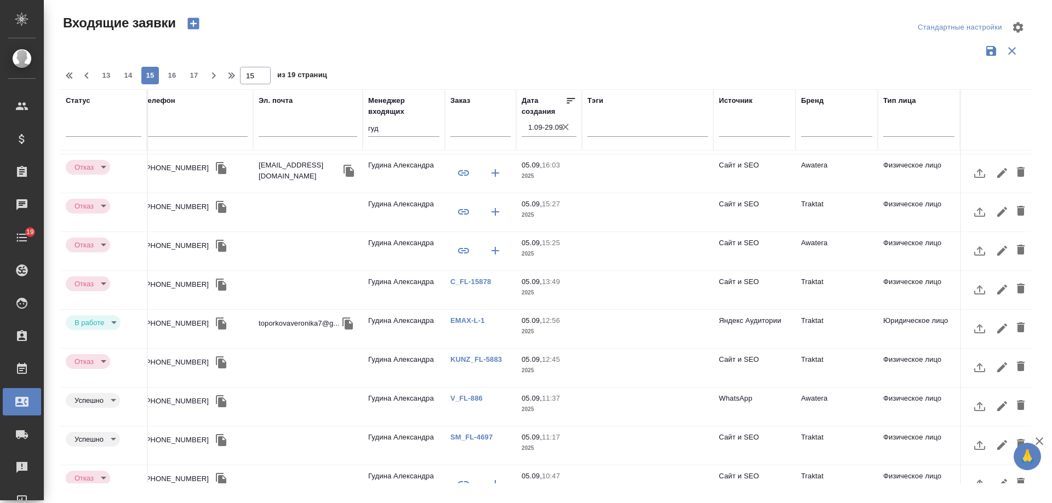
scroll to position [459, 311]
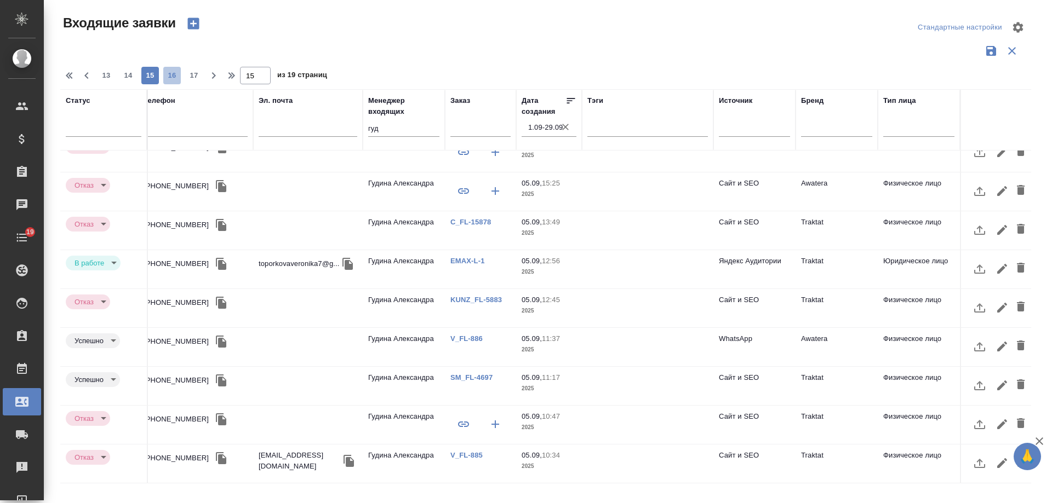
click at [177, 80] on span "16" at bounding box center [172, 75] width 18 height 11
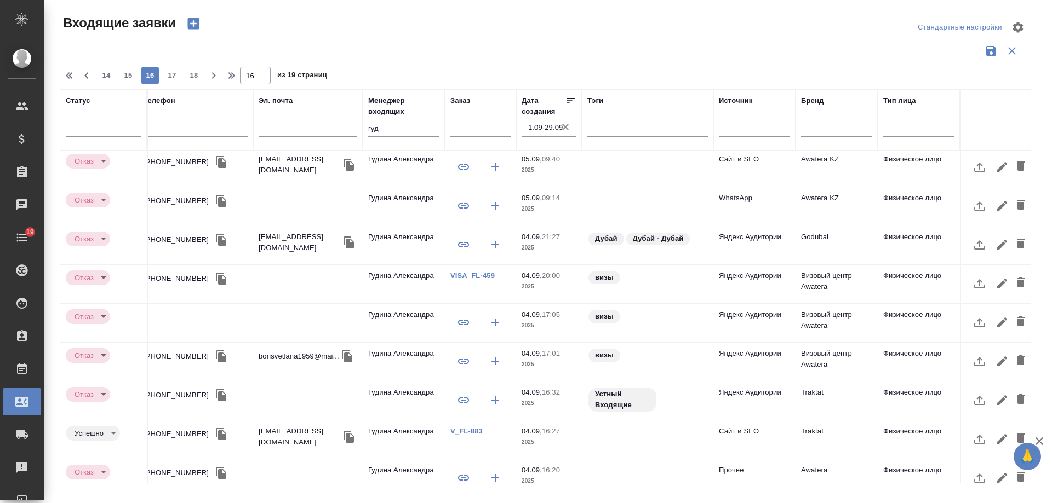
scroll to position [0, 311]
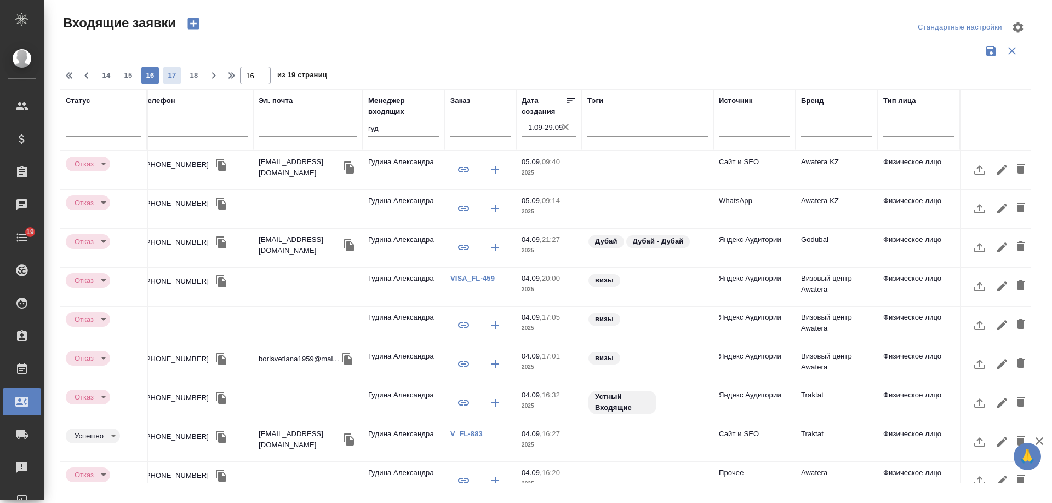
click at [173, 78] on span "17" at bounding box center [172, 75] width 18 height 11
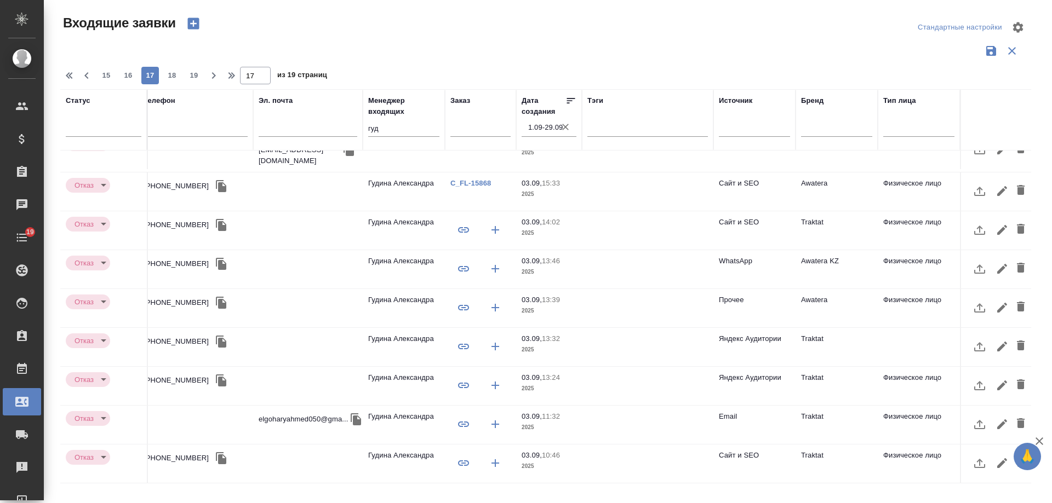
scroll to position [454, 311]
click at [796, 329] on td "Traktat" at bounding box center [836, 347] width 82 height 38
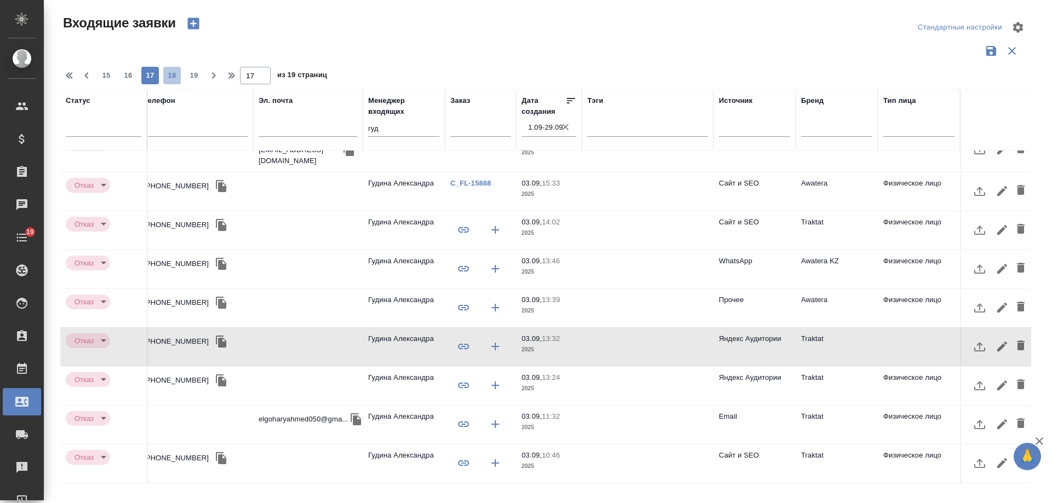
click at [170, 80] on span "18" at bounding box center [172, 75] width 18 height 11
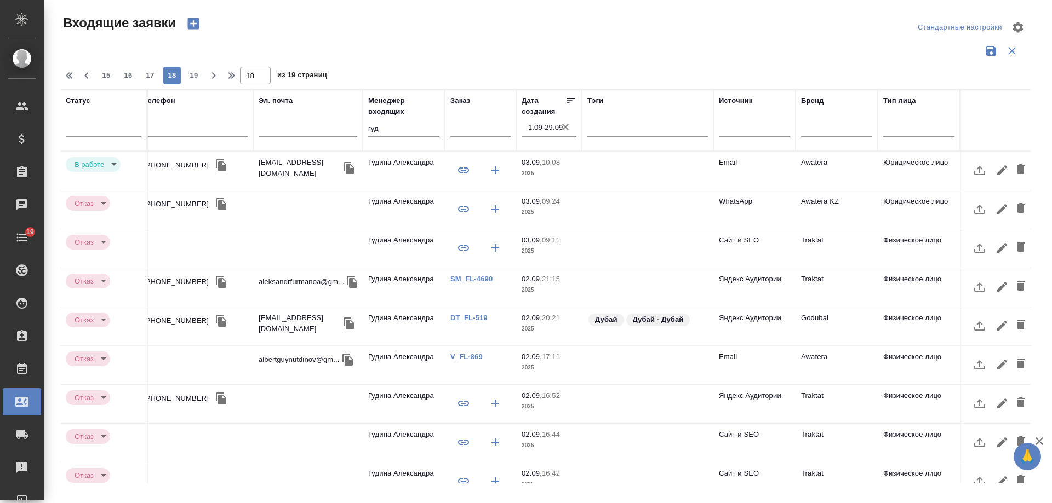
scroll to position [0, 311]
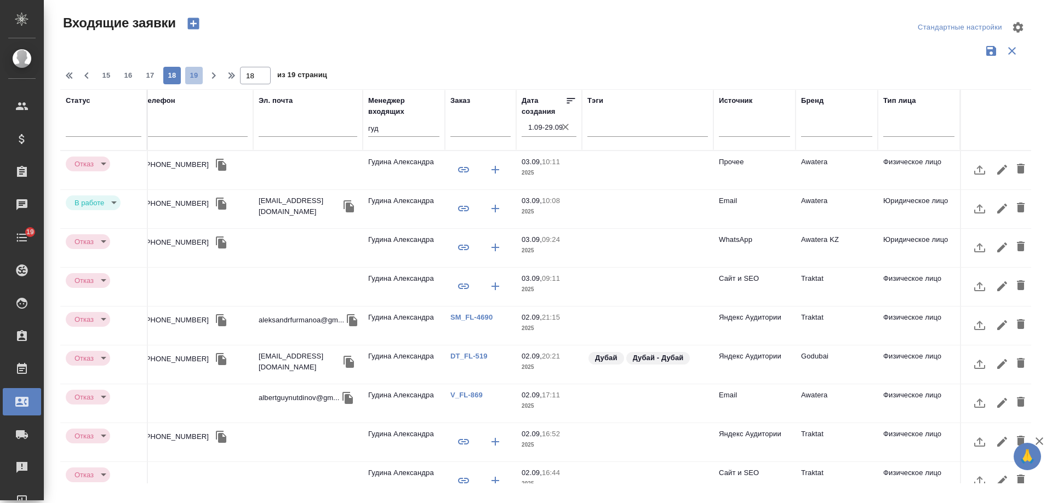
click at [196, 76] on span "19" at bounding box center [194, 75] width 18 height 11
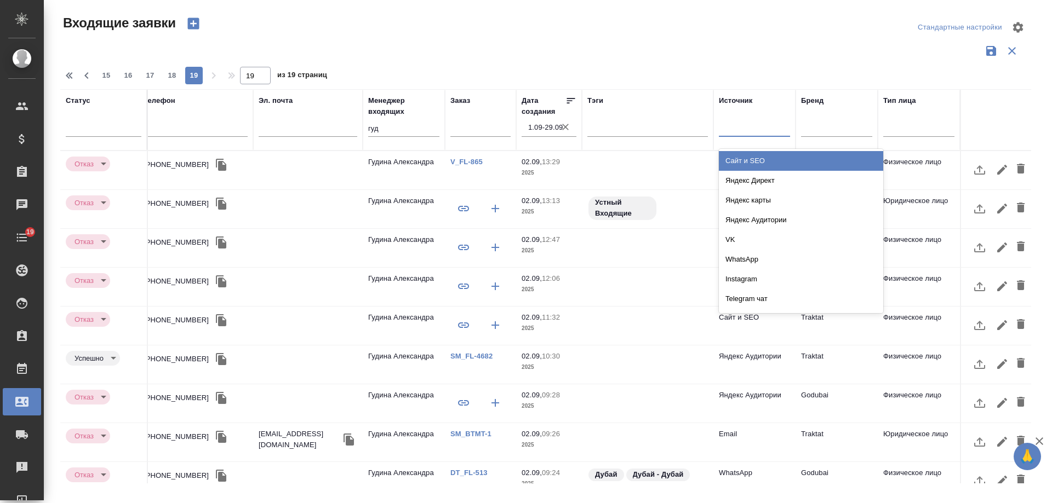
click at [742, 130] on div at bounding box center [754, 126] width 71 height 16
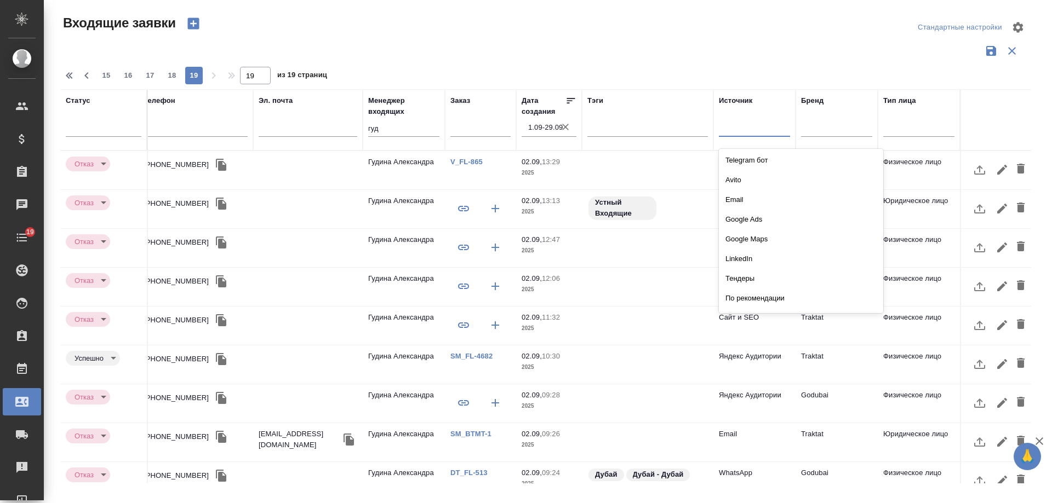
scroll to position [164, 0]
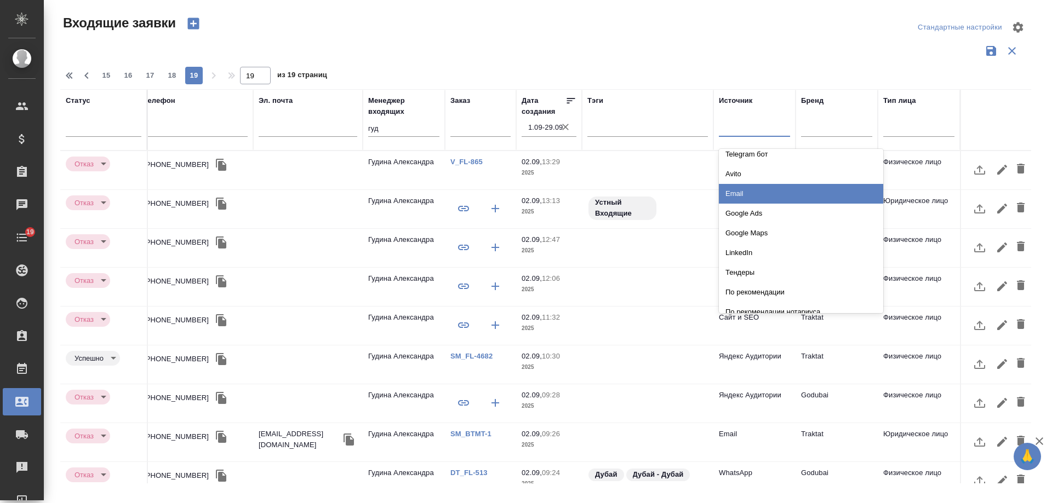
click at [743, 199] on div "Email" at bounding box center [801, 194] width 164 height 20
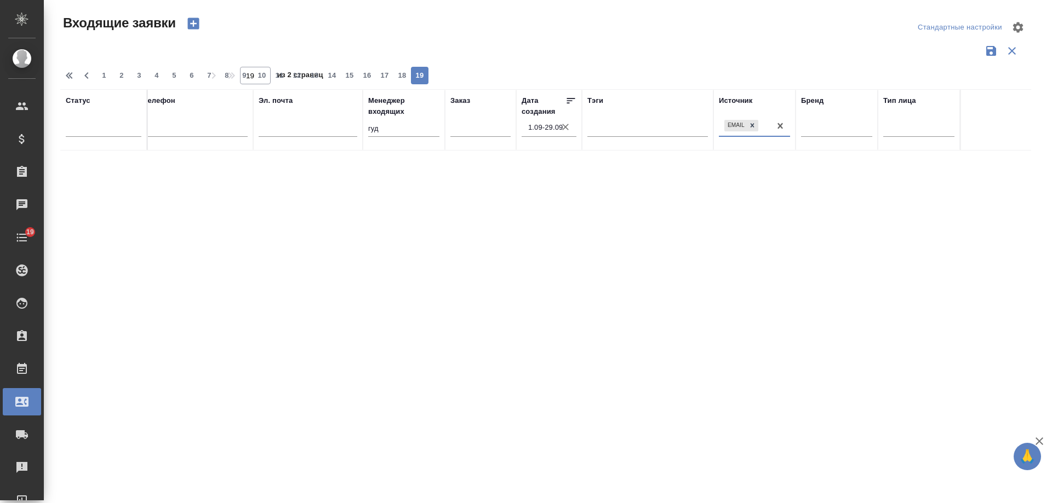
scroll to position [0, 303]
click at [104, 74] on span "1" at bounding box center [104, 75] width 18 height 11
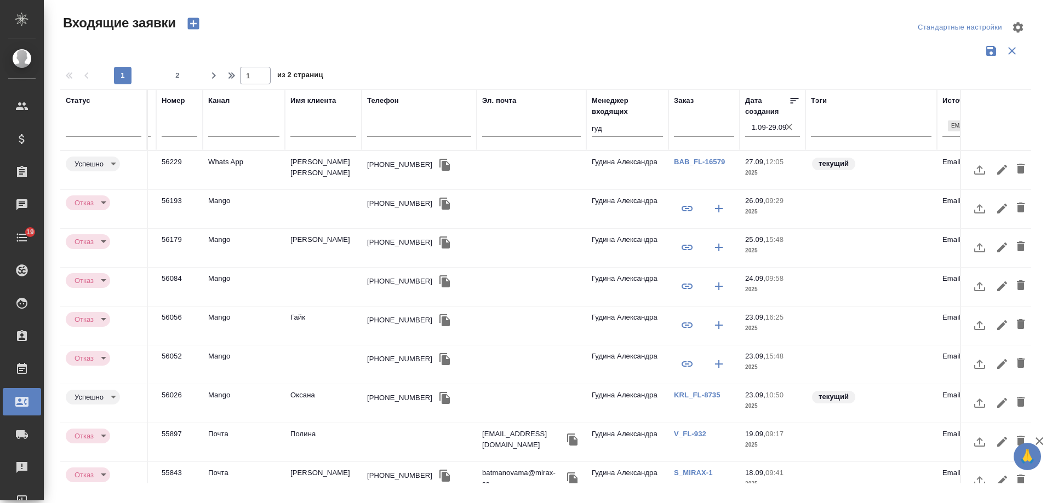
scroll to position [0, 0]
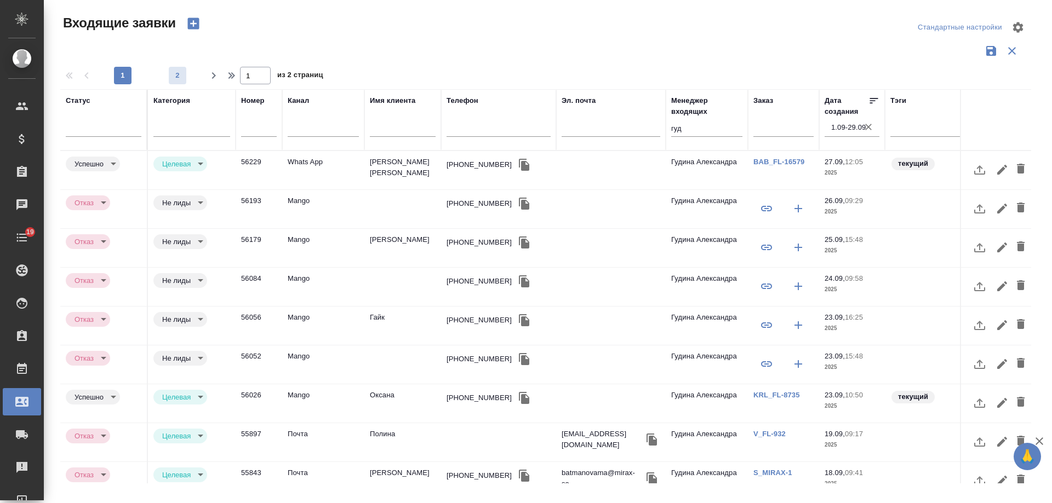
click at [173, 71] on span "2" at bounding box center [178, 75] width 18 height 11
type input "2"
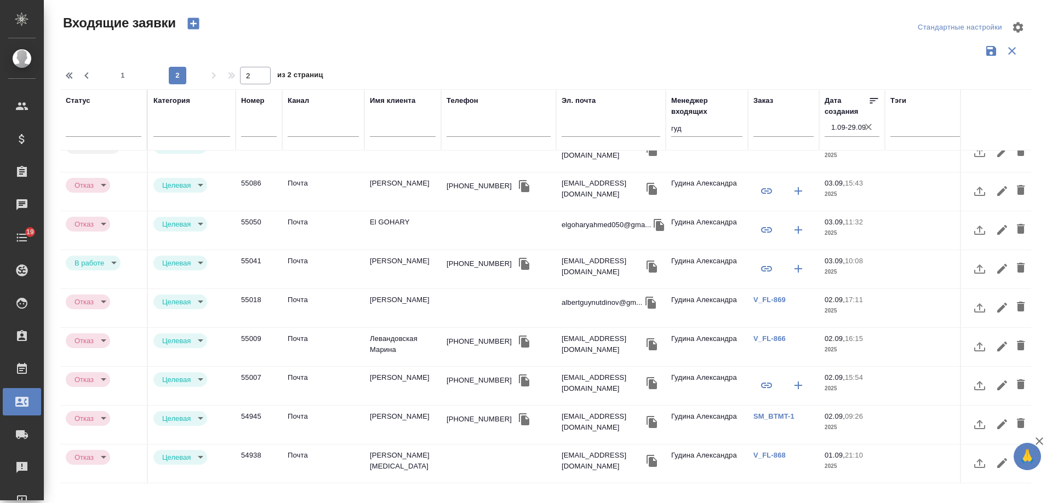
scroll to position [76, 0]
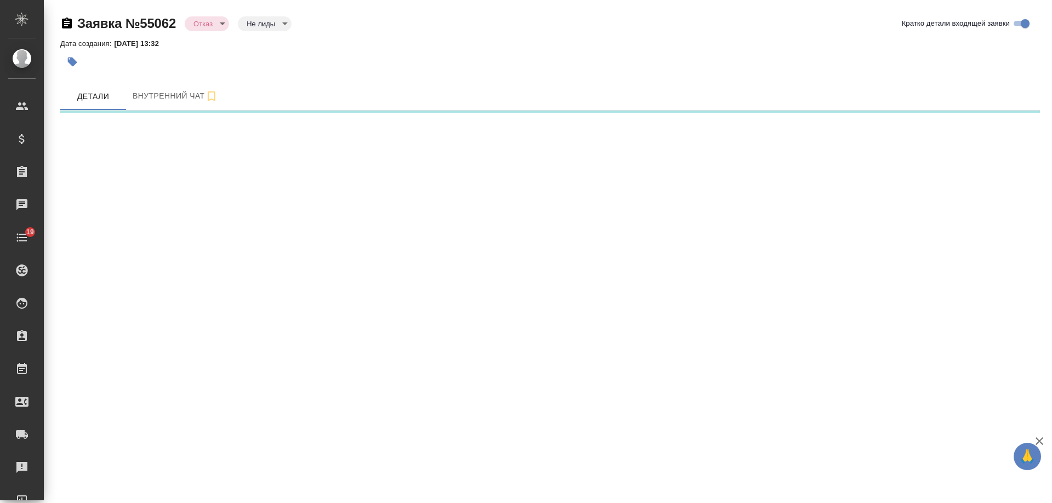
select select "RU"
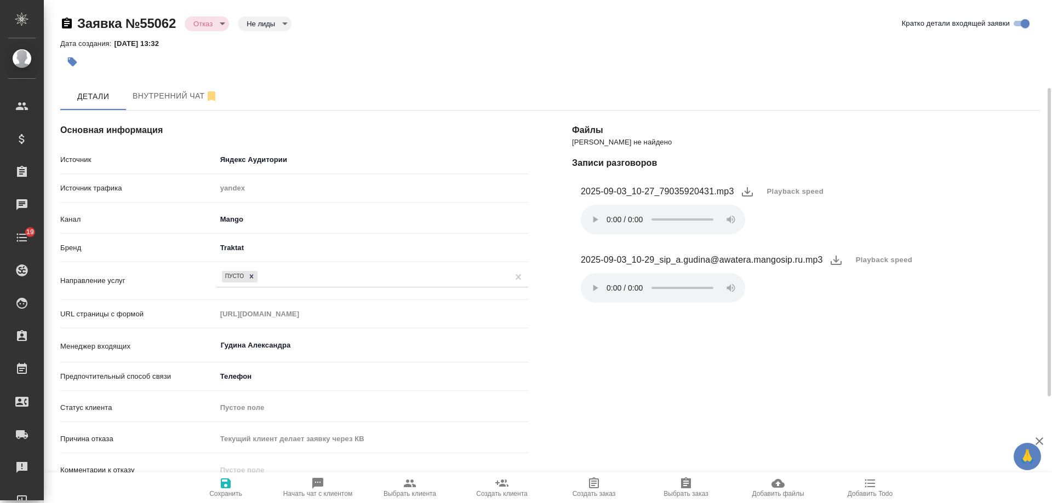
scroll to position [164, 0]
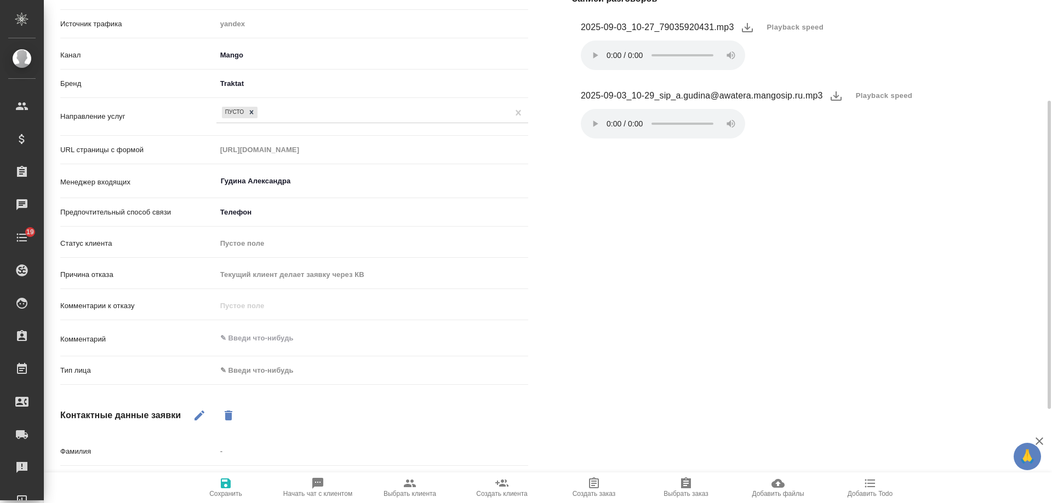
click at [268, 372] on body "🙏 .cls-1 fill:#fff; AWATERA [PERSON_NAME] Спецификации Заказы Чаты 19 Todo Прое…" at bounding box center [526, 251] width 1052 height 503
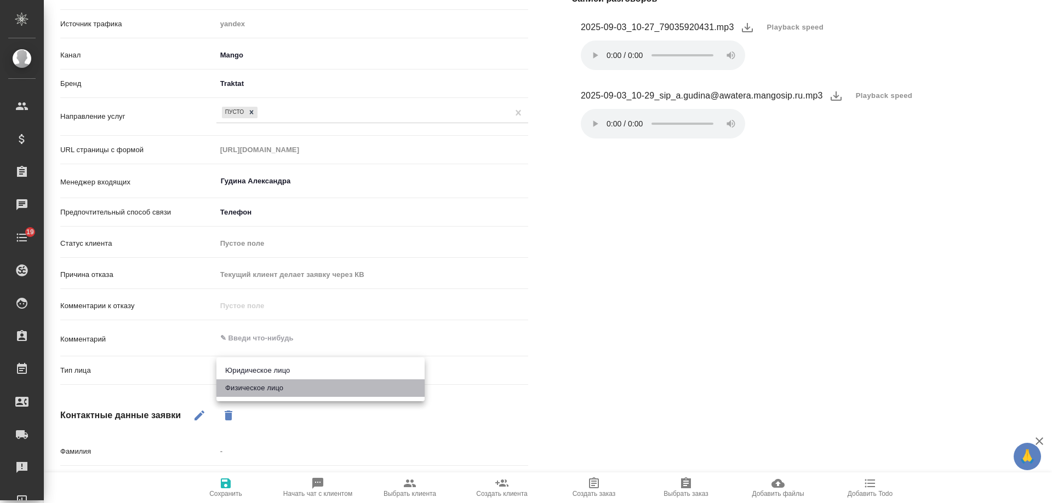
click at [261, 391] on li "Физическое лицо" at bounding box center [320, 389] width 208 height 18
type textarea "x"
type input "private"
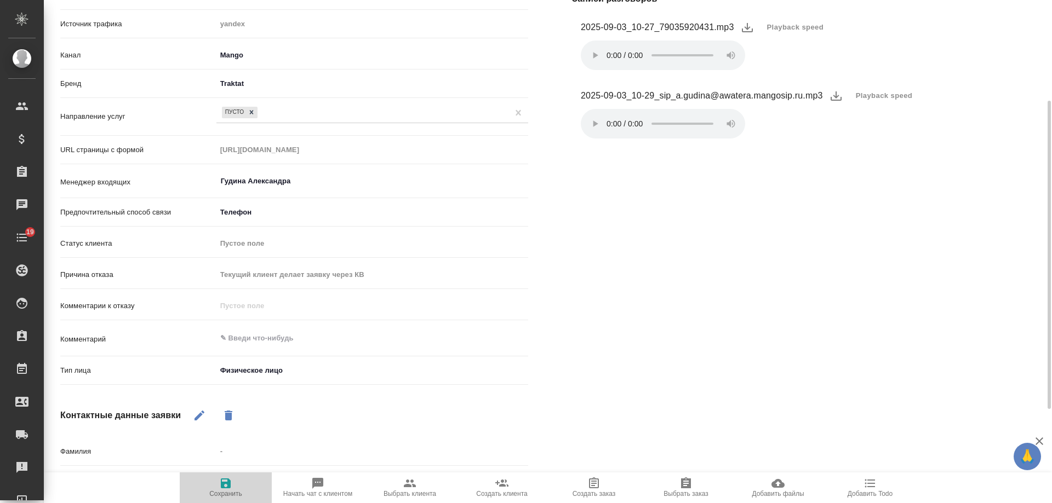
click at [226, 486] on icon "button" at bounding box center [225, 483] width 13 height 13
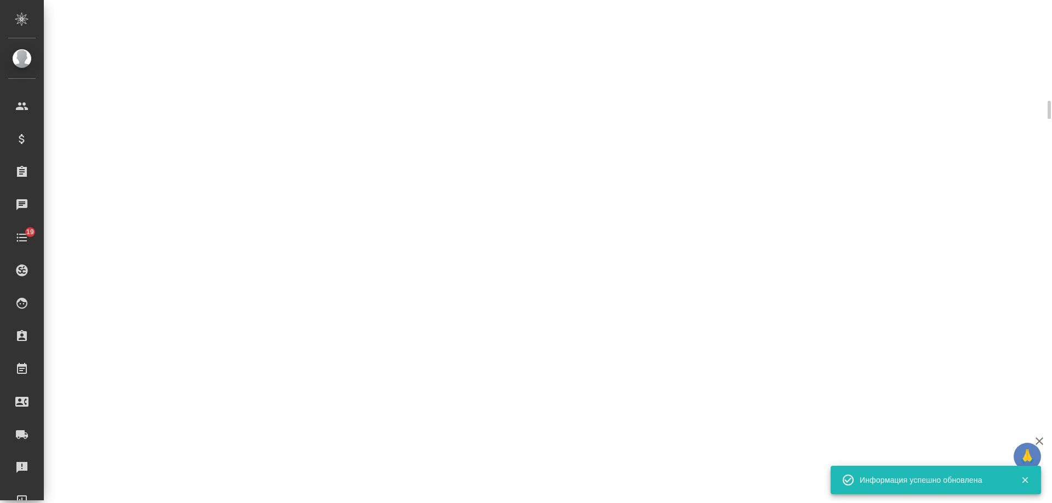
select select "RU"
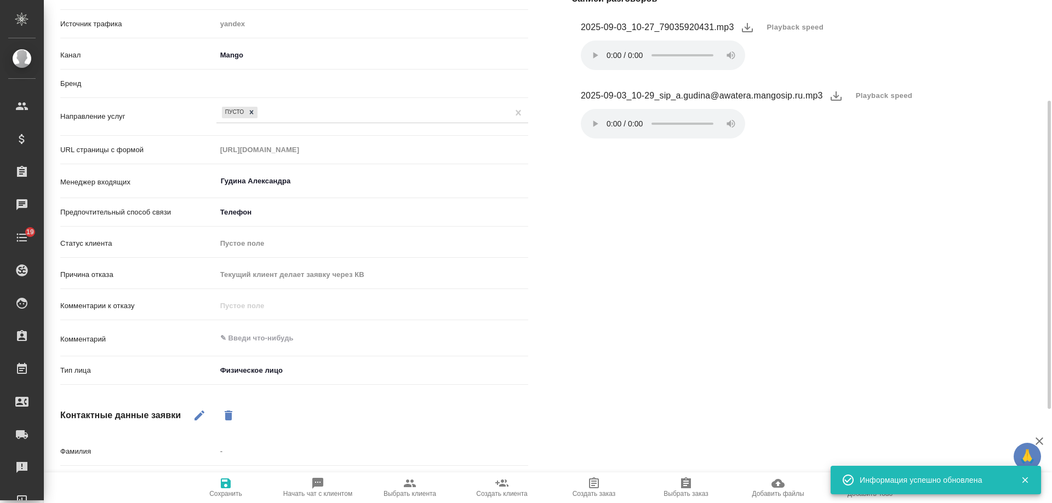
type textarea "x"
